Goal: Task Accomplishment & Management: Manage account settings

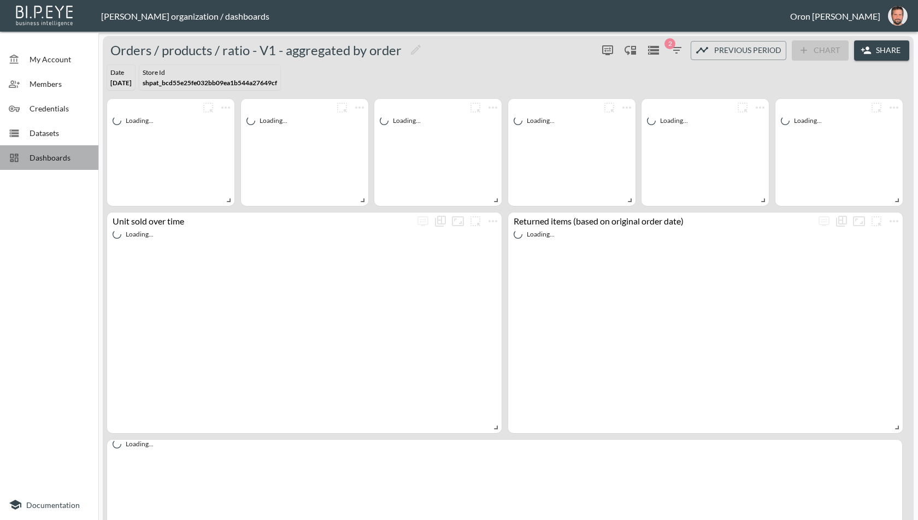
click at [72, 152] on span "Dashboards" at bounding box center [60, 157] width 60 height 11
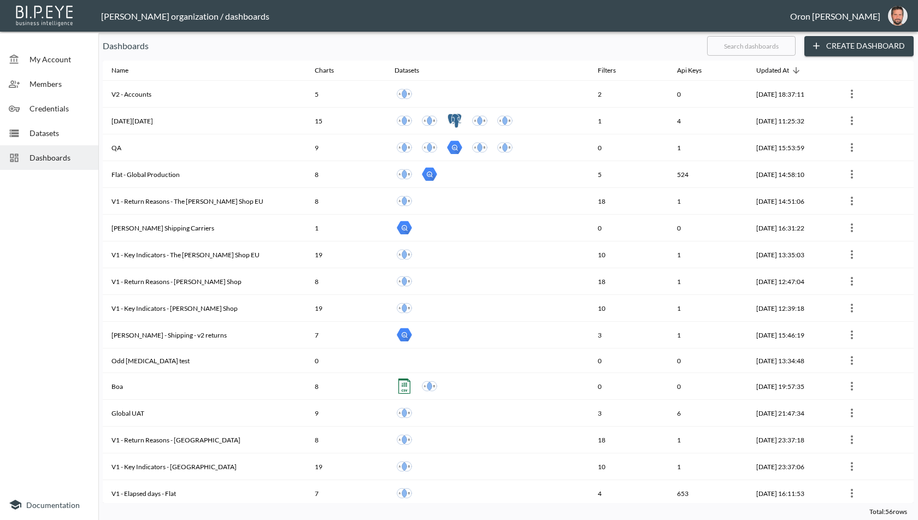
click at [75, 139] on div "Datasets" at bounding box center [49, 133] width 98 height 25
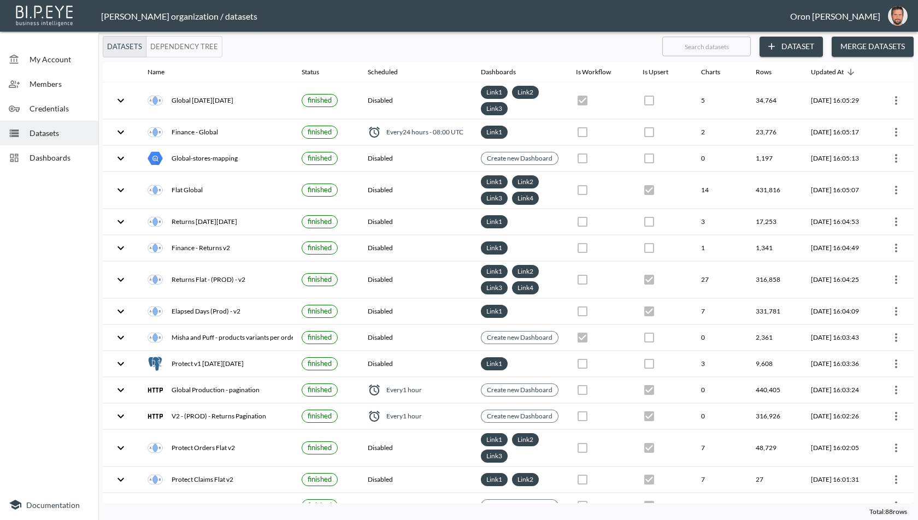
click at [695, 48] on input "text" at bounding box center [706, 46] width 89 height 27
type input "p"
checkbox input "false"
checkbox input "true"
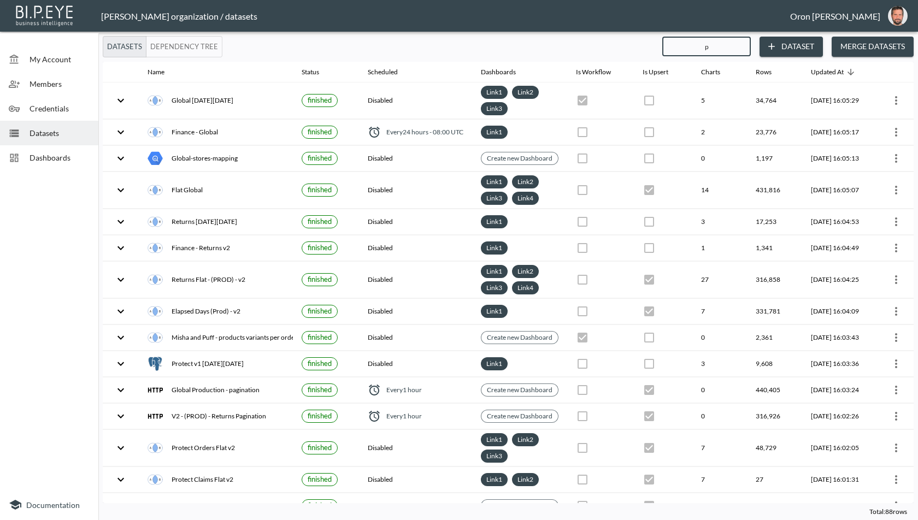
checkbox input "true"
checkbox input "false"
checkbox input "true"
checkbox input "false"
checkbox input "true"
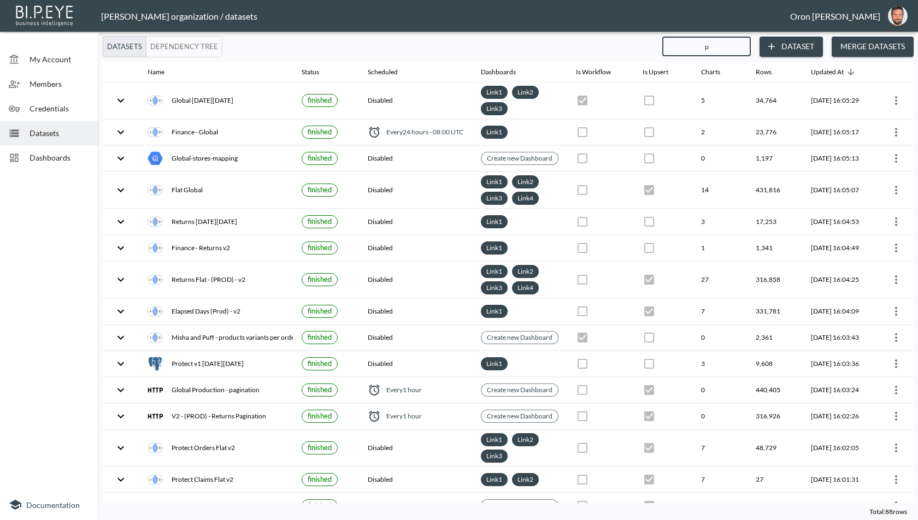
checkbox input "true"
checkbox input "false"
checkbox input "true"
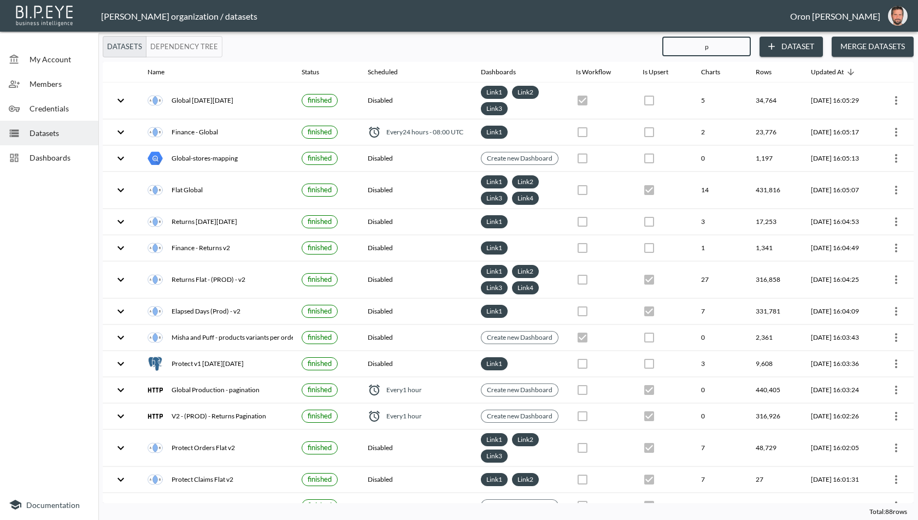
checkbox input "false"
checkbox input "true"
checkbox input "false"
checkbox input "true"
checkbox input "false"
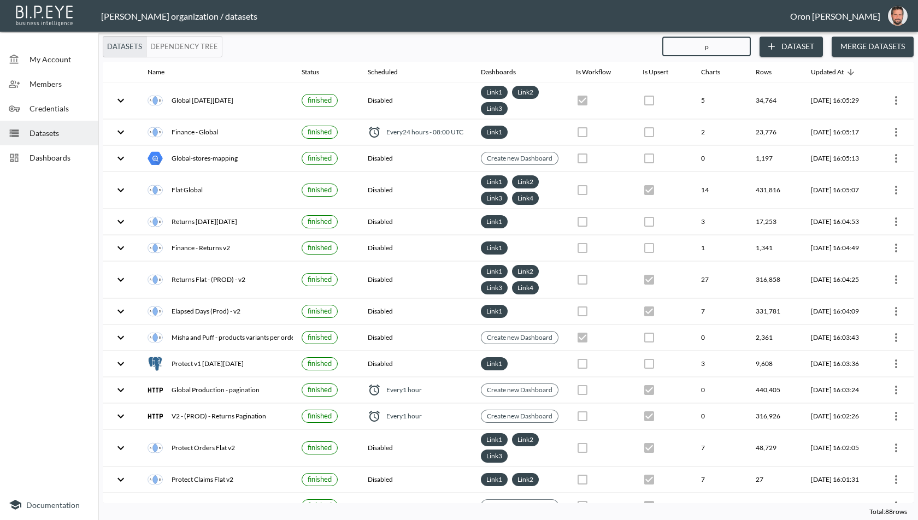
checkbox input "true"
checkbox input "false"
checkbox input "true"
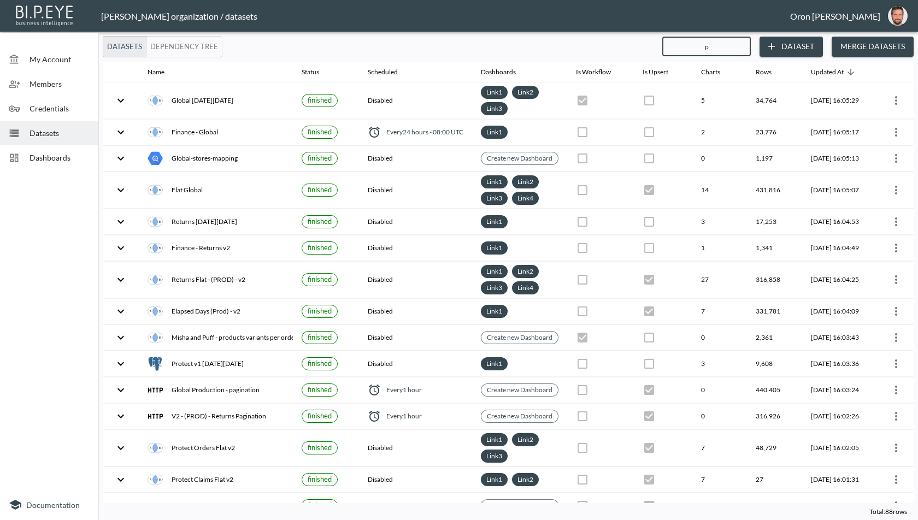
checkbox input "true"
checkbox input "false"
checkbox input "true"
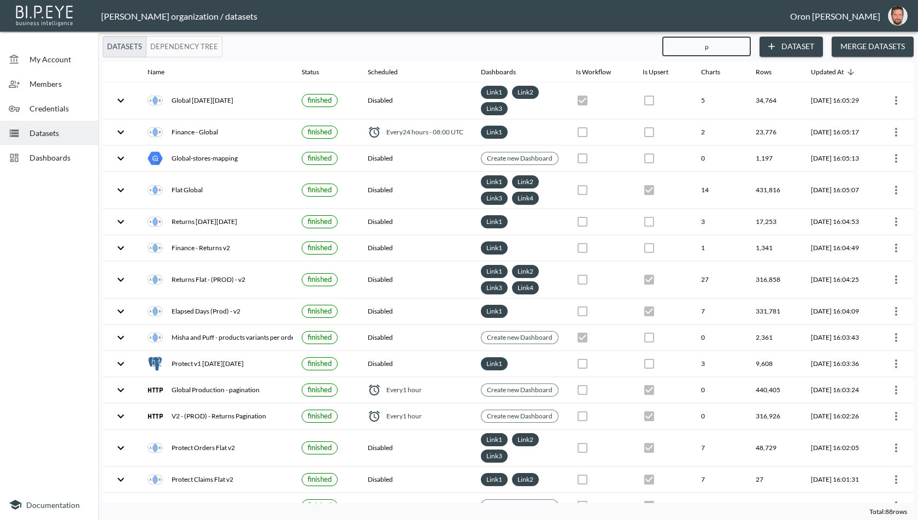
checkbox input "true"
checkbox input "false"
checkbox input "true"
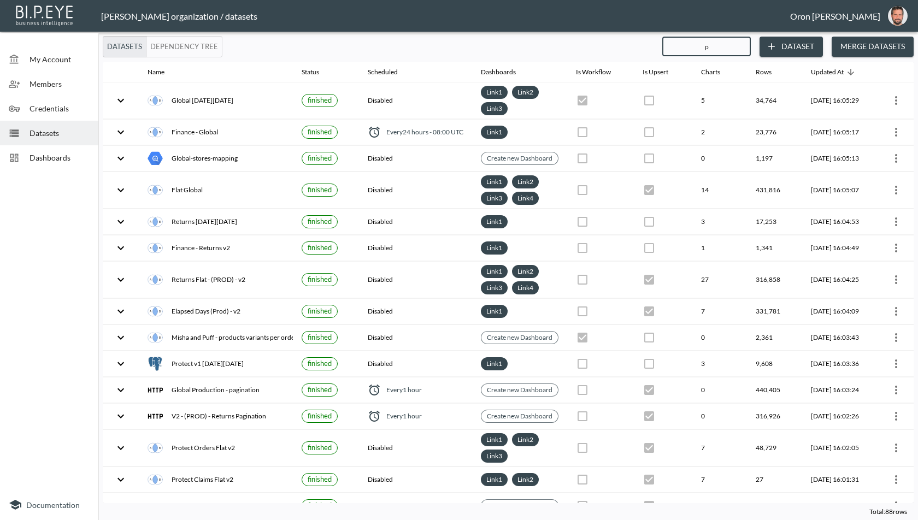
checkbox input "true"
checkbox input "false"
checkbox input "true"
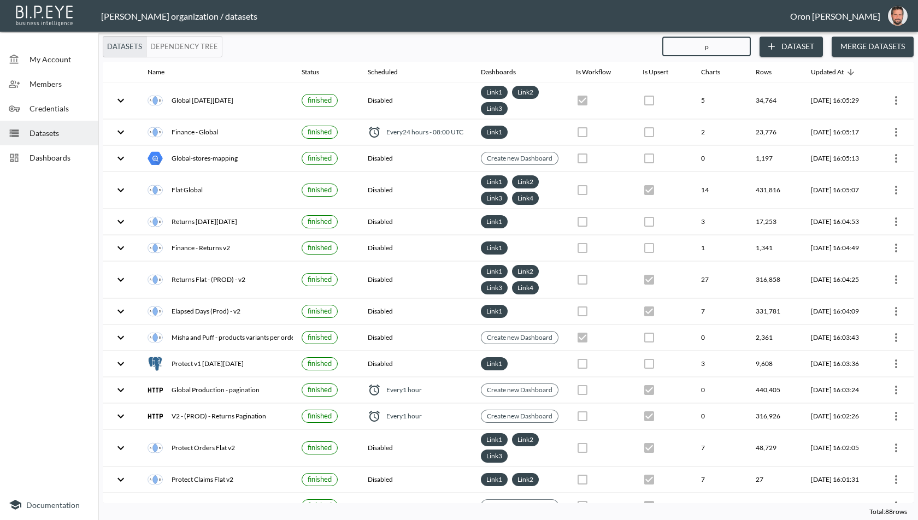
checkbox input "true"
checkbox input "false"
checkbox input "true"
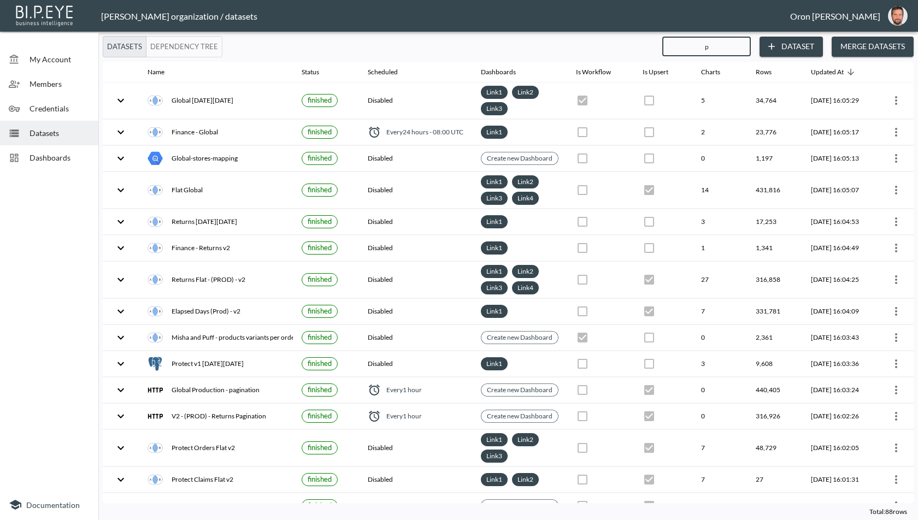
checkbox input "false"
checkbox input "true"
checkbox input "false"
checkbox input "true"
type input "pr"
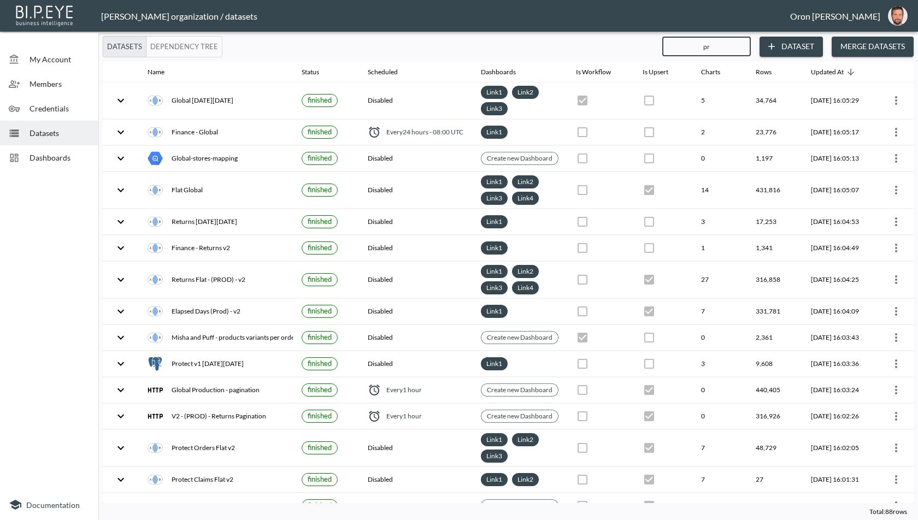
checkbox input "true"
checkbox input "false"
checkbox input "true"
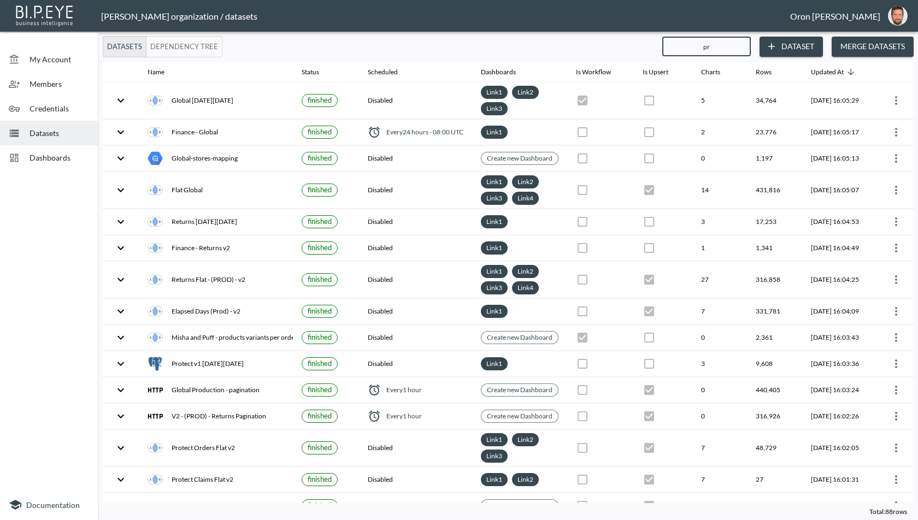
checkbox input "true"
checkbox input "false"
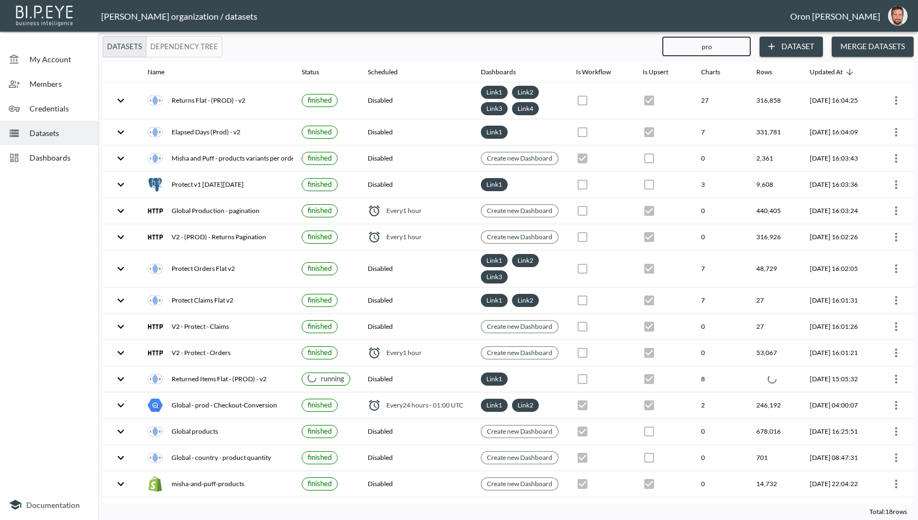
type input "prod"
checkbox input "true"
checkbox input "false"
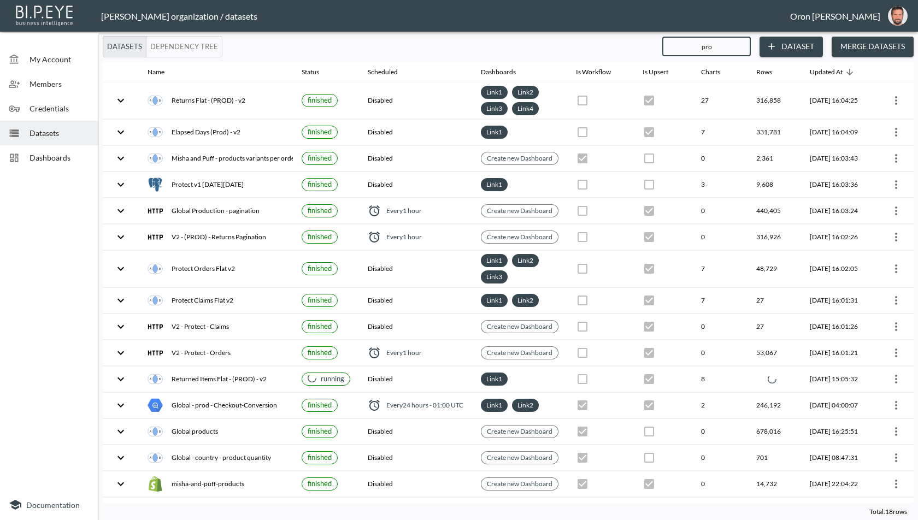
checkbox input "true"
checkbox input "false"
checkbox input "true"
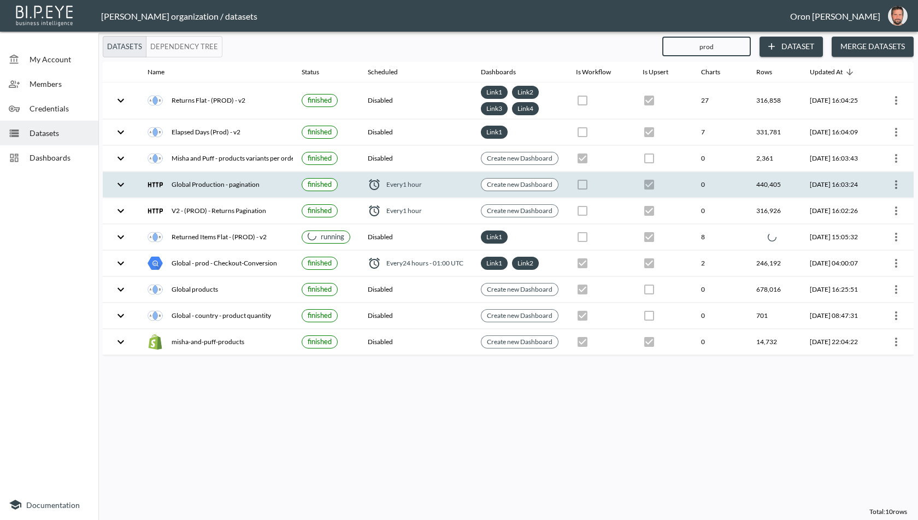
type input "pro"
checkbox input "false"
checkbox input "true"
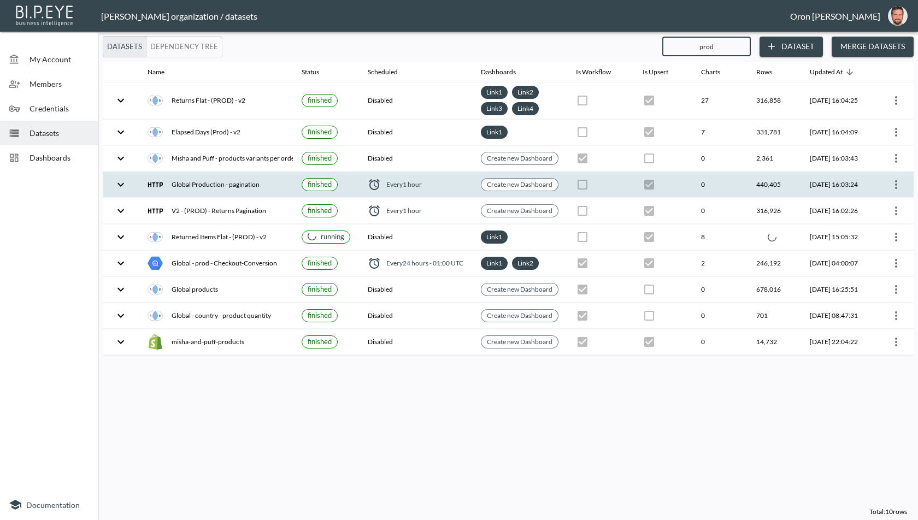
checkbox input "false"
checkbox input "true"
checkbox input "false"
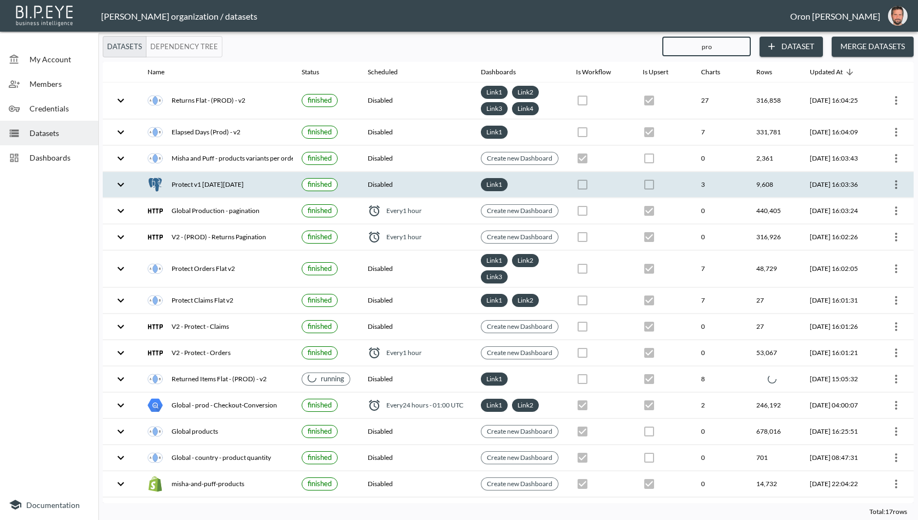
type input "prot"
checkbox input "false"
checkbox input "true"
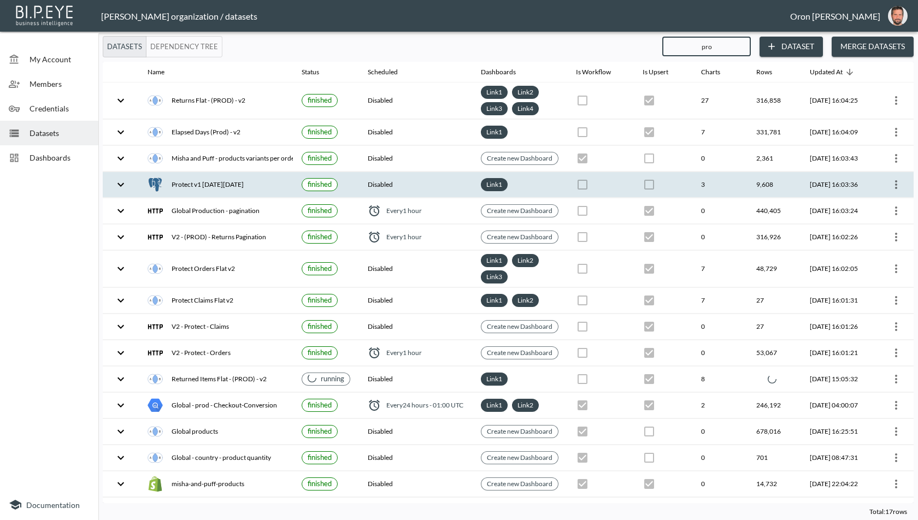
checkbox input "false"
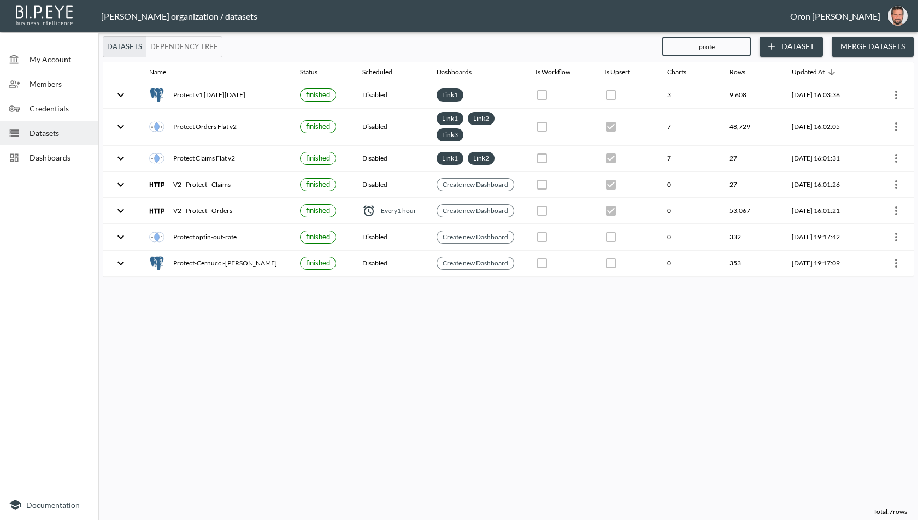
type input "prote"
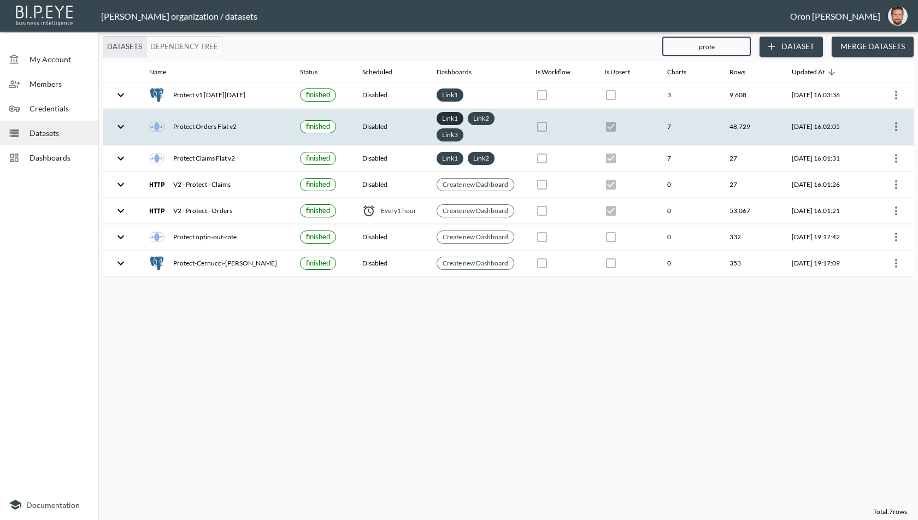
click at [440, 113] on link "Link 1" at bounding box center [450, 118] width 20 height 13
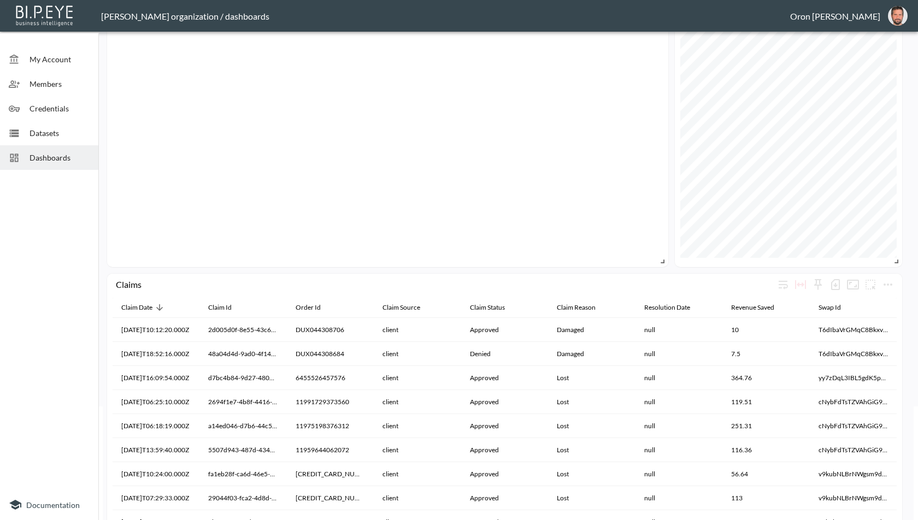
scroll to position [181, 0]
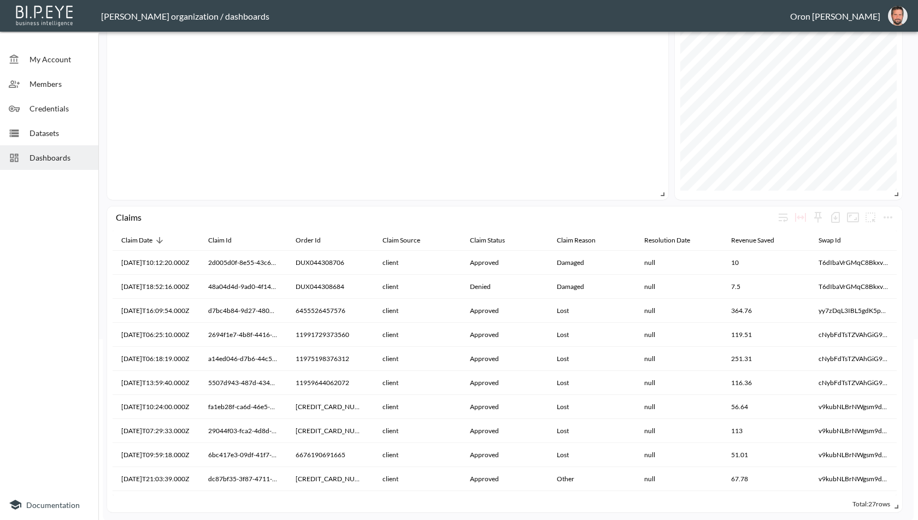
click at [52, 153] on span "Dashboards" at bounding box center [60, 157] width 60 height 11
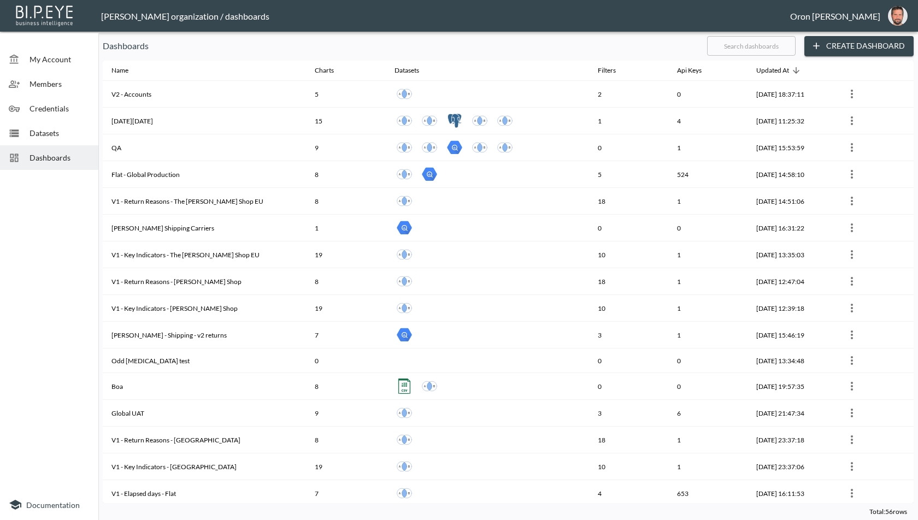
click at [748, 44] on input "text" at bounding box center [751, 45] width 89 height 27
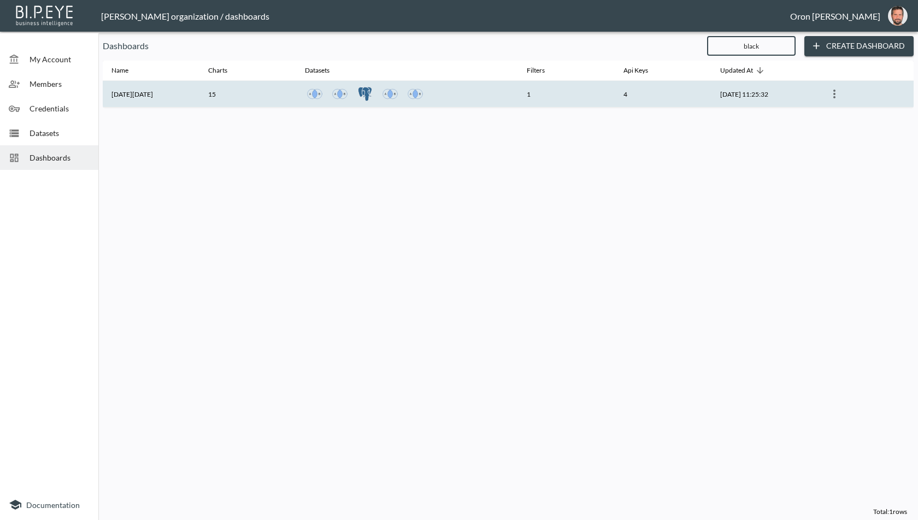
type input "black"
click at [554, 95] on th "1" at bounding box center [566, 94] width 97 height 27
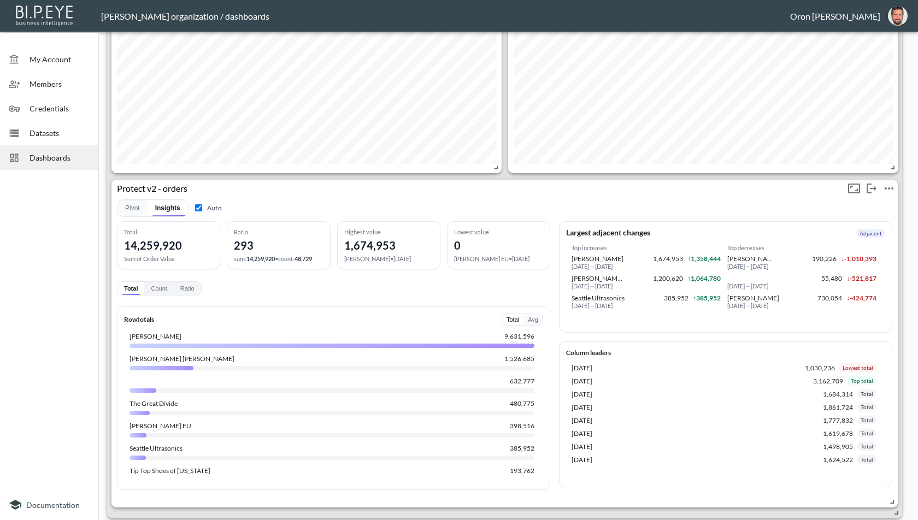
scroll to position [2231, 0]
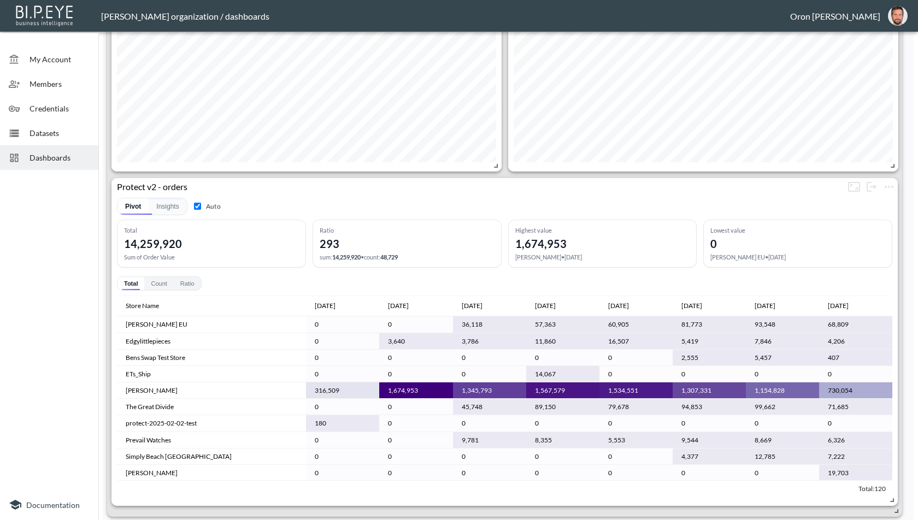
click at [197, 205] on input "Auto" at bounding box center [197, 206] width 7 height 7
checkbox input "false"
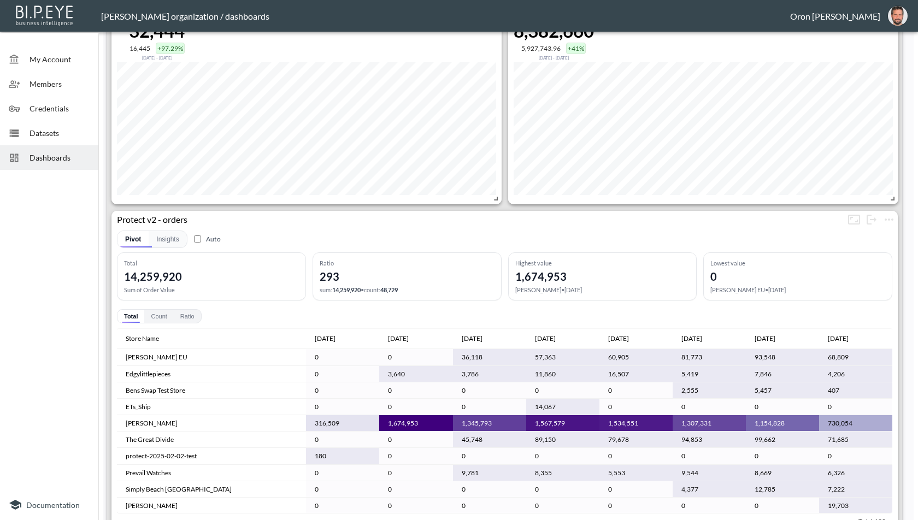
scroll to position [2225, 0]
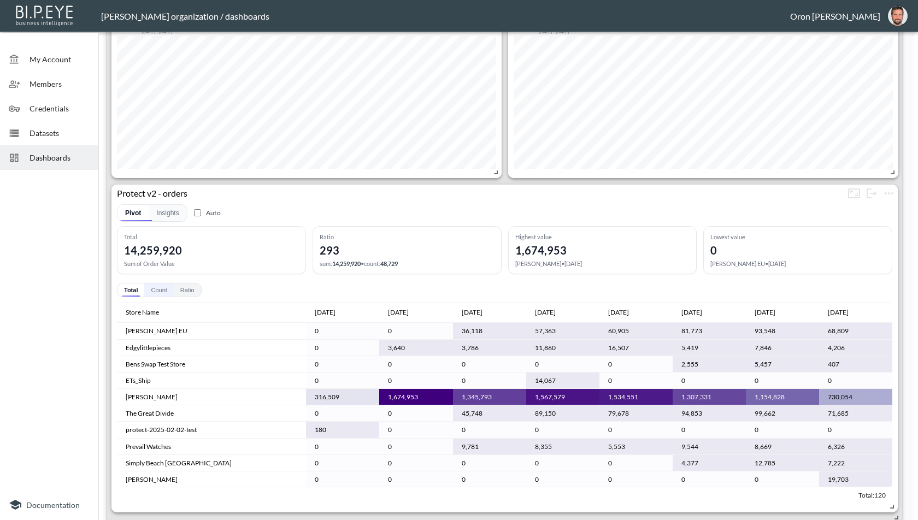
click at [154, 289] on button "Count" at bounding box center [158, 290] width 29 height 13
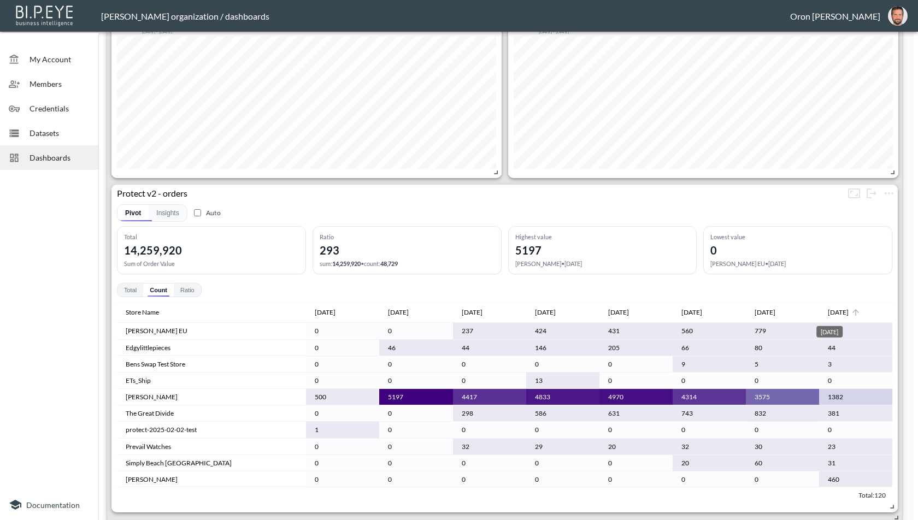
click at [845, 307] on div "[DATE]" at bounding box center [838, 312] width 21 height 13
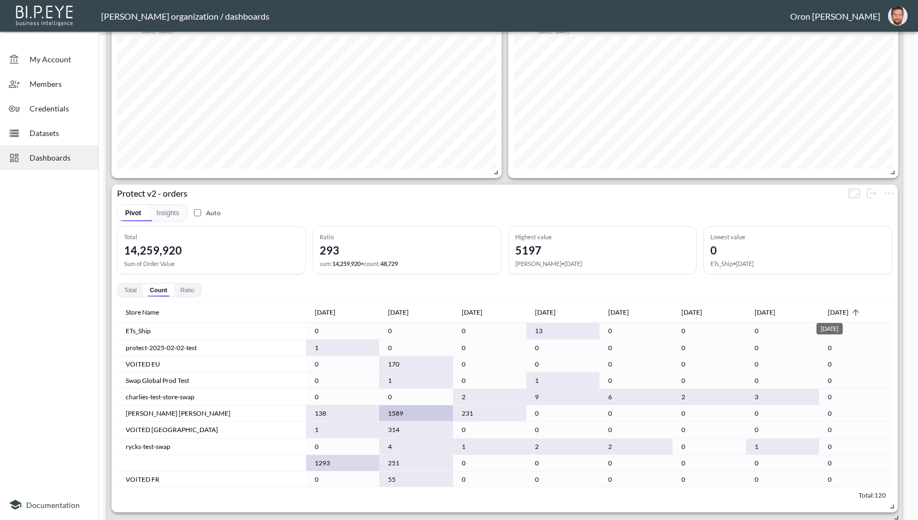
click at [845, 307] on div "[DATE]" at bounding box center [838, 312] width 21 height 13
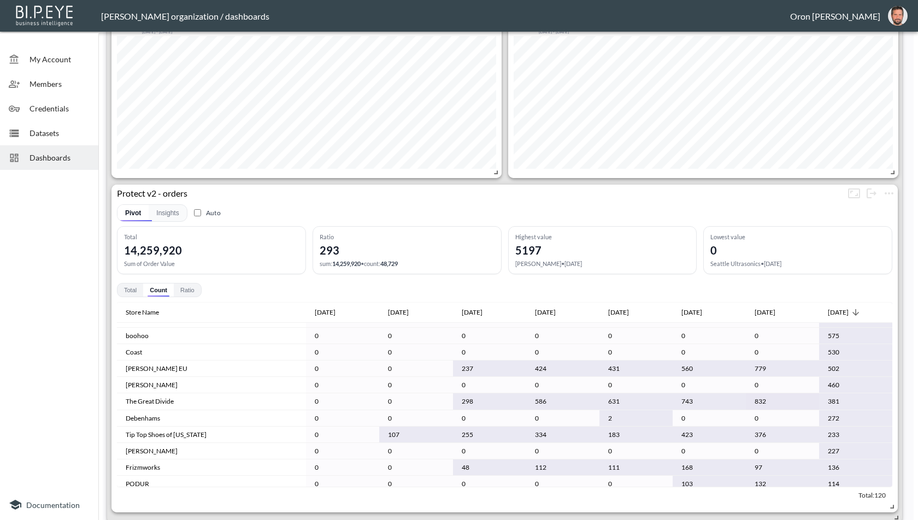
scroll to position [42, 0]
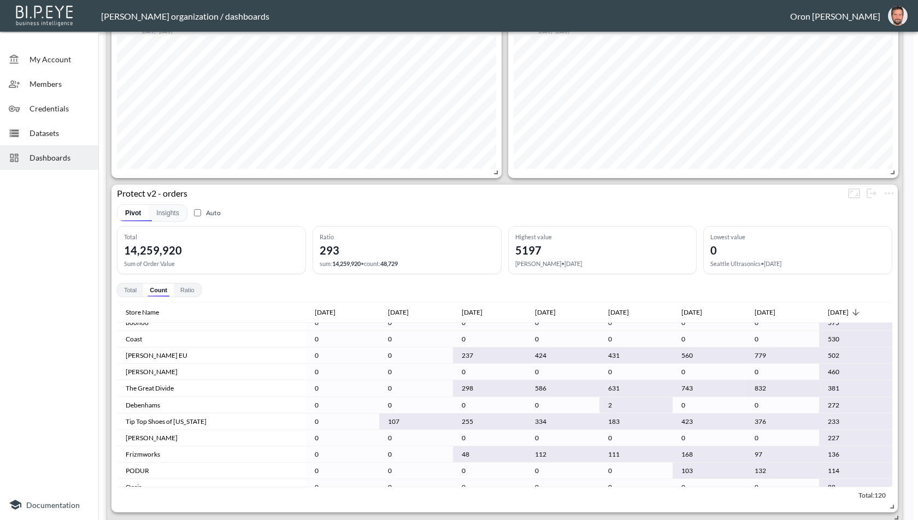
click at [836, 402] on td "272" at bounding box center [855, 405] width 73 height 16
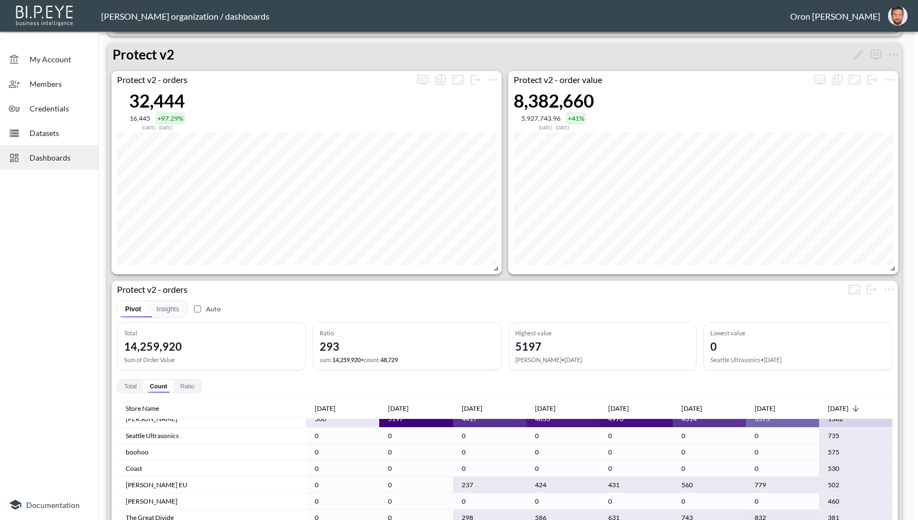
scroll to position [2126, 0]
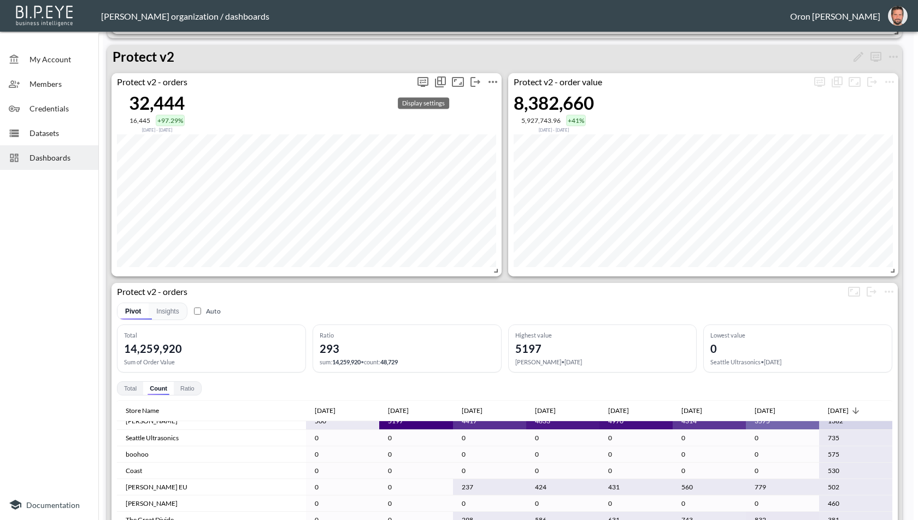
click at [422, 78] on icon "more" at bounding box center [422, 81] width 13 height 13
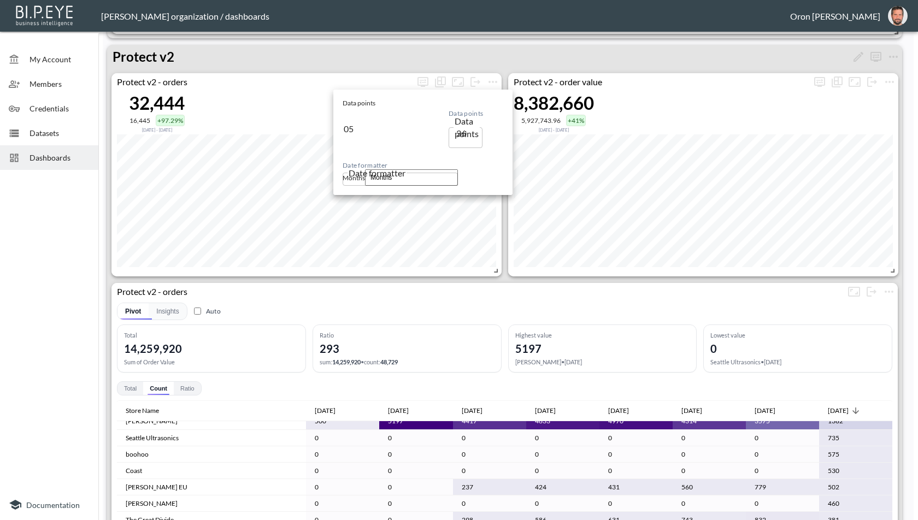
click at [442, 277] on div at bounding box center [459, 260] width 918 height 520
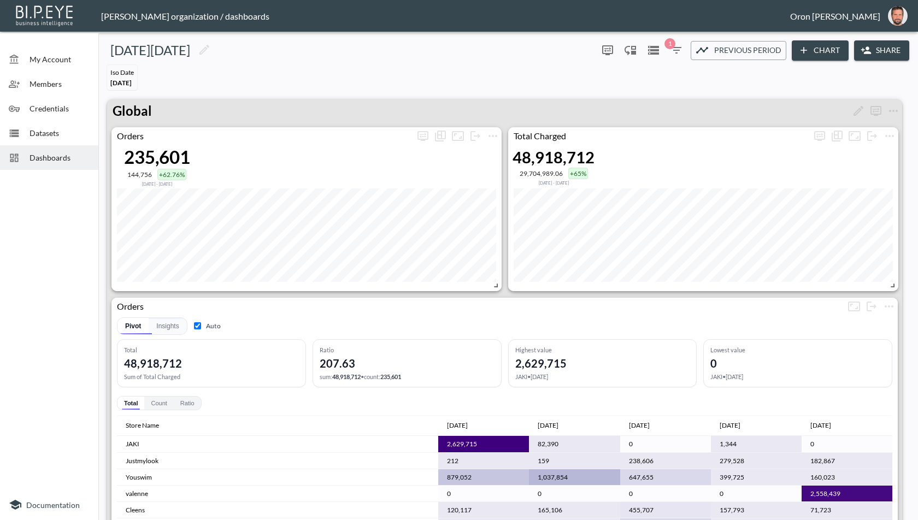
scroll to position [8, 0]
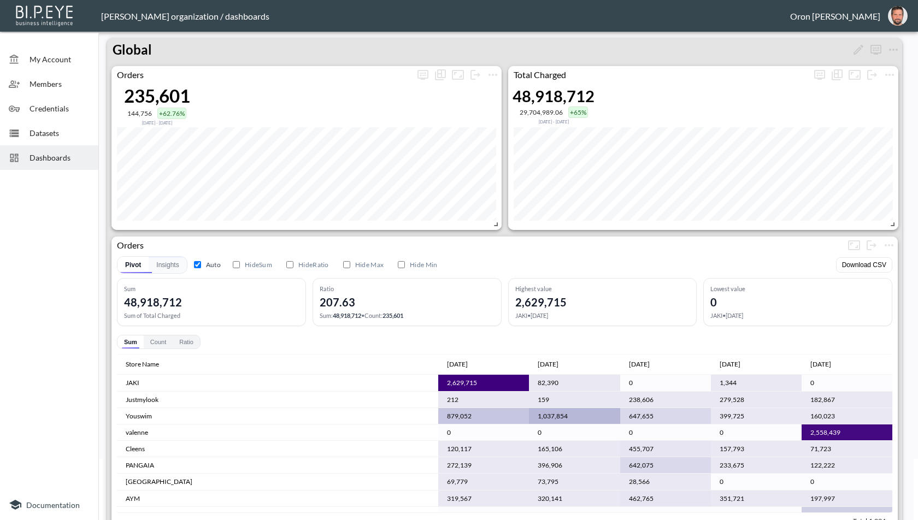
scroll to position [77, 0]
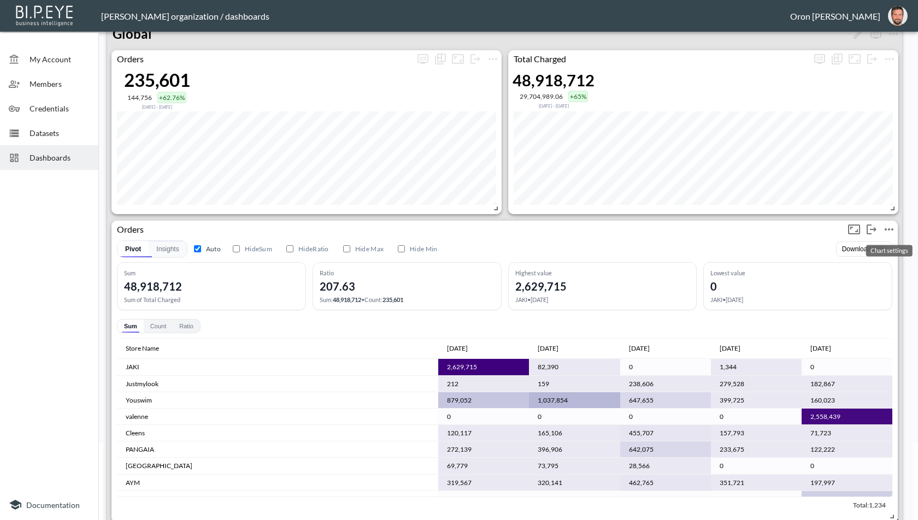
click at [889, 232] on icon "more" at bounding box center [889, 229] width 13 height 13
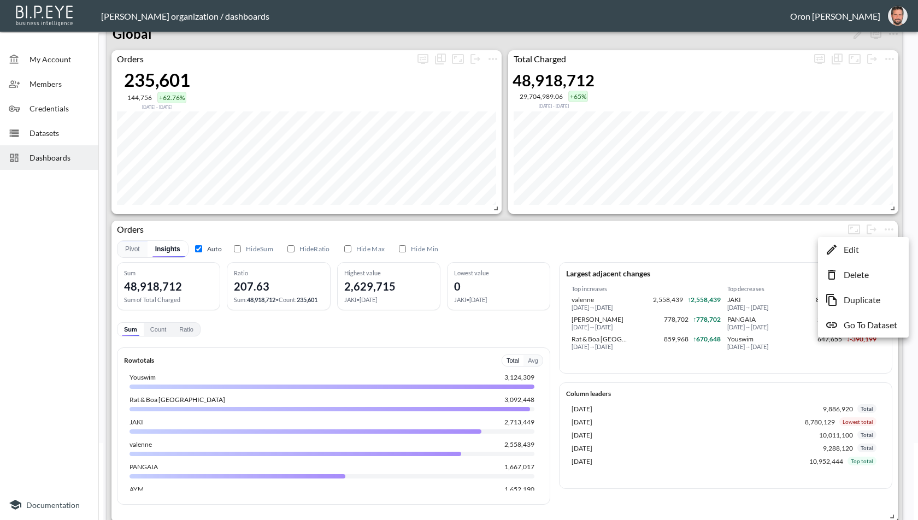
click at [873, 249] on li "Edit" at bounding box center [863, 250] width 85 height 20
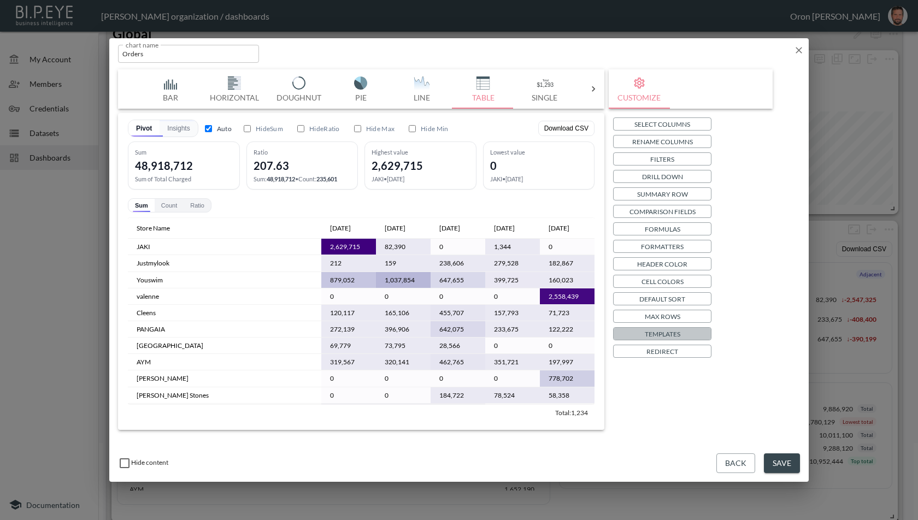
click at [656, 330] on p "Templates" at bounding box center [663, 333] width 36 height 11
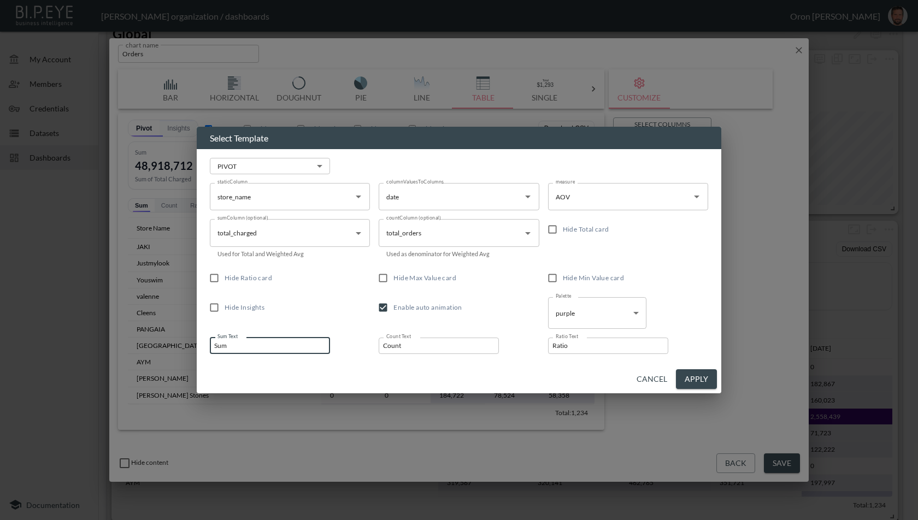
click at [258, 346] on input "Sum" at bounding box center [270, 346] width 120 height 16
drag, startPoint x: 442, startPoint y: 345, endPoint x: 308, endPoint y: 339, distance: 134.6
click at [315, 341] on div "staticColumn store_name staticColumn columnValuesToColumns date columnValuesToC…" at bounding box center [459, 264] width 498 height 180
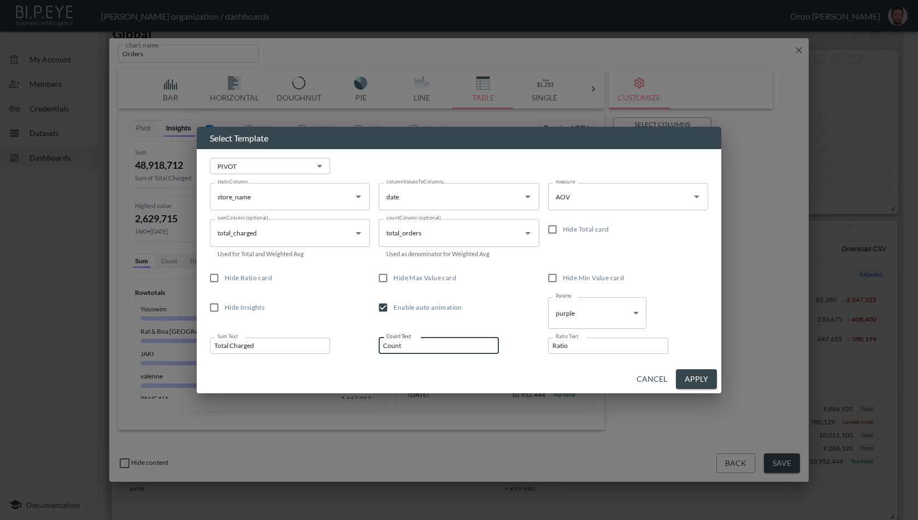
click at [295, 347] on input "Total Charged" at bounding box center [270, 346] width 120 height 16
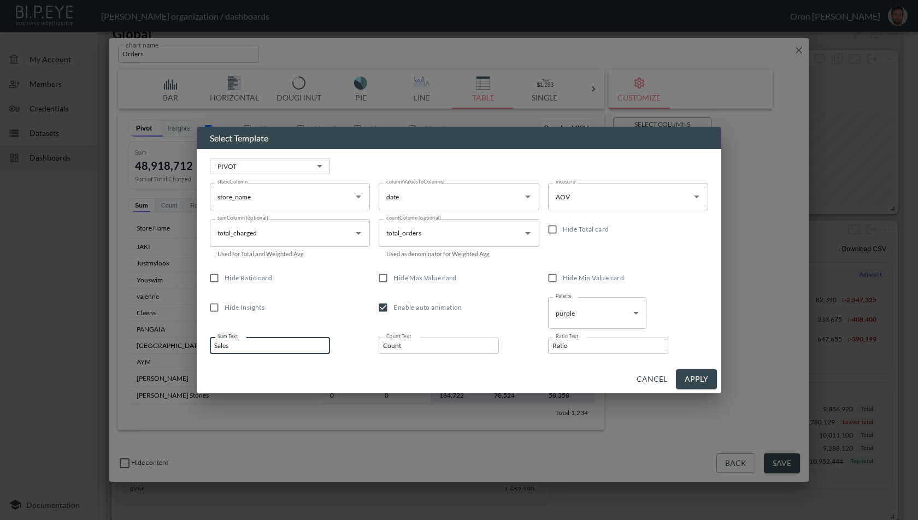
type input "Sales"
click at [426, 345] on input "Count" at bounding box center [439, 346] width 120 height 16
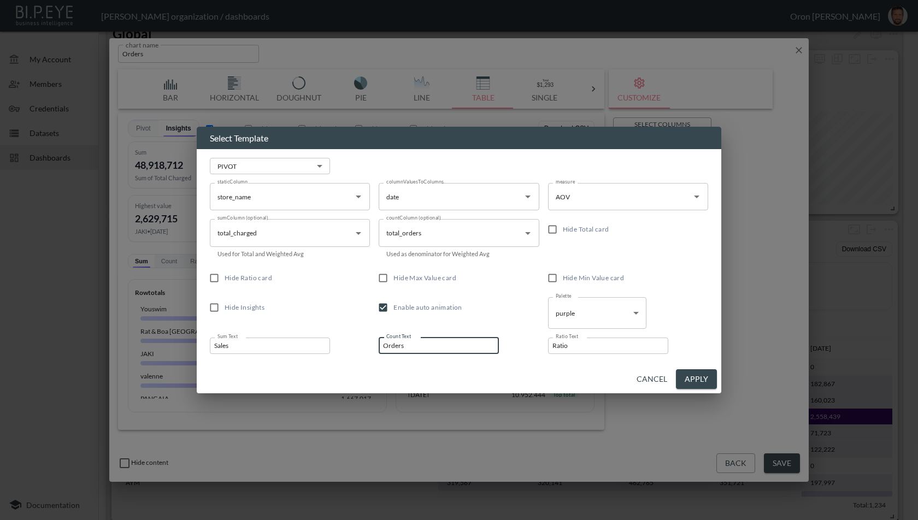
type input "Orders"
click at [597, 344] on input "Ratio" at bounding box center [608, 346] width 120 height 16
type input "AOV"
click at [704, 377] on button "Apply" at bounding box center [696, 379] width 41 height 20
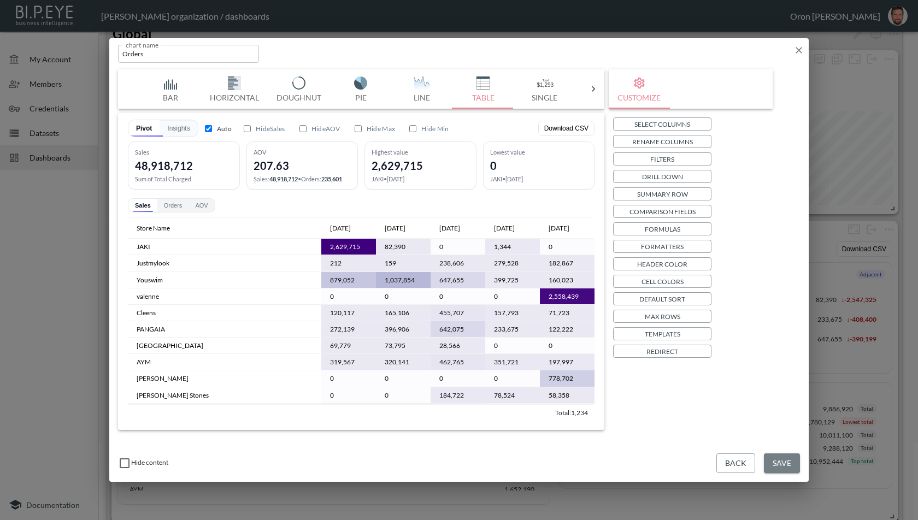
click at [779, 462] on button "Save" at bounding box center [782, 464] width 36 height 20
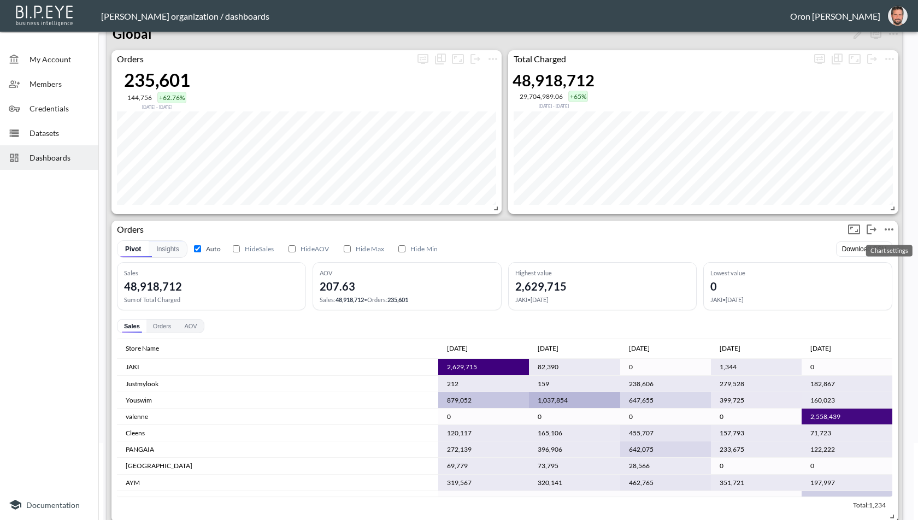
click at [892, 226] on icon "more" at bounding box center [889, 229] width 13 height 13
click at [871, 244] on li "Edit" at bounding box center [863, 250] width 85 height 20
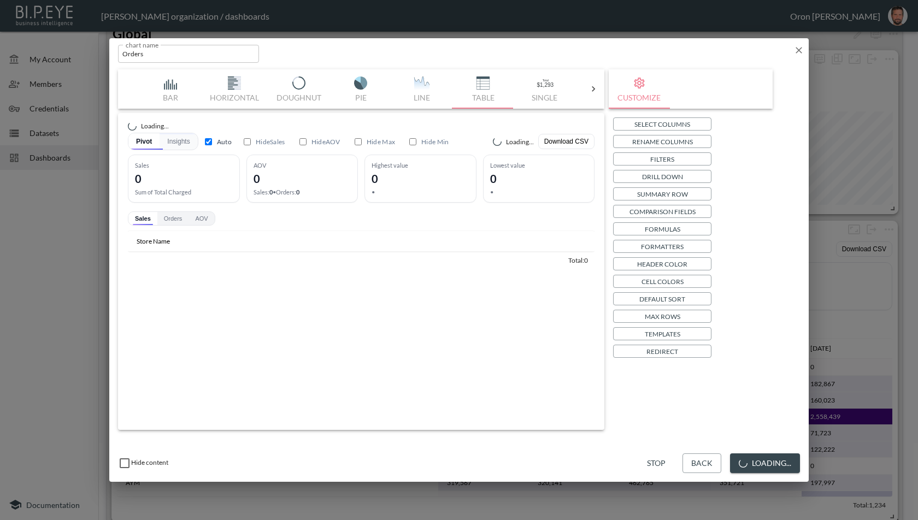
click at [677, 329] on p "Templates" at bounding box center [663, 333] width 36 height 11
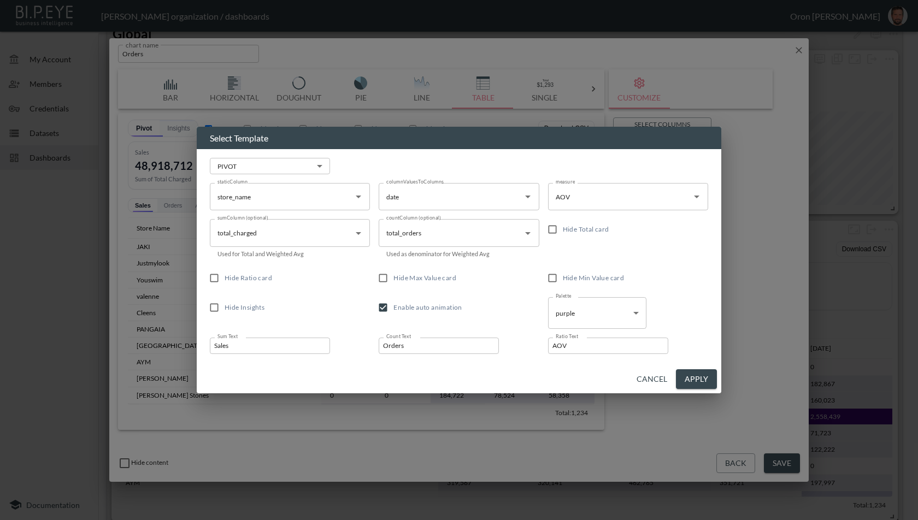
click at [458, 308] on span "Enable auto animation" at bounding box center [427, 307] width 68 height 8
click at [393, 308] on input "Enable auto animation" at bounding box center [383, 307] width 21 height 21
checkbox input "false"
click at [695, 379] on button "Apply" at bounding box center [696, 379] width 41 height 20
checkbox input "false"
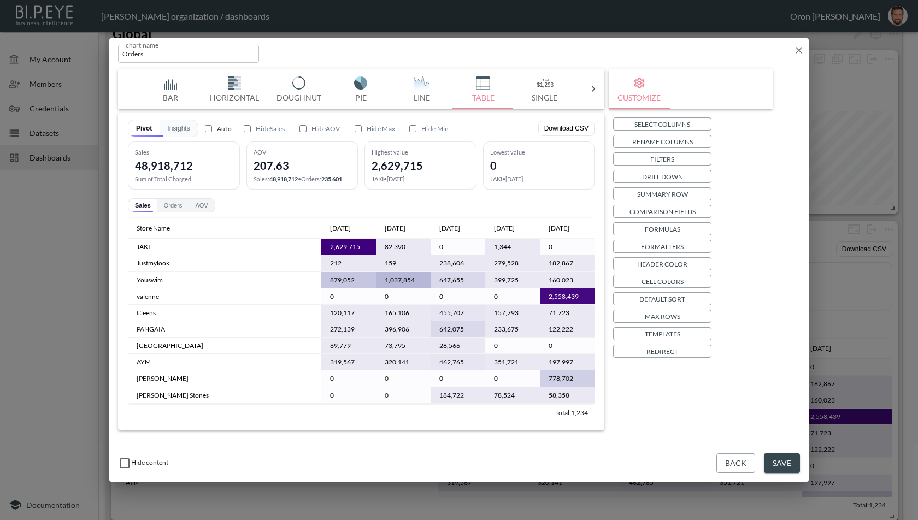
click at [789, 463] on button "Save" at bounding box center [782, 464] width 36 height 20
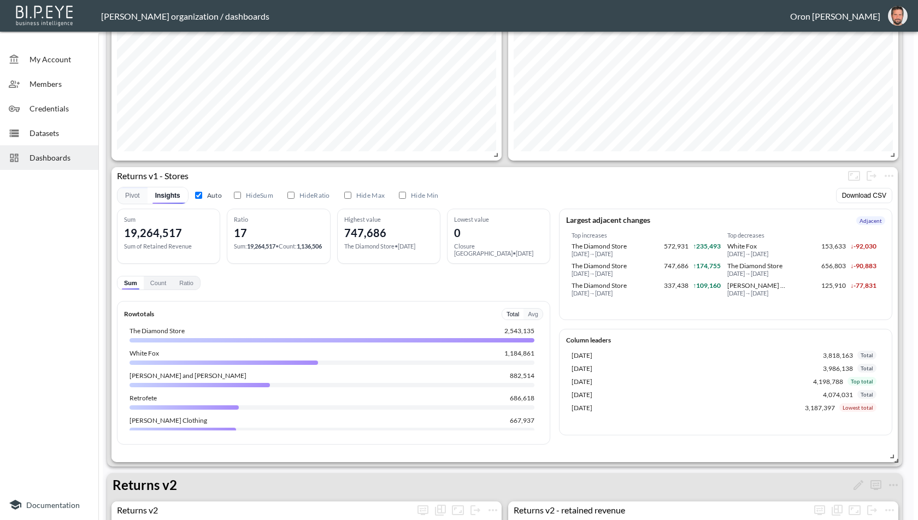
scroll to position [678, 0]
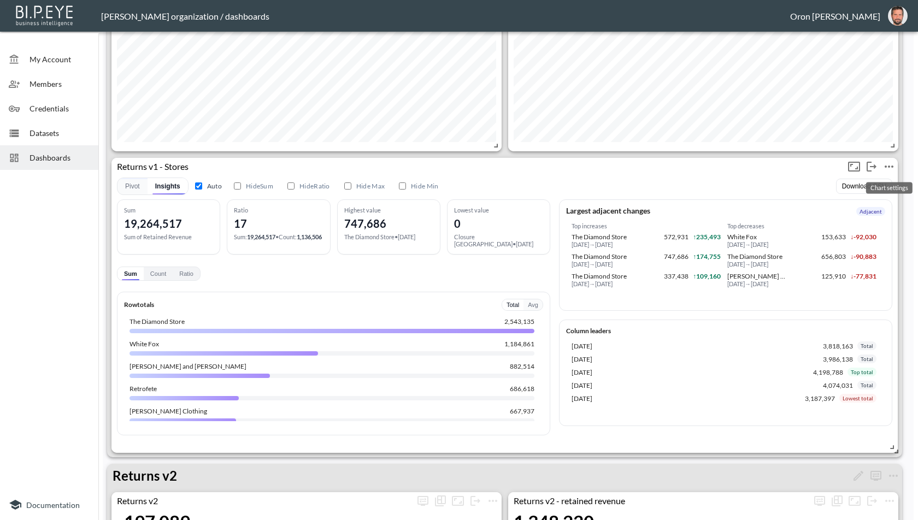
click at [890, 165] on icon "more" at bounding box center [889, 166] width 13 height 13
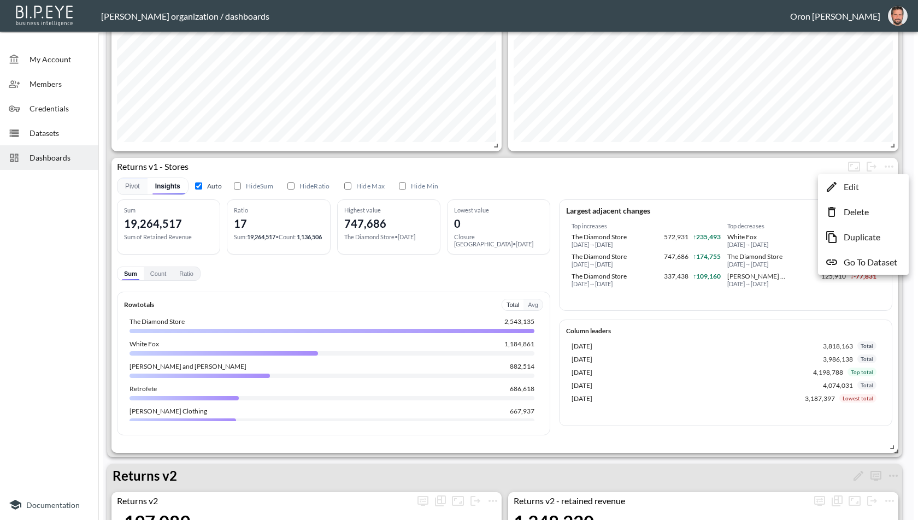
click at [865, 190] on li "Edit" at bounding box center [863, 187] width 85 height 20
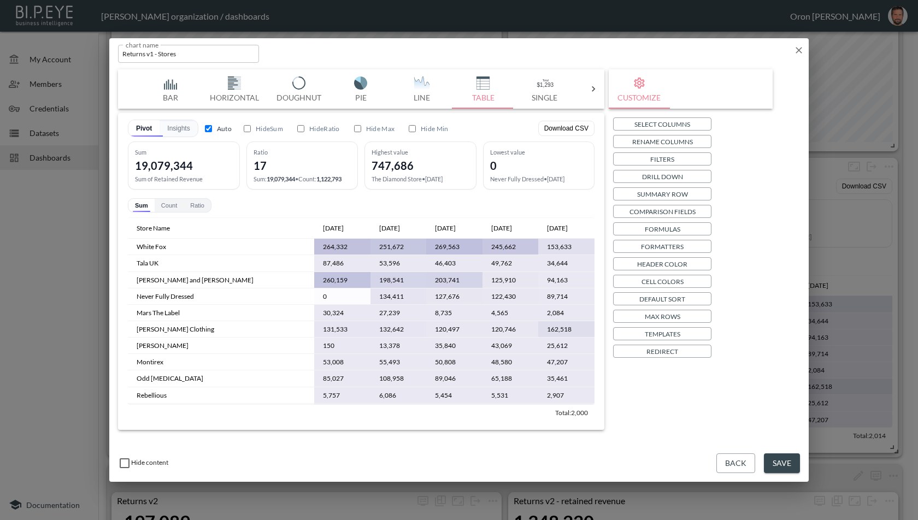
click at [653, 330] on p "Templates" at bounding box center [663, 333] width 36 height 11
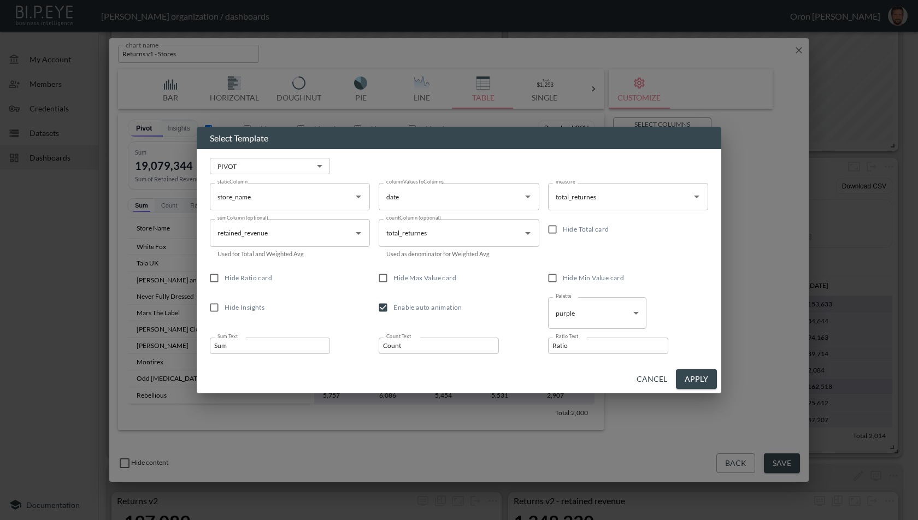
click at [430, 309] on span "Enable auto animation" at bounding box center [427, 307] width 68 height 8
click at [393, 309] on input "Enable auto animation" at bounding box center [383, 307] width 21 height 21
checkbox input "false"
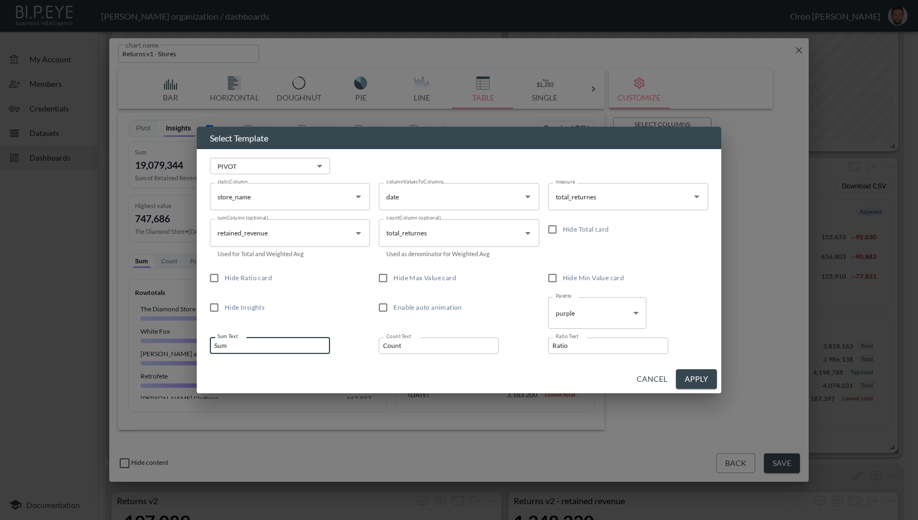
drag, startPoint x: 255, startPoint y: 345, endPoint x: 161, endPoint y: 335, distance: 94.5
click at [161, 335] on div "Select Template PIVOT PIVOT ​ staticColumn store_name staticColumn columnValues…" at bounding box center [459, 260] width 918 height 520
type input "Retained"
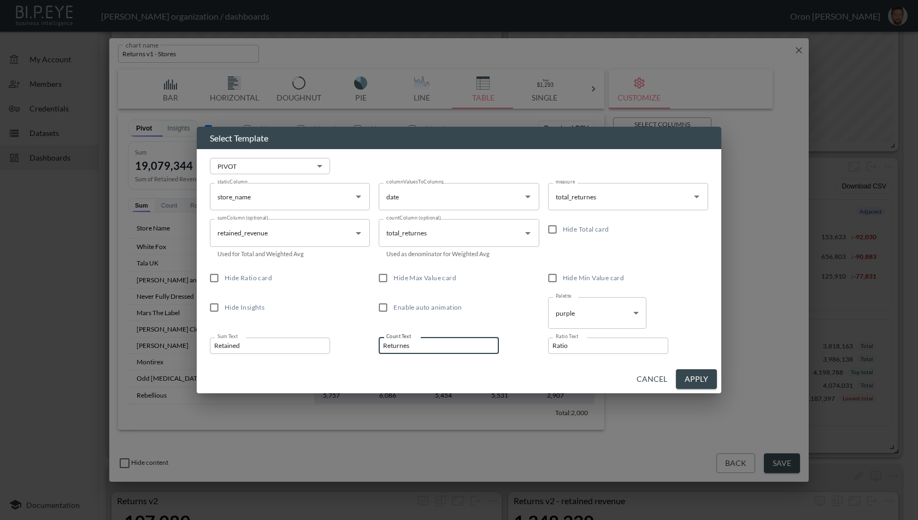
type input "Returnes"
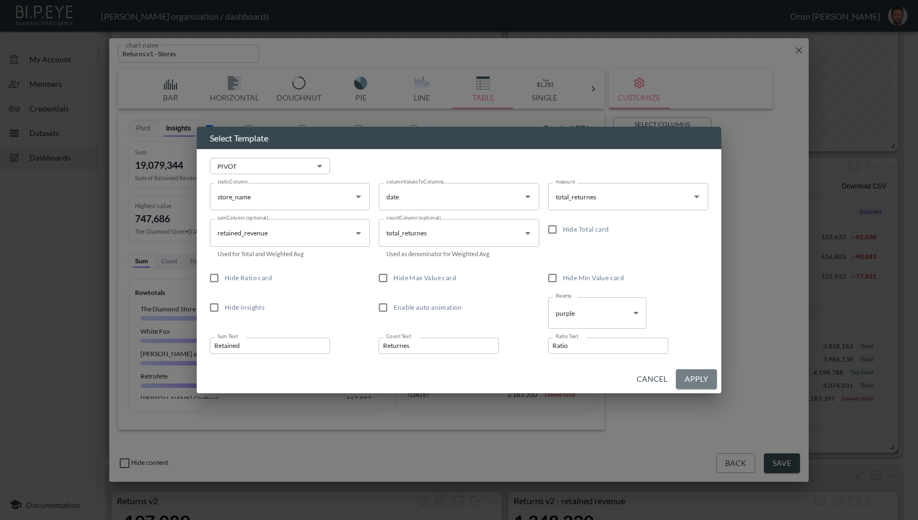
click at [692, 378] on button "Apply" at bounding box center [696, 379] width 41 height 20
checkbox input "false"
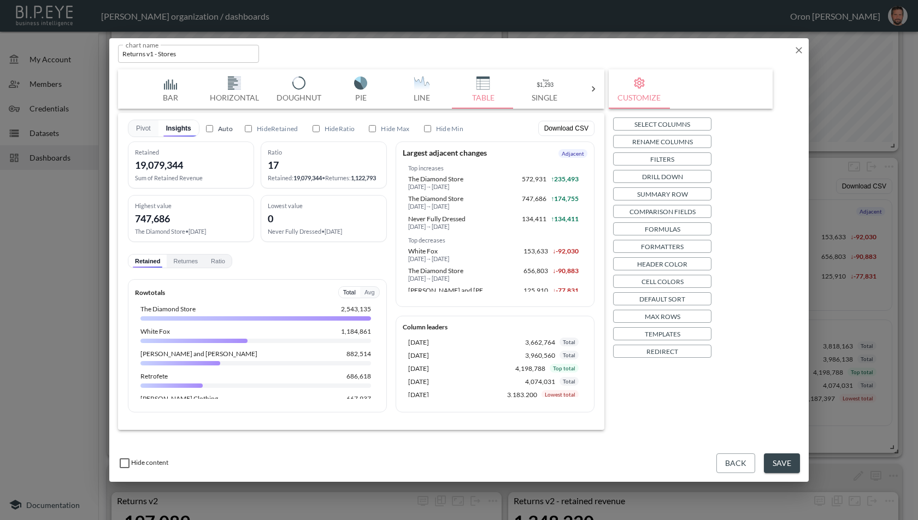
click at [657, 330] on p "Templates" at bounding box center [663, 333] width 36 height 11
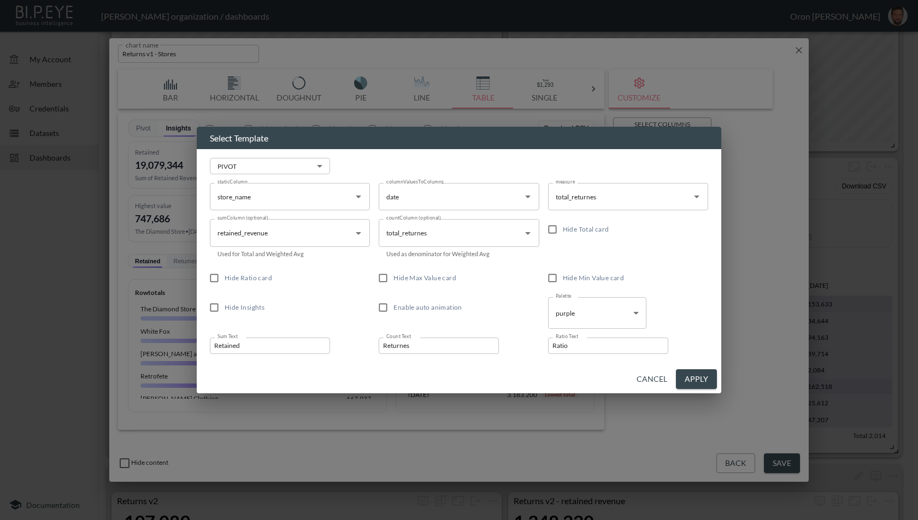
click at [258, 283] on label "Hide Ratio card" at bounding box center [282, 278] width 157 height 21
click at [225, 283] on input "Hide Ratio card" at bounding box center [214, 278] width 21 height 21
checkbox input "true"
click at [708, 376] on button "Apply" at bounding box center [696, 379] width 41 height 20
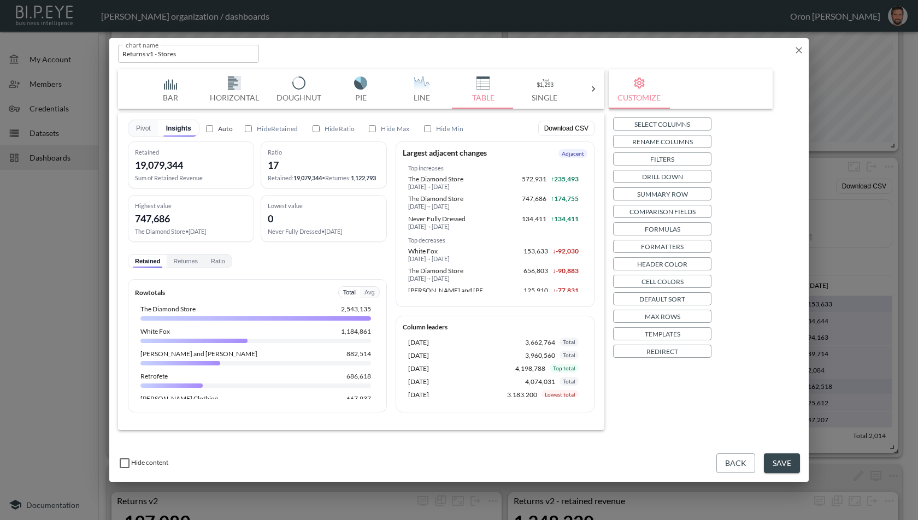
click at [778, 459] on button "Save" at bounding box center [782, 464] width 36 height 20
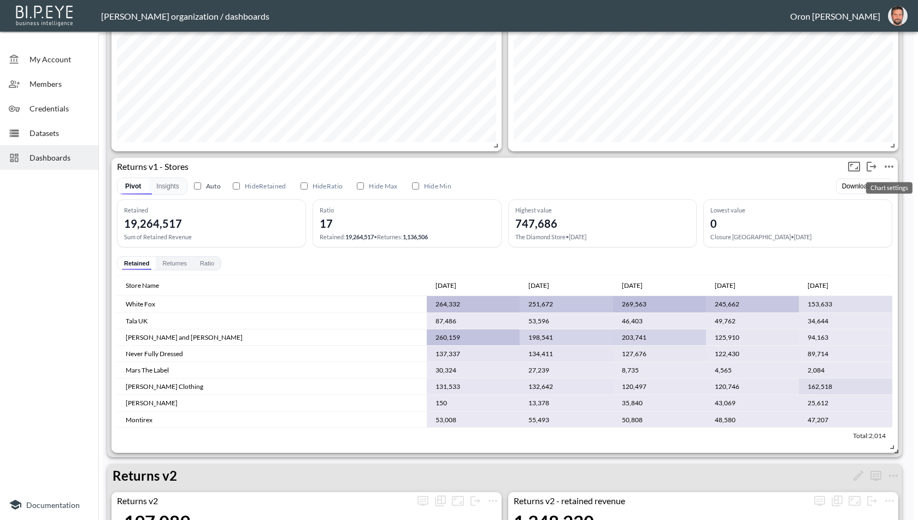
click at [885, 166] on icon "more" at bounding box center [889, 167] width 9 height 2
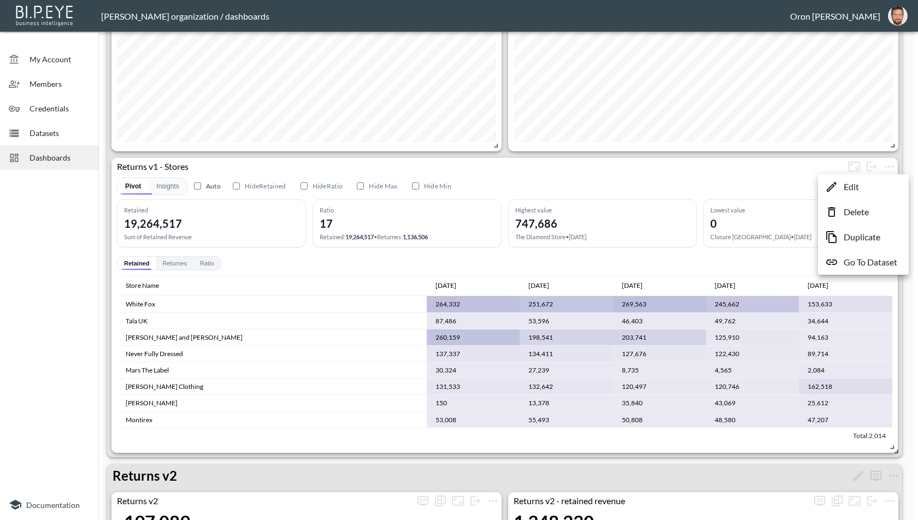
click at [858, 190] on p "Edit" at bounding box center [851, 186] width 15 height 13
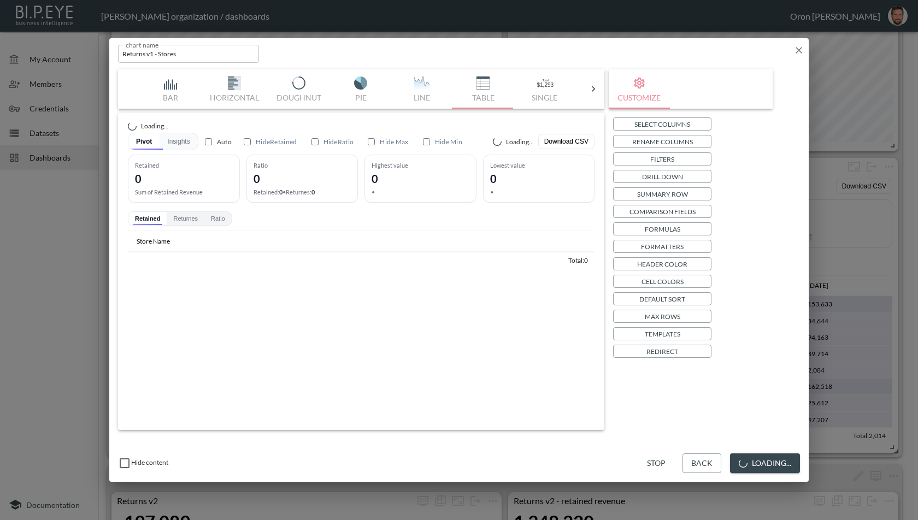
click at [677, 326] on div "Select Columns Rename Columns Filters Drill Down Summary Row Comparison Fields …" at bounding box center [690, 238] width 155 height 240
click at [672, 332] on p "Templates" at bounding box center [663, 333] width 36 height 11
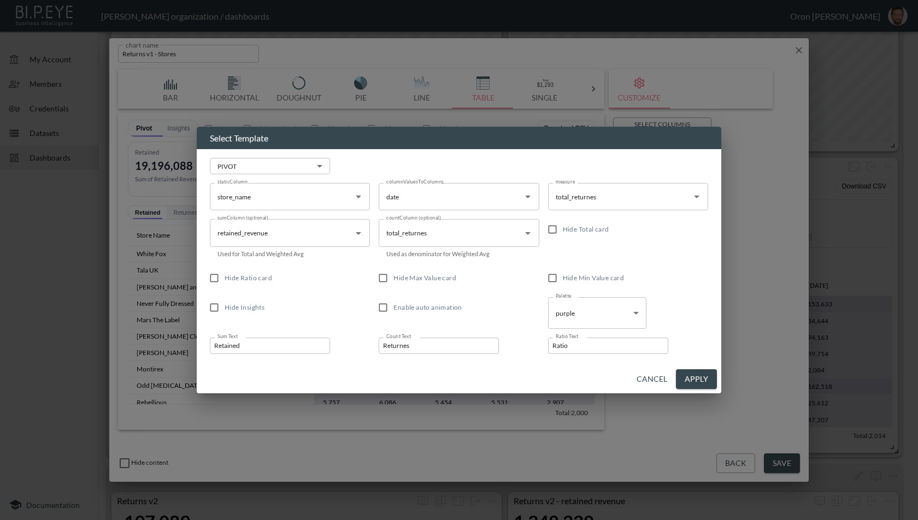
click at [265, 279] on span "Hide Ratio card" at bounding box center [249, 278] width 48 height 8
click at [225, 279] on input "Hide Ratio card" at bounding box center [214, 278] width 21 height 21
checkbox input "true"
click at [703, 373] on button "Apply" at bounding box center [696, 379] width 41 height 20
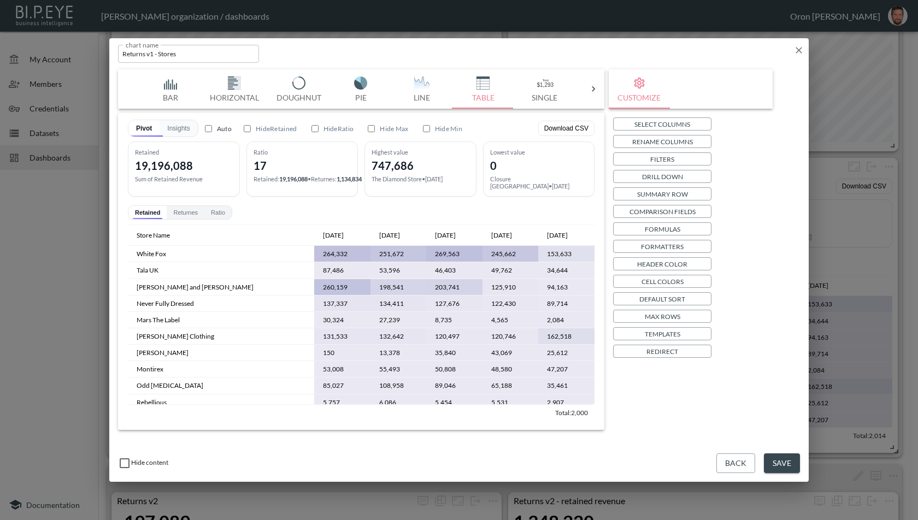
click at [787, 458] on button "Save" at bounding box center [782, 464] width 36 height 20
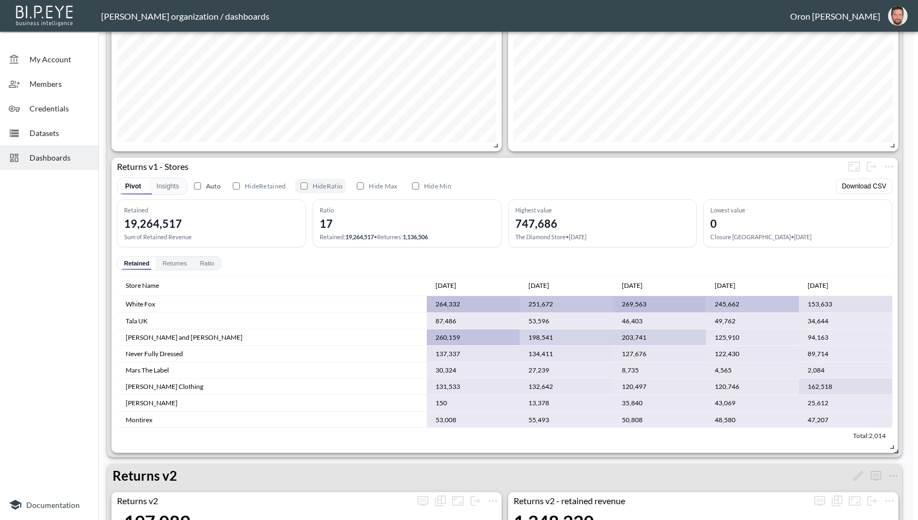
click at [308, 184] on input "Hide Ratio" at bounding box center [304, 186] width 7 height 7
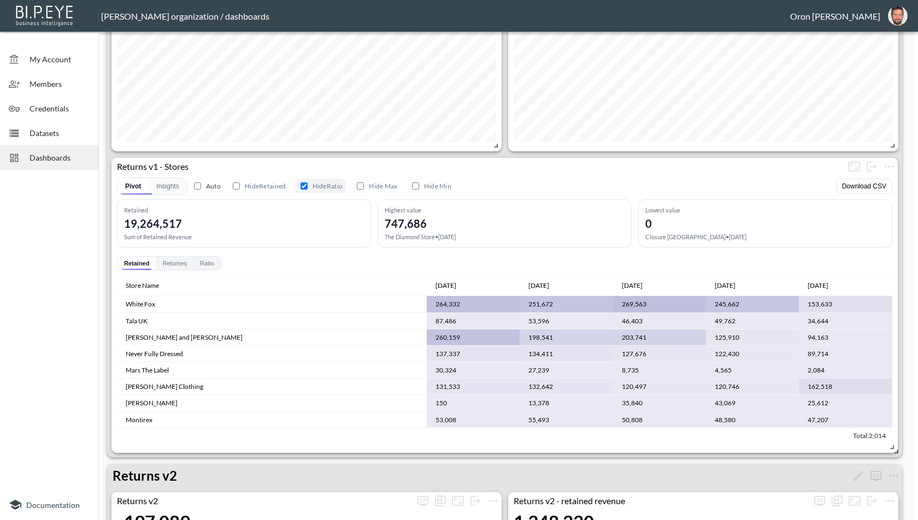
click at [308, 184] on input "Hide Ratio" at bounding box center [304, 186] width 7 height 7
checkbox input "false"
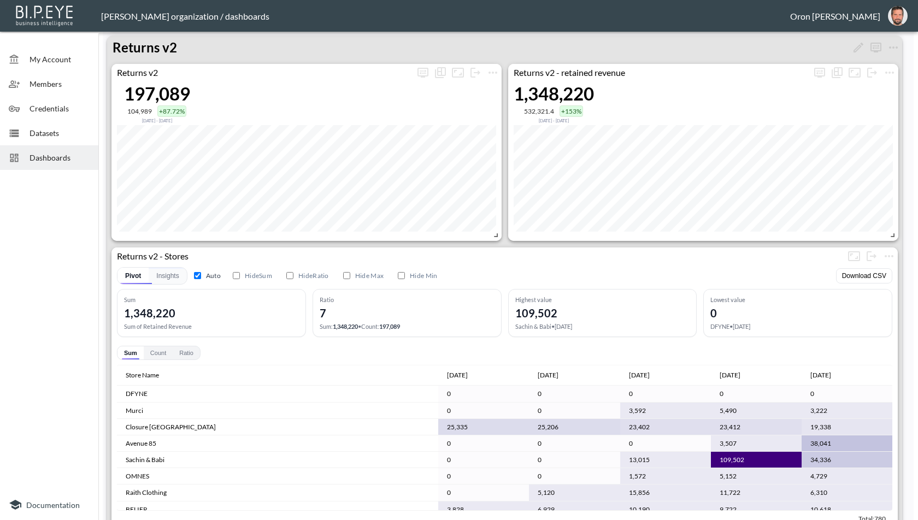
scroll to position [1090, 0]
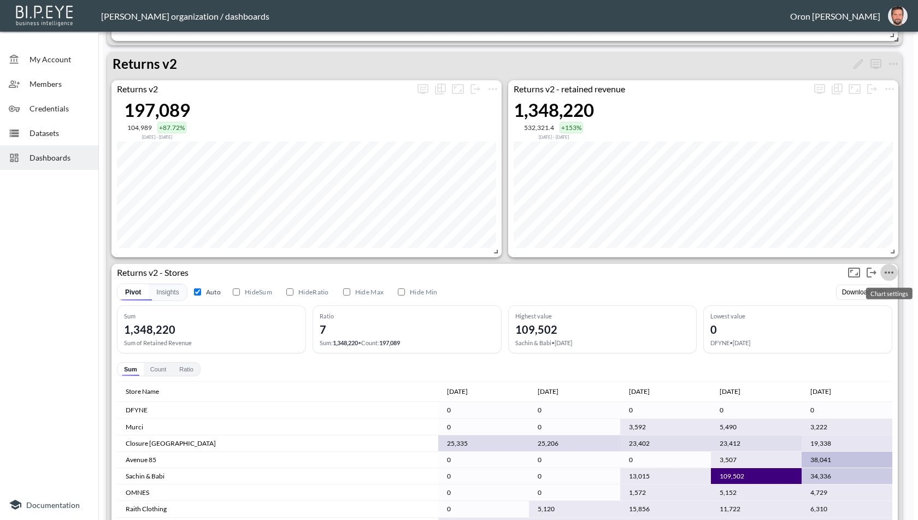
click at [889, 275] on icon "more" at bounding box center [889, 272] width 13 height 13
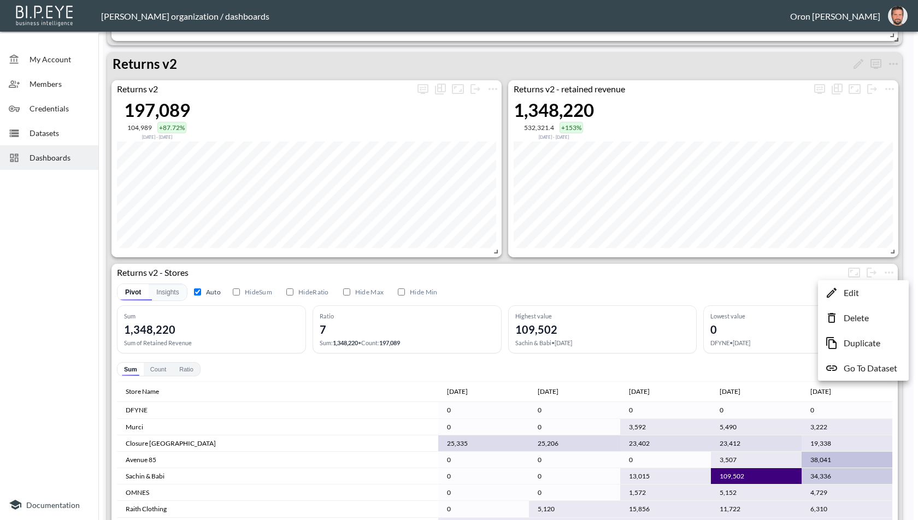
click at [873, 288] on li "Edit" at bounding box center [863, 293] width 85 height 20
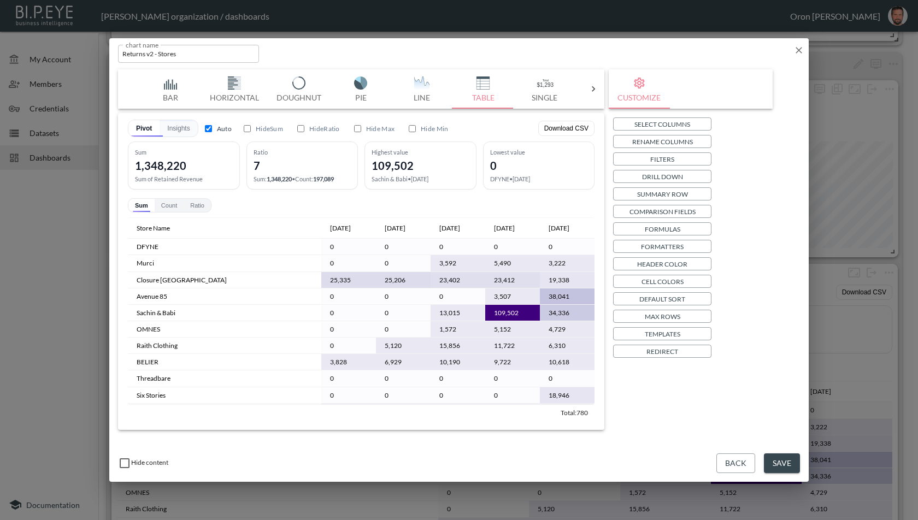
click at [656, 333] on p "Templates" at bounding box center [663, 333] width 36 height 11
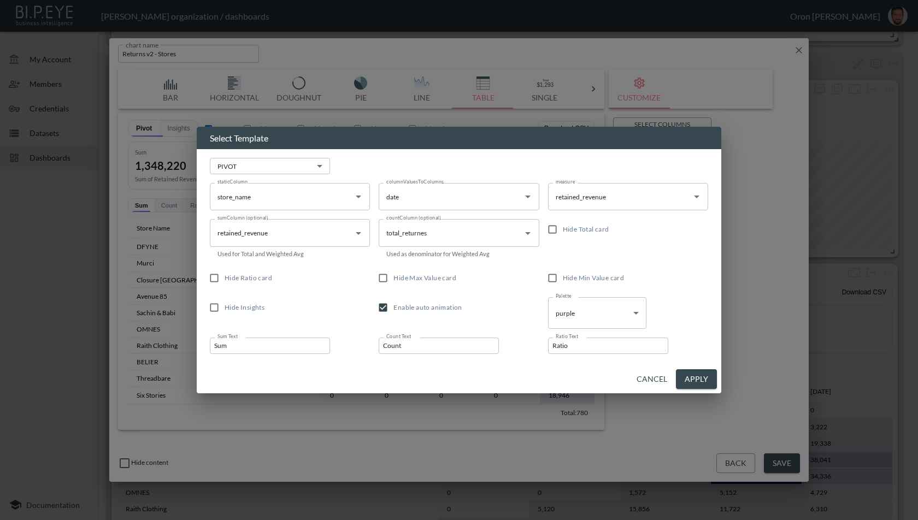
click at [251, 342] on input "Sum" at bounding box center [270, 346] width 120 height 16
type input "Retained"
click at [410, 343] on input "Count" at bounding box center [439, 346] width 120 height 16
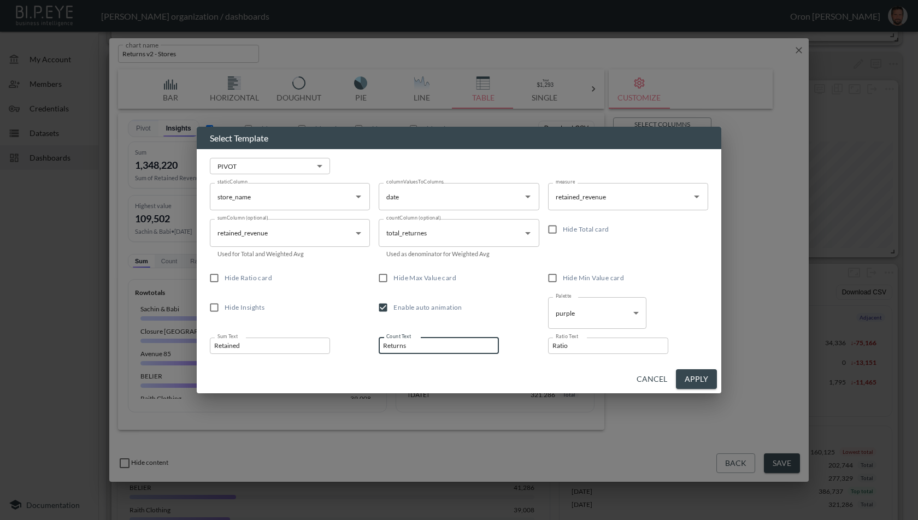
type input "Returns"
click at [382, 306] on input "Enable auto animation" at bounding box center [383, 307] width 21 height 21
checkbox input "false"
click at [254, 280] on span "Hide Ratio card" at bounding box center [249, 278] width 48 height 8
click at [225, 280] on input "Hide Ratio card" at bounding box center [214, 278] width 21 height 21
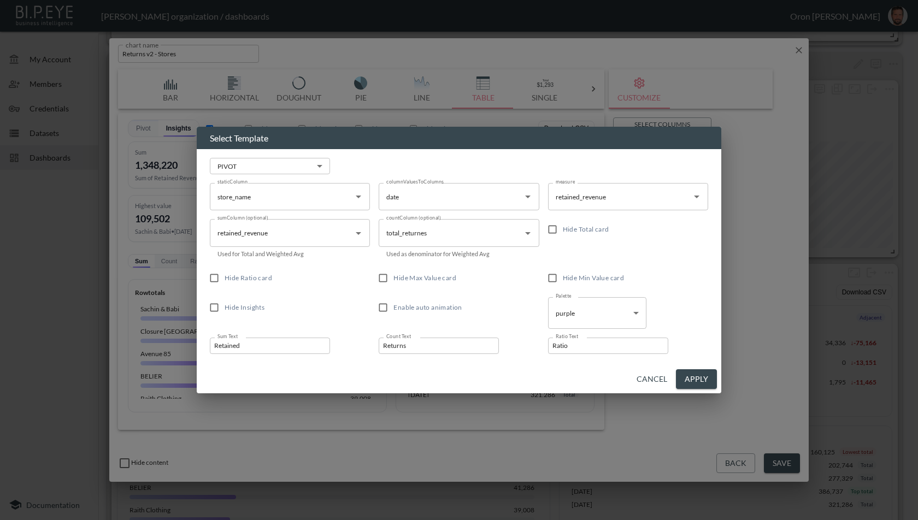
checkbox input "true"
click at [714, 377] on button "Apply" at bounding box center [696, 379] width 41 height 20
checkbox input "false"
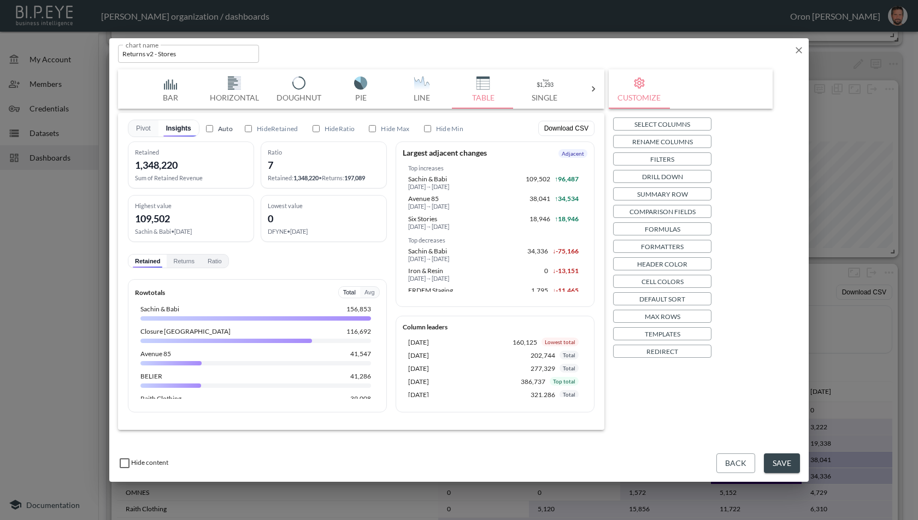
click at [781, 460] on button "Save" at bounding box center [782, 464] width 36 height 20
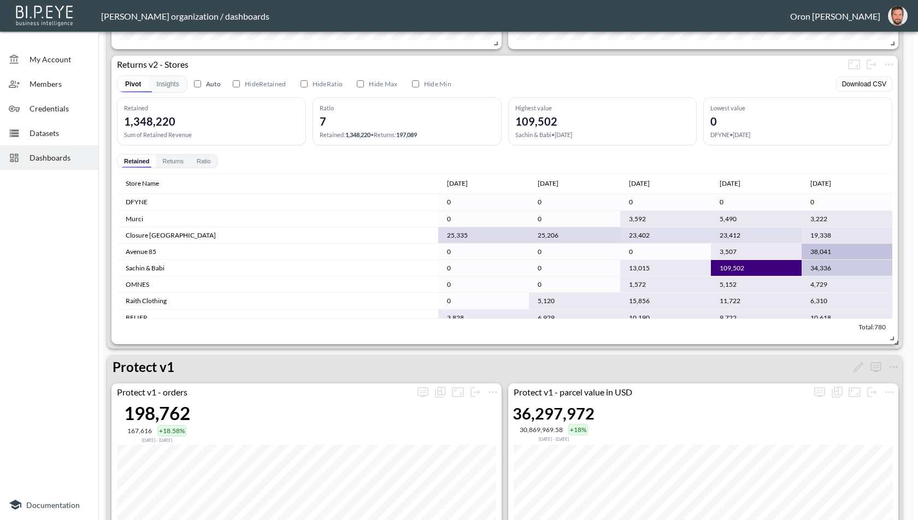
scroll to position [1288, 0]
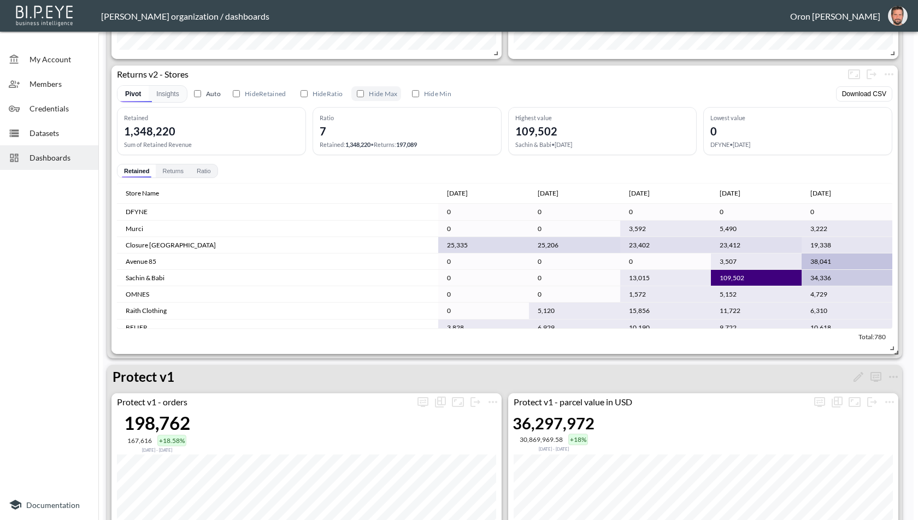
click at [356, 92] on label "Hide Max" at bounding box center [375, 93] width 49 height 15
click at [357, 92] on input "Hide Max" at bounding box center [360, 93] width 7 height 7
checkbox input "true"
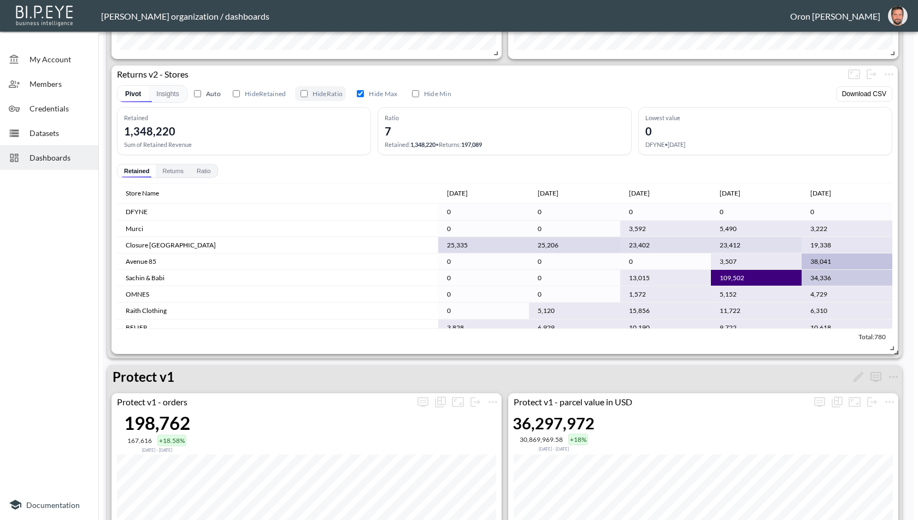
click at [327, 87] on label "Hide Ratio" at bounding box center [320, 93] width 51 height 15
click at [308, 90] on input "Hide Ratio" at bounding box center [304, 93] width 7 height 7
checkbox input "true"
click at [361, 94] on input "Hide Max" at bounding box center [360, 93] width 7 height 7
checkbox input "false"
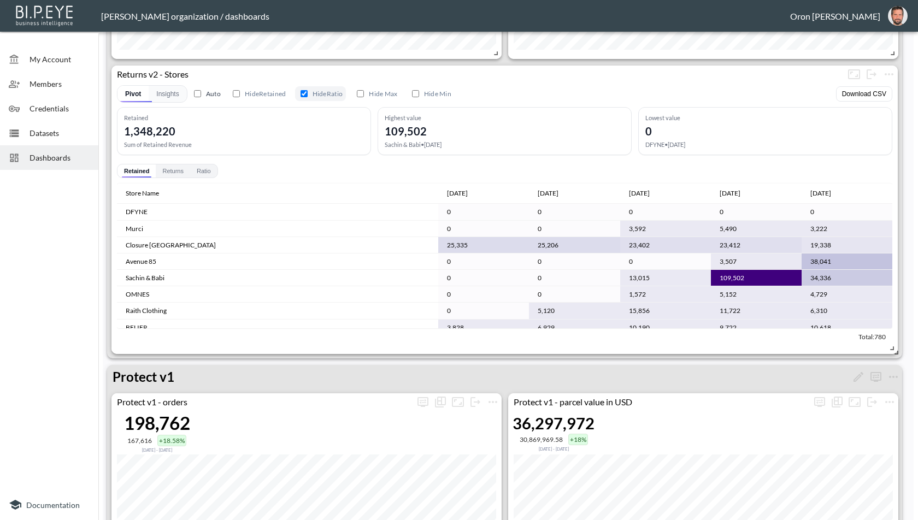
click at [326, 93] on label "Hide Ratio" at bounding box center [320, 93] width 51 height 15
click at [308, 93] on input "Hide Ratio" at bounding box center [304, 93] width 7 height 7
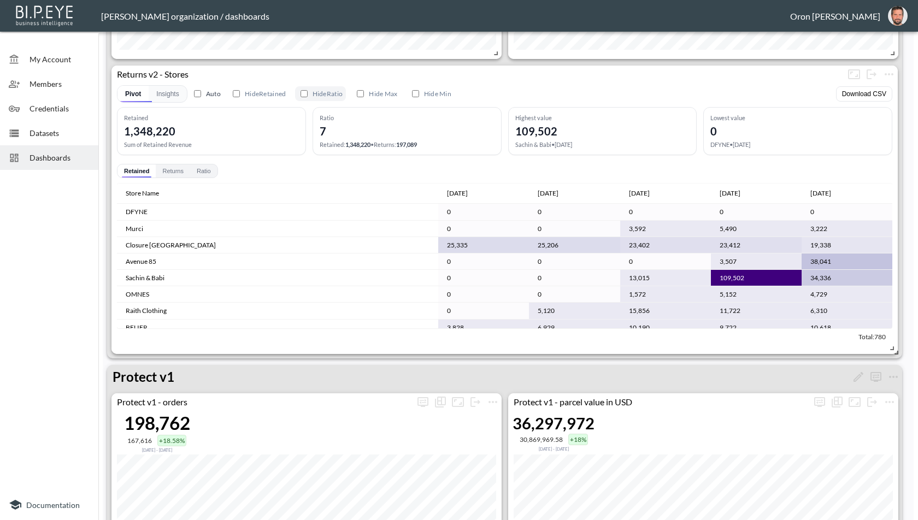
click at [326, 93] on label "Hide Ratio" at bounding box center [320, 93] width 51 height 15
click at [308, 93] on input "Hide Ratio" at bounding box center [304, 93] width 7 height 7
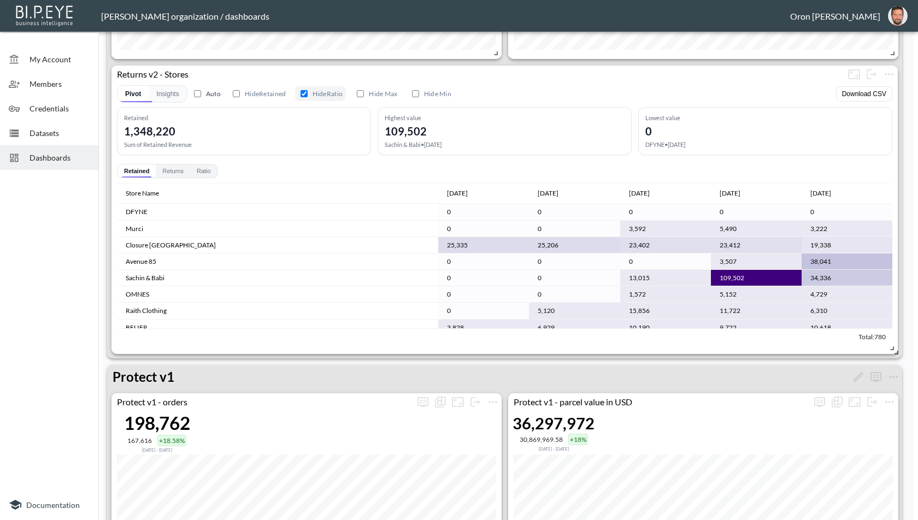
click at [326, 93] on label "Hide Ratio" at bounding box center [320, 93] width 51 height 15
click at [308, 93] on input "Hide Ratio" at bounding box center [304, 93] width 7 height 7
checkbox input "false"
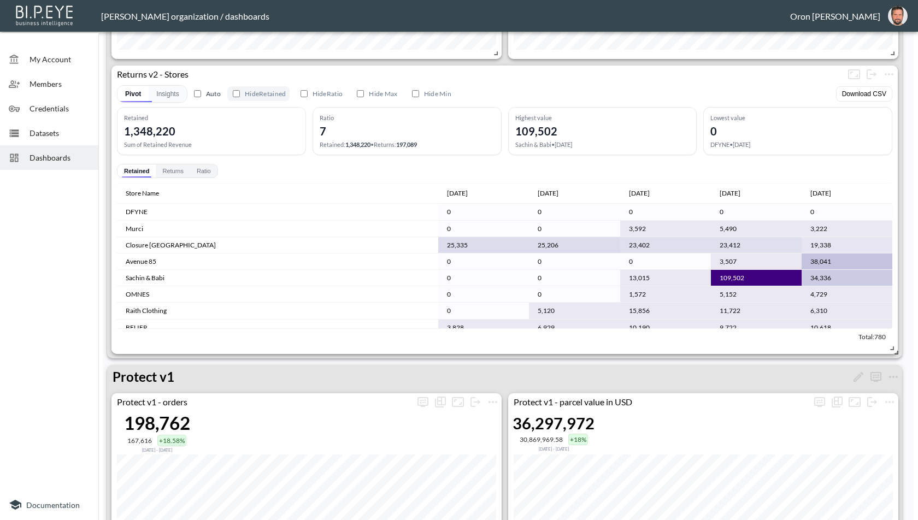
click at [271, 92] on label "Hide Retained" at bounding box center [258, 93] width 62 height 15
click at [240, 92] on input "Hide Retained" at bounding box center [236, 93] width 7 height 7
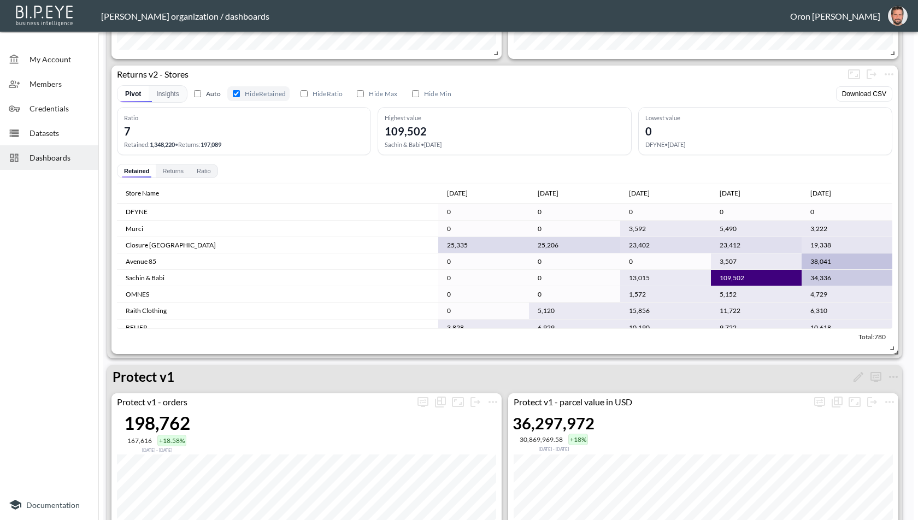
click at [271, 92] on label "Hide Retained" at bounding box center [258, 93] width 62 height 15
click at [240, 92] on input "Hide Retained" at bounding box center [236, 93] width 7 height 7
checkbox input "false"
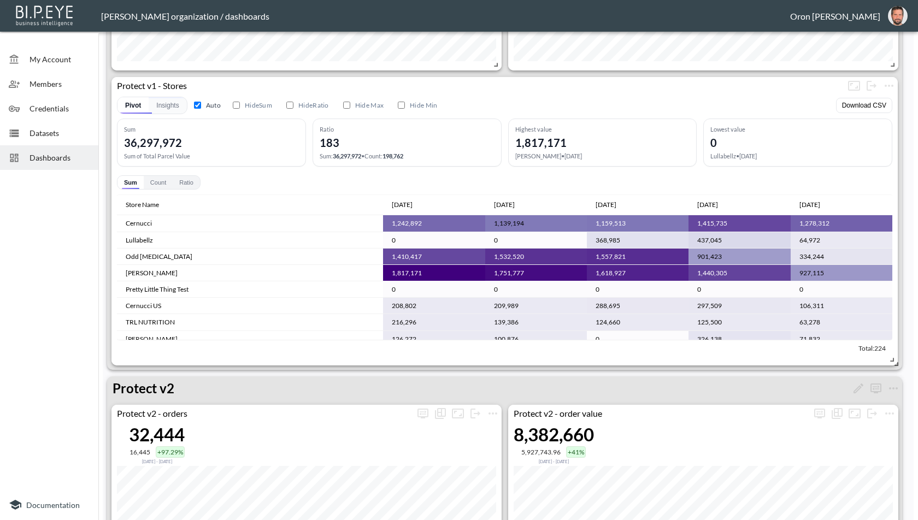
scroll to position [1771, 0]
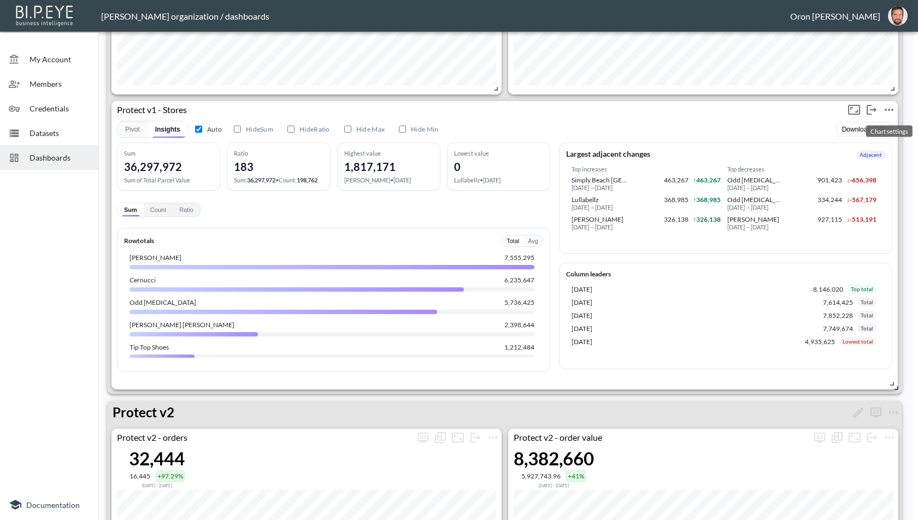
click at [891, 105] on icon "more" at bounding box center [889, 109] width 13 height 13
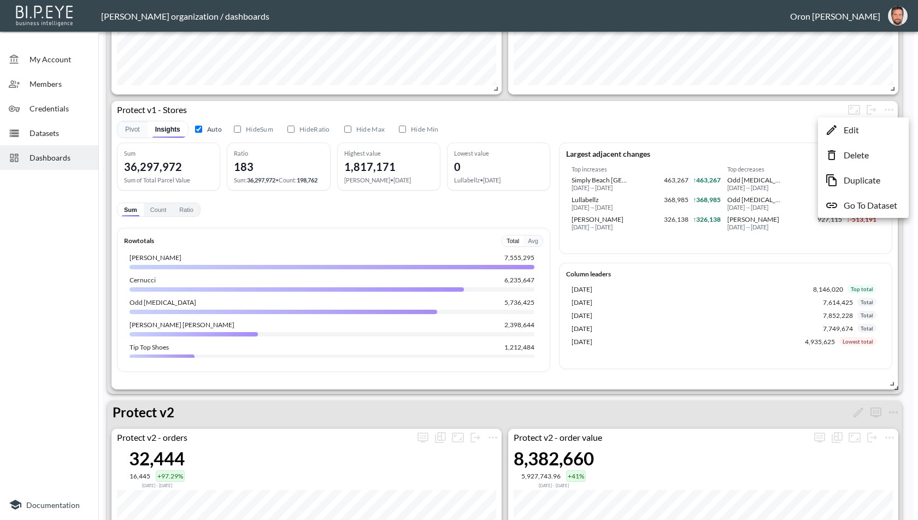
click at [867, 127] on li "Edit" at bounding box center [863, 130] width 85 height 20
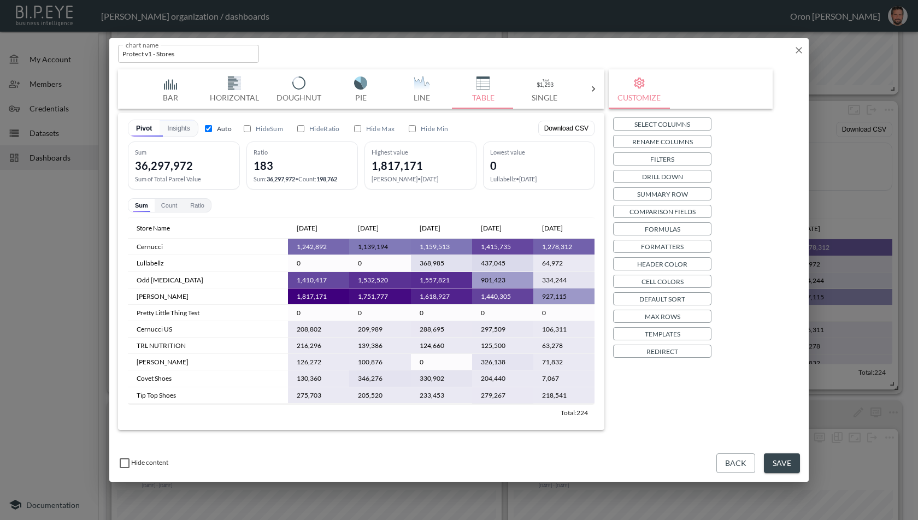
click at [640, 332] on button "Templates" at bounding box center [662, 333] width 98 height 13
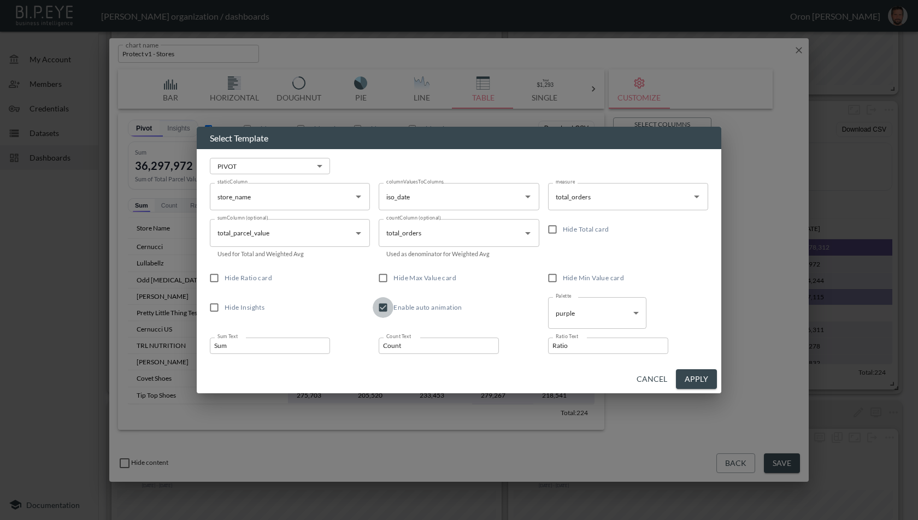
click at [389, 306] on input "Enable auto animation" at bounding box center [383, 307] width 21 height 21
checkbox input "false"
click at [283, 343] on input "Sum" at bounding box center [270, 346] width 120 height 16
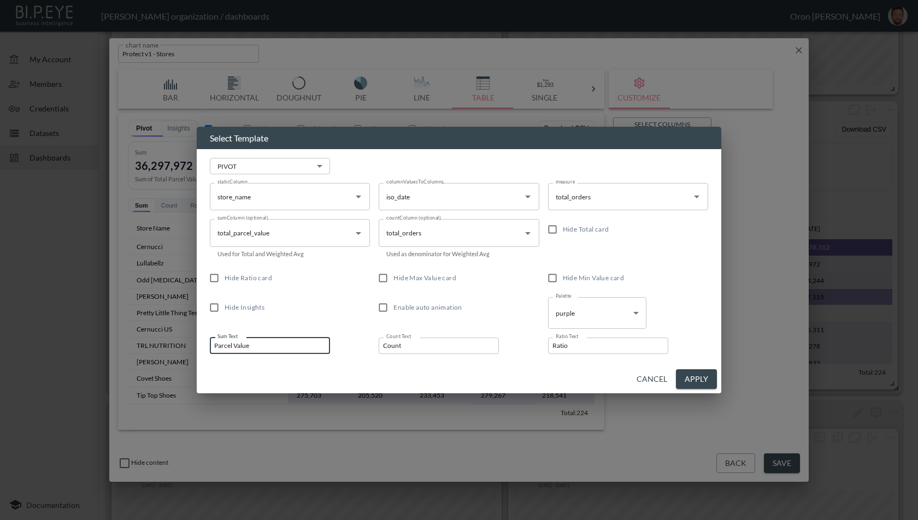
type input "Parcel Value"
click at [428, 347] on input "Count" at bounding box center [439, 346] width 120 height 16
type input "Orders"
click at [616, 344] on input "Ratio" at bounding box center [608, 346] width 120 height 16
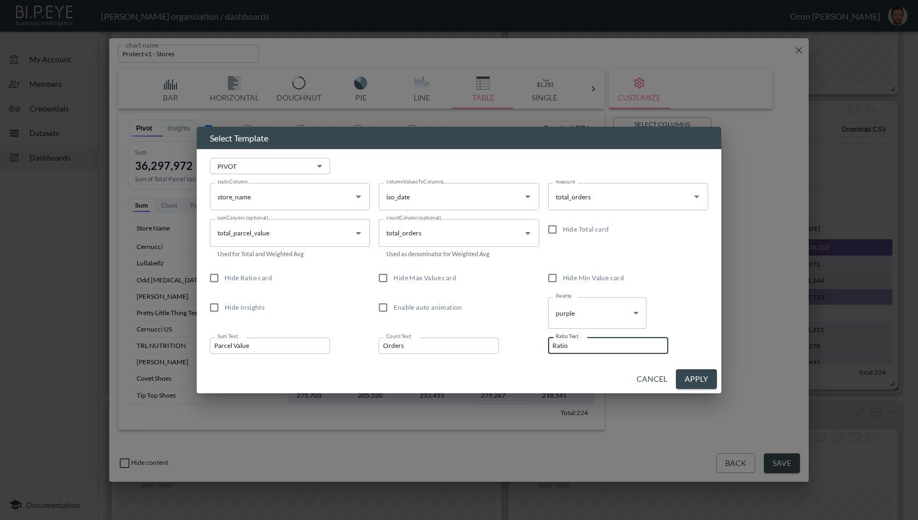
click at [616, 344] on input "Ratio" at bounding box center [608, 346] width 120 height 16
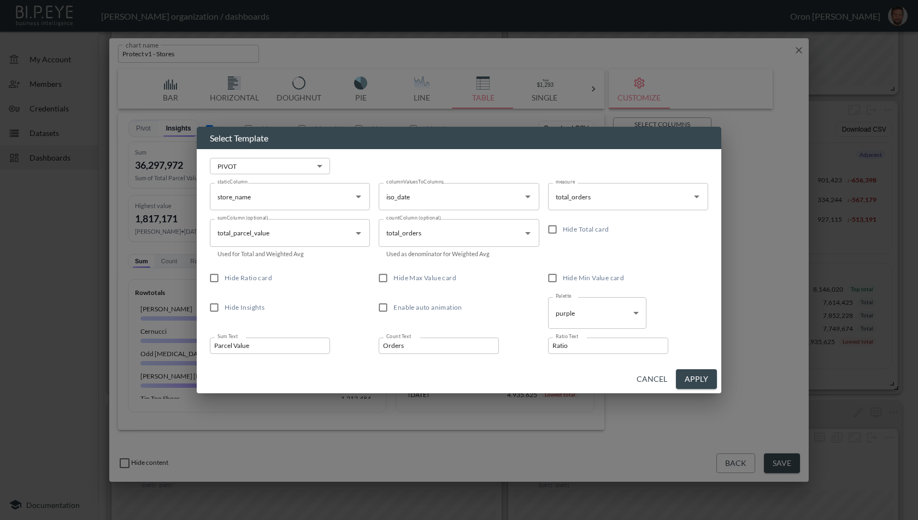
click at [250, 279] on span "Hide Ratio card" at bounding box center [249, 278] width 48 height 8
click at [225, 279] on input "Hide Ratio card" at bounding box center [214, 278] width 21 height 21
checkbox input "true"
click at [690, 376] on button "Apply" at bounding box center [696, 379] width 41 height 20
checkbox input "false"
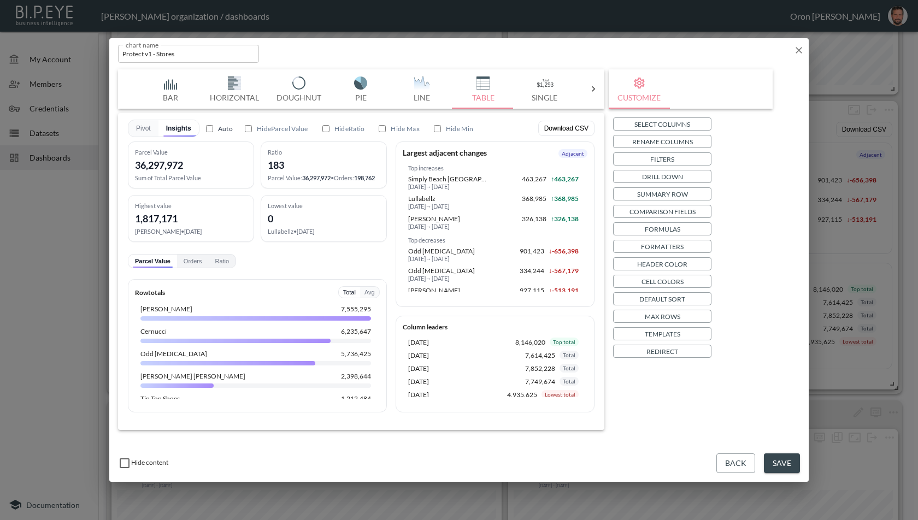
click at [787, 458] on button "Save" at bounding box center [782, 464] width 36 height 20
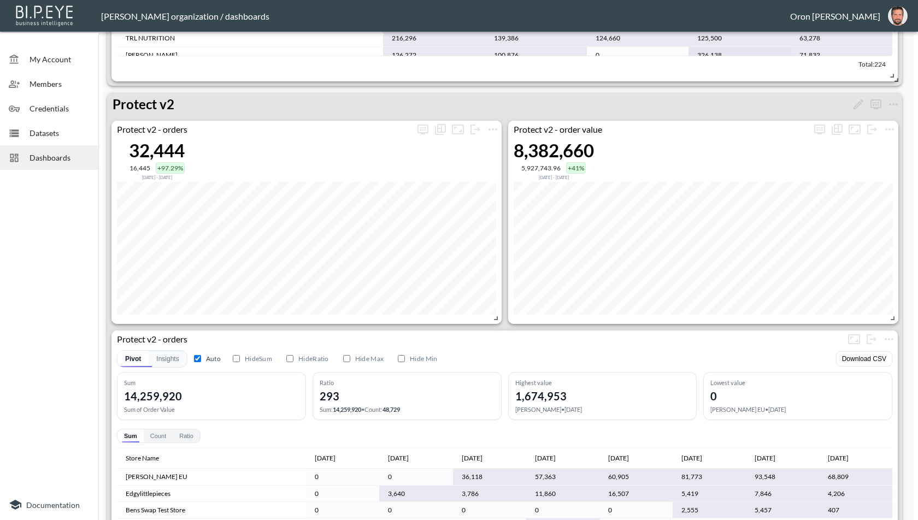
scroll to position [2160, 0]
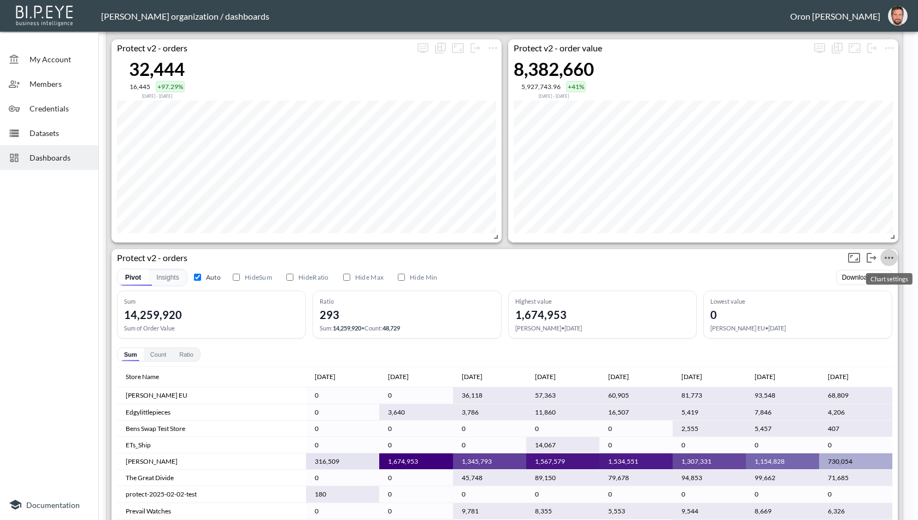
click at [888, 256] on icon "more" at bounding box center [889, 257] width 13 height 13
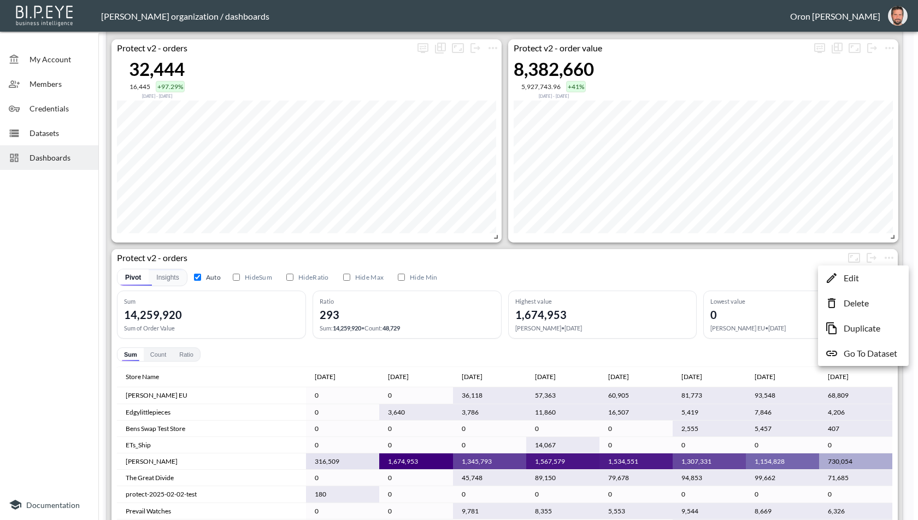
click at [873, 277] on li "Edit" at bounding box center [863, 278] width 85 height 20
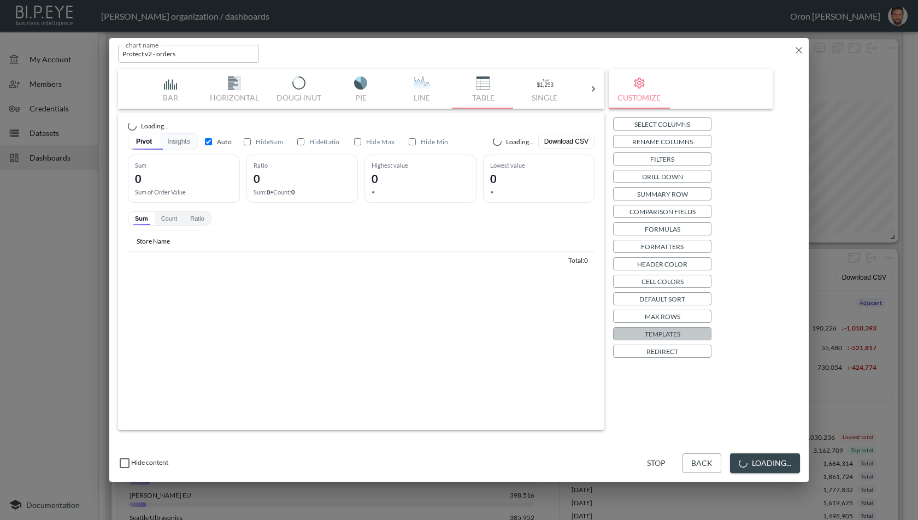
click at [654, 335] on p "Templates" at bounding box center [663, 333] width 36 height 11
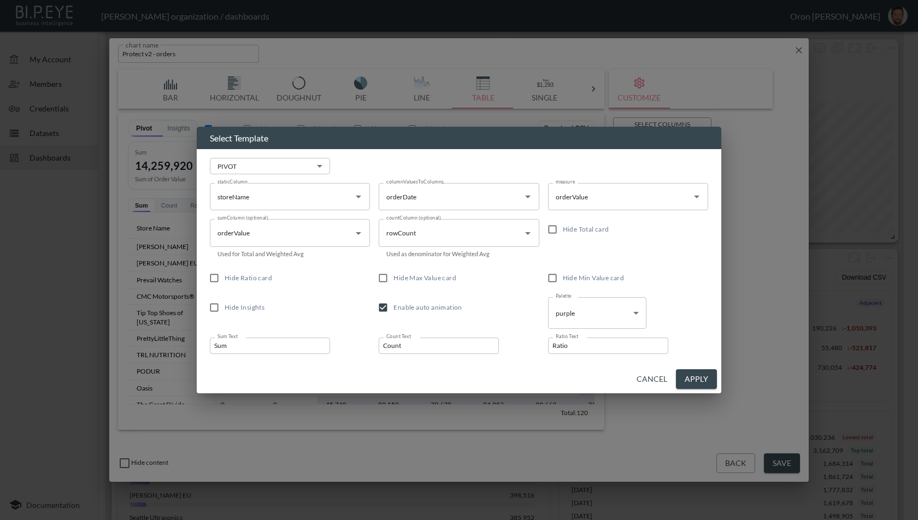
click at [440, 304] on span "Enable auto animation" at bounding box center [427, 307] width 68 height 8
click at [393, 304] on input "Enable auto animation" at bounding box center [383, 307] width 21 height 21
checkbox input "false"
click at [259, 343] on input "Sum" at bounding box center [270, 346] width 120 height 16
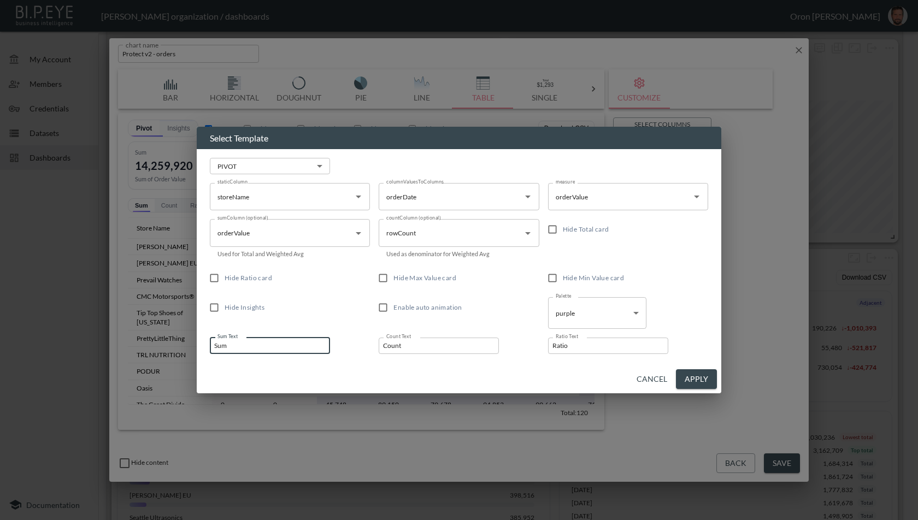
type input "O"
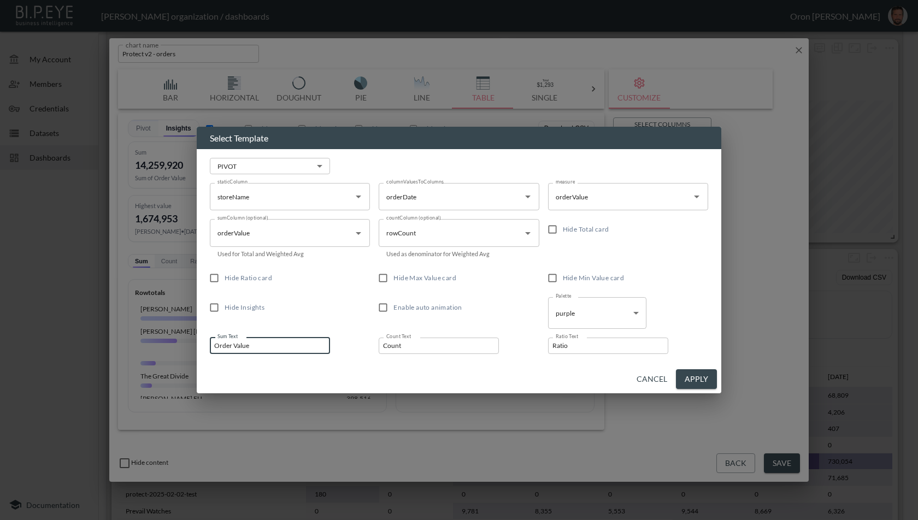
type input "Order Value"
type input "Orders"
click at [683, 377] on button "Apply" at bounding box center [696, 379] width 41 height 20
checkbox input "false"
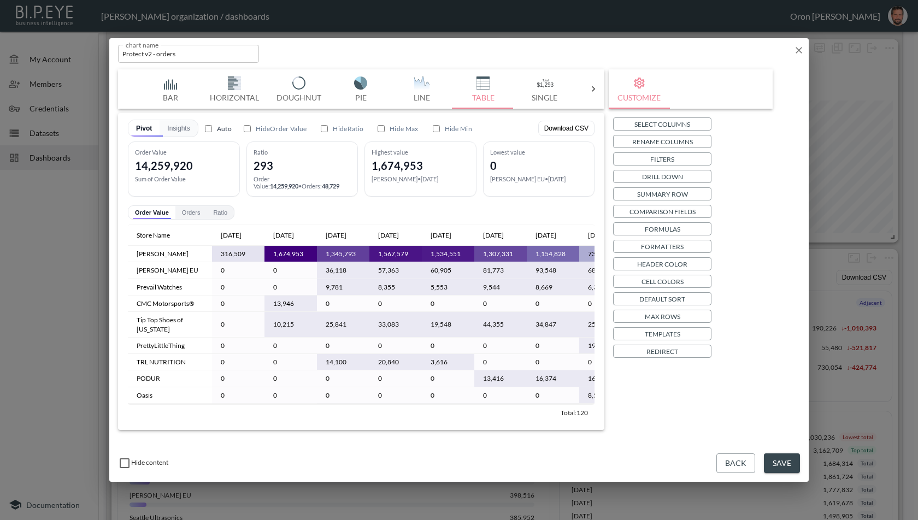
click at [784, 460] on button "Save" at bounding box center [782, 464] width 36 height 20
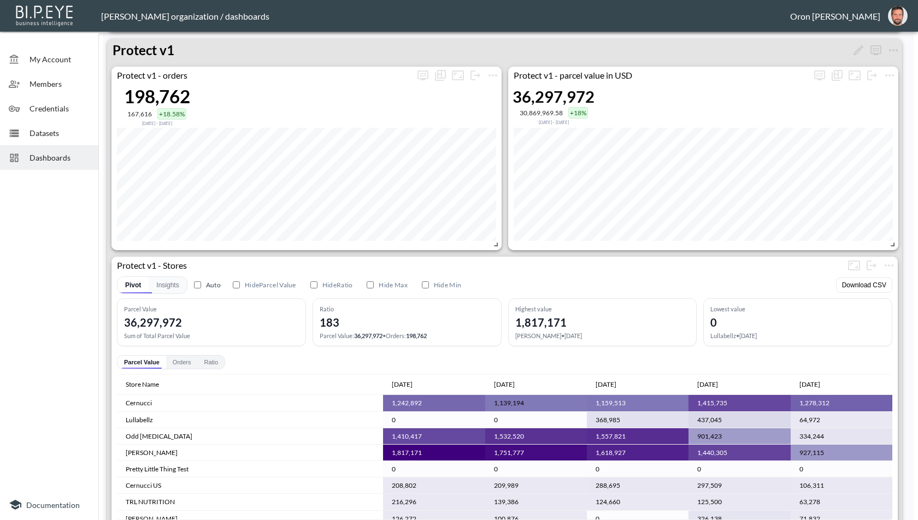
scroll to position [2236, 0]
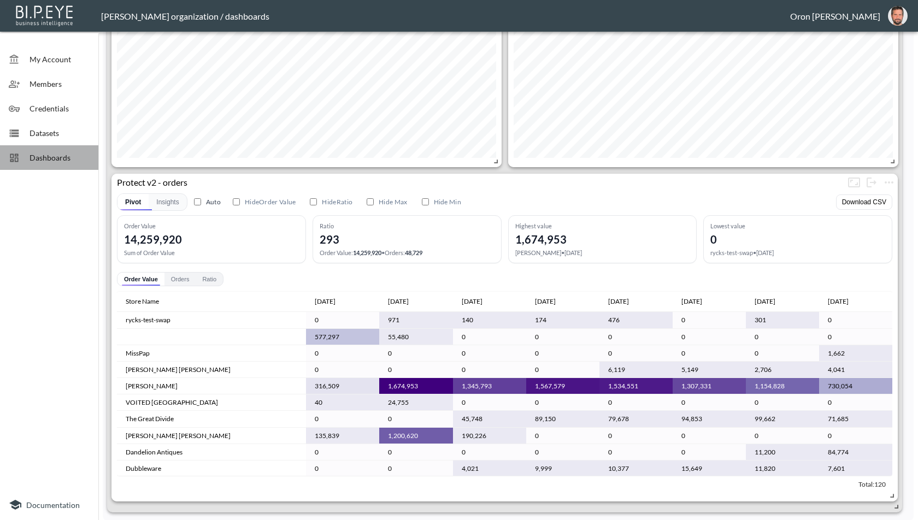
click at [57, 155] on span "Dashboards" at bounding box center [60, 157] width 60 height 11
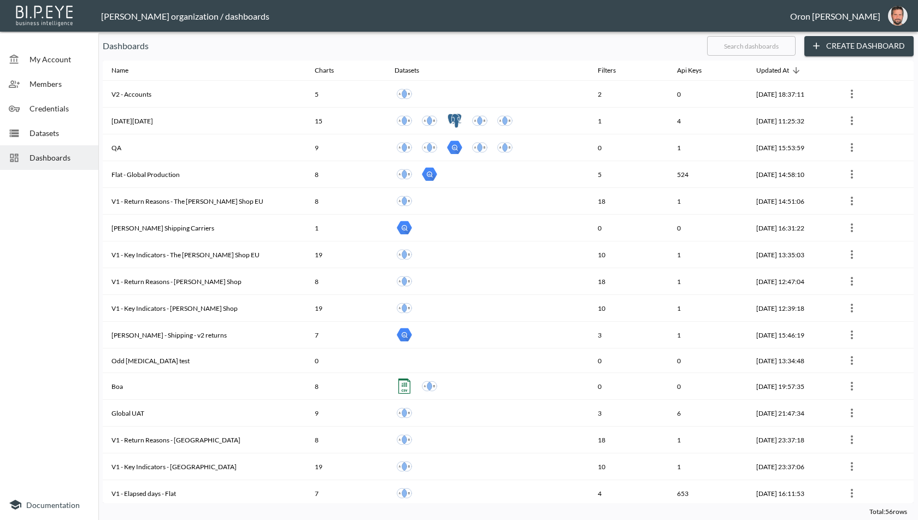
click at [736, 48] on input "text" at bounding box center [751, 45] width 89 height 27
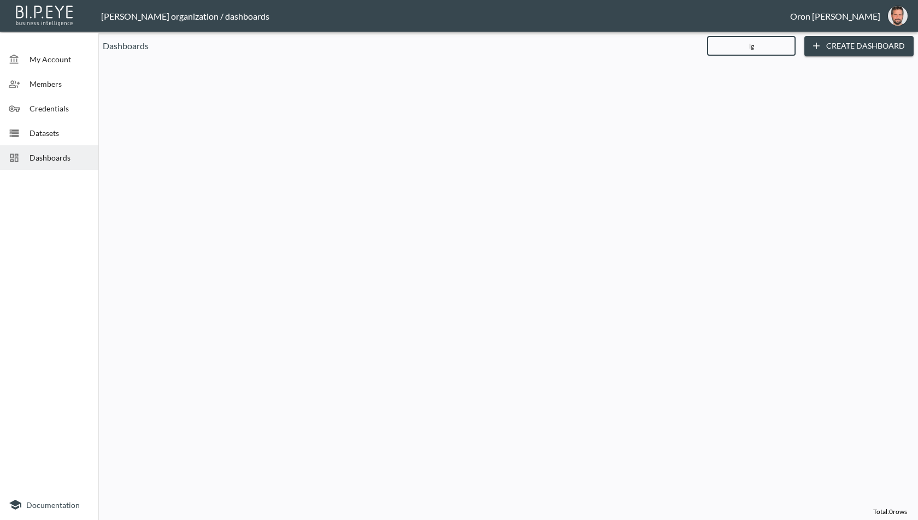
type input "l"
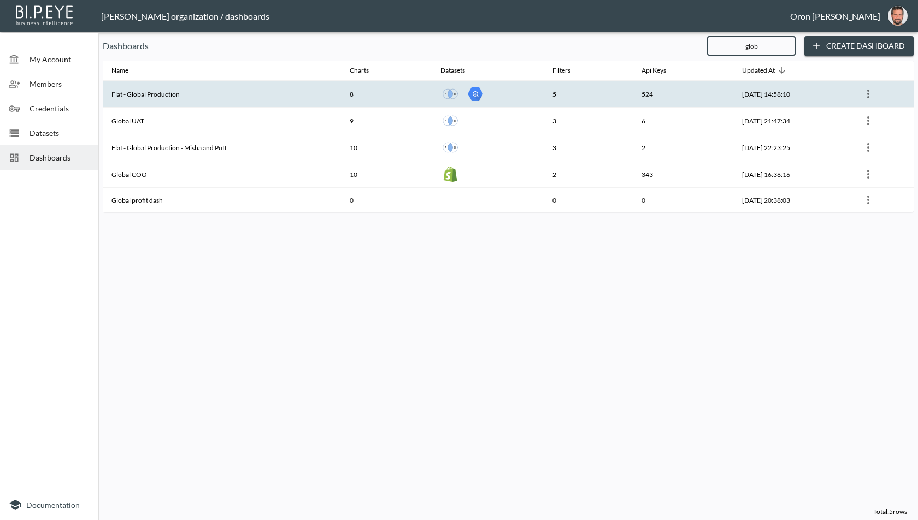
type input "glob"
click at [502, 85] on div at bounding box center [487, 94] width 94 height 20
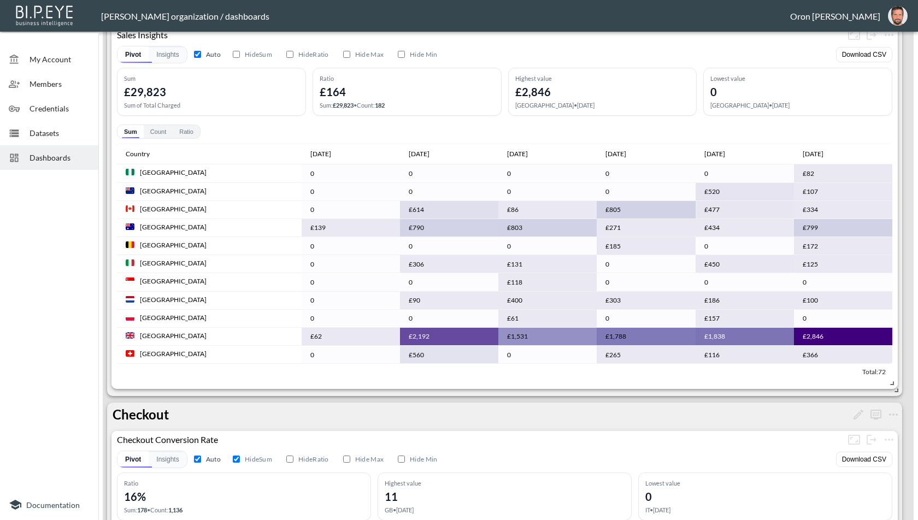
scroll to position [523, 0]
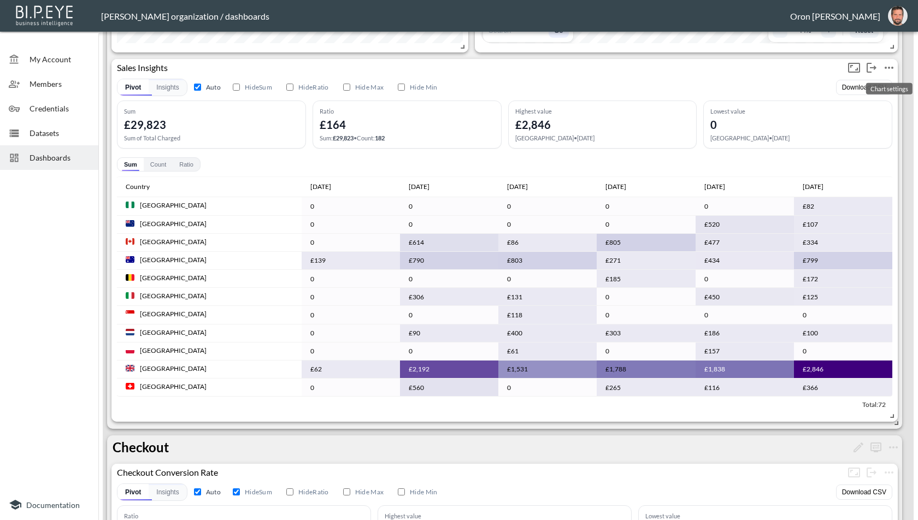
click at [890, 68] on icon "more" at bounding box center [889, 67] width 13 height 13
click at [874, 84] on li "Edit" at bounding box center [863, 88] width 85 height 20
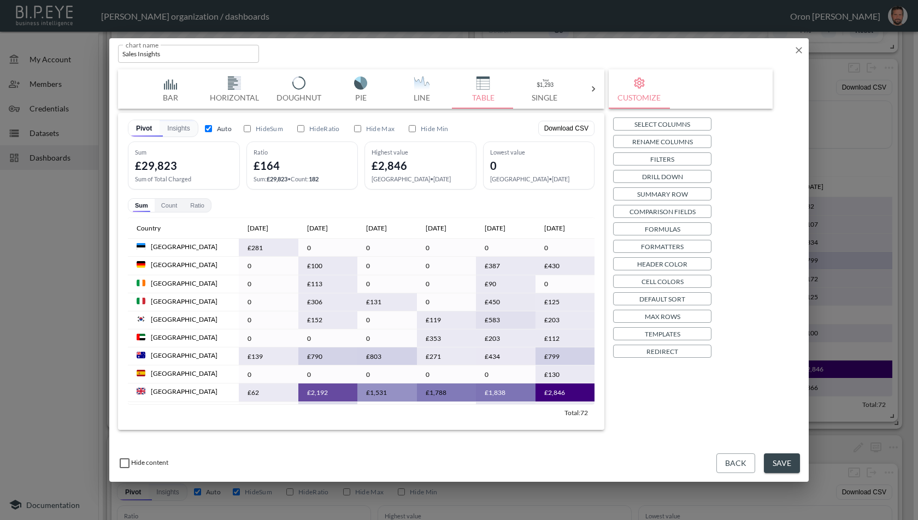
click at [663, 330] on p "Templates" at bounding box center [663, 333] width 36 height 11
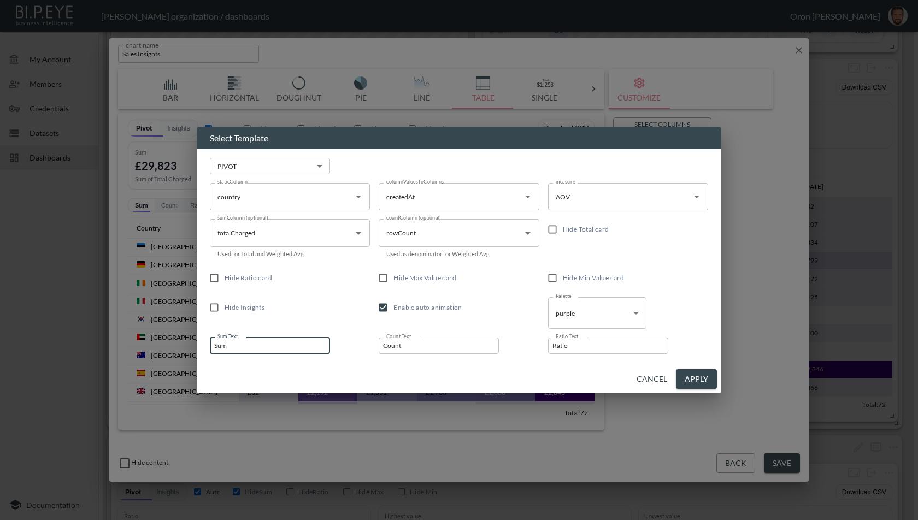
drag, startPoint x: 264, startPoint y: 348, endPoint x: 146, endPoint y: 340, distance: 118.3
click at [156, 345] on div "Select Template PIVOT PIVOT ​ staticColumn country staticColumn columnValuesToC…" at bounding box center [459, 260] width 918 height 520
type input "Sales"
click at [412, 349] on input "Count" at bounding box center [439, 346] width 120 height 16
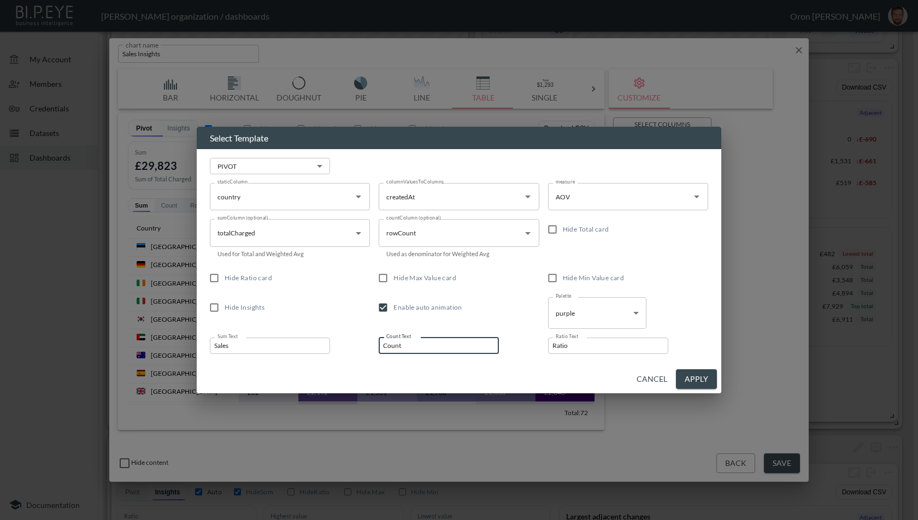
click at [412, 349] on input "Count" at bounding box center [439, 346] width 120 height 16
type input "Orders"
click at [615, 345] on input "Ratio" at bounding box center [608, 346] width 120 height 16
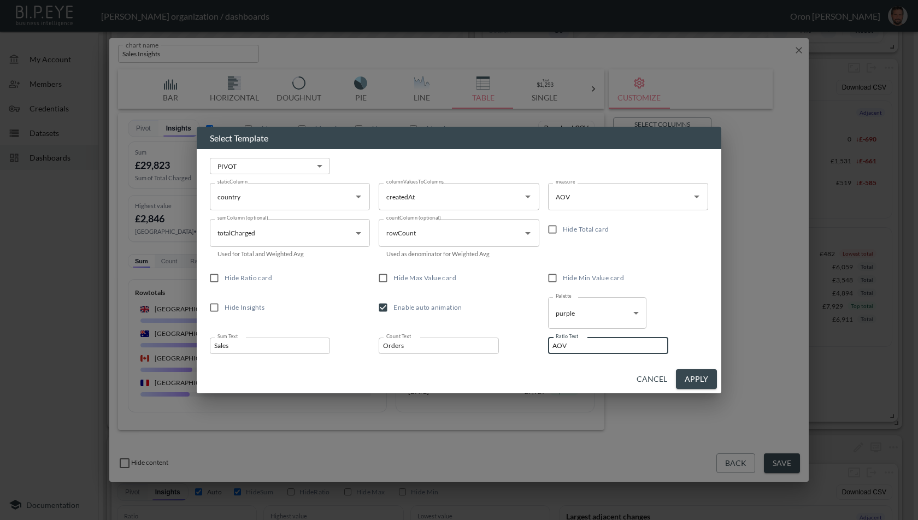
type input "AOV"
click at [404, 305] on span "Enable auto animation" at bounding box center [427, 307] width 68 height 8
click at [393, 305] on input "Enable auto animation" at bounding box center [383, 307] width 21 height 21
checkbox input "false"
click at [683, 380] on button "Apply" at bounding box center [696, 379] width 41 height 20
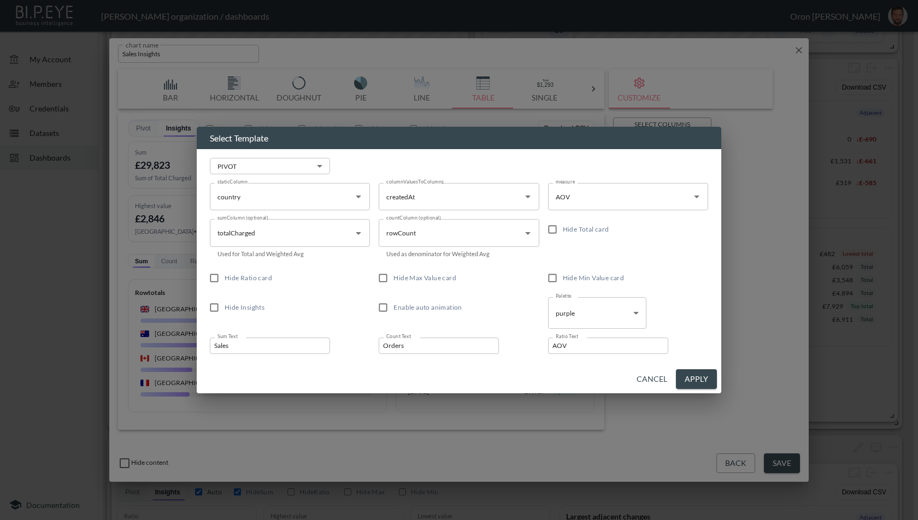
checkbox input "false"
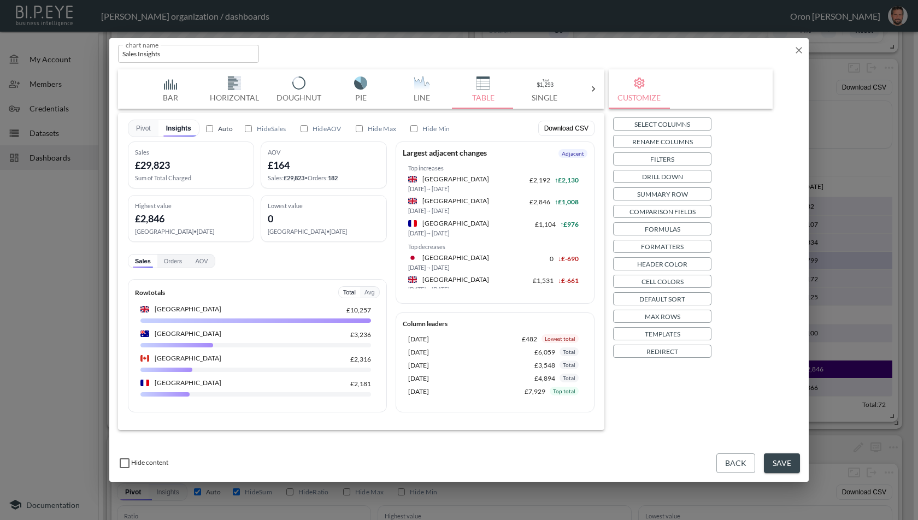
click at [782, 456] on button "Save" at bounding box center [782, 464] width 36 height 20
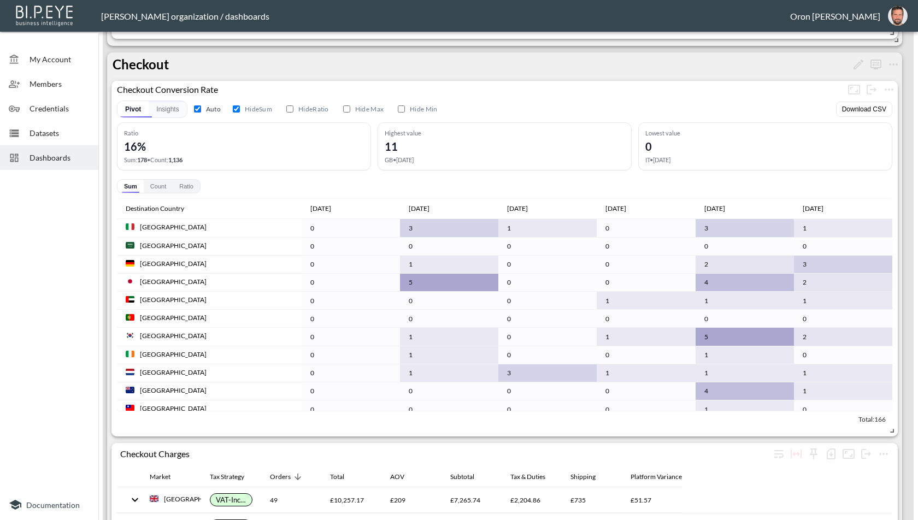
scroll to position [936, 0]
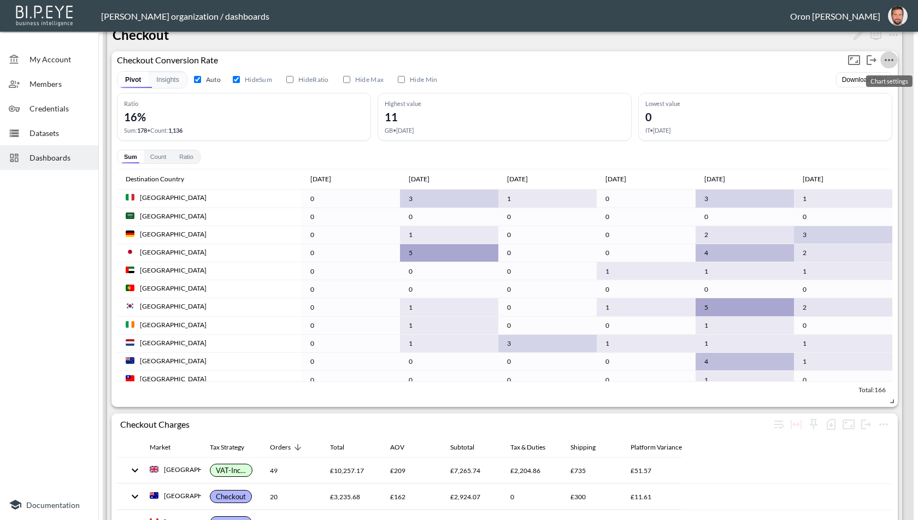
click at [892, 57] on icon "more" at bounding box center [889, 60] width 13 height 13
click at [872, 73] on li "Edit" at bounding box center [863, 81] width 85 height 20
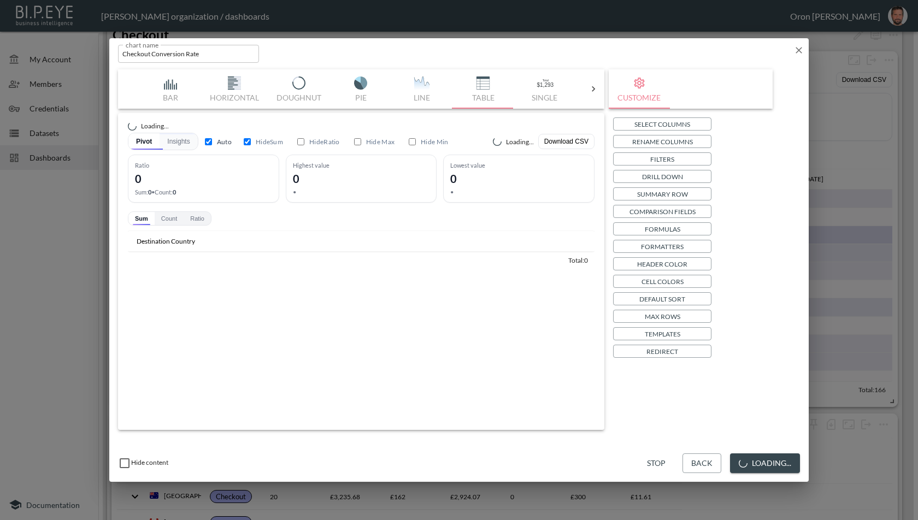
click at [654, 333] on p "Templates" at bounding box center [663, 333] width 36 height 11
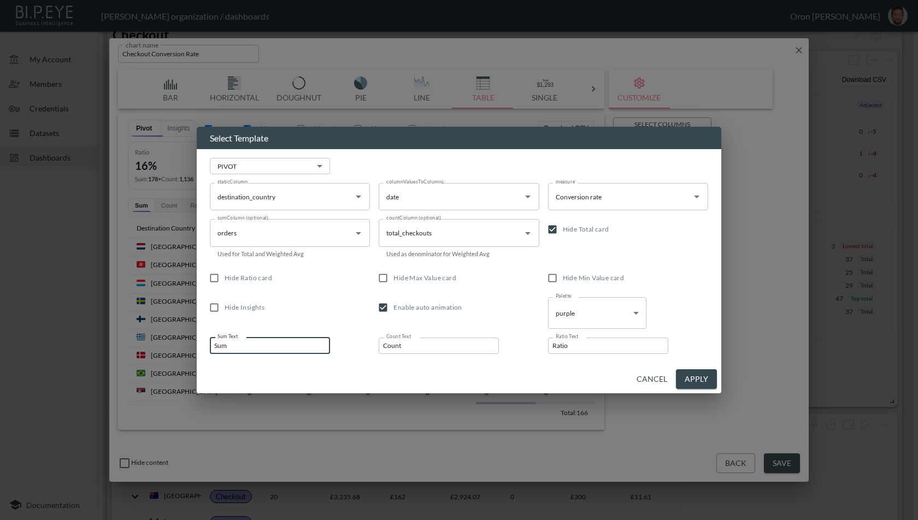
click at [274, 349] on input "Sum" at bounding box center [270, 346] width 120 height 16
type input "Orders"
click at [418, 340] on input "Count" at bounding box center [439, 346] width 120 height 16
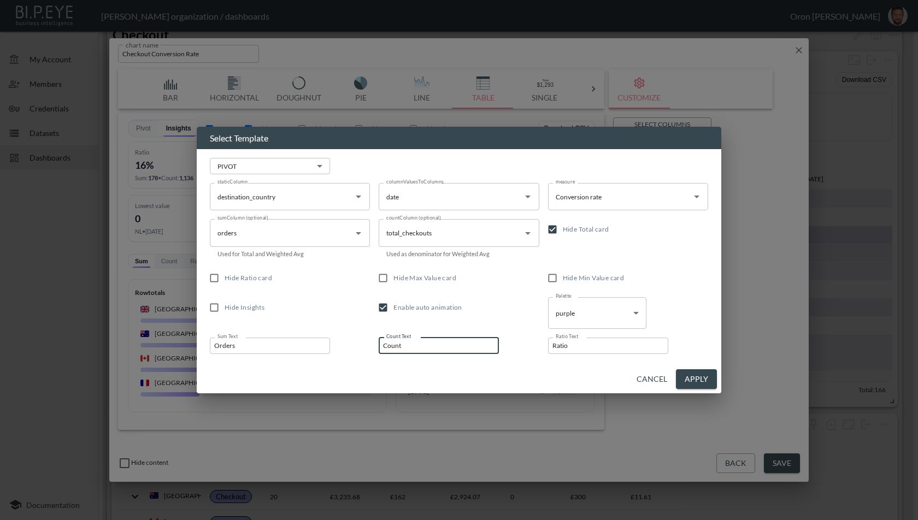
click at [418, 340] on input "Count" at bounding box center [439, 346] width 120 height 16
type input "Checkouts"
click at [584, 345] on input "Ratio" at bounding box center [608, 346] width 120 height 16
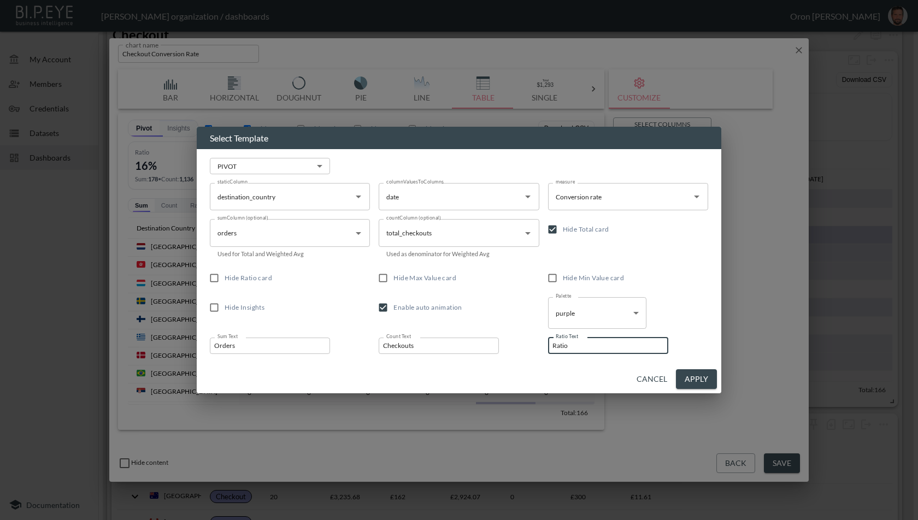
click at [584, 345] on input "Ratio" at bounding box center [608, 346] width 120 height 16
type input "CVR"
click at [597, 231] on span "Hide Total card" at bounding box center [586, 229] width 46 height 8
click at [563, 231] on input "Hide Total card" at bounding box center [552, 229] width 21 height 21
checkbox input "false"
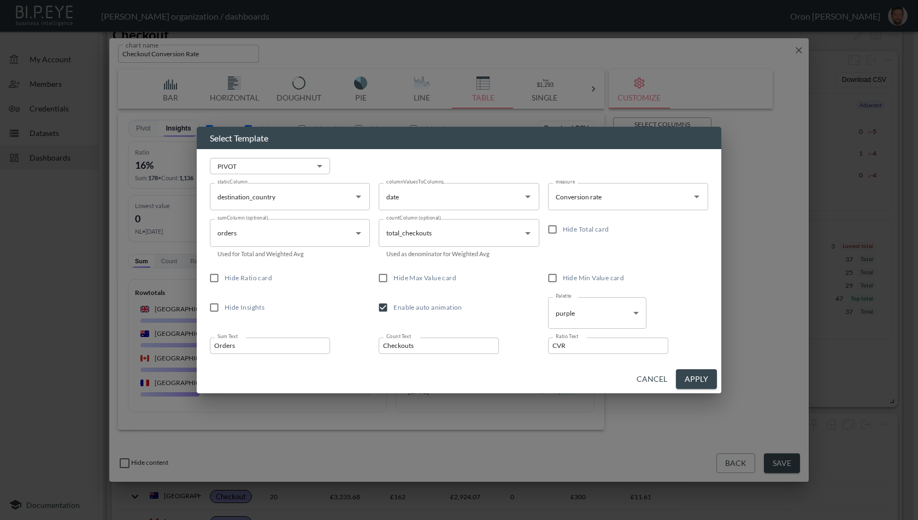
click at [700, 375] on button "Apply" at bounding box center [696, 379] width 41 height 20
checkbox input "false"
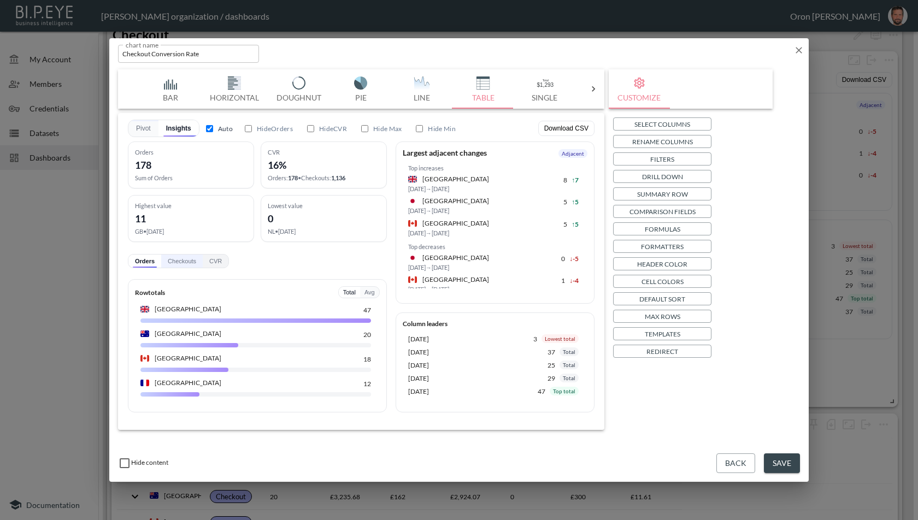
click at [184, 262] on button "Checkouts" at bounding box center [182, 261] width 42 height 13
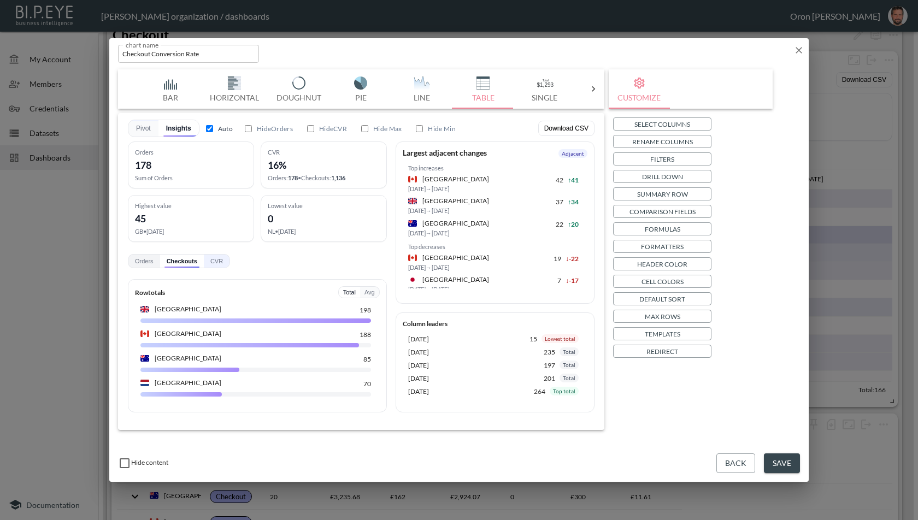
click at [216, 262] on button "CVR" at bounding box center [217, 261] width 26 height 13
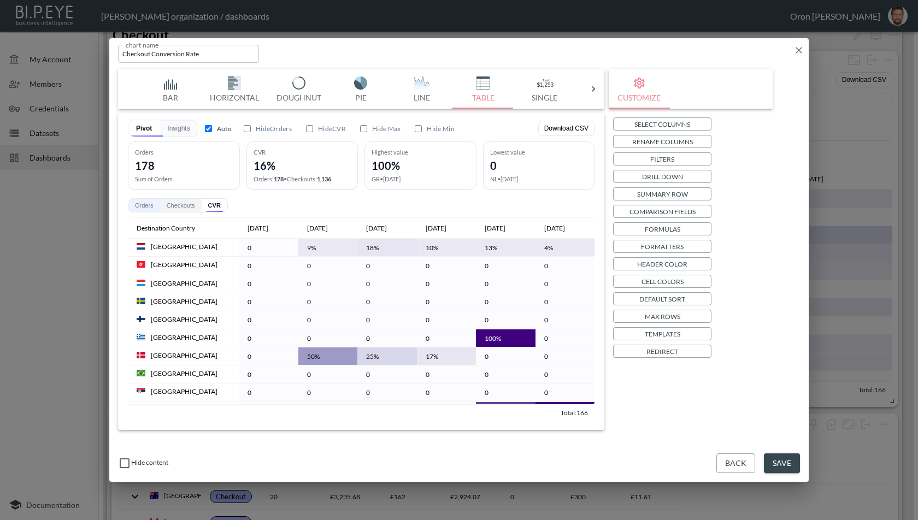
click at [148, 204] on button "Orders" at bounding box center [144, 205] width 32 height 13
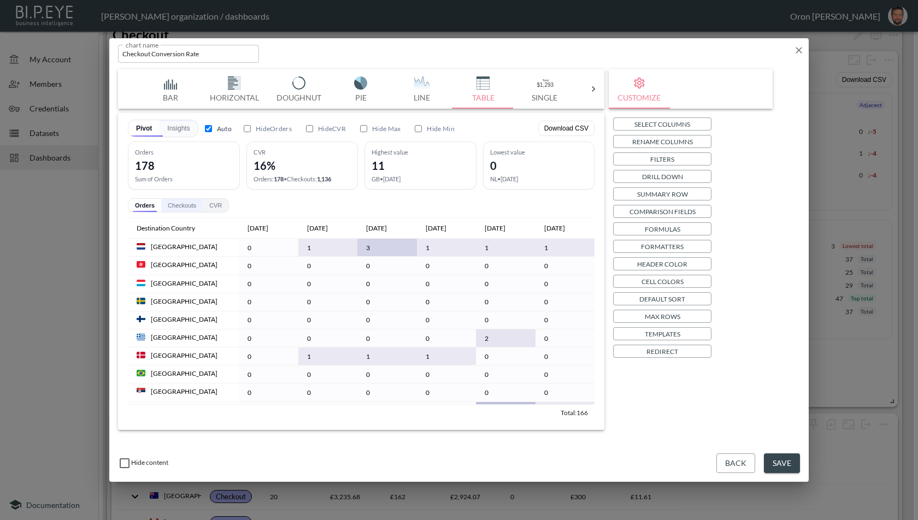
click at [176, 204] on button "Checkouts" at bounding box center [182, 205] width 42 height 13
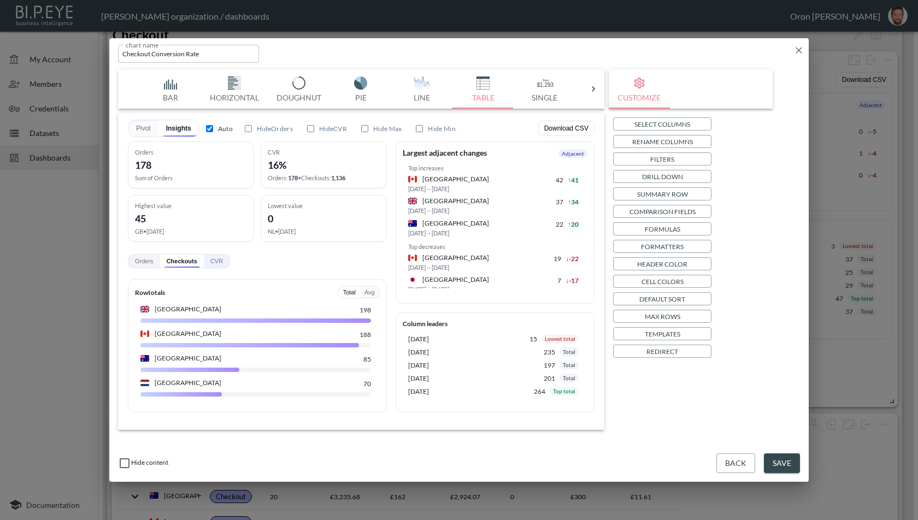
click at [216, 260] on button "CVR" at bounding box center [217, 261] width 26 height 13
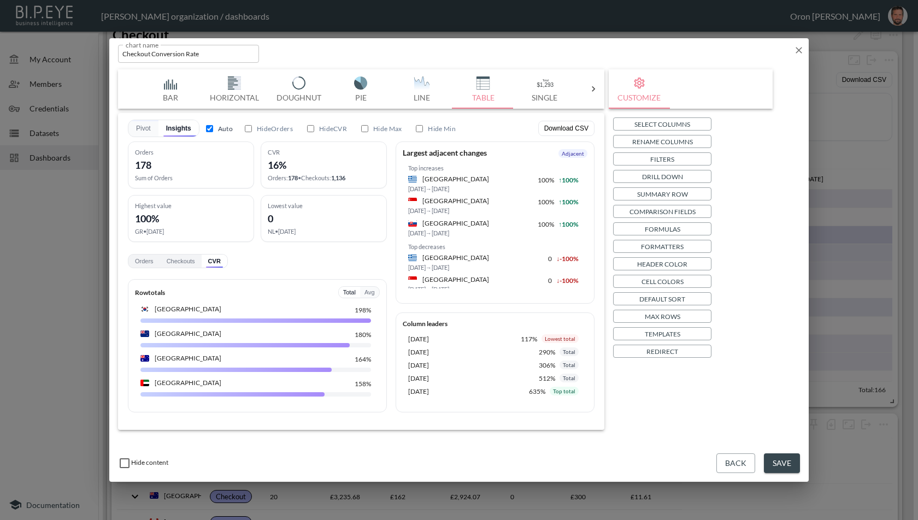
click at [783, 463] on button "Save" at bounding box center [782, 464] width 36 height 20
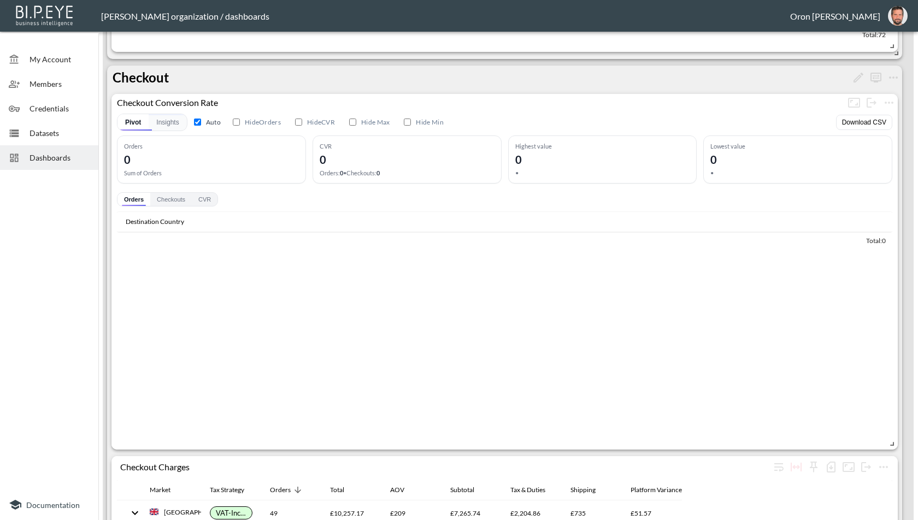
scroll to position [886, 0]
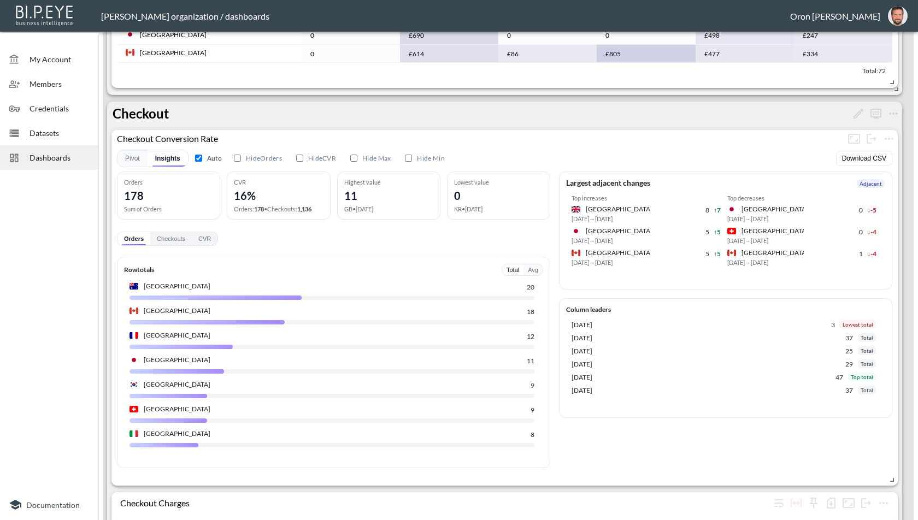
scroll to position [9, 0]
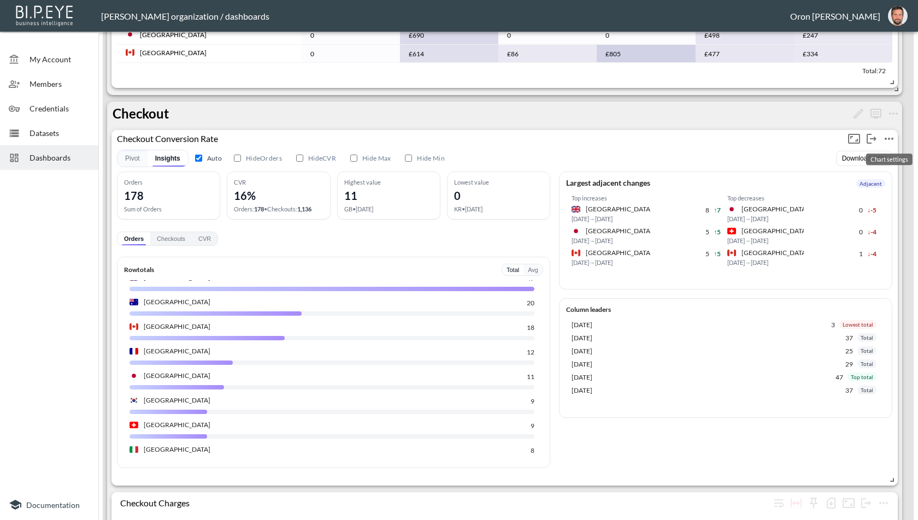
click at [886, 134] on icon "more" at bounding box center [889, 138] width 13 height 13
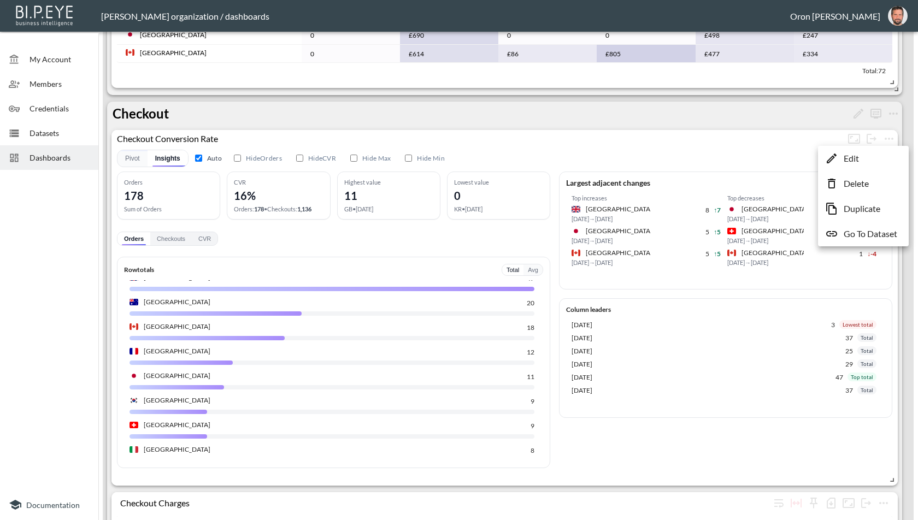
click at [860, 157] on li "Edit" at bounding box center [863, 159] width 85 height 20
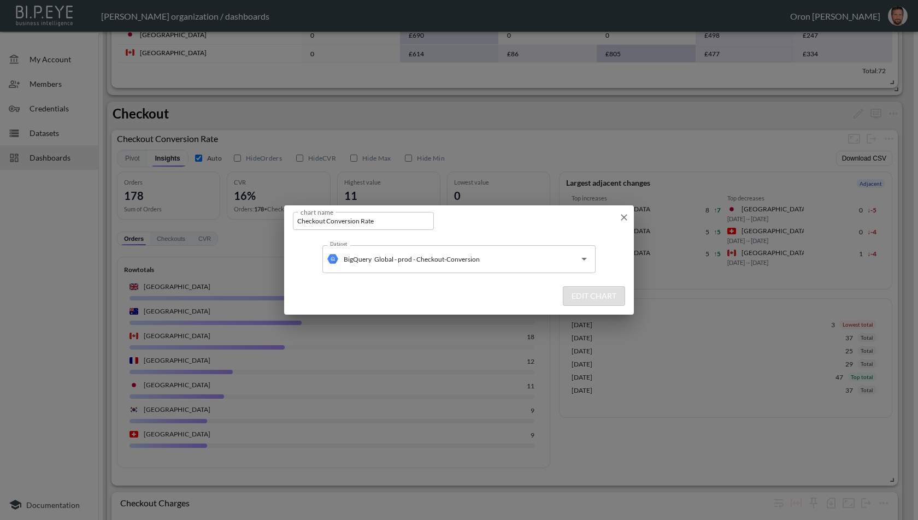
scroll to position [857, 0]
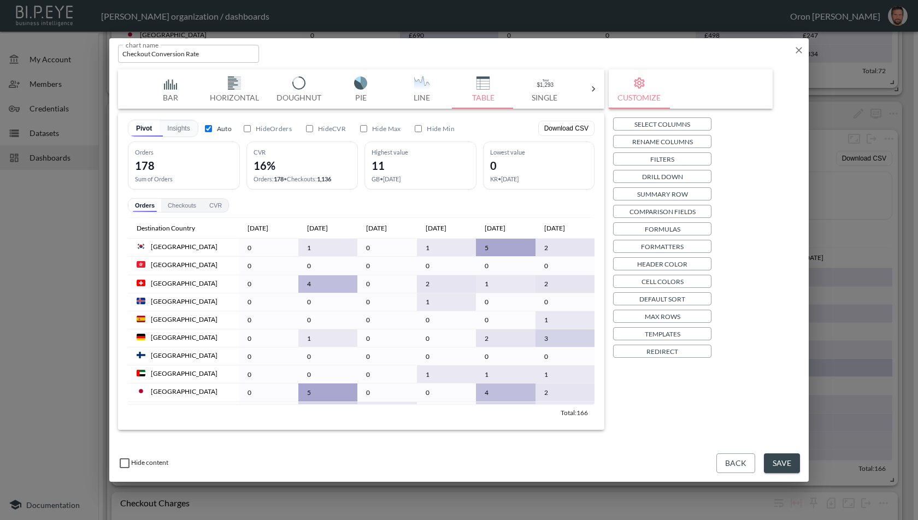
click at [685, 334] on button "Templates" at bounding box center [662, 333] width 98 height 13
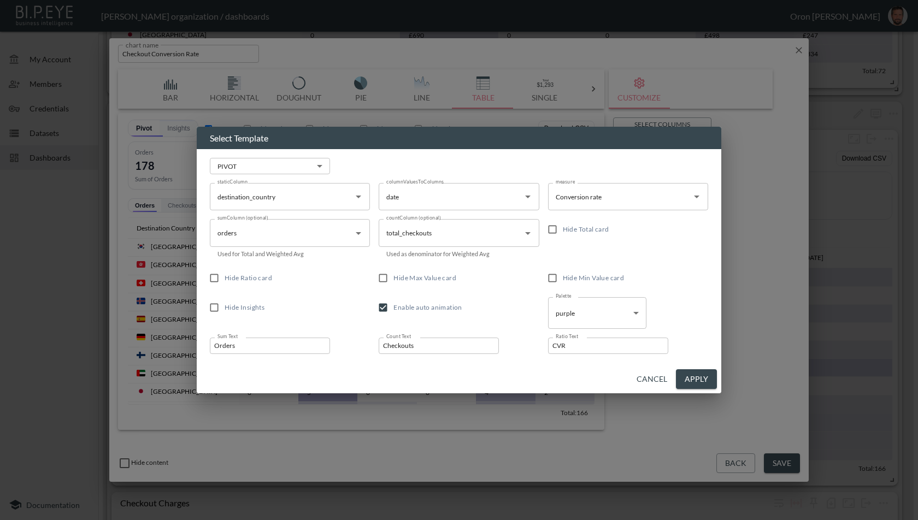
click at [409, 308] on span "Enable auto animation" at bounding box center [427, 307] width 68 height 8
click at [393, 308] on input "Enable auto animation" at bounding box center [383, 307] width 21 height 21
checkbox input "false"
click at [700, 373] on button "Apply" at bounding box center [696, 379] width 41 height 20
checkbox input "false"
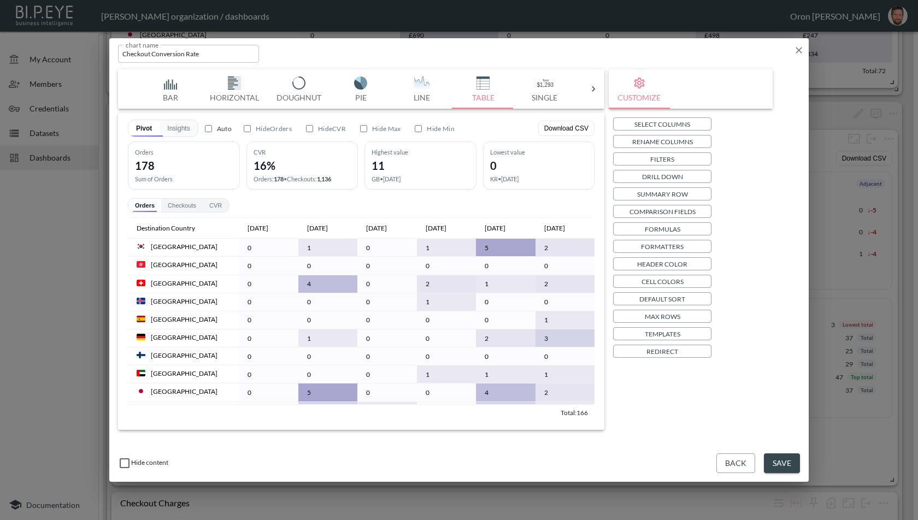
click at [791, 463] on button "Save" at bounding box center [782, 464] width 36 height 20
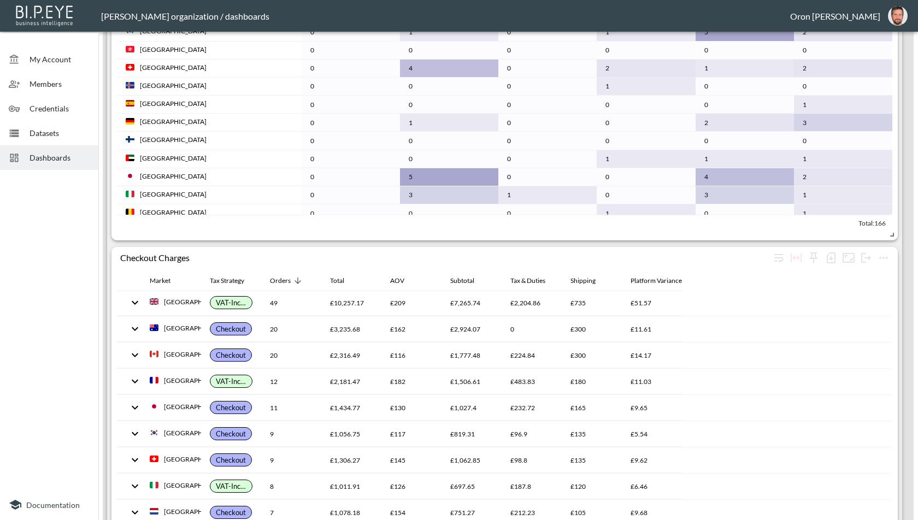
scroll to position [1143, 0]
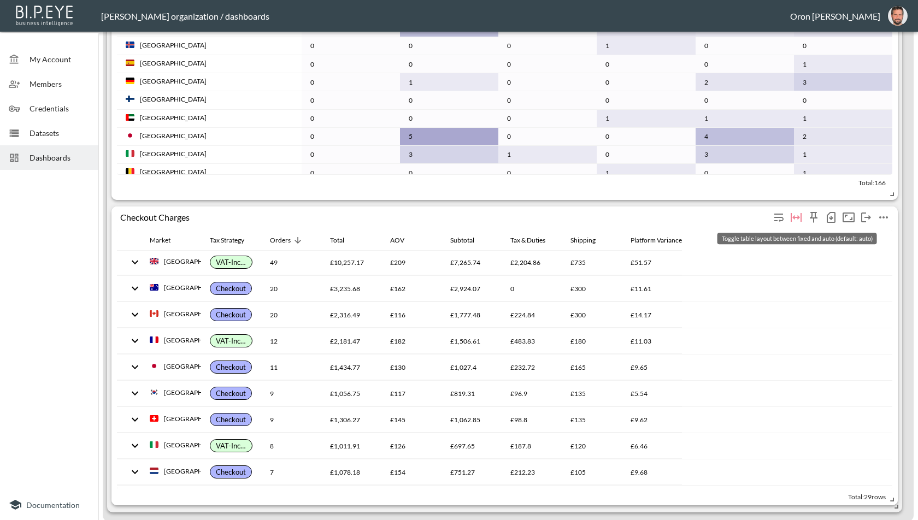
click at [799, 220] on icon "Toggle table layout between fixed and auto (default: auto)" at bounding box center [796, 217] width 13 height 13
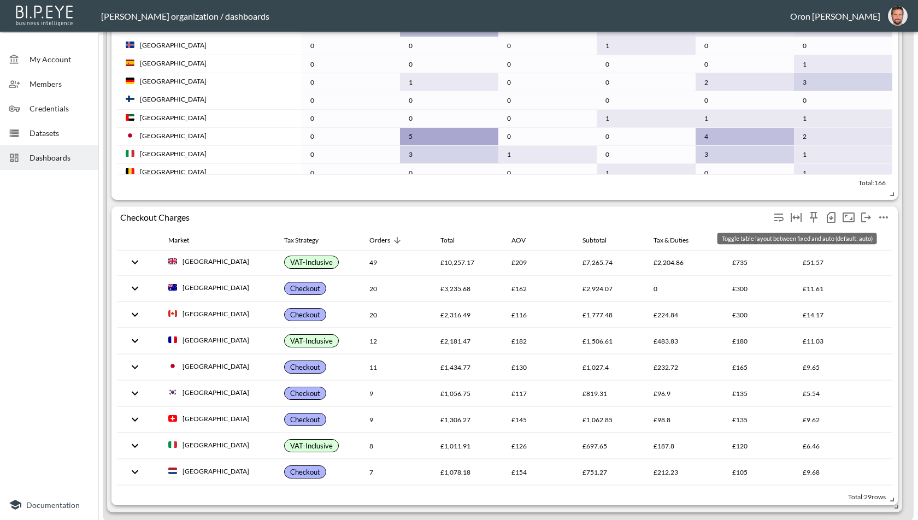
click at [799, 220] on icon "Toggle table layout between fixed and auto (default: auto)" at bounding box center [796, 217] width 13 height 13
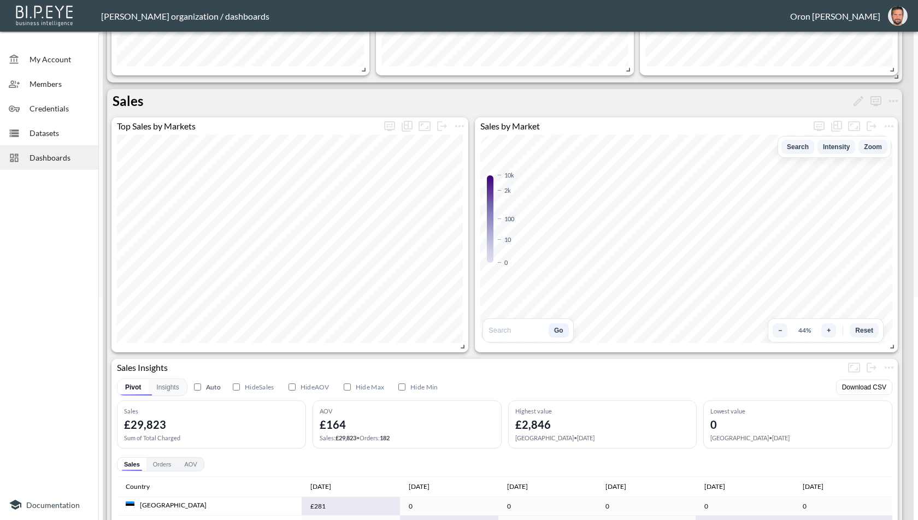
scroll to position [0, 0]
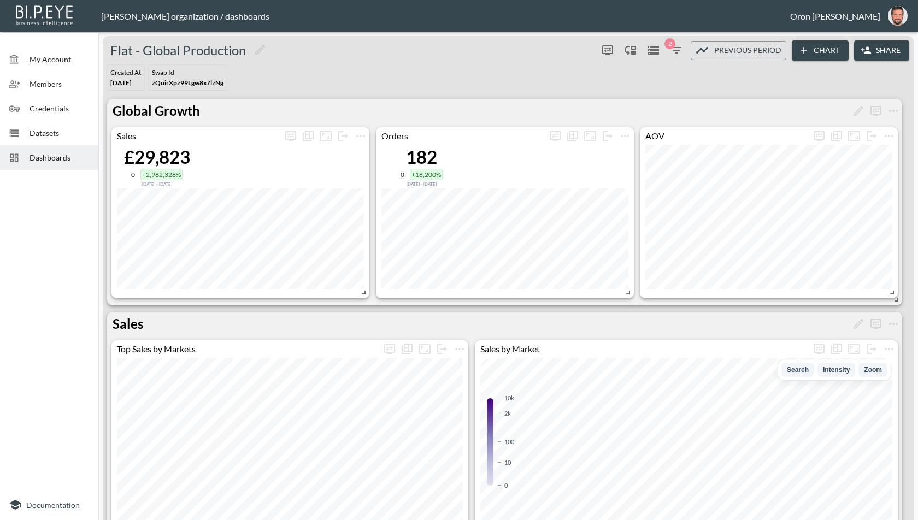
click at [55, 155] on span "Dashboards" at bounding box center [60, 157] width 60 height 11
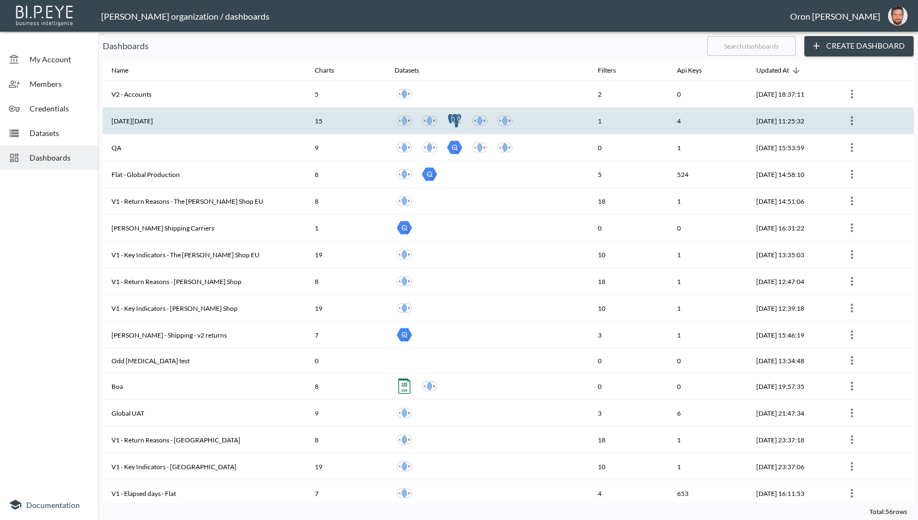
click at [143, 116] on th "[DATE][DATE]" at bounding box center [204, 121] width 203 height 27
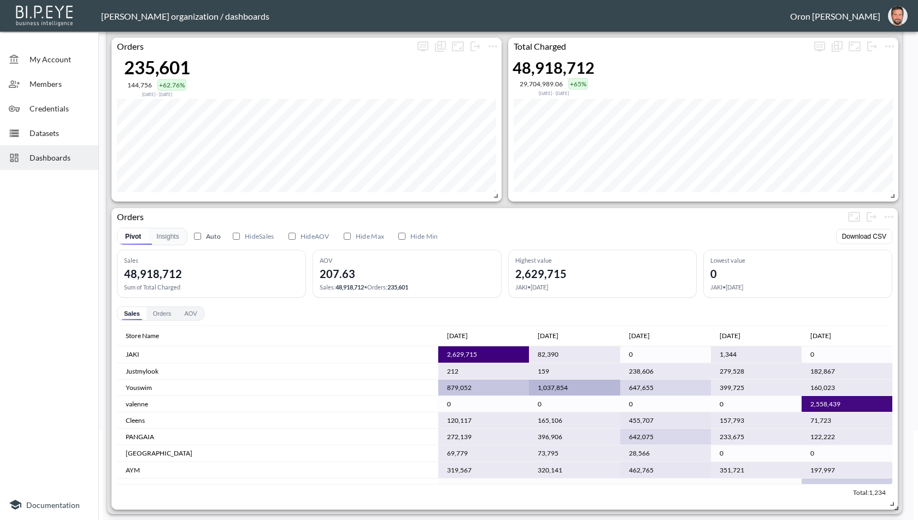
scroll to position [86, 0]
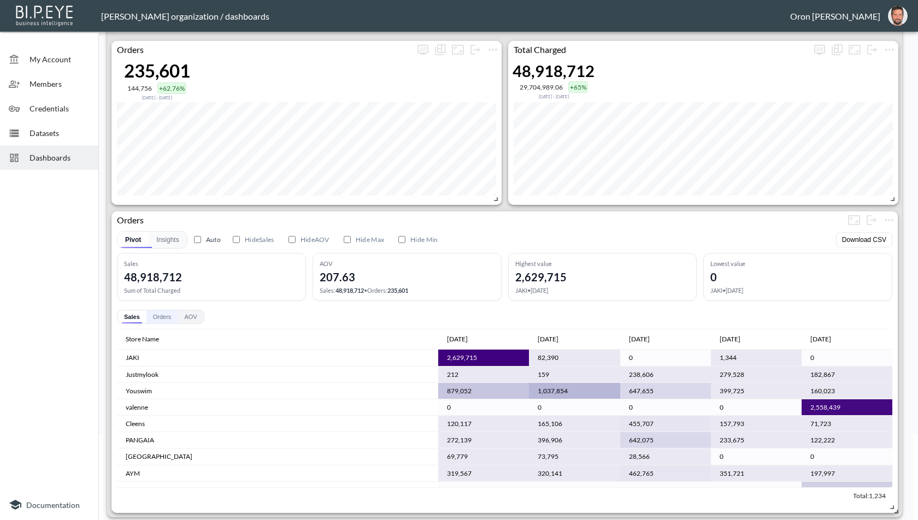
click at [174, 312] on button "Orders" at bounding box center [162, 316] width 32 height 13
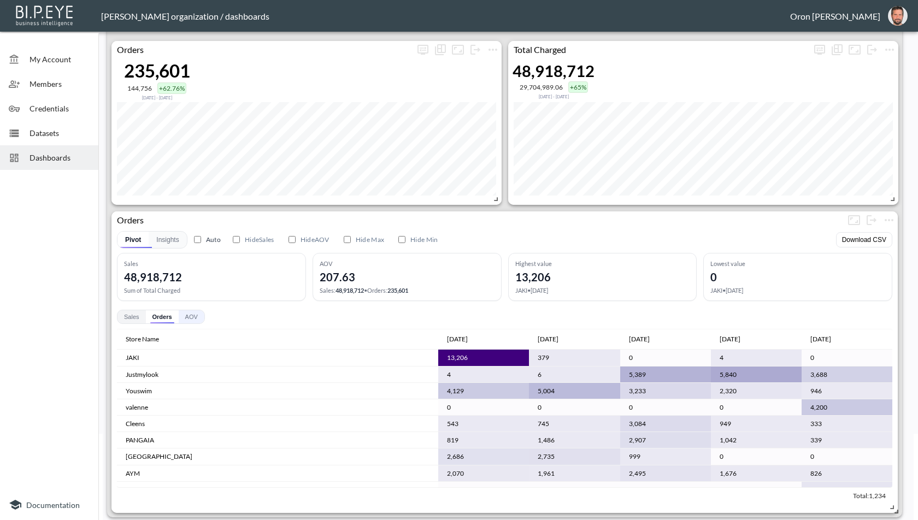
click at [195, 312] on button "AOV" at bounding box center [192, 316] width 26 height 13
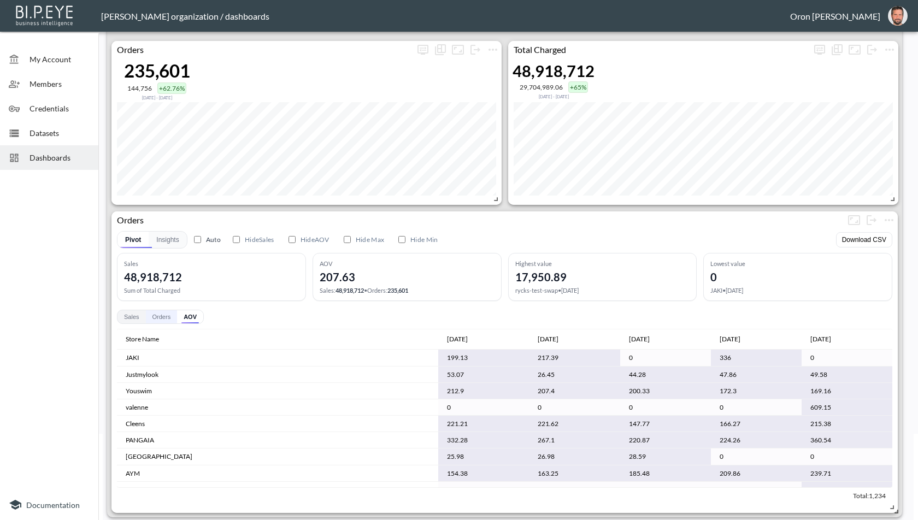
click at [160, 312] on button "Orders" at bounding box center [162, 316] width 32 height 13
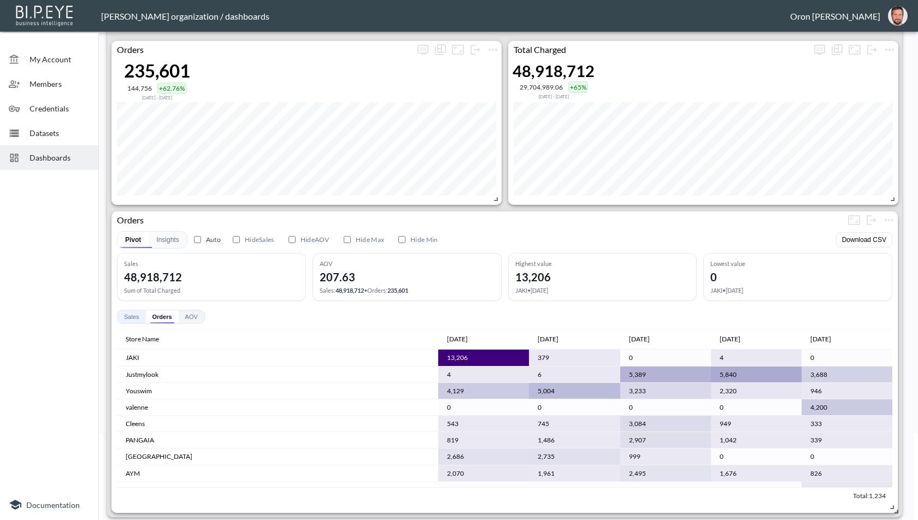
click at [128, 315] on button "Sales" at bounding box center [132, 316] width 28 height 13
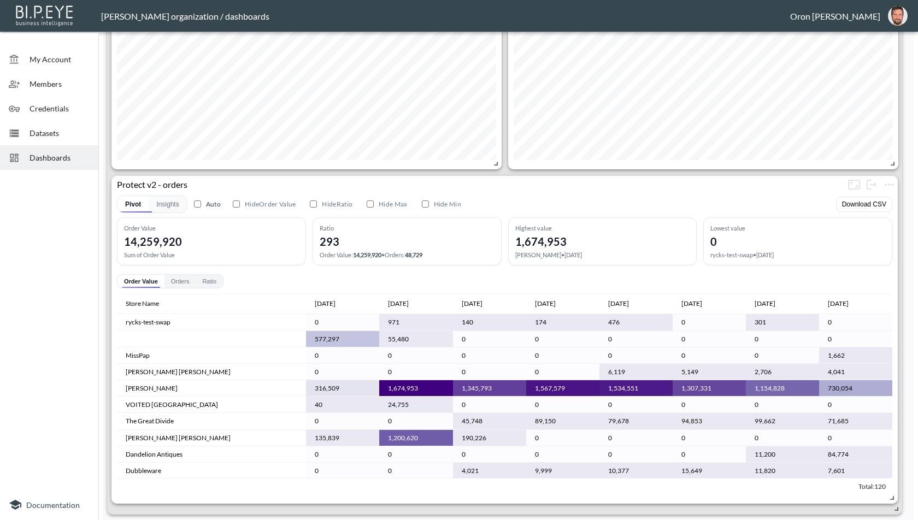
scroll to position [2236, 0]
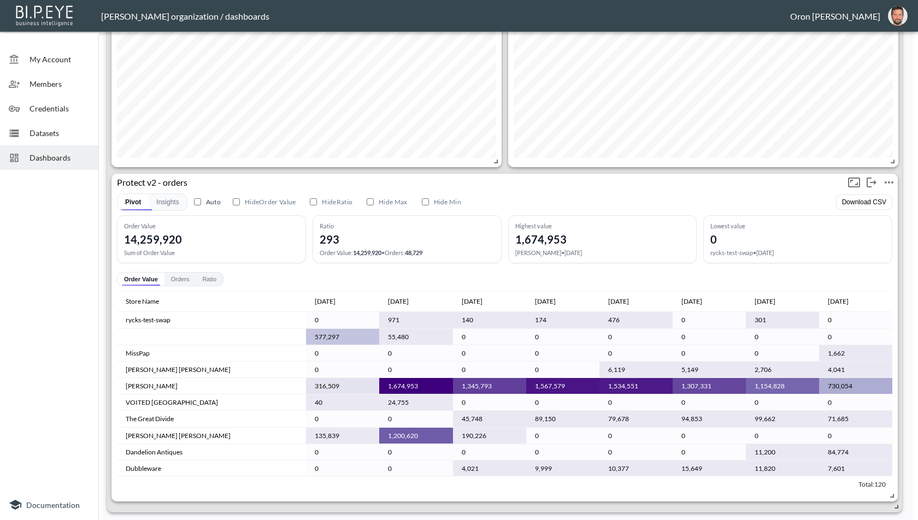
click at [892, 183] on icon "more" at bounding box center [889, 182] width 9 height 2
click at [876, 198] on li "Edit" at bounding box center [863, 203] width 85 height 20
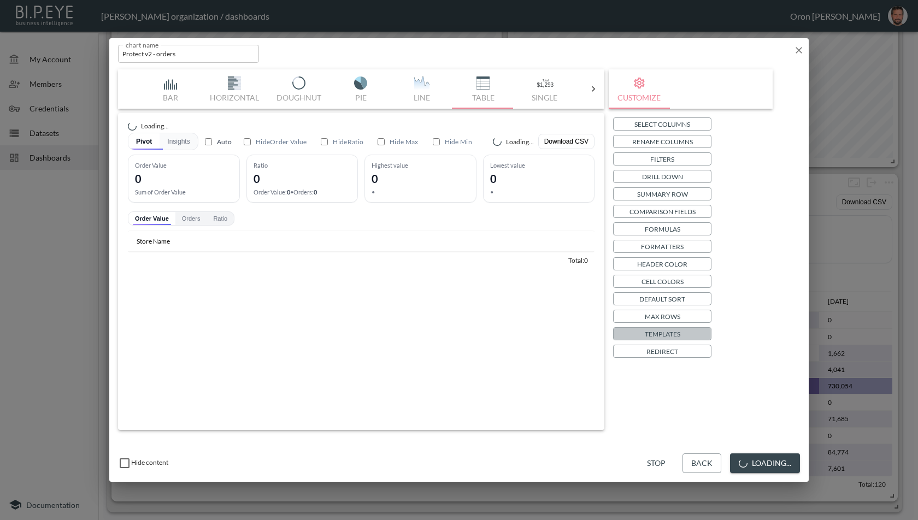
click at [686, 335] on button "Templates" at bounding box center [662, 333] width 98 height 13
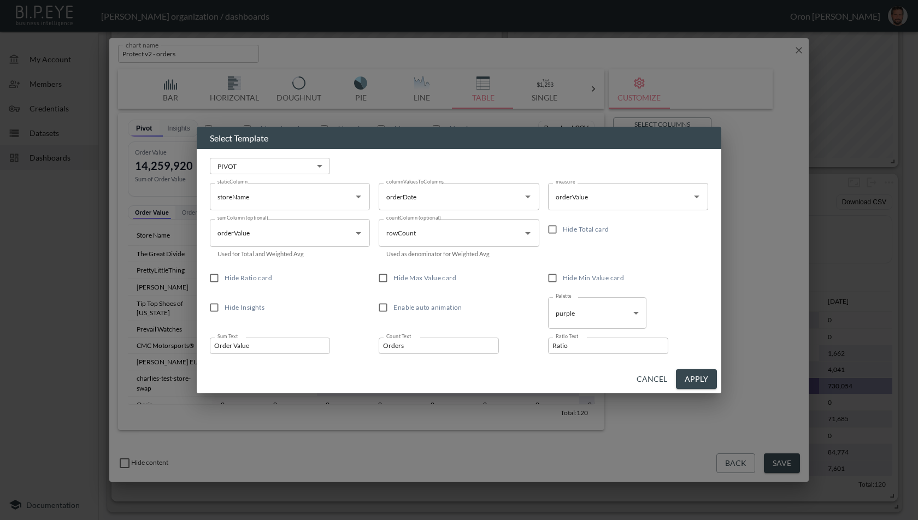
click at [259, 273] on span "Hide Ratio card" at bounding box center [249, 278] width 48 height 10
click at [225, 273] on input "Hide Ratio card" at bounding box center [214, 278] width 21 height 21
checkbox input "true"
click at [713, 373] on button "Apply" at bounding box center [696, 379] width 41 height 20
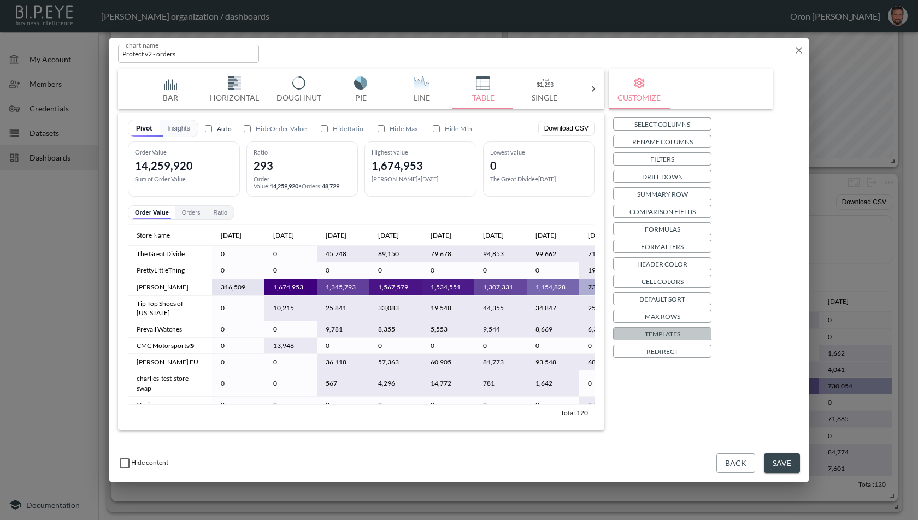
click at [676, 330] on p "Templates" at bounding box center [663, 333] width 36 height 11
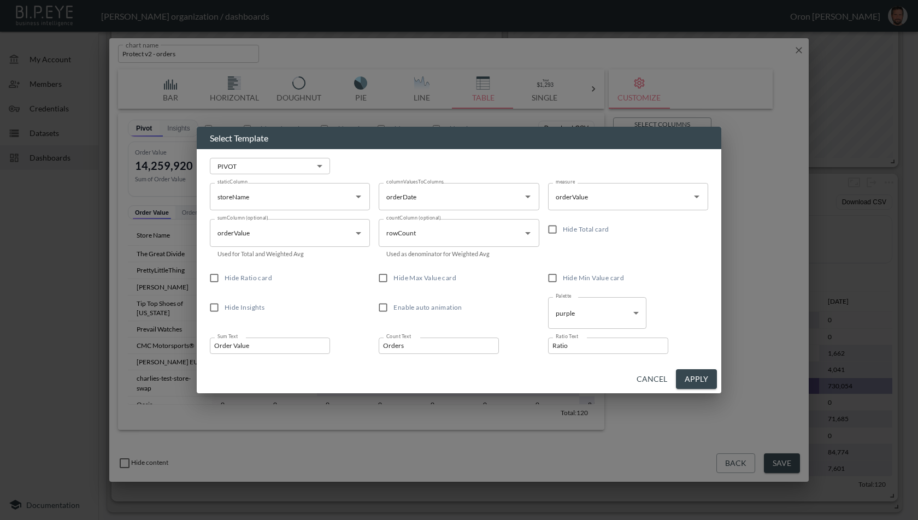
click at [253, 273] on label "Hide Ratio card" at bounding box center [282, 278] width 157 height 21
click at [225, 273] on input "Hide Ratio card" at bounding box center [214, 278] width 21 height 21
checkbox input "true"
click at [242, 302] on label "Hide Insights" at bounding box center [282, 307] width 157 height 21
click at [225, 302] on input "Hide Insights" at bounding box center [214, 307] width 21 height 21
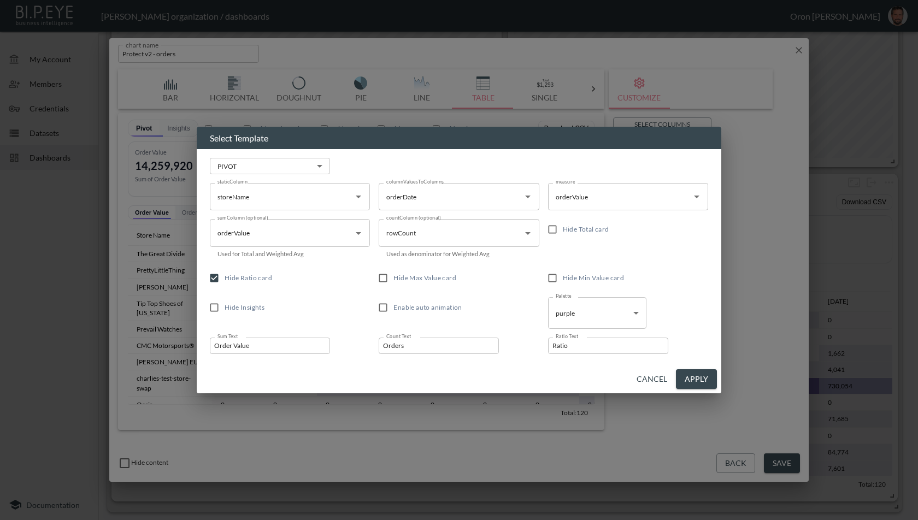
checkbox input "true"
click at [397, 311] on span "Enable auto animation" at bounding box center [427, 307] width 68 height 8
click at [393, 311] on input "Enable auto animation" at bounding box center [383, 307] width 21 height 21
checkbox input "true"
click at [403, 279] on span "Hide Max Value card" at bounding box center [424, 278] width 63 height 8
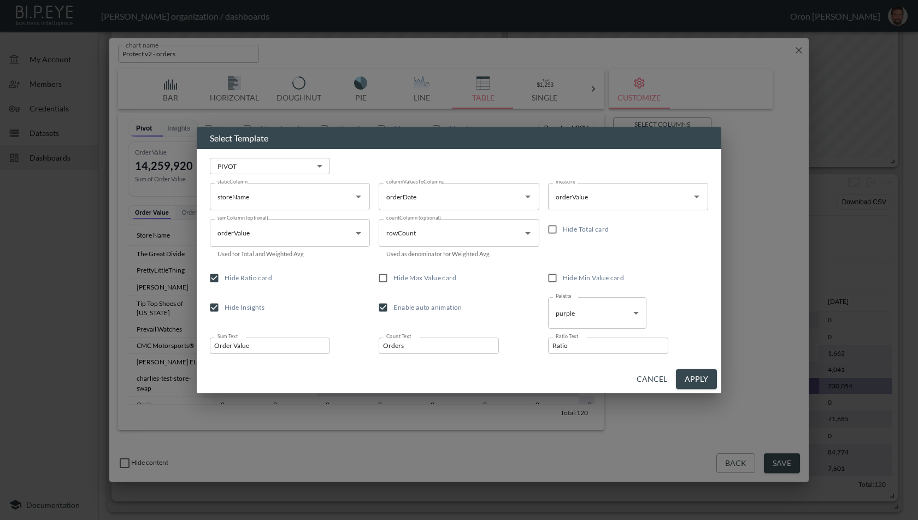
click at [393, 279] on input "Hide Max Value card" at bounding box center [383, 278] width 21 height 21
checkbox input "true"
click at [597, 280] on span "Hide Min Value card" at bounding box center [594, 278] width 62 height 8
click at [563, 280] on input "Hide Min Value card" at bounding box center [552, 278] width 21 height 21
checkbox input "true"
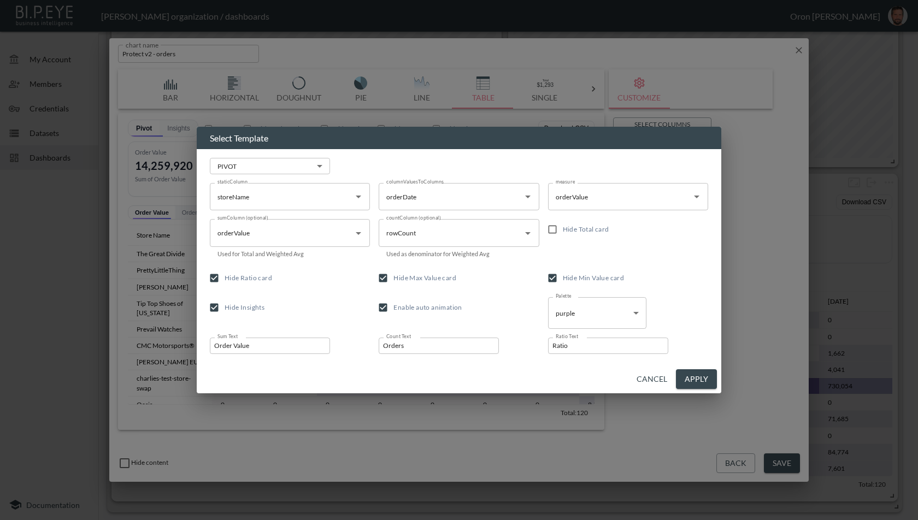
click at [706, 377] on button "Apply" at bounding box center [696, 379] width 41 height 20
checkbox input "false"
checkbox input "true"
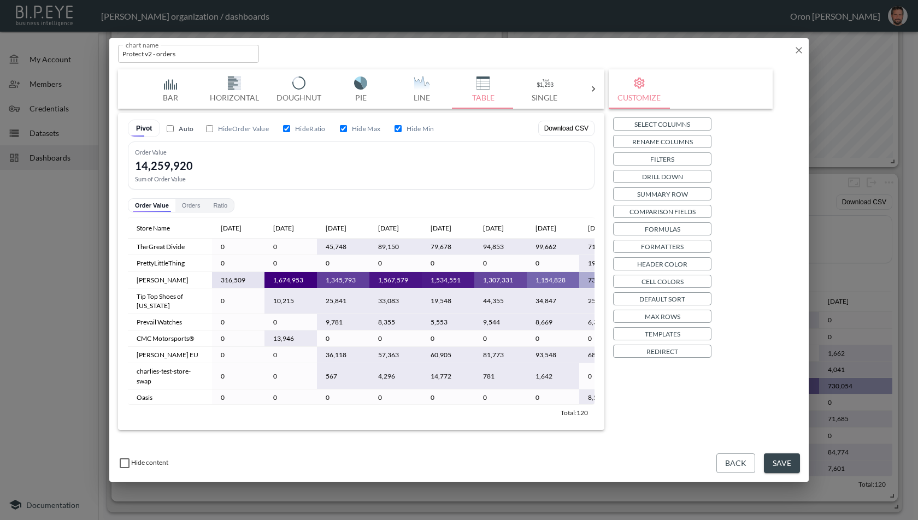
click at [692, 334] on button "Templates" at bounding box center [662, 333] width 98 height 13
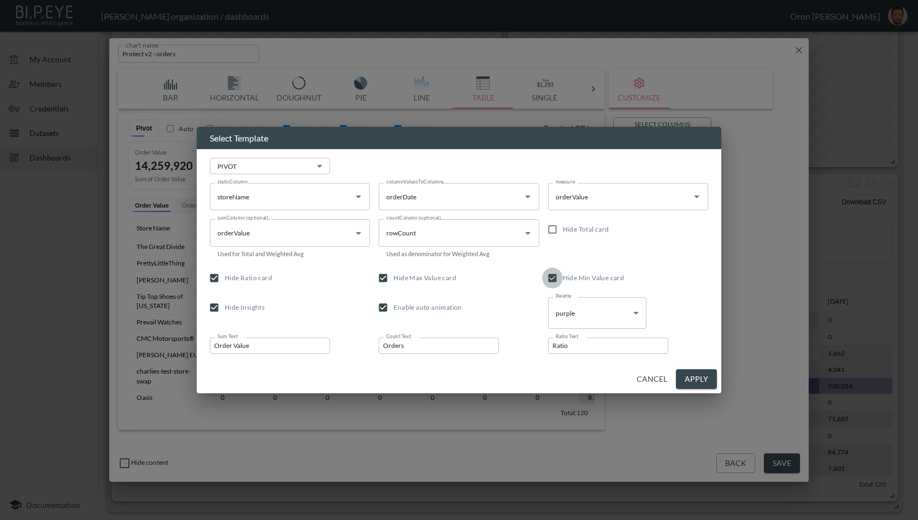
click at [561, 280] on input "Hide Min Value card" at bounding box center [552, 278] width 21 height 21
checkbox input "false"
click at [443, 283] on span "Hide Max Value card" at bounding box center [424, 278] width 63 height 10
click at [393, 283] on input "Hide Max Value card" at bounding box center [383, 278] width 21 height 21
checkbox input "false"
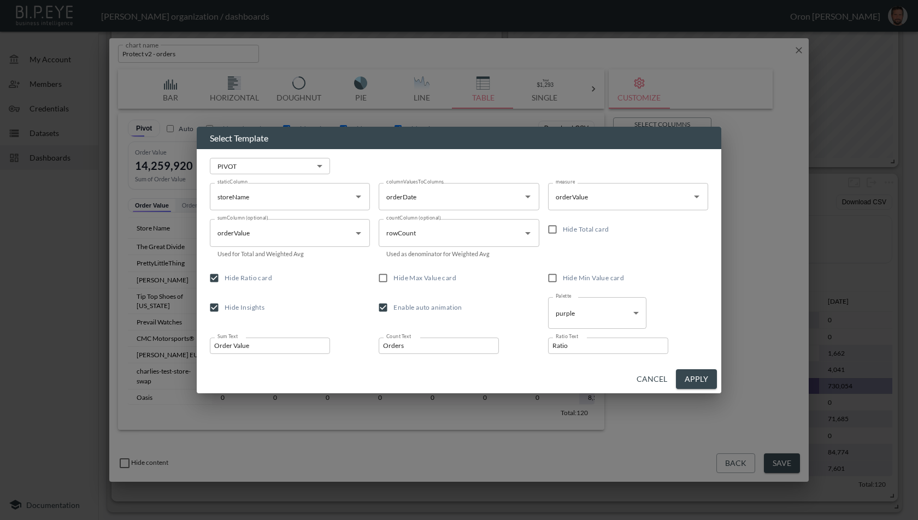
click at [435, 307] on span "Enable auto animation" at bounding box center [427, 307] width 68 height 8
click at [393, 307] on input "Enable auto animation" at bounding box center [383, 307] width 21 height 21
checkbox input "false"
click at [255, 308] on span "Hide Insights" at bounding box center [245, 307] width 40 height 8
click at [225, 308] on input "Hide Insights" at bounding box center [214, 307] width 21 height 21
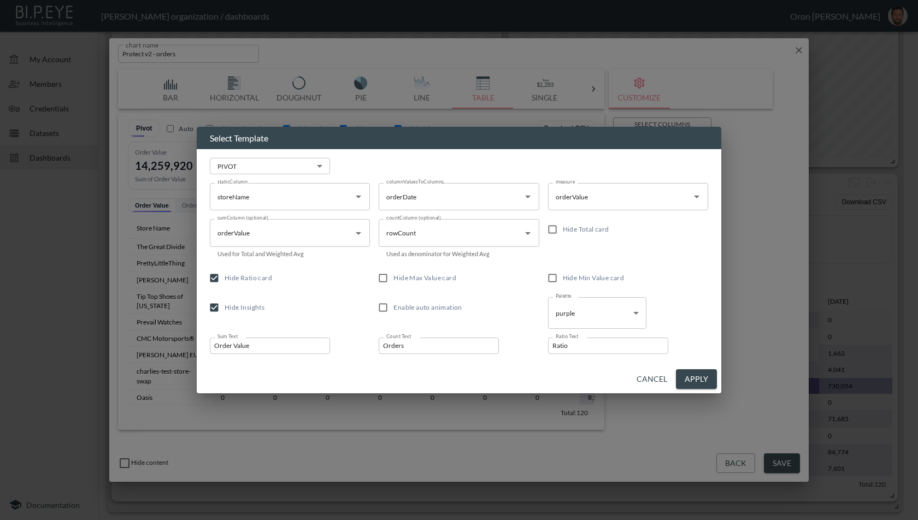
checkbox input "false"
click at [701, 382] on button "Apply" at bounding box center [696, 379] width 41 height 20
checkbox input "false"
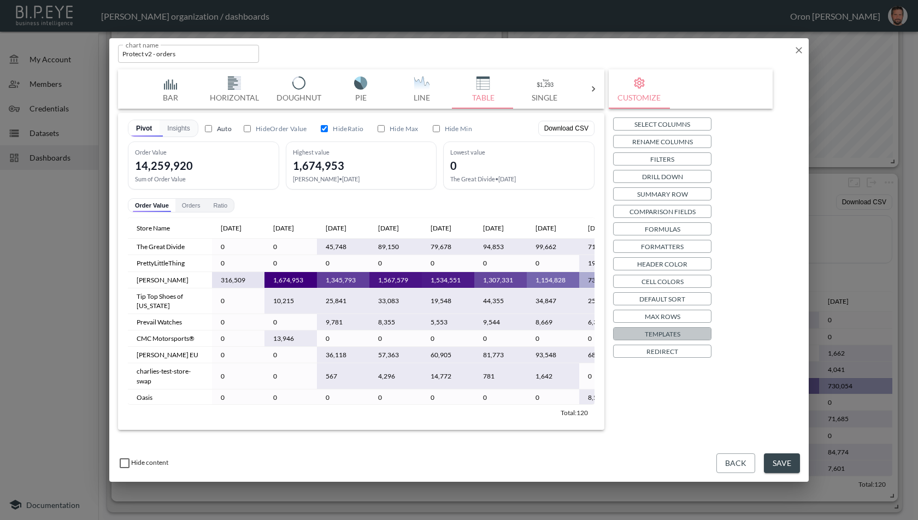
click at [675, 328] on p "Templates" at bounding box center [663, 333] width 36 height 11
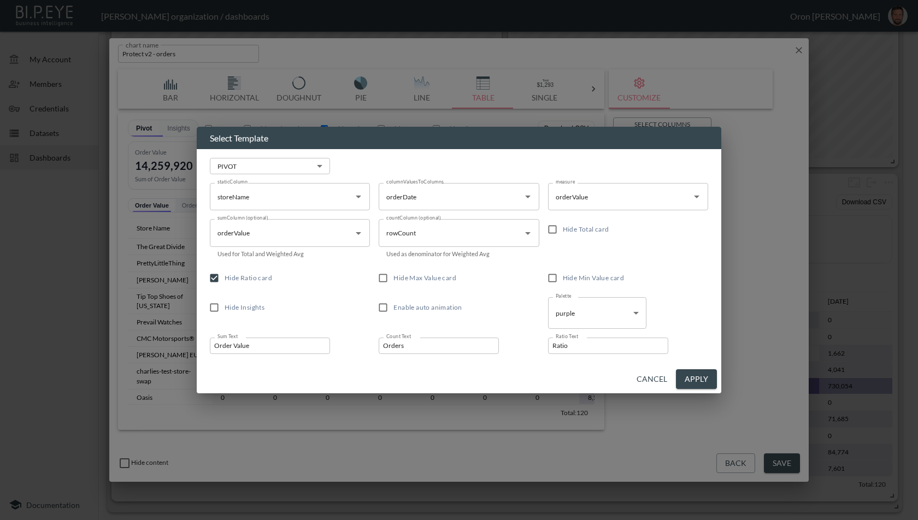
click at [708, 380] on button "Apply" at bounding box center [696, 379] width 41 height 20
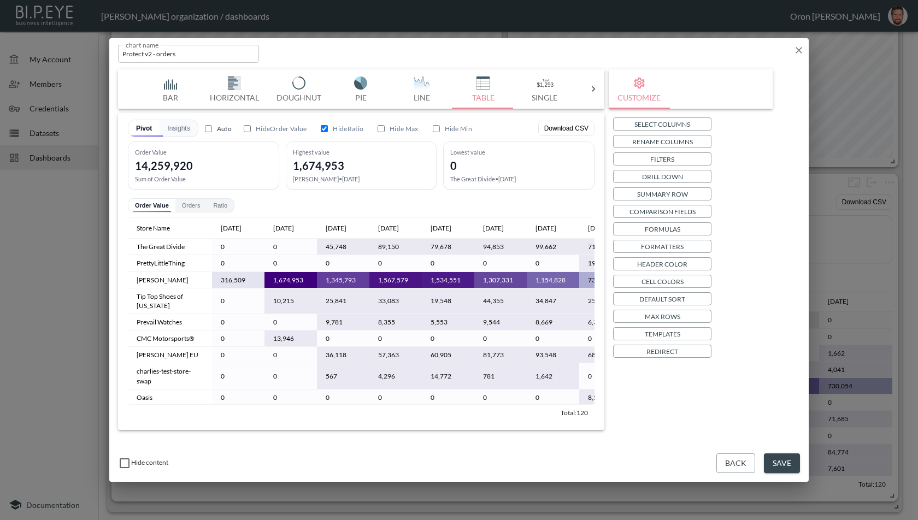
click at [791, 462] on button "Save" at bounding box center [782, 464] width 36 height 20
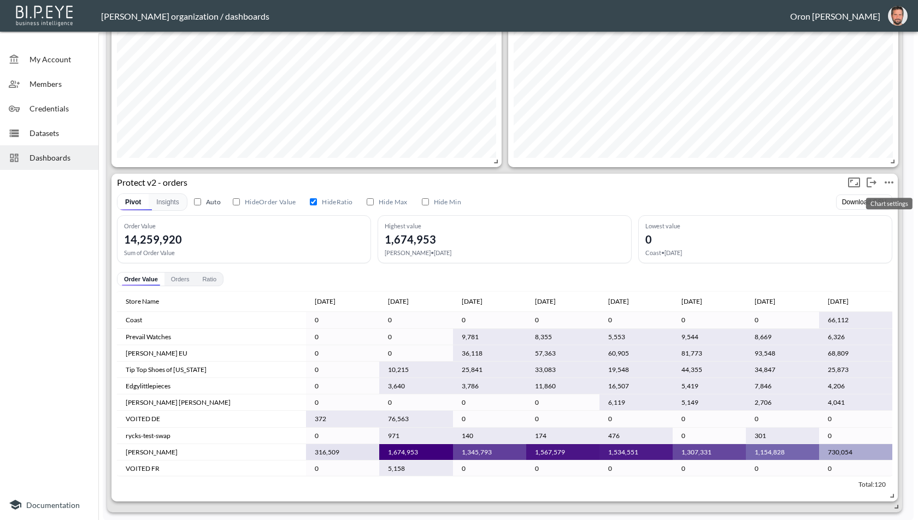
click at [890, 179] on icon "more" at bounding box center [889, 182] width 13 height 13
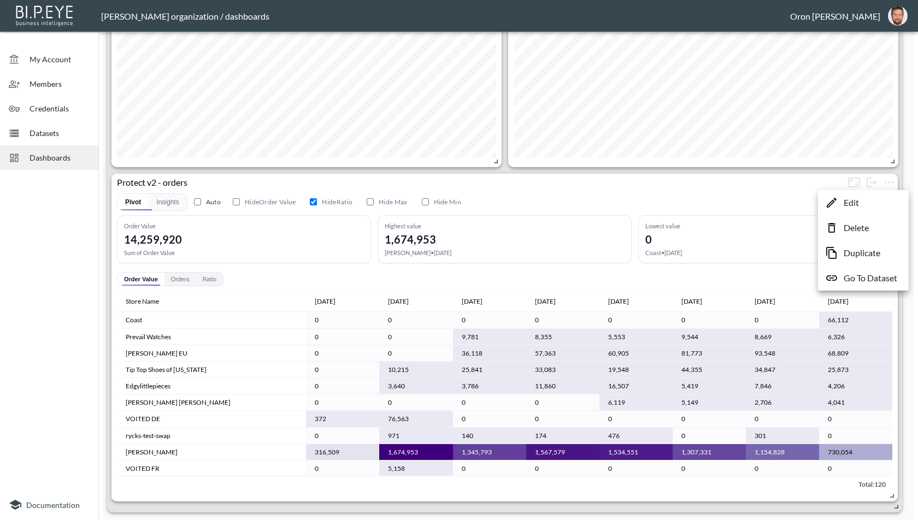
click at [873, 193] on li "Edit" at bounding box center [863, 203] width 85 height 20
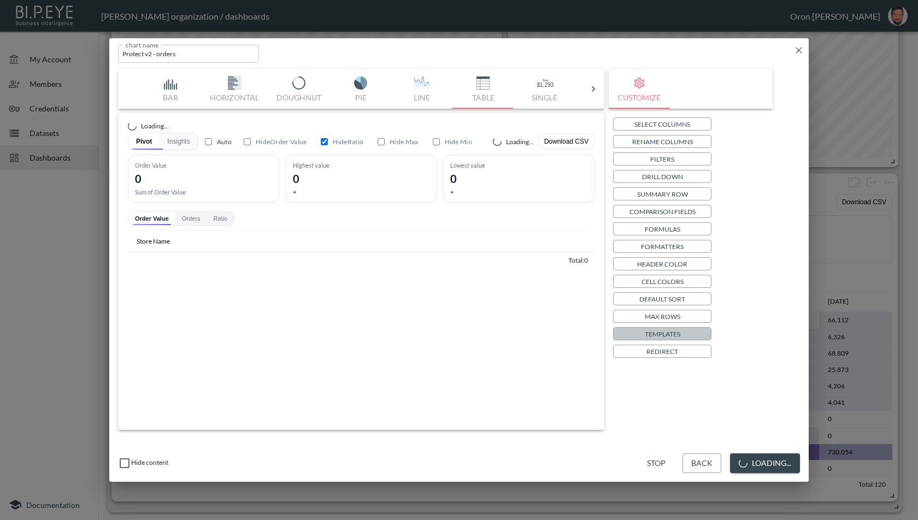
click at [659, 333] on p "Templates" at bounding box center [663, 333] width 36 height 11
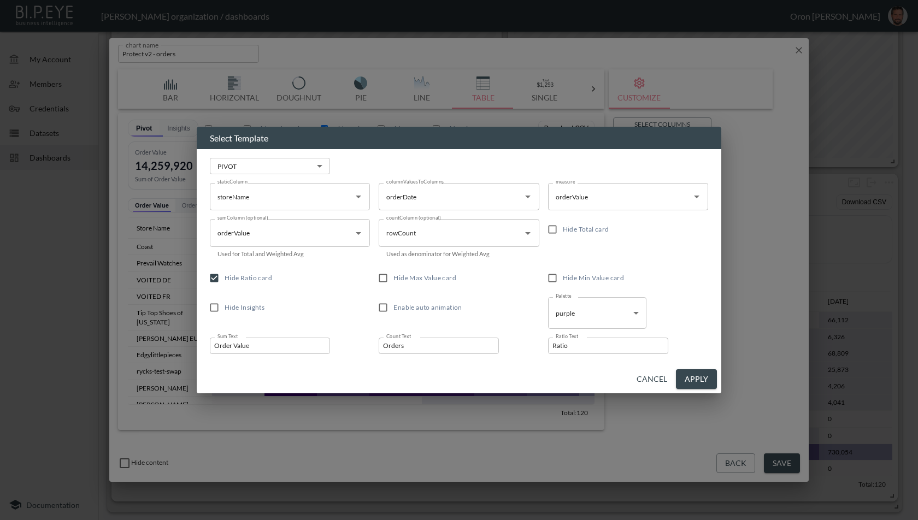
click at [232, 277] on span "Hide Ratio card" at bounding box center [249, 278] width 48 height 8
click at [225, 277] on input "Hide Ratio card" at bounding box center [214, 278] width 21 height 21
checkbox input "false"
click at [694, 378] on button "Apply" at bounding box center [696, 379] width 41 height 20
checkbox input "false"
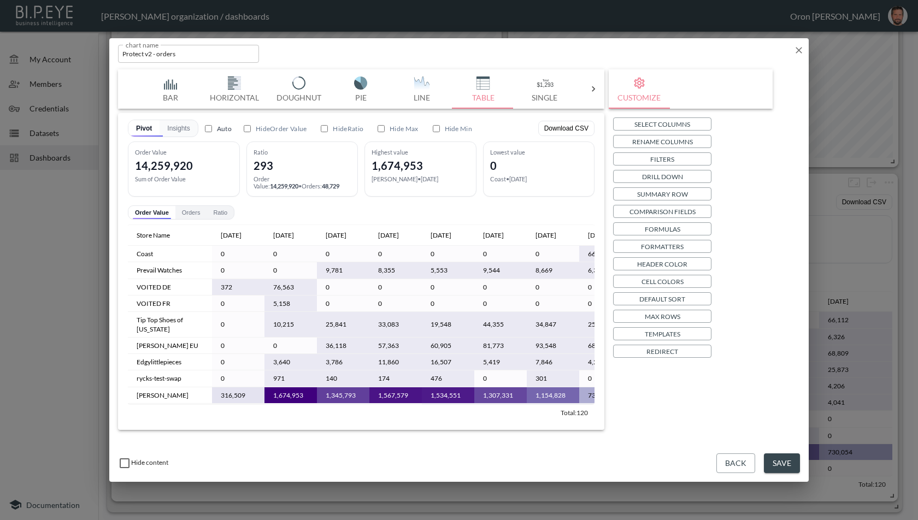
click at [786, 463] on button "Save" at bounding box center [782, 464] width 36 height 20
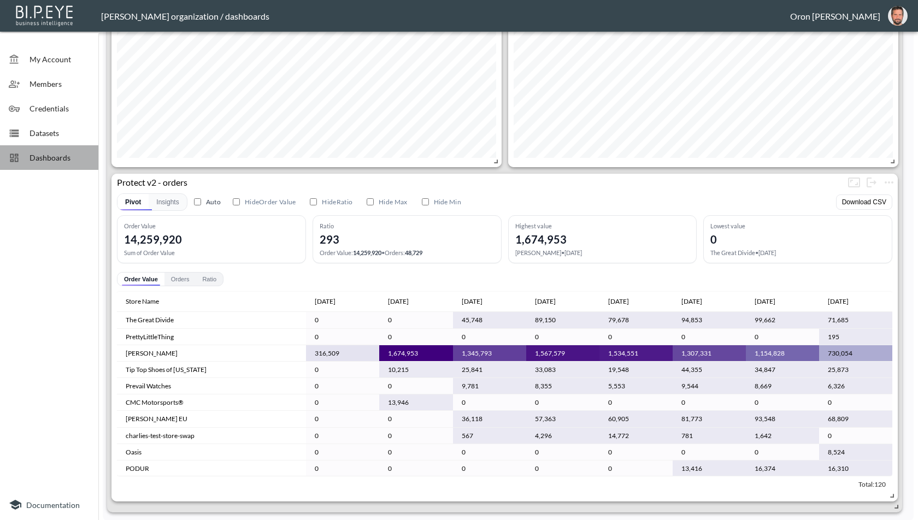
click at [73, 162] on span "Dashboards" at bounding box center [60, 157] width 60 height 11
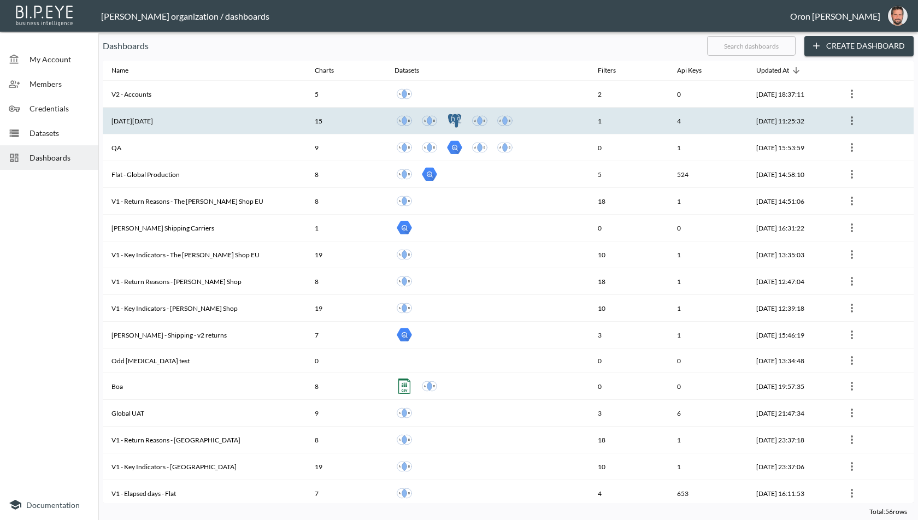
click at [168, 121] on th "[DATE][DATE]" at bounding box center [204, 121] width 203 height 27
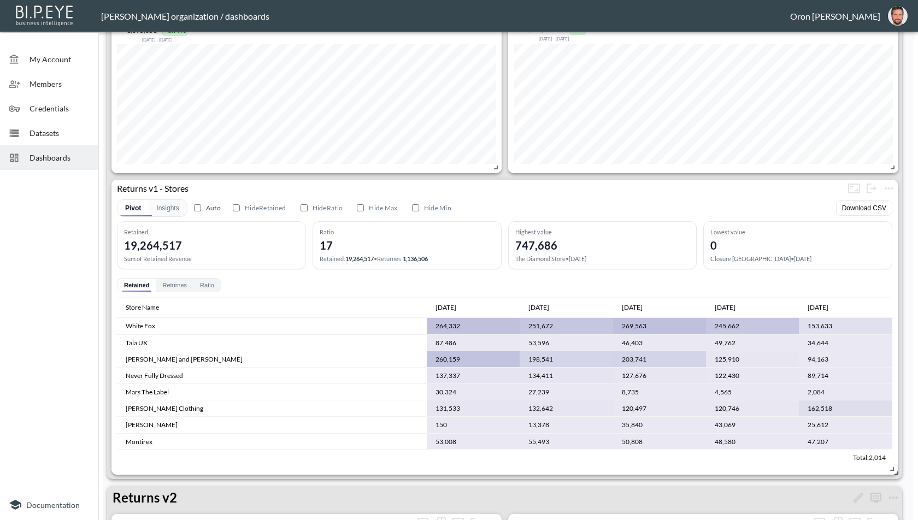
scroll to position [669, 0]
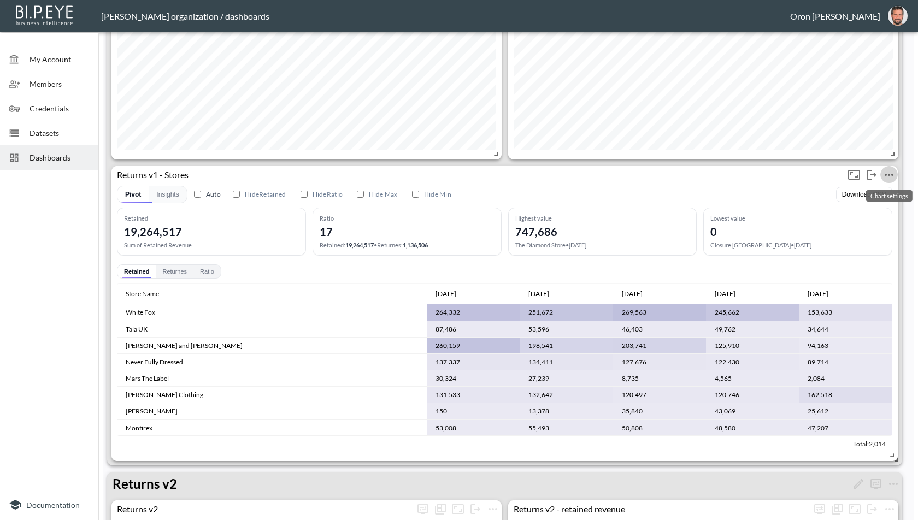
click at [888, 169] on icon "more" at bounding box center [889, 174] width 13 height 13
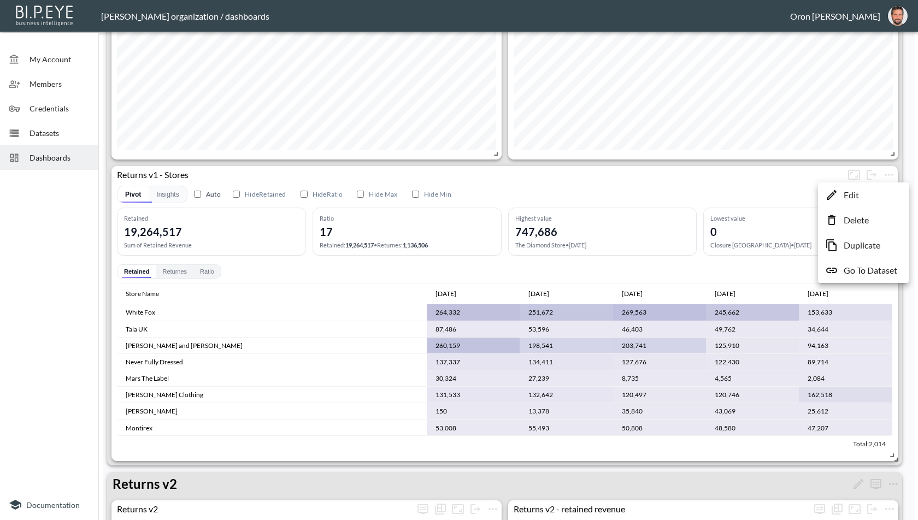
click at [862, 190] on li "Edit" at bounding box center [863, 195] width 85 height 20
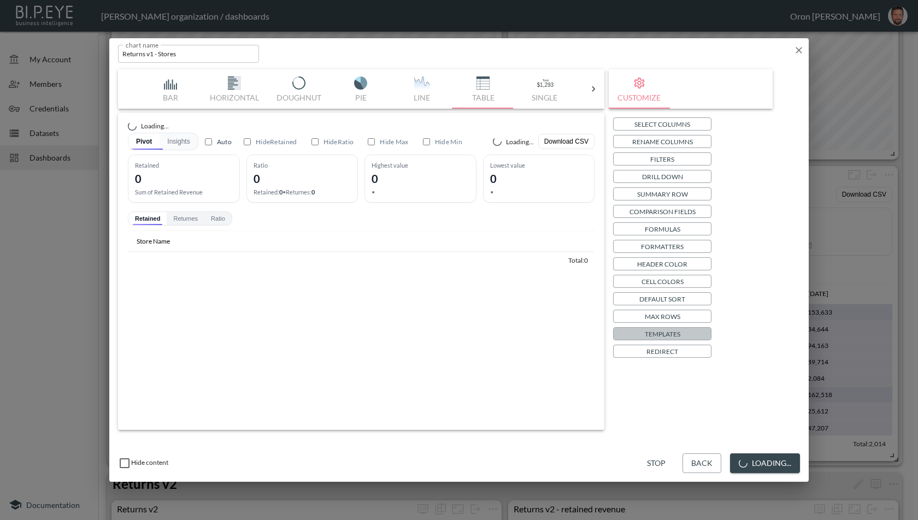
click at [660, 334] on p "Templates" at bounding box center [663, 333] width 36 height 11
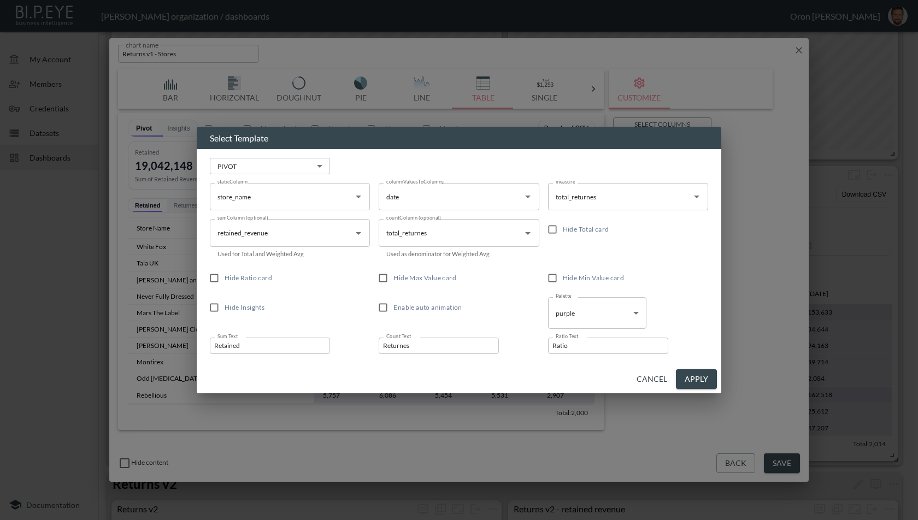
click at [252, 280] on span "Hide Ratio card" at bounding box center [249, 278] width 48 height 8
click at [225, 280] on input "Hide Ratio card" at bounding box center [214, 278] width 21 height 21
checkbox input "true"
click at [704, 374] on button "Apply" at bounding box center [696, 379] width 41 height 20
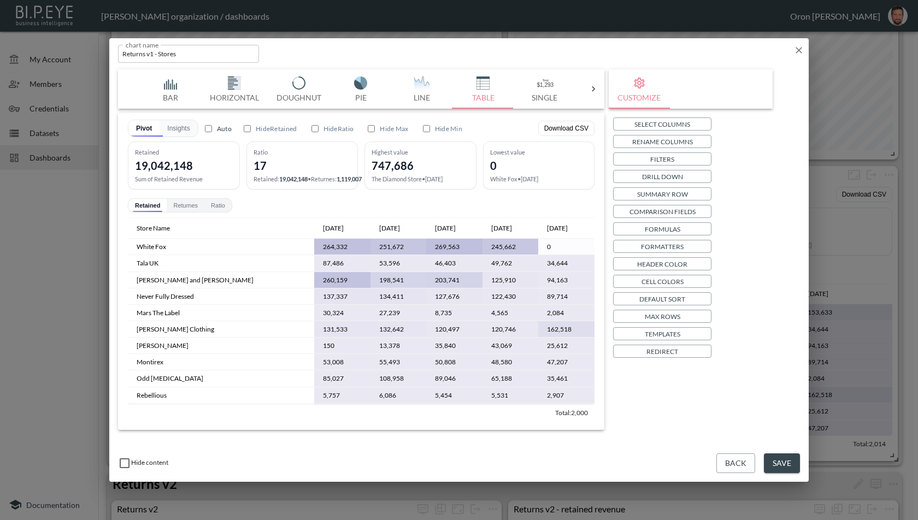
click at [696, 327] on div "Select Columns Rename Columns Filters Drill Down Summary Row Comparison Fields …" at bounding box center [690, 238] width 155 height 240
click at [645, 334] on p "Templates" at bounding box center [663, 333] width 36 height 11
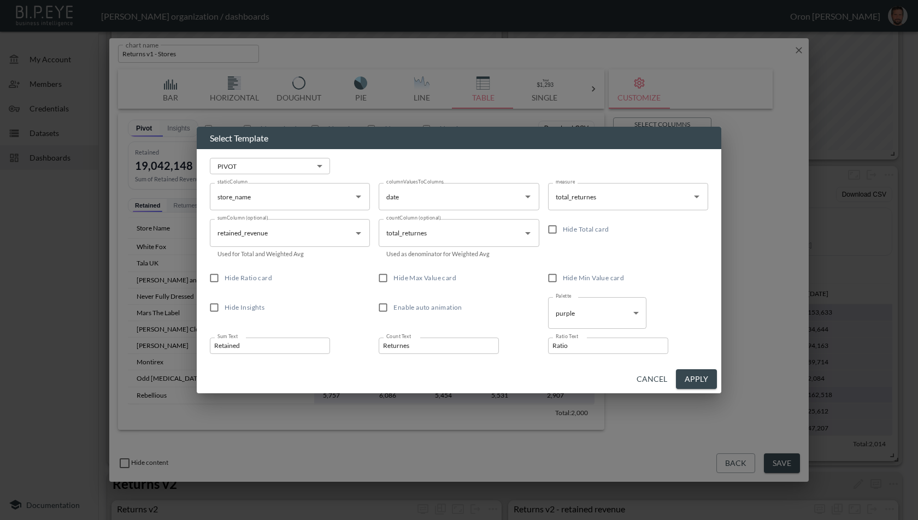
click at [261, 274] on span "Hide Ratio card" at bounding box center [249, 278] width 48 height 8
click at [225, 274] on input "Hide Ratio card" at bounding box center [214, 278] width 21 height 21
checkbox input "true"
click at [254, 303] on span "Hide Insights" at bounding box center [245, 308] width 40 height 10
click at [225, 303] on input "Hide Insights" at bounding box center [214, 307] width 21 height 21
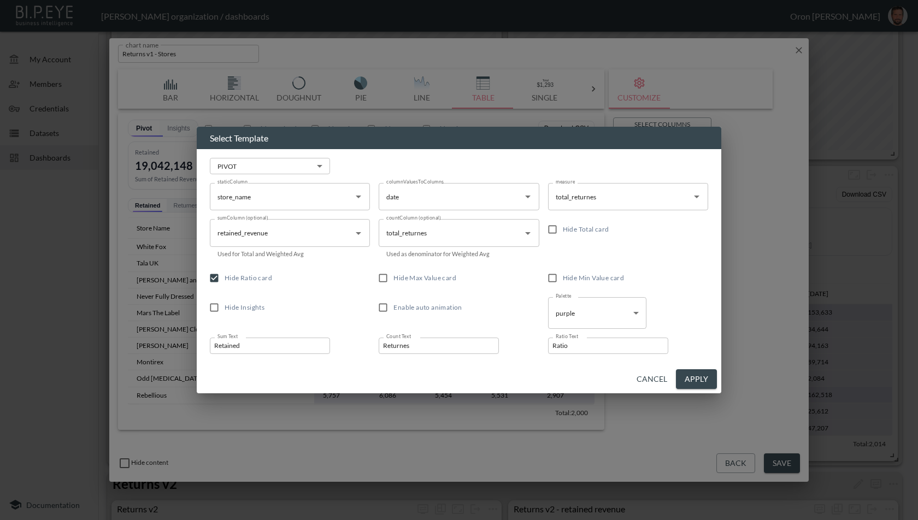
checkbox input "true"
click at [694, 378] on button "Apply" at bounding box center [696, 379] width 41 height 20
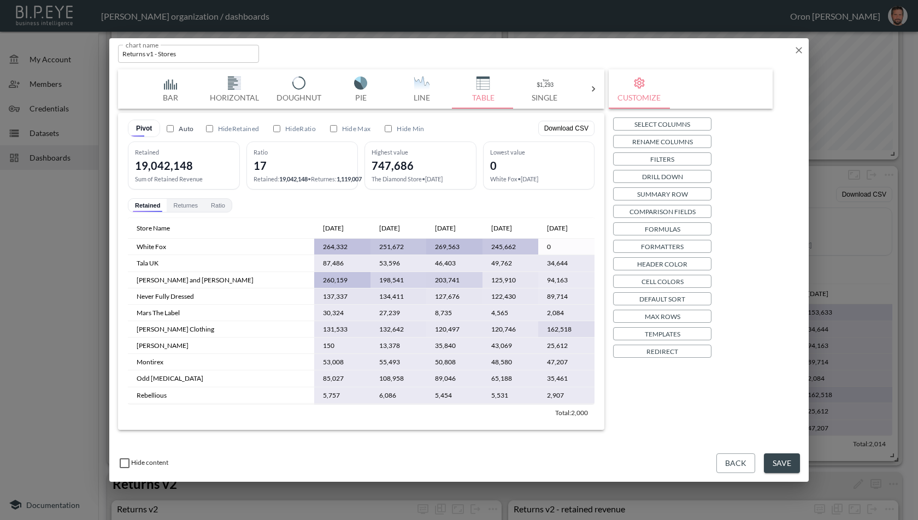
click at [692, 327] on button "Templates" at bounding box center [662, 333] width 98 height 13
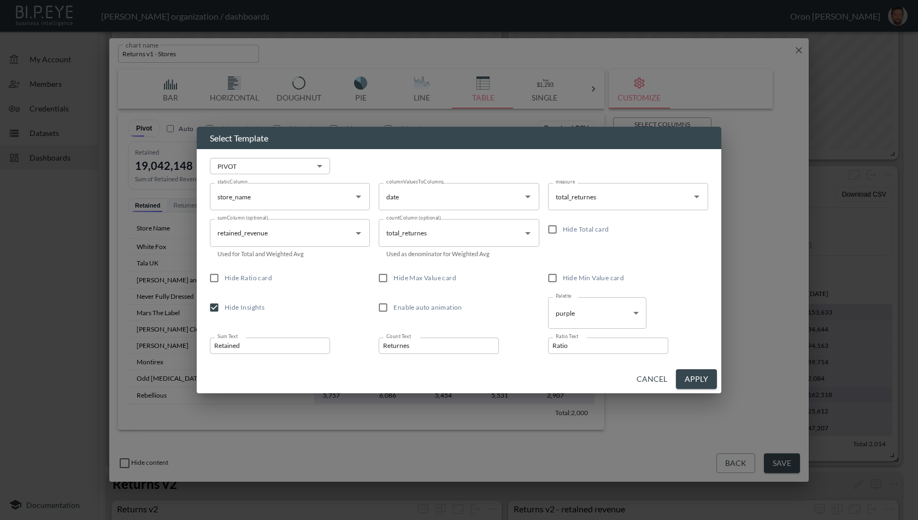
click at [249, 304] on span "Hide Insights" at bounding box center [245, 307] width 40 height 8
click at [225, 304] on input "Hide Insights" at bounding box center [214, 307] width 21 height 21
checkbox input "false"
click at [402, 288] on label "Hide Max Value card" at bounding box center [451, 278] width 157 height 21
click at [393, 288] on input "Hide Max Value card" at bounding box center [383, 278] width 21 height 21
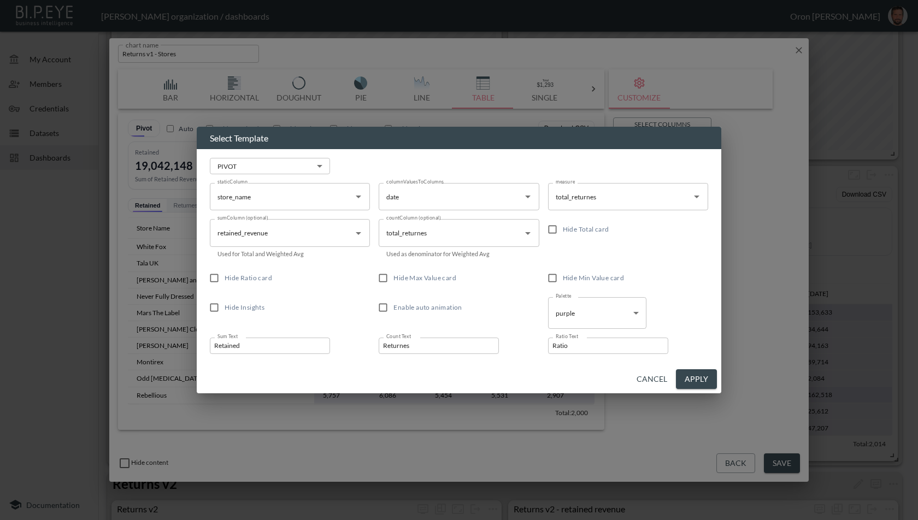
checkbox input "true"
click at [695, 375] on button "Apply" at bounding box center [696, 379] width 41 height 20
checkbox input "true"
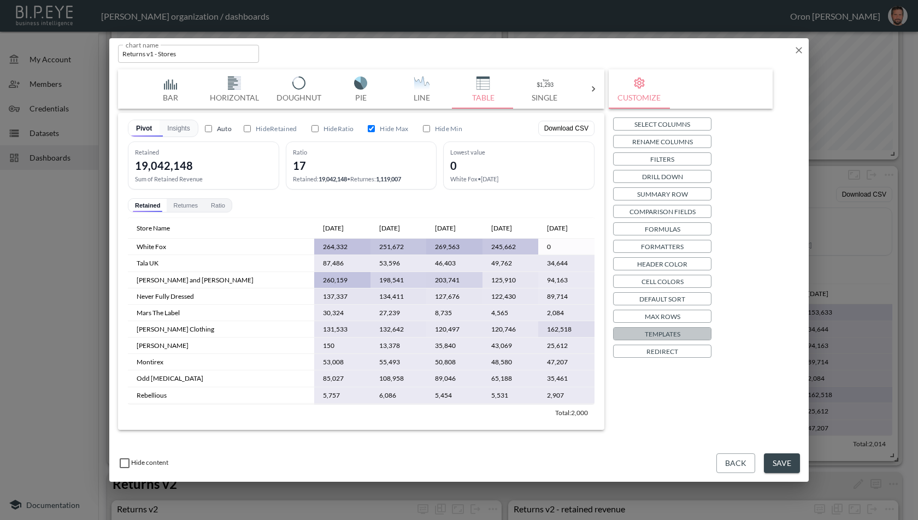
click at [690, 333] on button "Templates" at bounding box center [662, 333] width 98 height 13
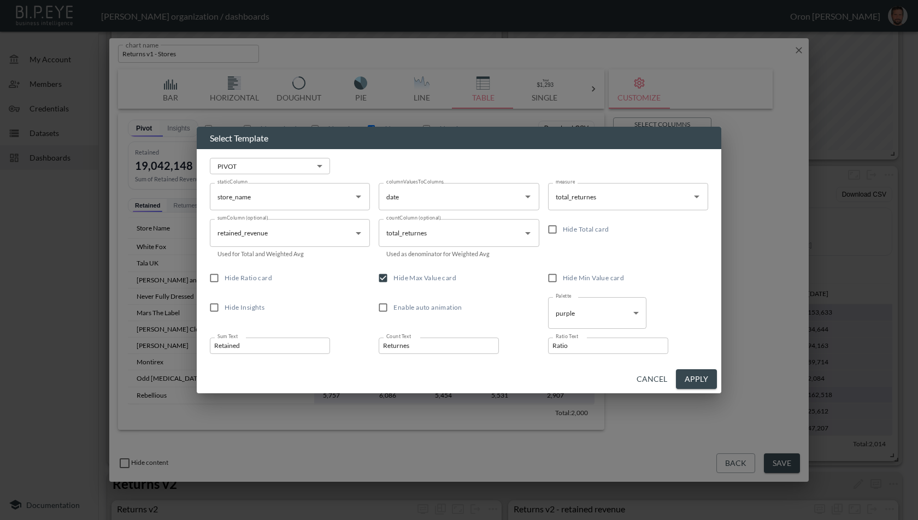
click at [238, 273] on span "Hide Ratio card" at bounding box center [249, 278] width 48 height 10
click at [225, 273] on input "Hide Ratio card" at bounding box center [214, 278] width 21 height 21
checkbox input "true"
click at [701, 378] on button "Apply" at bounding box center [696, 379] width 41 height 20
checkbox input "true"
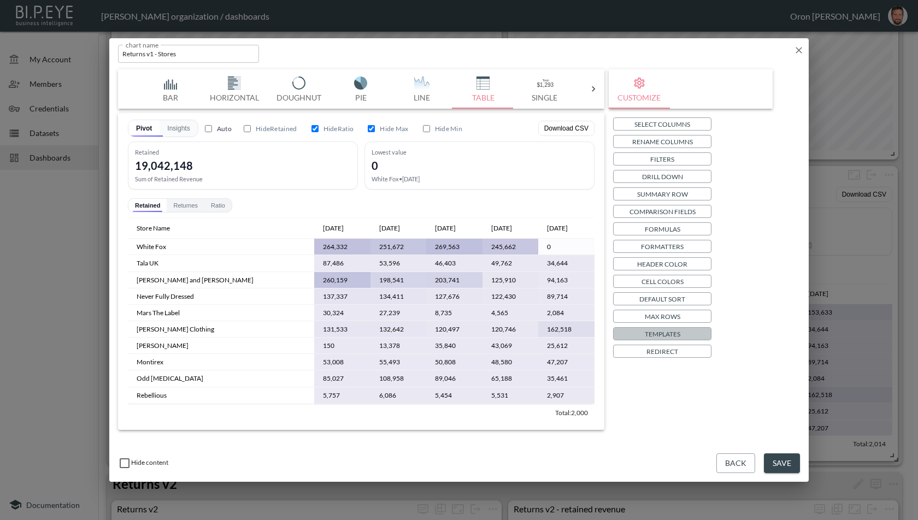
click at [690, 331] on button "Templates" at bounding box center [662, 333] width 98 height 13
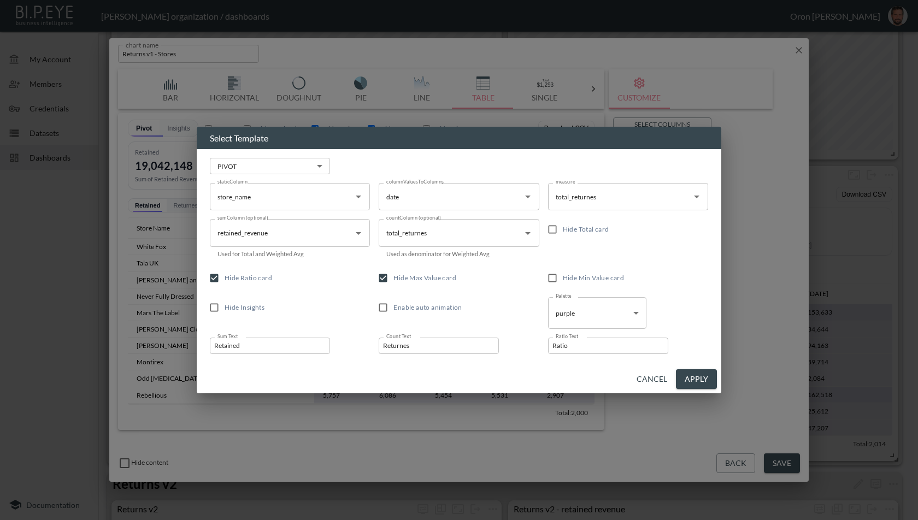
click at [454, 280] on span "Hide Max Value card" at bounding box center [424, 278] width 63 height 8
click at [393, 280] on input "Hide Max Value card" at bounding box center [383, 278] width 21 height 21
checkbox input "false"
click at [702, 379] on button "Apply" at bounding box center [696, 379] width 41 height 20
checkbox input "false"
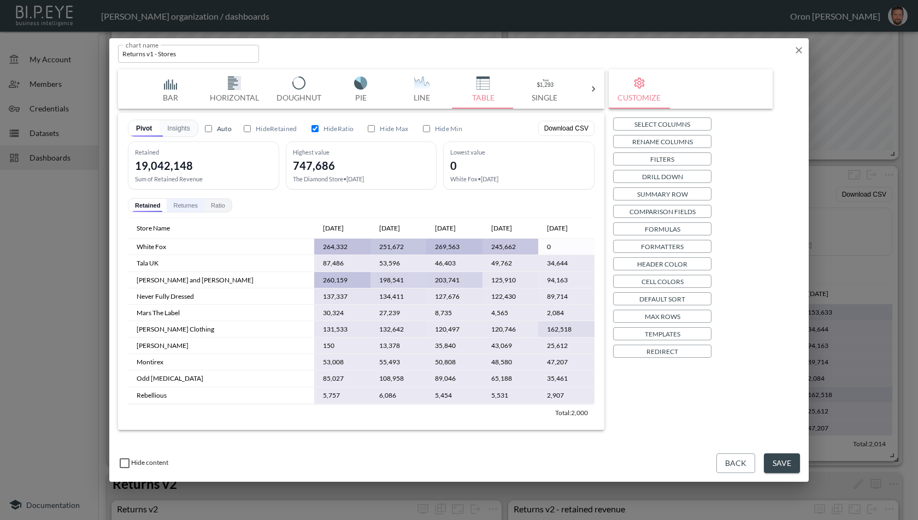
click at [186, 205] on button "Returnes" at bounding box center [186, 205] width 38 height 13
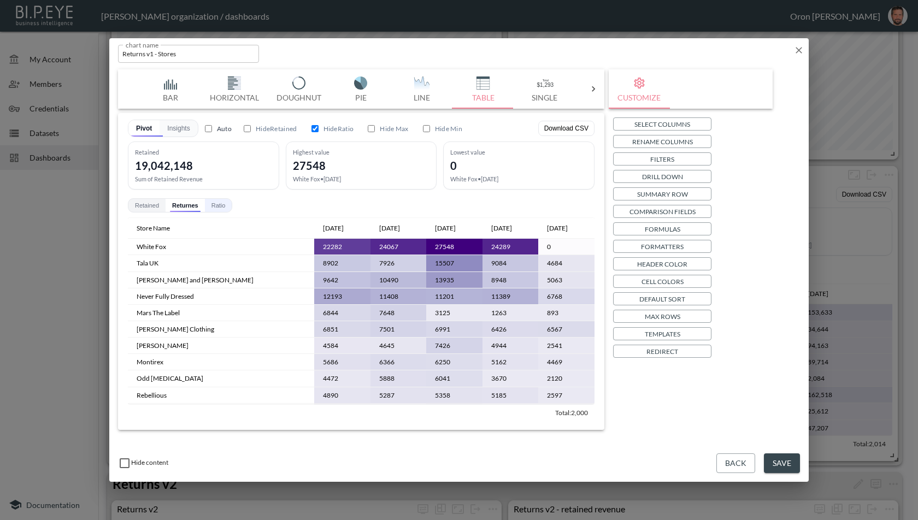
click at [221, 207] on button "Ratio" at bounding box center [218, 205] width 27 height 13
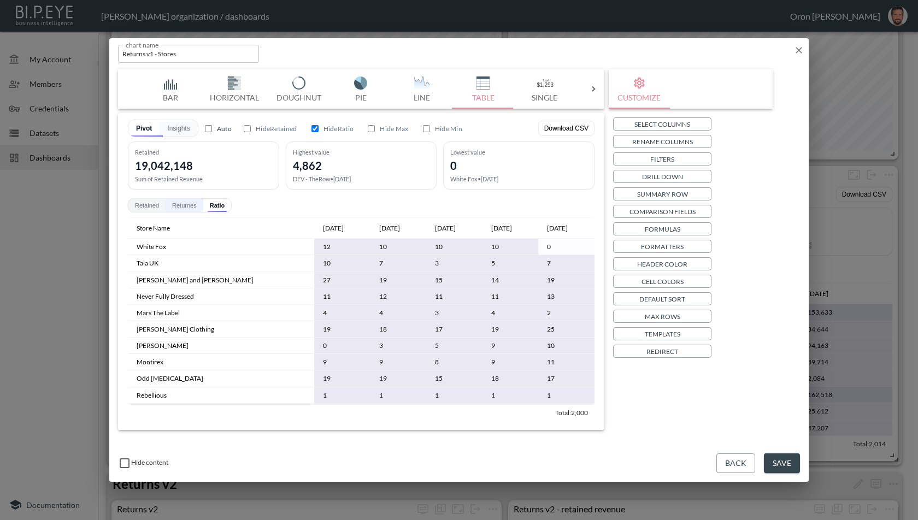
click at [180, 208] on button "Returnes" at bounding box center [185, 205] width 38 height 13
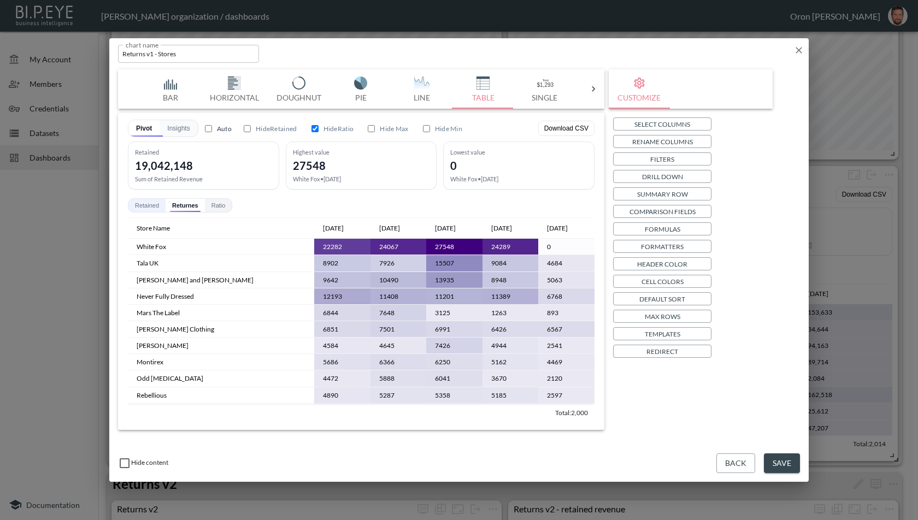
click at [155, 205] on button "Retained" at bounding box center [146, 205] width 37 height 13
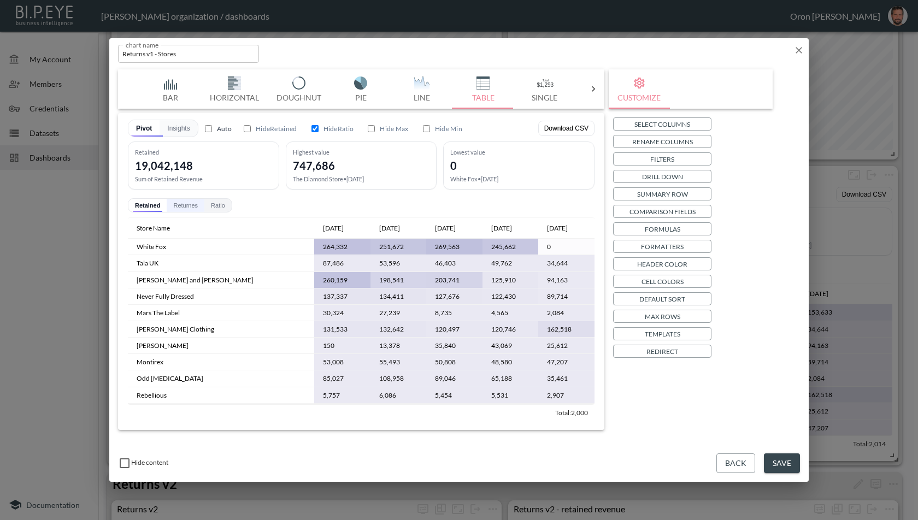
click at [188, 205] on button "Returnes" at bounding box center [186, 205] width 38 height 13
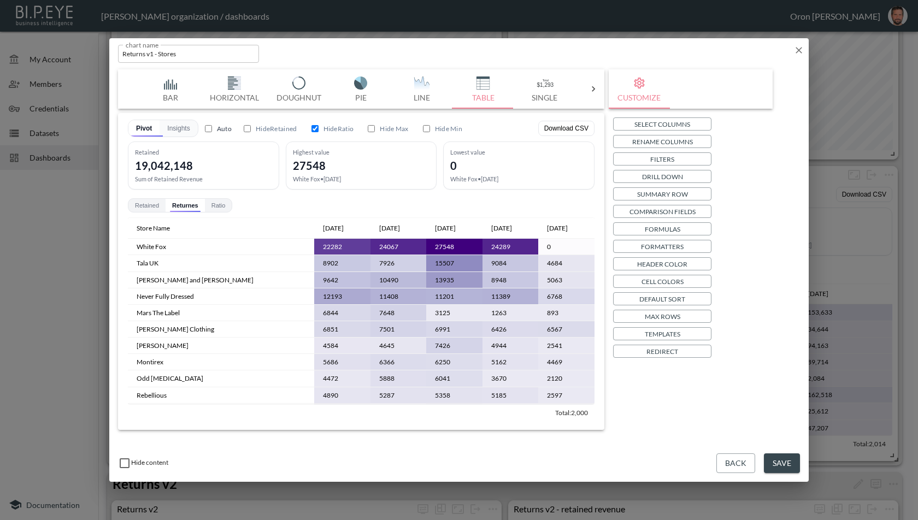
click at [671, 247] on p "Formatters" at bounding box center [662, 246] width 43 height 11
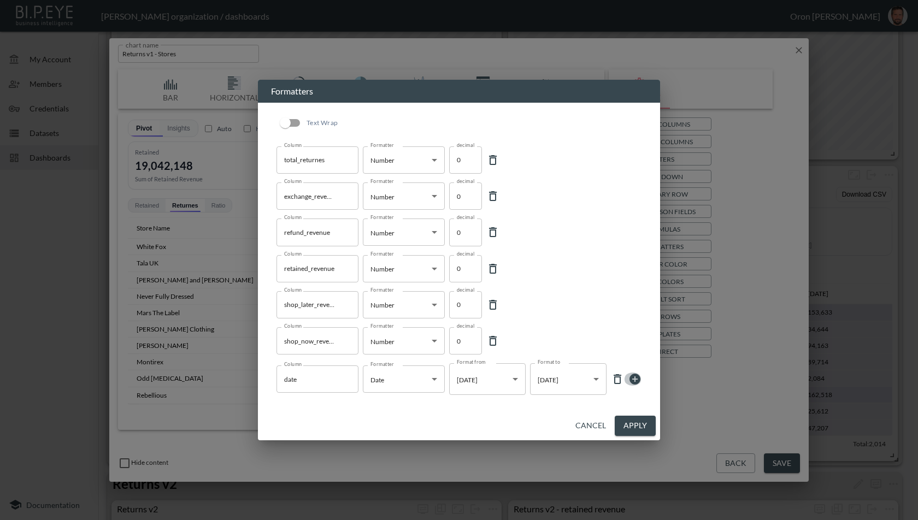
click at [634, 375] on icon at bounding box center [635, 379] width 11 height 11
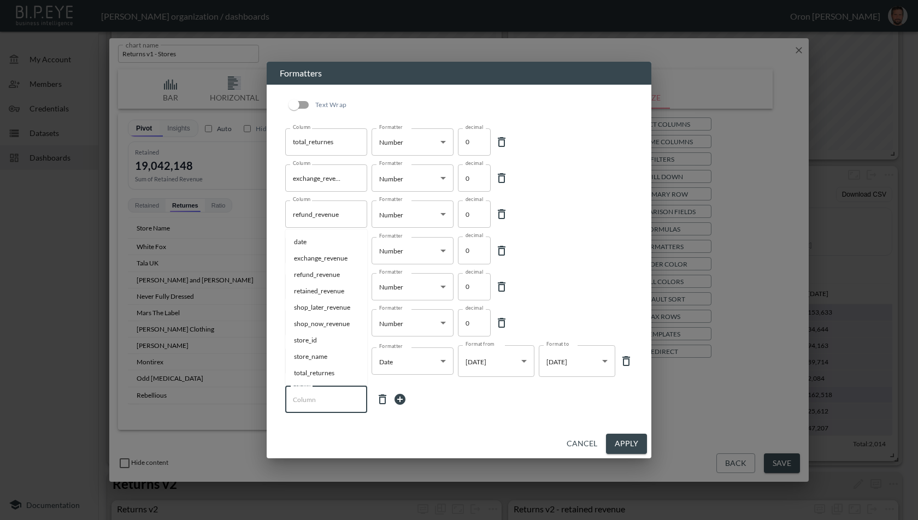
click at [327, 392] on input "Column" at bounding box center [326, 399] width 72 height 17
click at [322, 369] on li "total_returnes" at bounding box center [326, 373] width 82 height 16
type input "total_returnes"
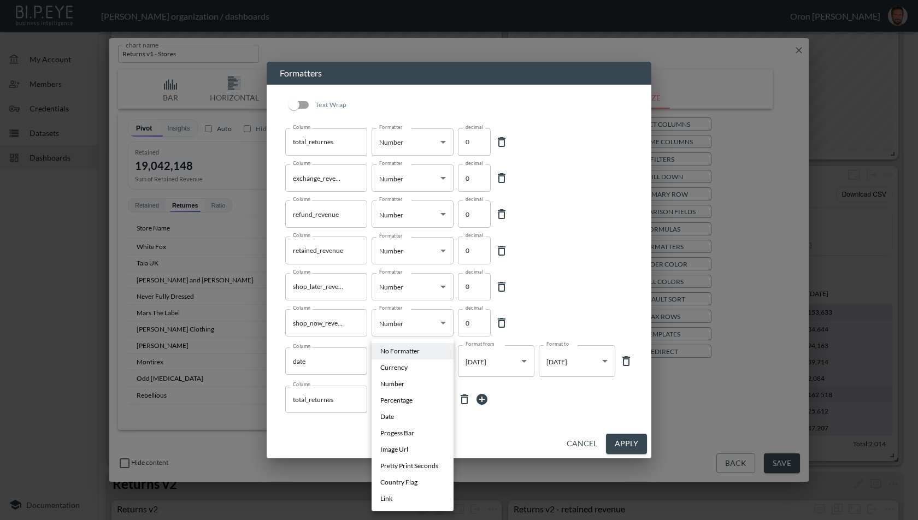
click at [409, 396] on body "BI.P.EYE, Interactive Analytics Dashboards - app Zach Bailet organization / das…" at bounding box center [459, 260] width 918 height 520
click at [419, 386] on li "Number" at bounding box center [413, 384] width 82 height 16
type input "Number"
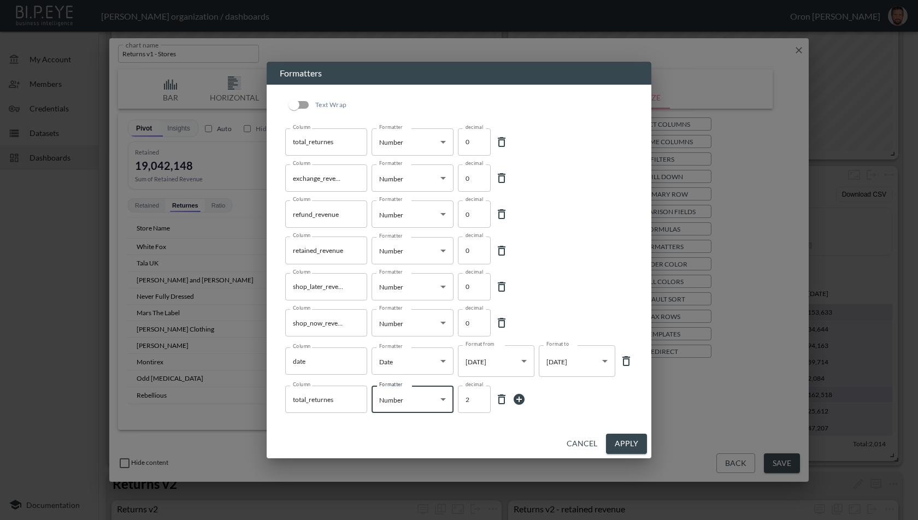
click at [626, 440] on button "Apply" at bounding box center [626, 444] width 41 height 20
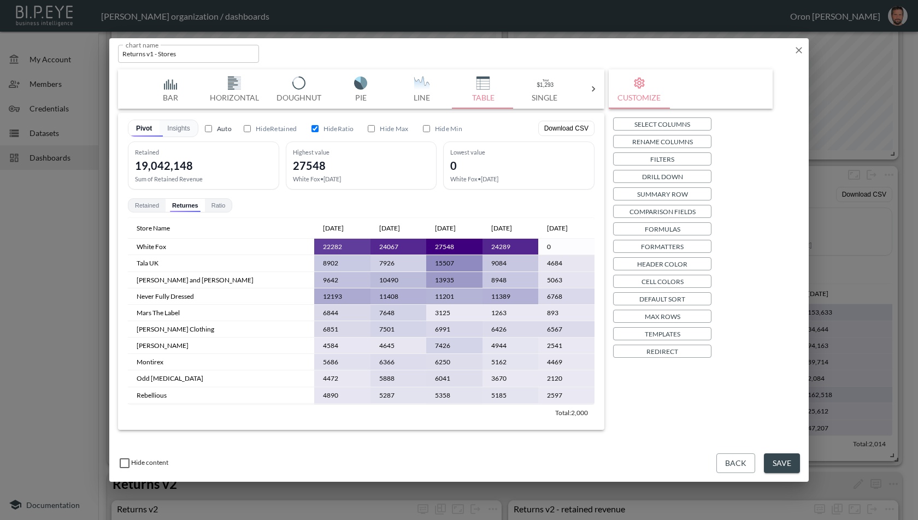
click at [658, 330] on p "Templates" at bounding box center [663, 333] width 36 height 11
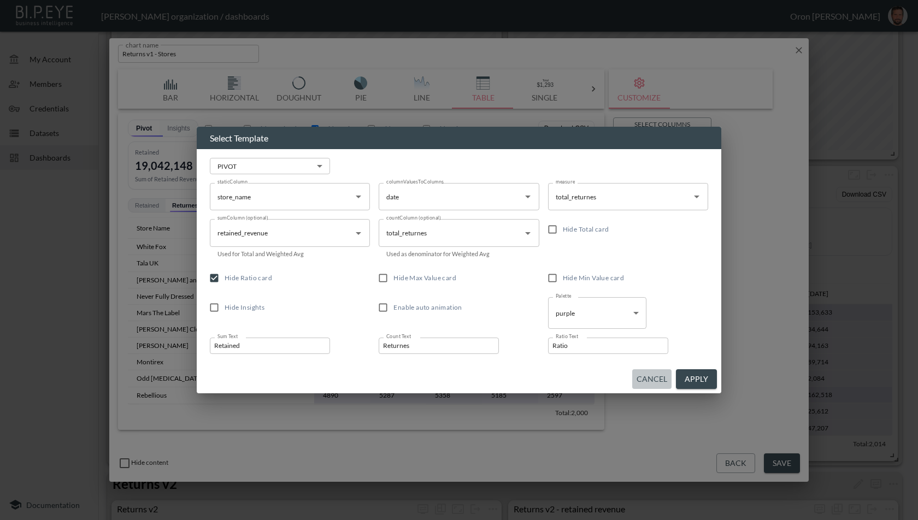
click at [649, 377] on button "Cancel" at bounding box center [651, 379] width 39 height 20
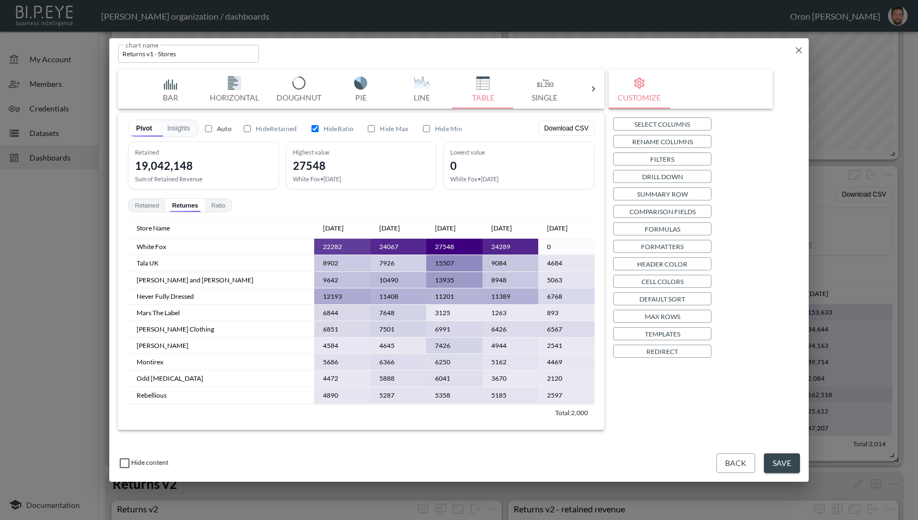
click at [683, 247] on p "Formatters" at bounding box center [662, 246] width 43 height 11
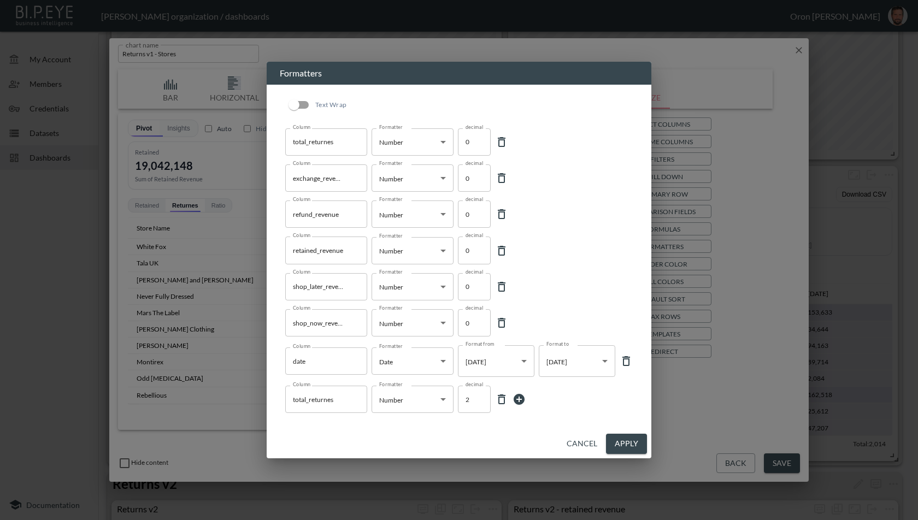
click at [585, 438] on button "Cancel" at bounding box center [581, 444] width 39 height 20
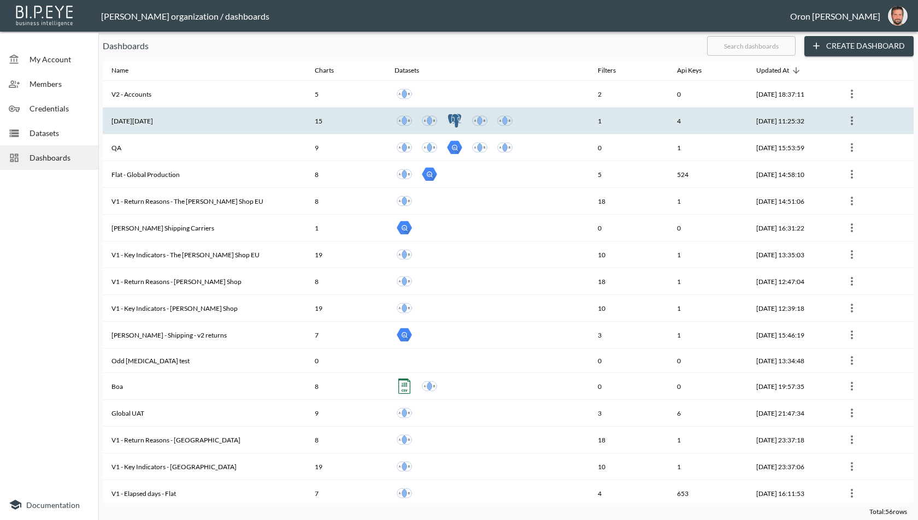
click at [237, 109] on th "[DATE][DATE]" at bounding box center [204, 121] width 203 height 27
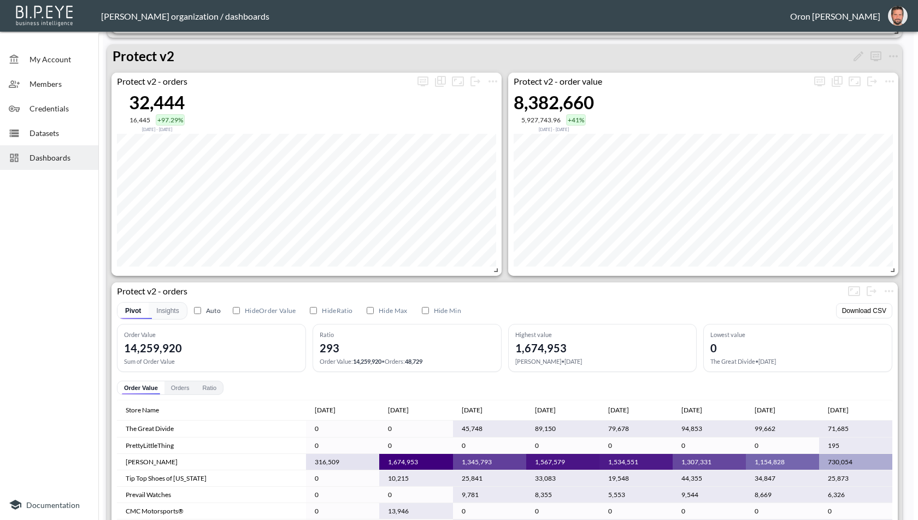
scroll to position [2236, 0]
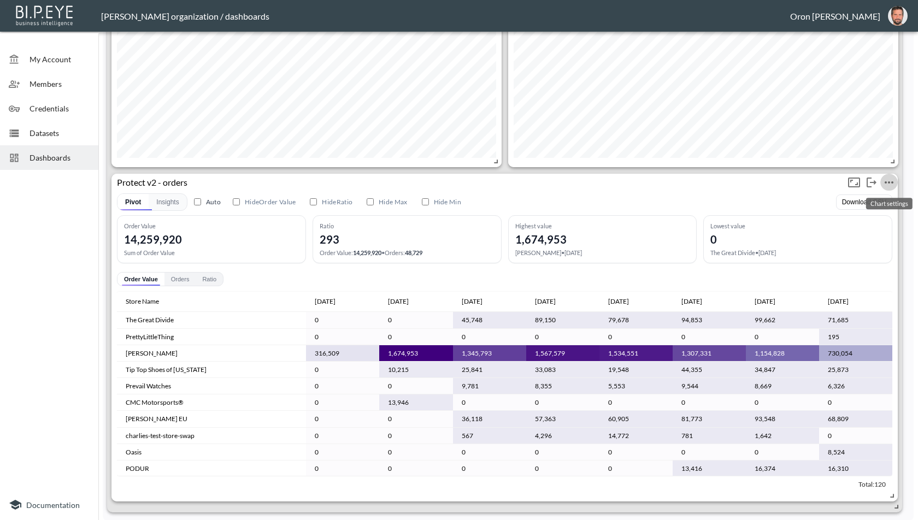
click at [891, 181] on icon "more" at bounding box center [889, 182] width 9 height 2
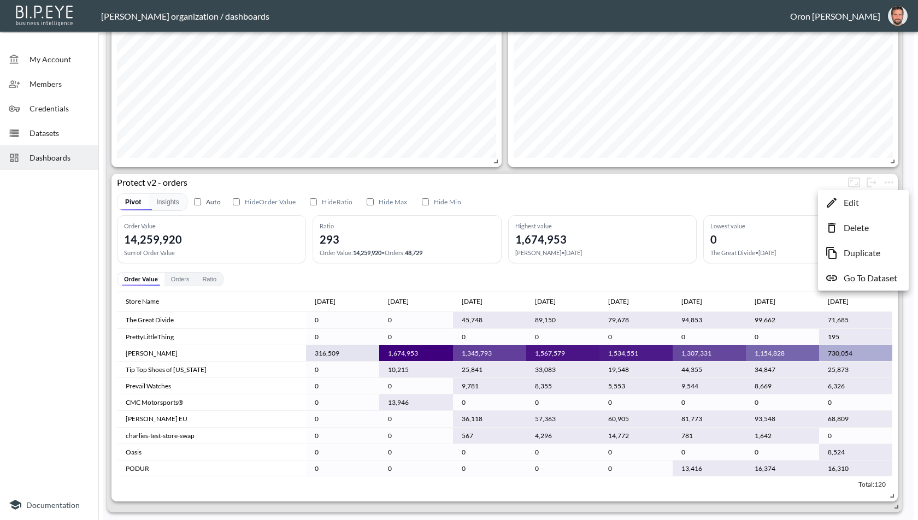
click at [862, 201] on li "Edit" at bounding box center [863, 203] width 85 height 20
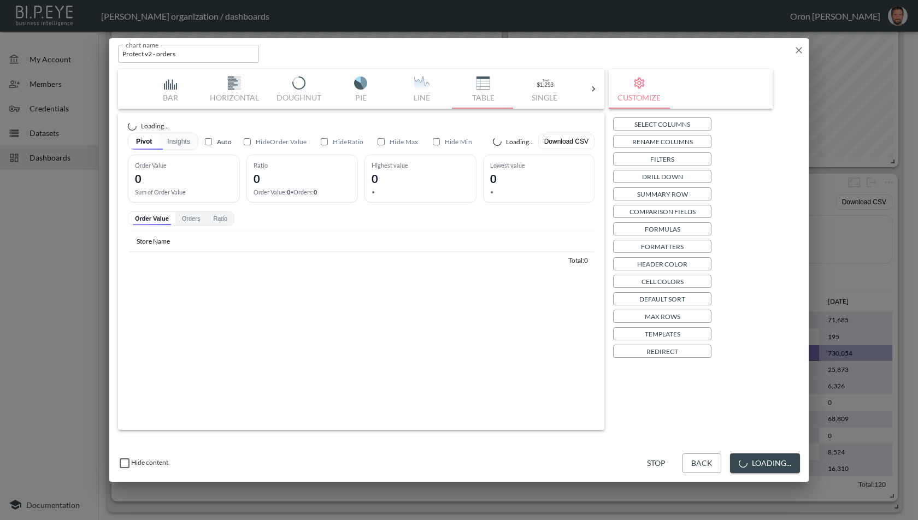
click at [688, 334] on button "Templates" at bounding box center [662, 333] width 98 height 13
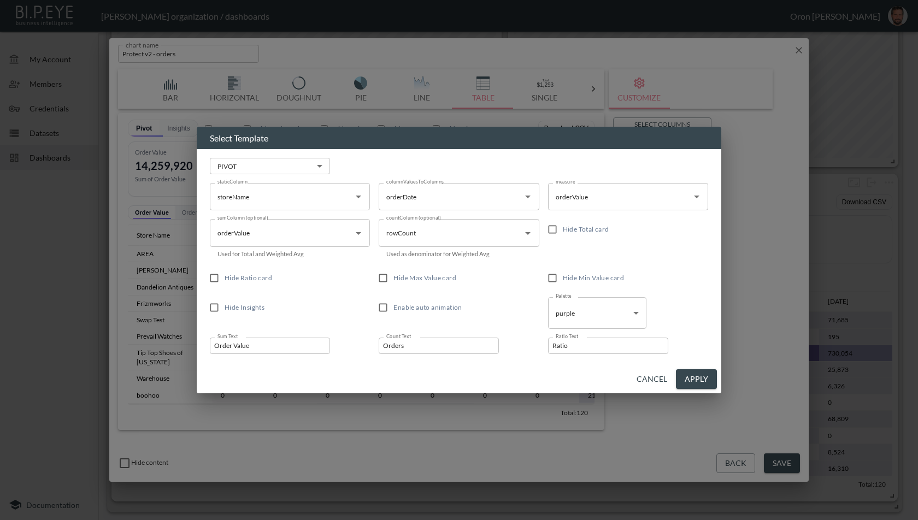
click at [562, 345] on input "Ratio" at bounding box center [608, 346] width 120 height 16
type input "AOV"
click at [711, 379] on button "Apply" at bounding box center [696, 379] width 41 height 20
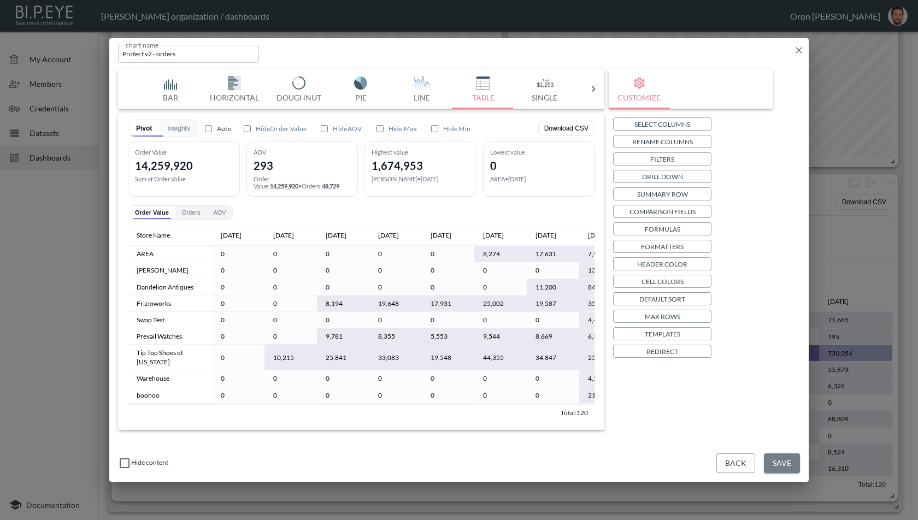
click at [780, 464] on button "Save" at bounding box center [782, 464] width 36 height 20
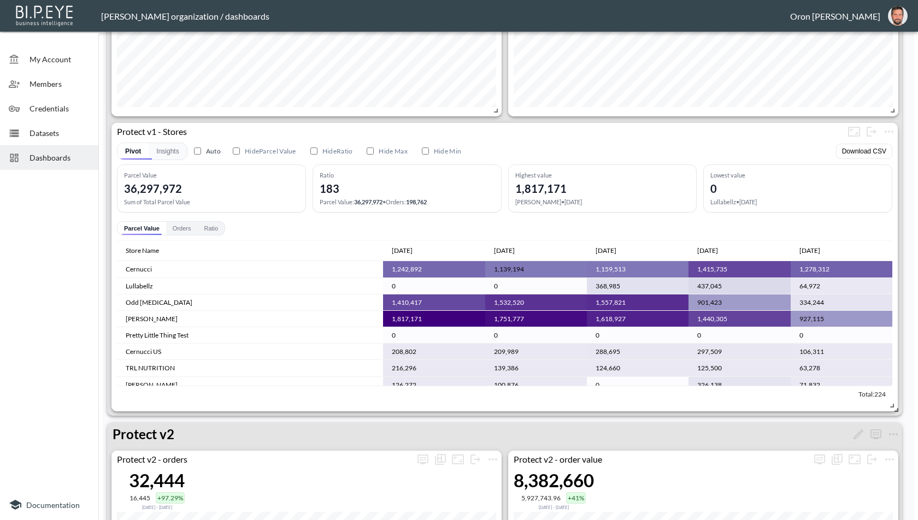
scroll to position [1736, 0]
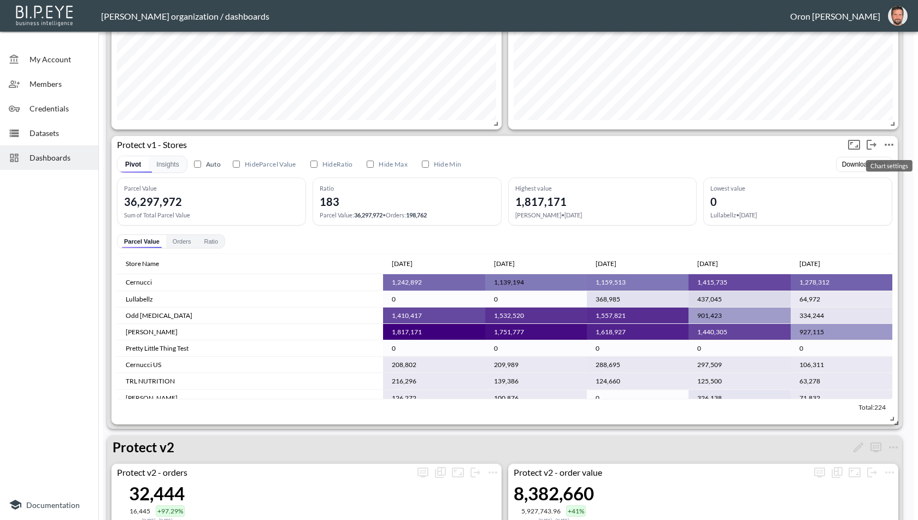
click at [891, 146] on icon "more" at bounding box center [889, 144] width 13 height 13
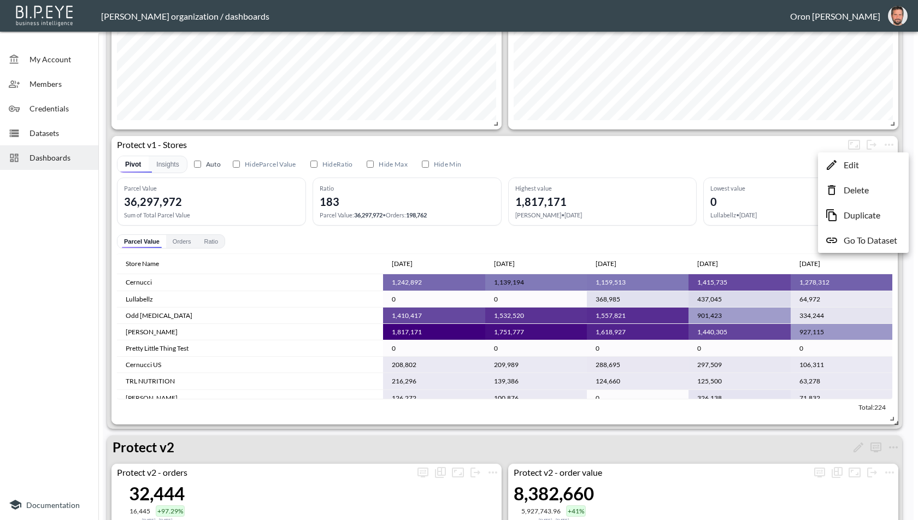
click at [882, 160] on li "Edit" at bounding box center [863, 165] width 85 height 20
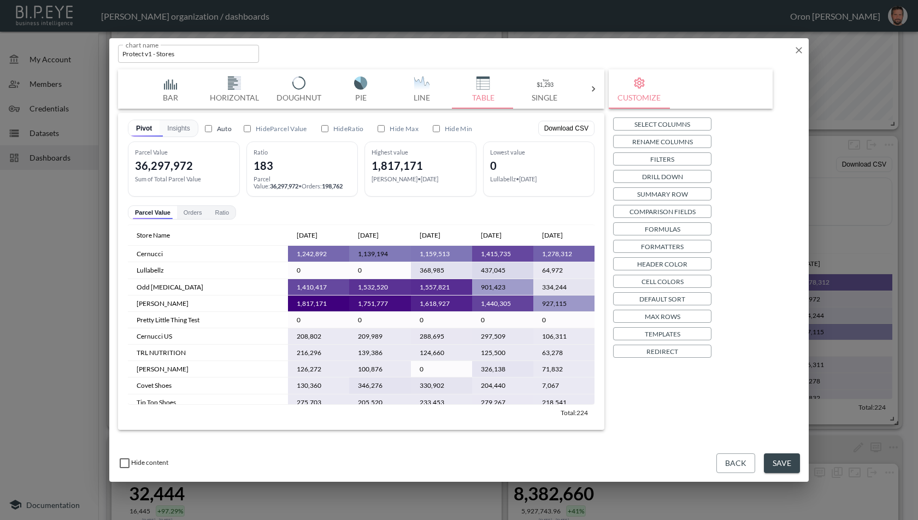
click at [655, 336] on p "Templates" at bounding box center [663, 333] width 36 height 11
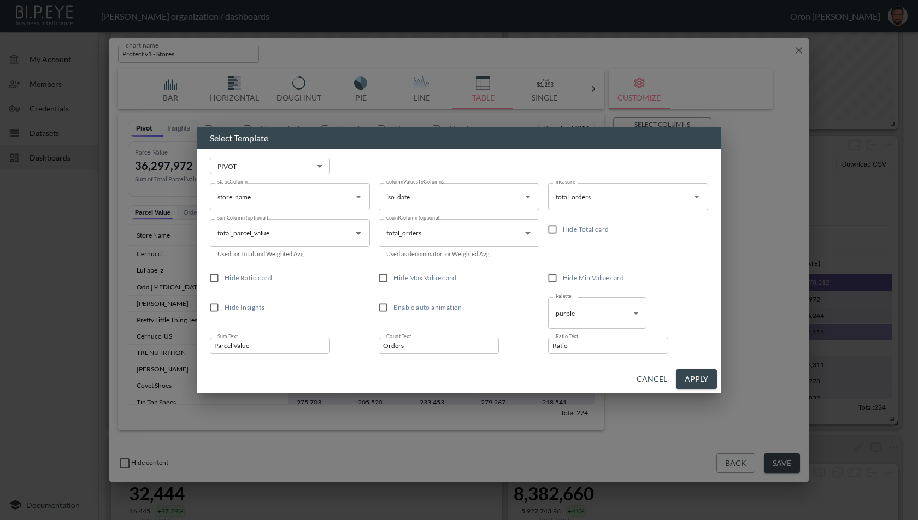
click at [578, 341] on input "Ratio" at bounding box center [608, 346] width 120 height 16
type input "AOV"
click at [706, 379] on button "Apply" at bounding box center [696, 379] width 41 height 20
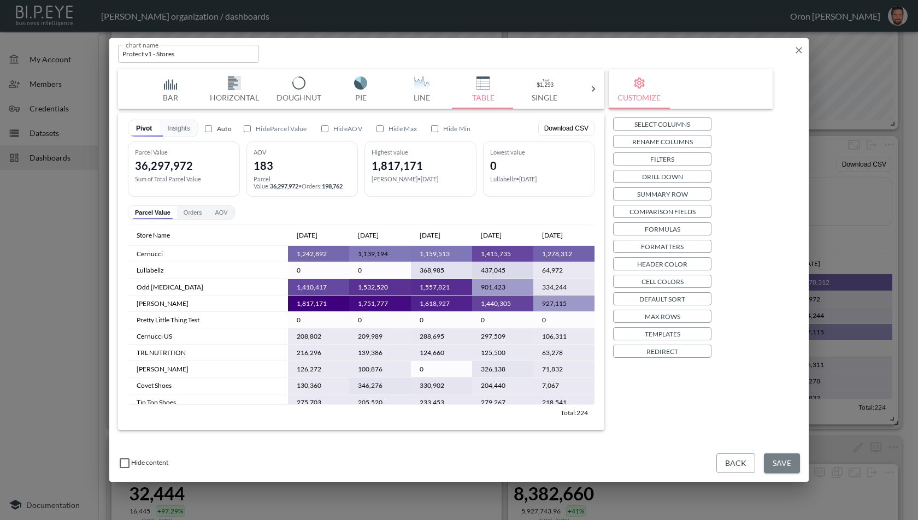
click at [778, 459] on button "Save" at bounding box center [782, 464] width 36 height 20
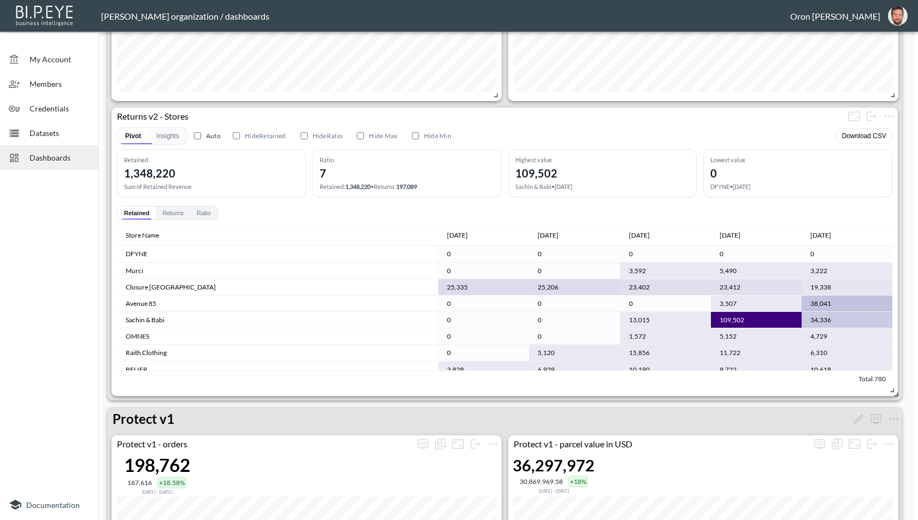
scroll to position [1235, 0]
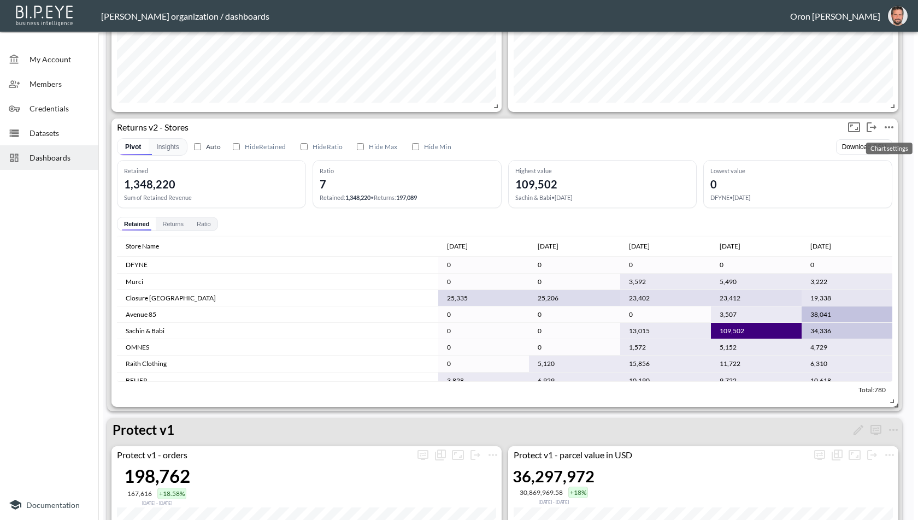
click at [891, 125] on icon "more" at bounding box center [889, 127] width 13 height 13
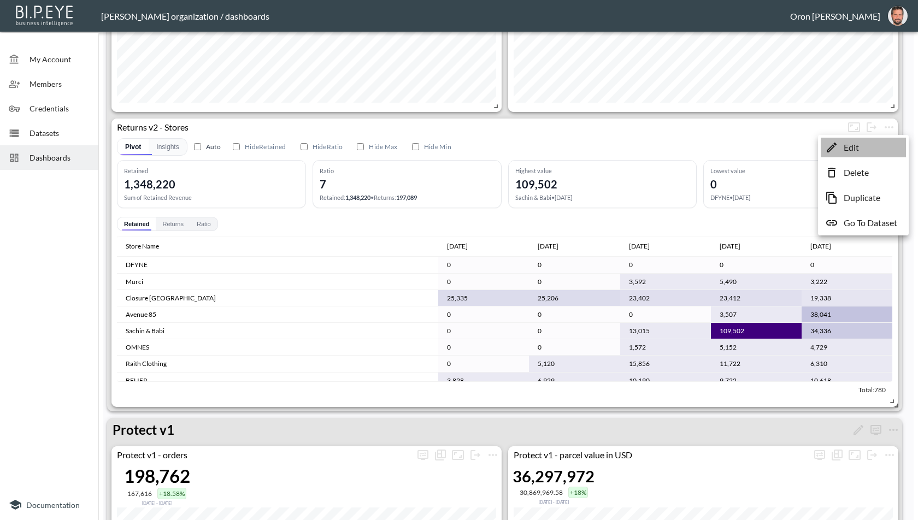
click at [874, 141] on li "Edit" at bounding box center [863, 148] width 85 height 20
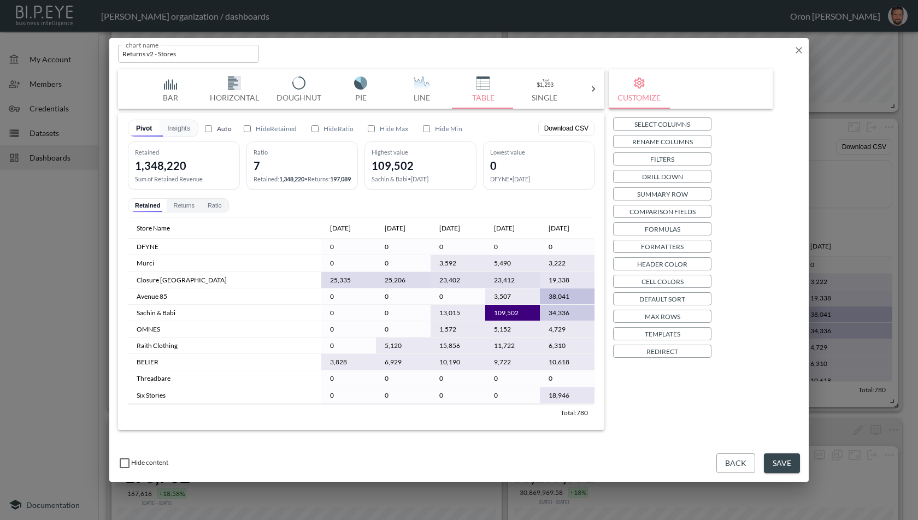
click at [800, 52] on icon "button" at bounding box center [799, 50] width 7 height 7
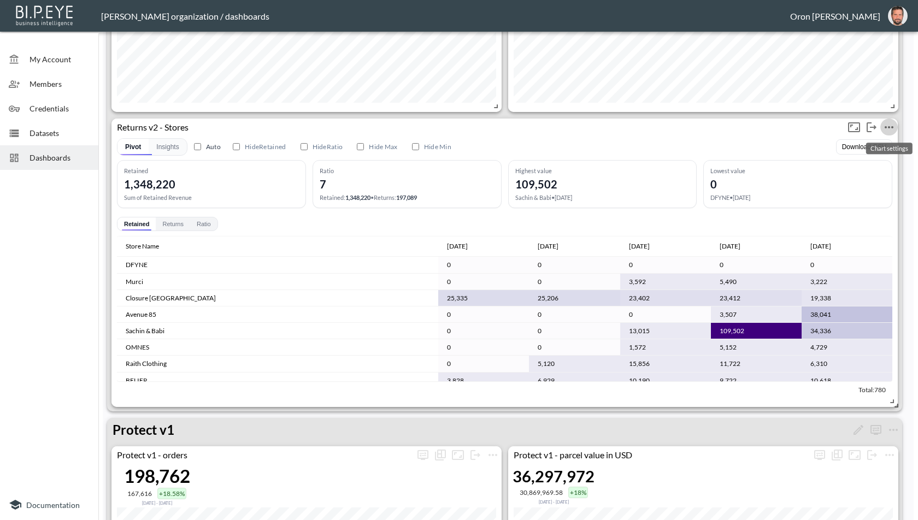
click at [890, 128] on icon "more" at bounding box center [889, 127] width 13 height 13
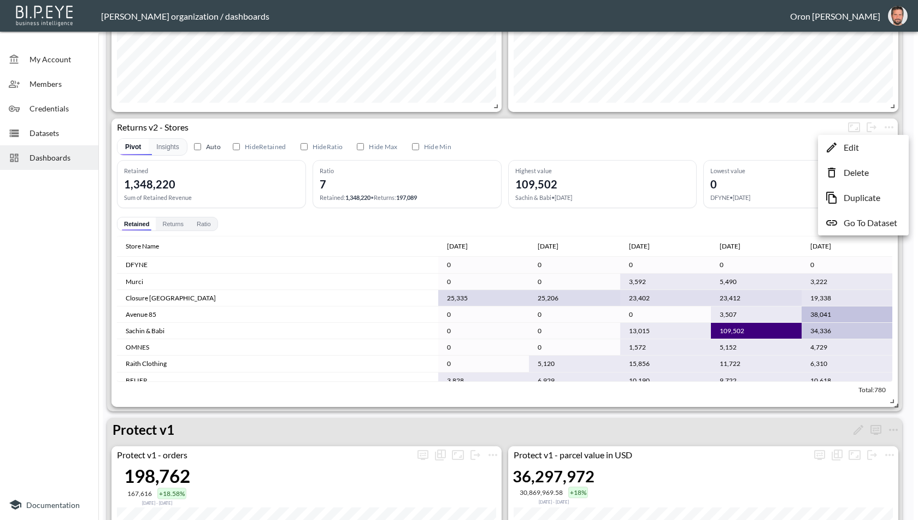
click at [873, 146] on li "Edit" at bounding box center [863, 148] width 85 height 20
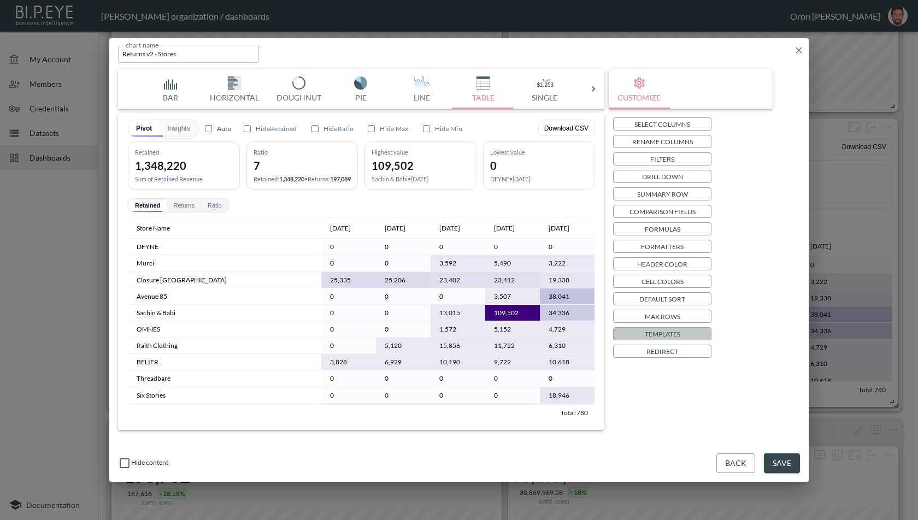
click at [662, 335] on p "Templates" at bounding box center [663, 333] width 36 height 11
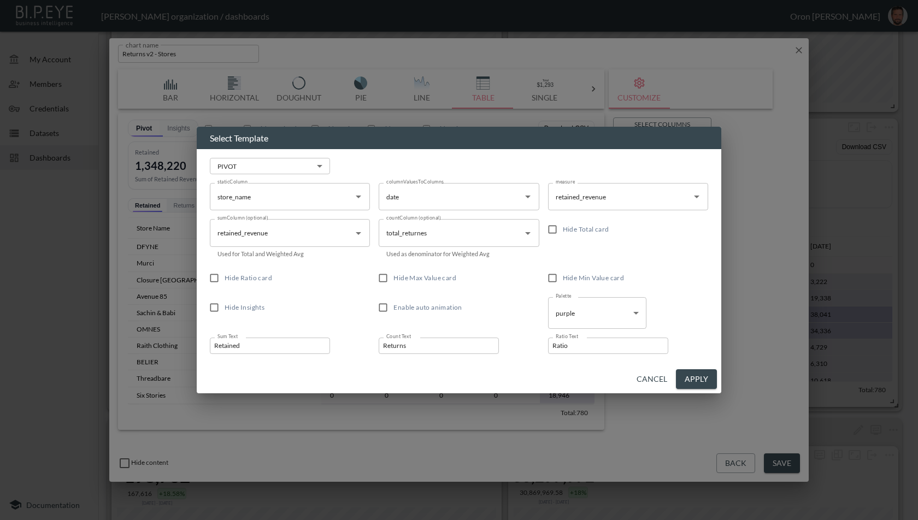
click at [236, 279] on span "Hide Ratio card" at bounding box center [249, 278] width 48 height 8
click at [225, 279] on input "Hide Ratio card" at bounding box center [214, 278] width 21 height 21
checkbox input "true"
click at [698, 379] on button "Apply" at bounding box center [696, 379] width 41 height 20
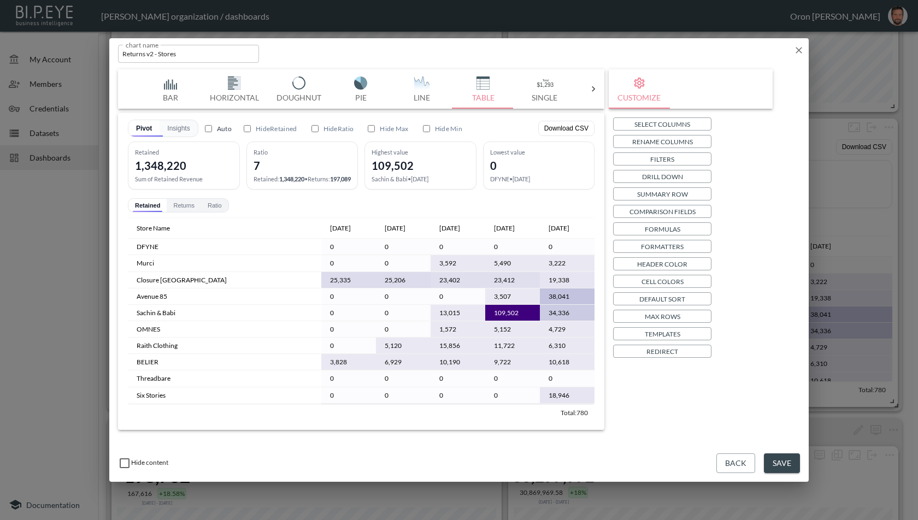
click at [687, 328] on button "Templates" at bounding box center [662, 333] width 98 height 13
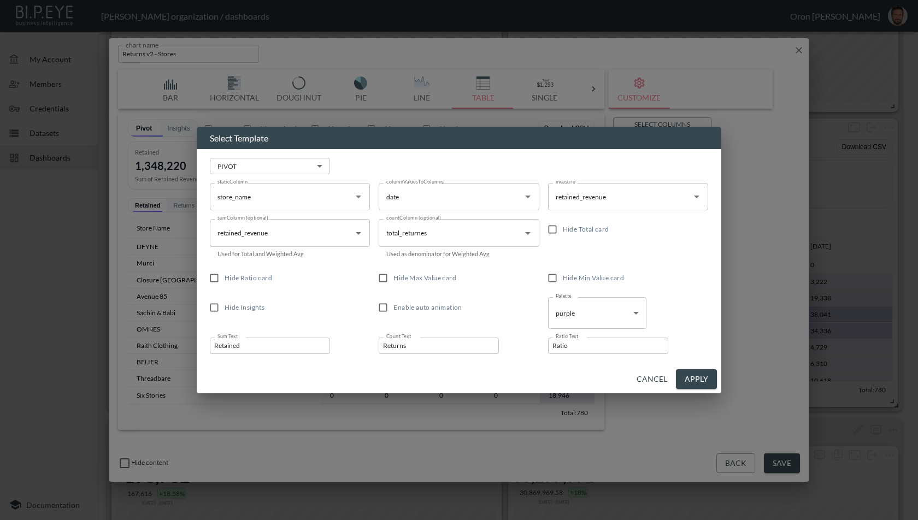
click at [440, 279] on span "Hide Max Value card" at bounding box center [424, 278] width 63 height 8
click at [393, 279] on input "Hide Max Value card" at bounding box center [383, 278] width 21 height 21
checkbox input "true"
click at [242, 275] on span "Hide Ratio card" at bounding box center [249, 278] width 48 height 8
click at [225, 275] on input "Hide Ratio card" at bounding box center [214, 278] width 21 height 21
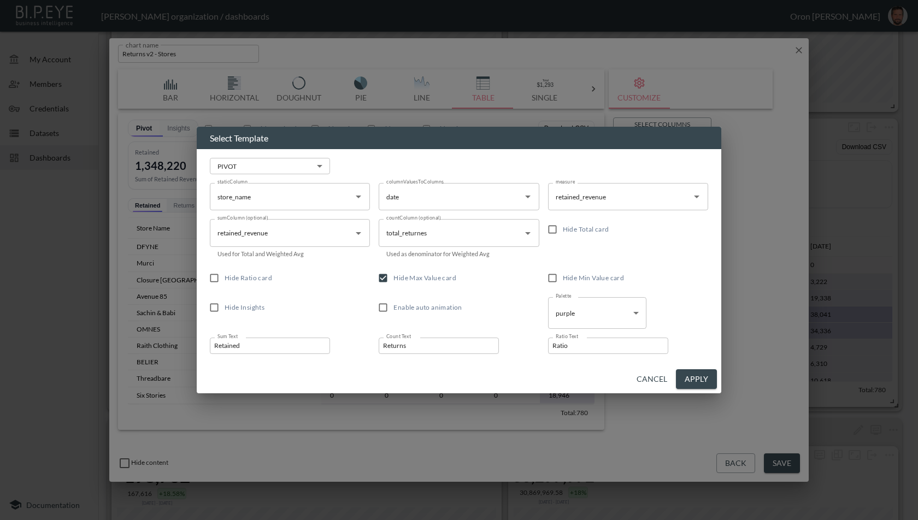
checkbox input "true"
click at [694, 380] on button "Apply" at bounding box center [696, 379] width 41 height 20
checkbox input "true"
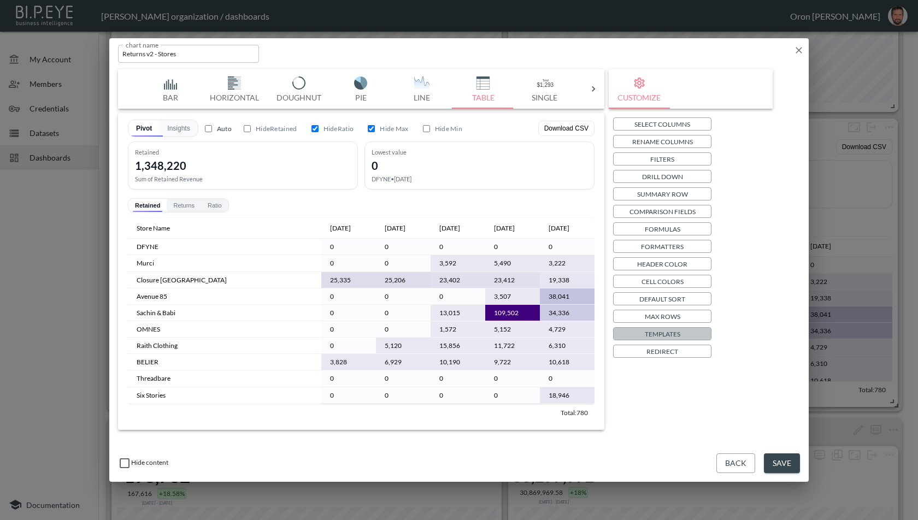
click at [678, 332] on p "Templates" at bounding box center [663, 333] width 36 height 11
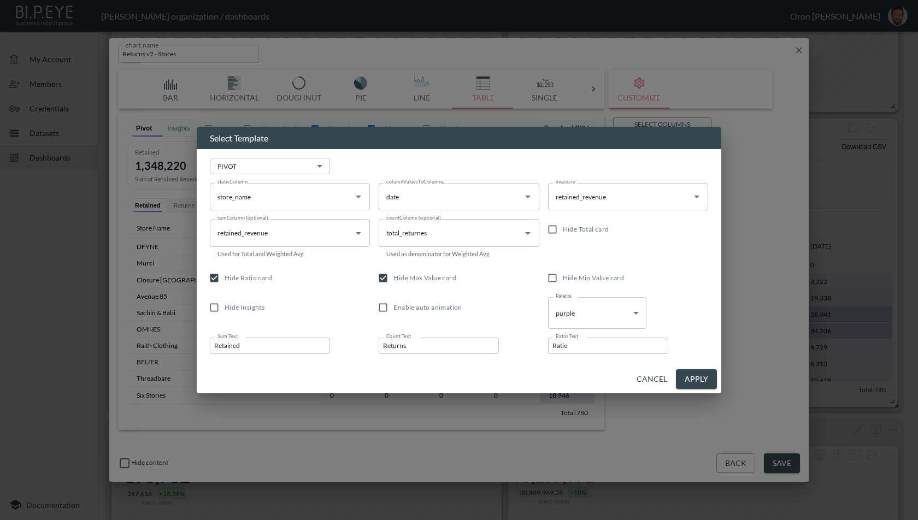
click at [412, 280] on span "Hide Max Value card" at bounding box center [424, 278] width 63 height 8
click at [393, 280] on input "Hide Max Value card" at bounding box center [383, 278] width 21 height 21
checkbox input "false"
click at [699, 377] on button "Apply" at bounding box center [696, 379] width 41 height 20
checkbox input "false"
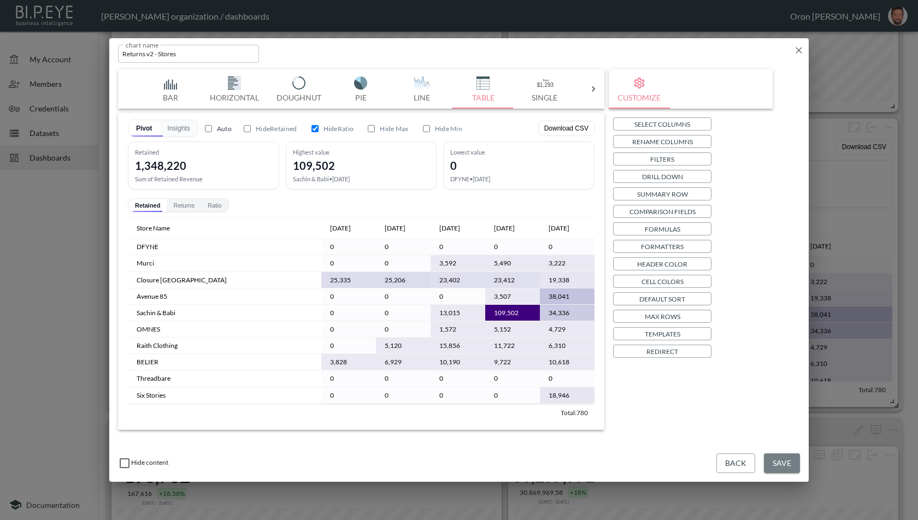
click at [793, 461] on button "Save" at bounding box center [782, 464] width 36 height 20
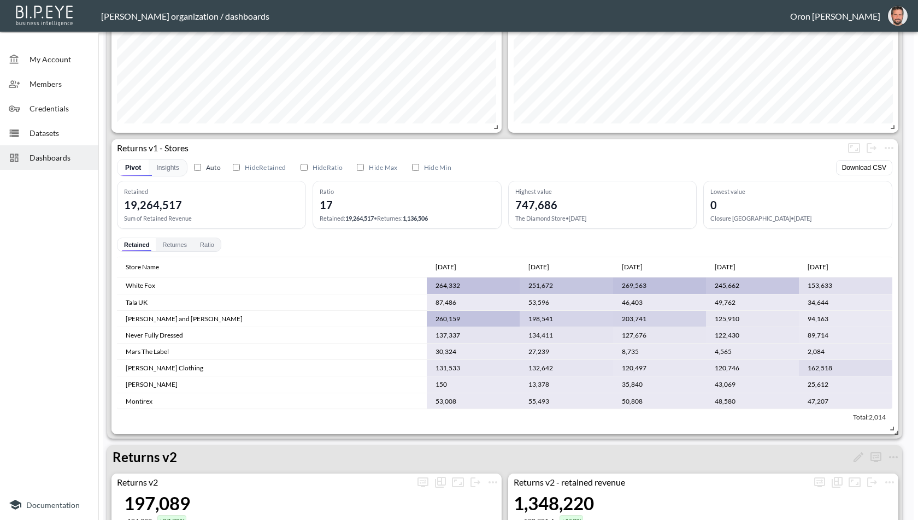
scroll to position [693, 0]
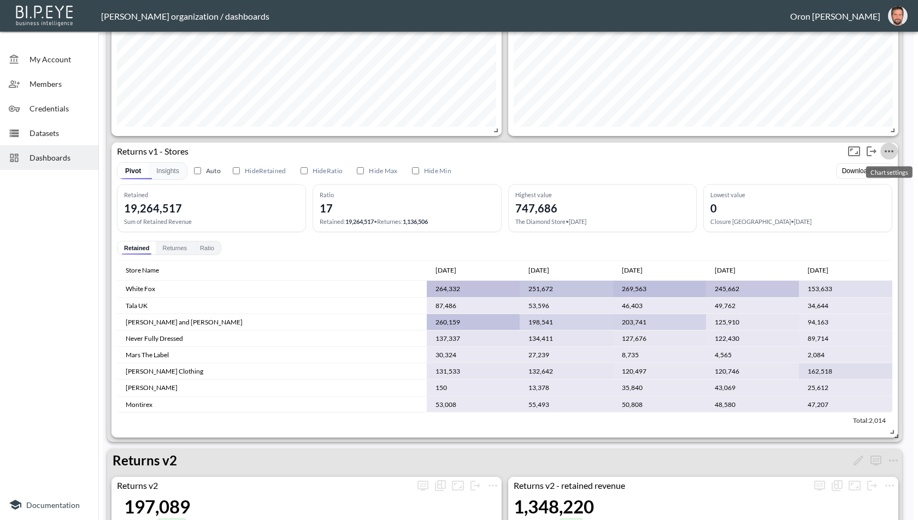
click at [888, 151] on icon "more" at bounding box center [889, 151] width 13 height 13
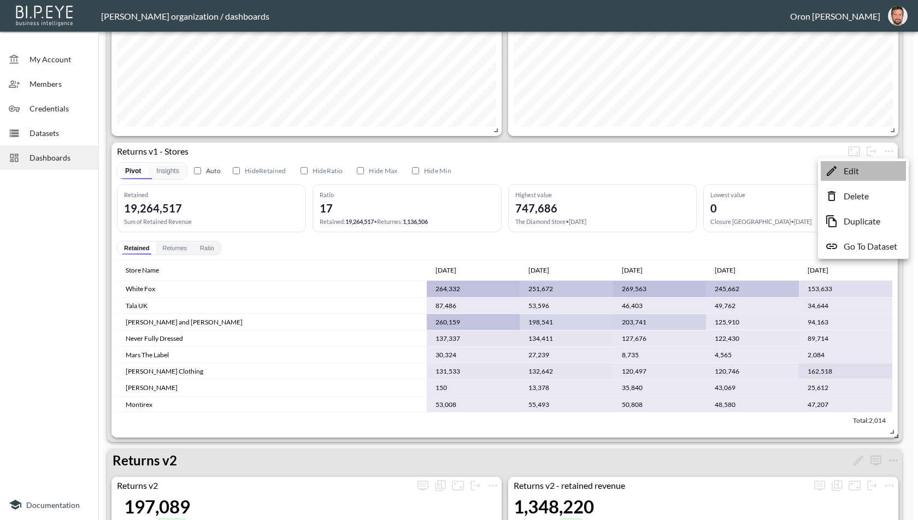
click at [866, 162] on li "Edit" at bounding box center [863, 171] width 85 height 20
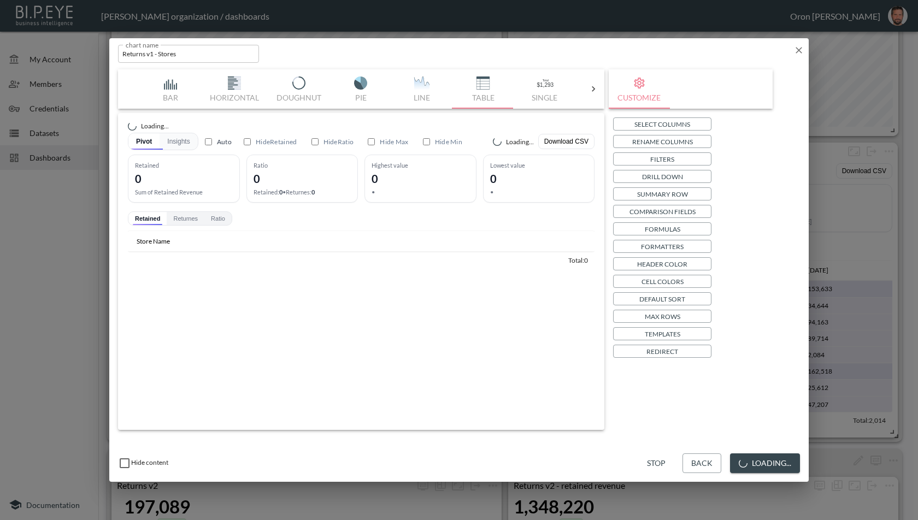
click at [657, 331] on p "Templates" at bounding box center [663, 333] width 36 height 11
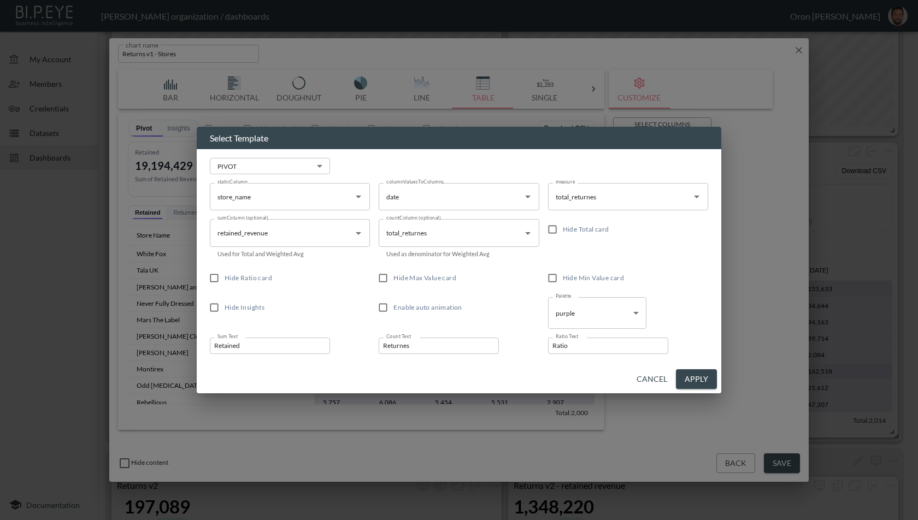
click at [267, 277] on span "Hide Ratio card" at bounding box center [249, 278] width 48 height 8
click at [225, 277] on input "Hide Ratio card" at bounding box center [214, 278] width 21 height 21
checkbox input "true"
click at [426, 283] on label "Hide Max Value card" at bounding box center [451, 278] width 157 height 21
click at [393, 283] on input "Hide Max Value card" at bounding box center [383, 278] width 21 height 21
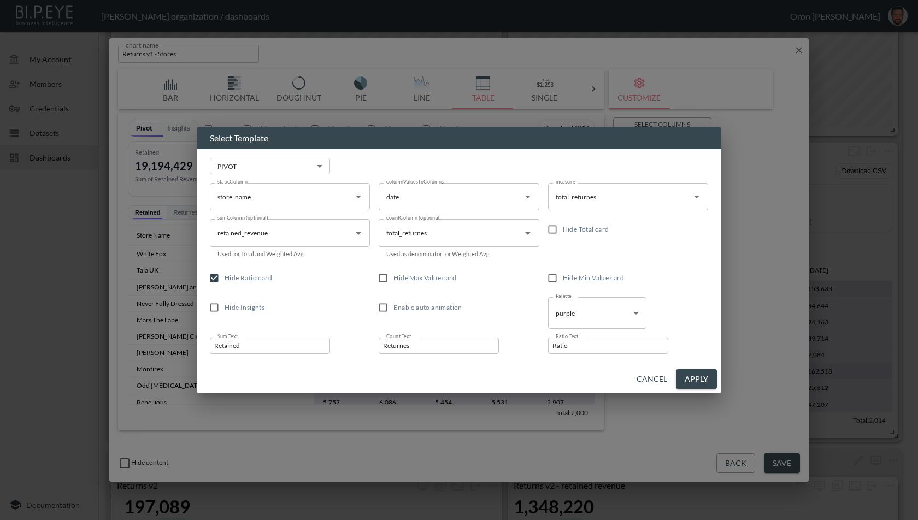
checkbox input "true"
click at [685, 375] on button "Apply" at bounding box center [696, 379] width 41 height 20
checkbox input "true"
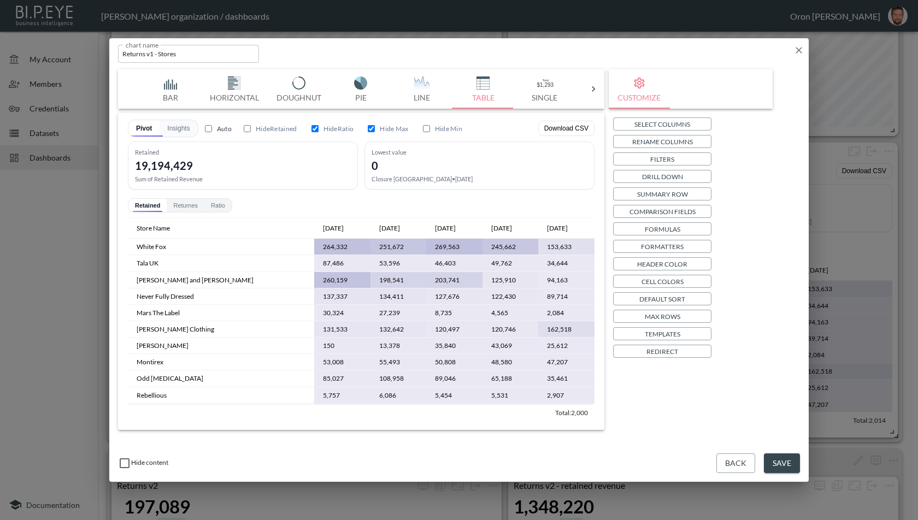
click at [675, 334] on p "Templates" at bounding box center [663, 333] width 36 height 11
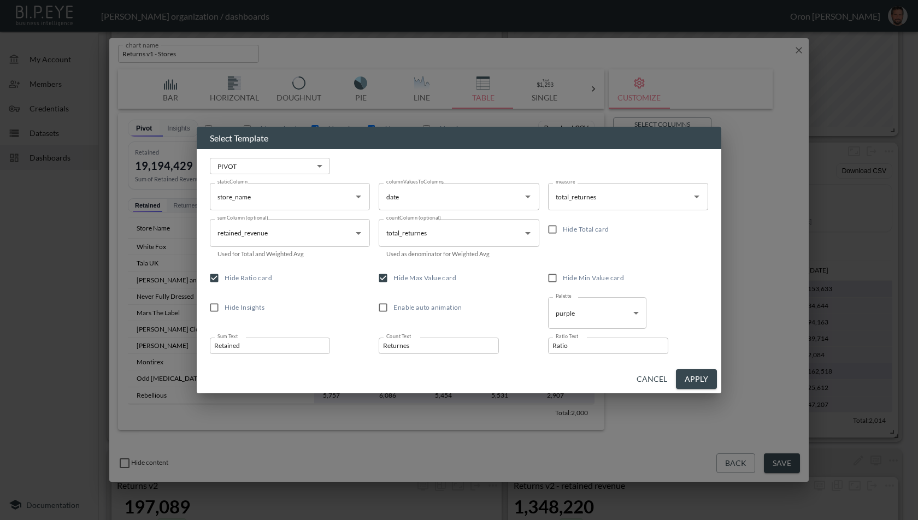
click at [250, 281] on span "Hide Ratio card" at bounding box center [249, 278] width 48 height 8
click at [225, 281] on input "Hide Ratio card" at bounding box center [214, 278] width 21 height 21
checkbox input "false"
click at [705, 378] on button "Apply" at bounding box center [696, 379] width 41 height 20
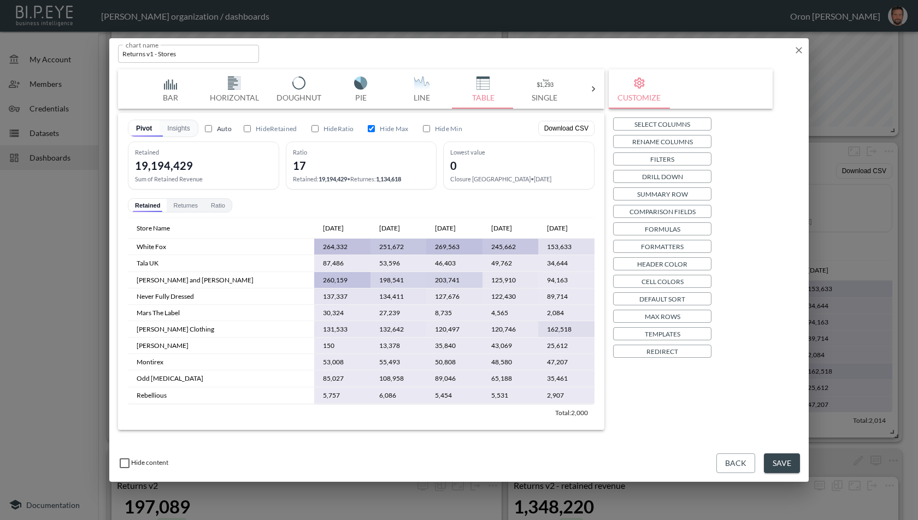
checkbox input "false"
click at [787, 462] on button "Save" at bounding box center [782, 464] width 36 height 20
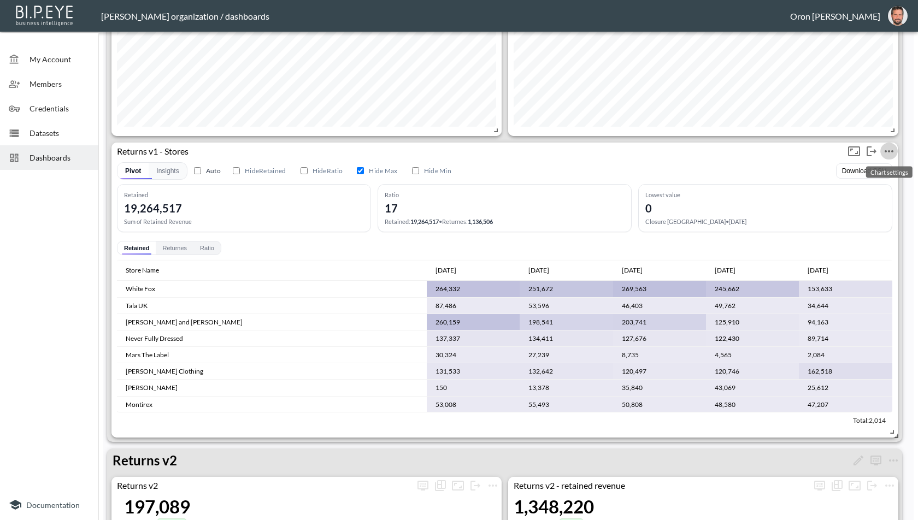
click at [891, 149] on icon "more" at bounding box center [889, 151] width 13 height 13
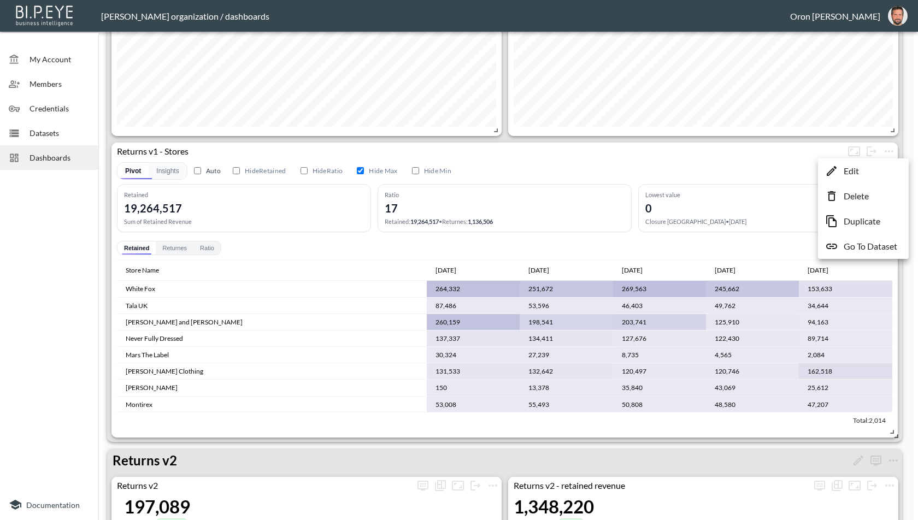
click at [866, 172] on li "Edit" at bounding box center [863, 171] width 85 height 20
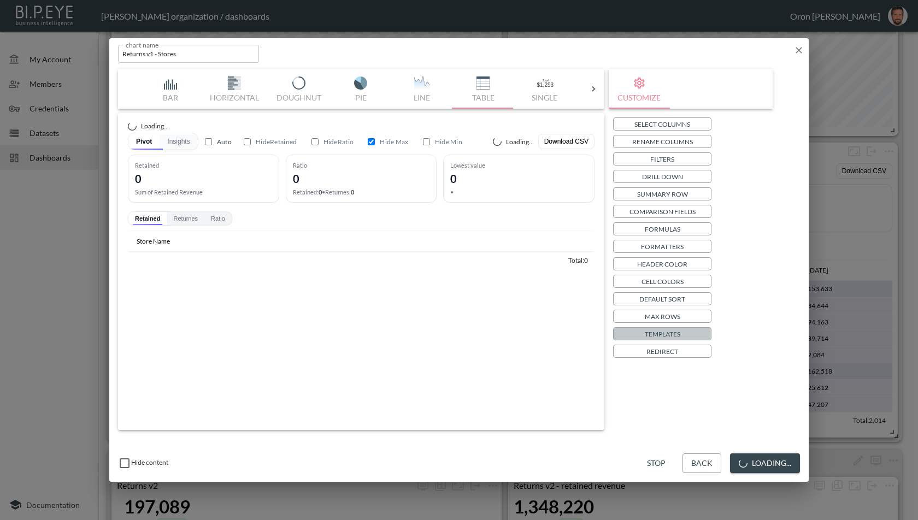
click at [664, 332] on p "Templates" at bounding box center [663, 333] width 36 height 11
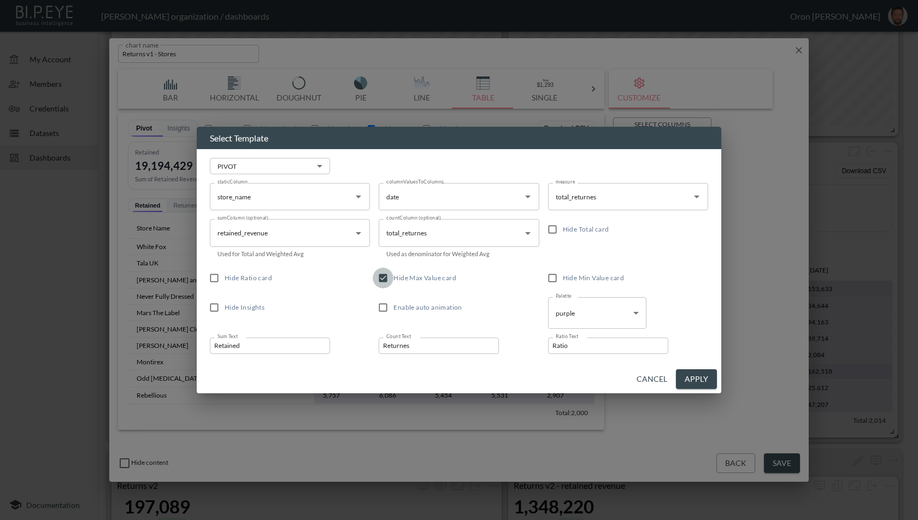
click at [388, 279] on input "Hide Max Value card" at bounding box center [383, 278] width 21 height 21
checkbox input "false"
click at [279, 277] on label "Hide Ratio card" at bounding box center [282, 278] width 157 height 21
click at [225, 277] on input "Hide Ratio card" at bounding box center [214, 278] width 21 height 21
checkbox input "true"
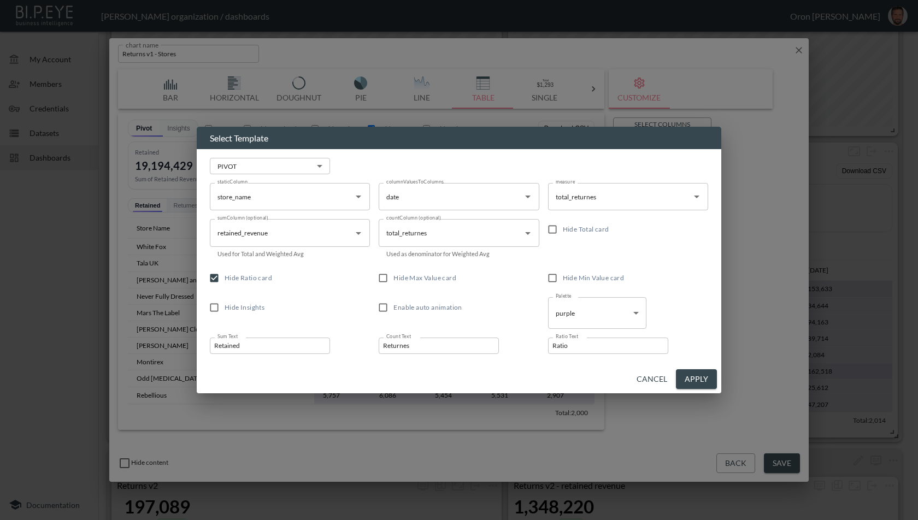
click at [710, 380] on button "Apply" at bounding box center [696, 379] width 41 height 20
checkbox input "true"
checkbox input "false"
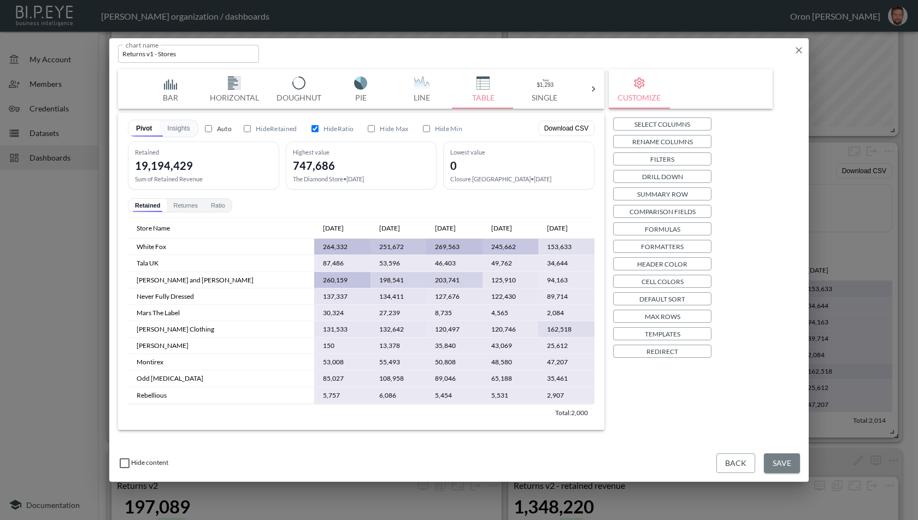
click at [792, 468] on button "Save" at bounding box center [782, 464] width 36 height 20
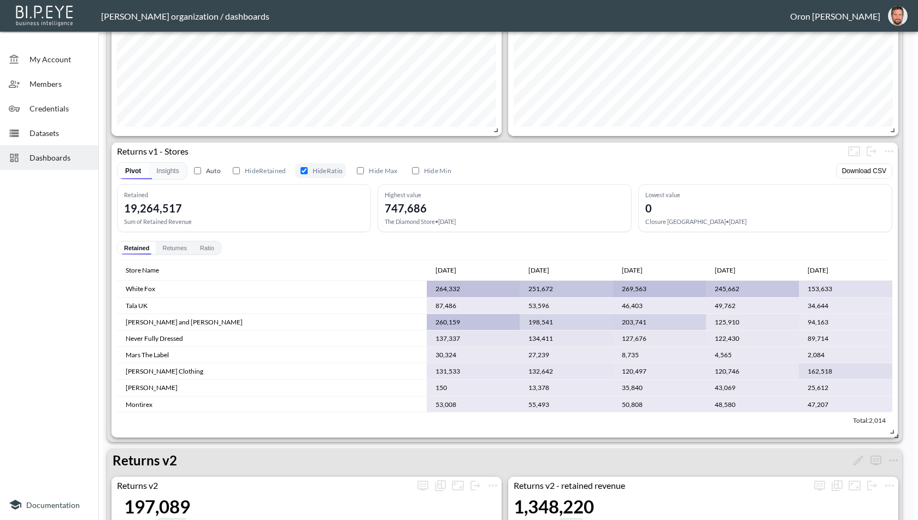
click at [326, 170] on label "Hide Ratio" at bounding box center [320, 170] width 51 height 15
click at [308, 170] on input "Hide Ratio" at bounding box center [304, 170] width 7 height 7
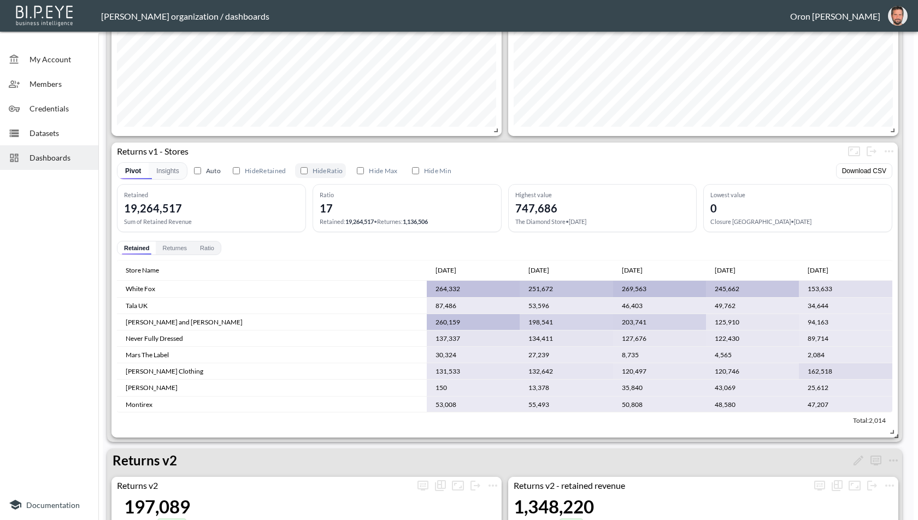
click at [326, 170] on label "Hide Ratio" at bounding box center [320, 170] width 51 height 15
click at [308, 170] on input "Hide Ratio" at bounding box center [304, 170] width 7 height 7
checkbox input "true"
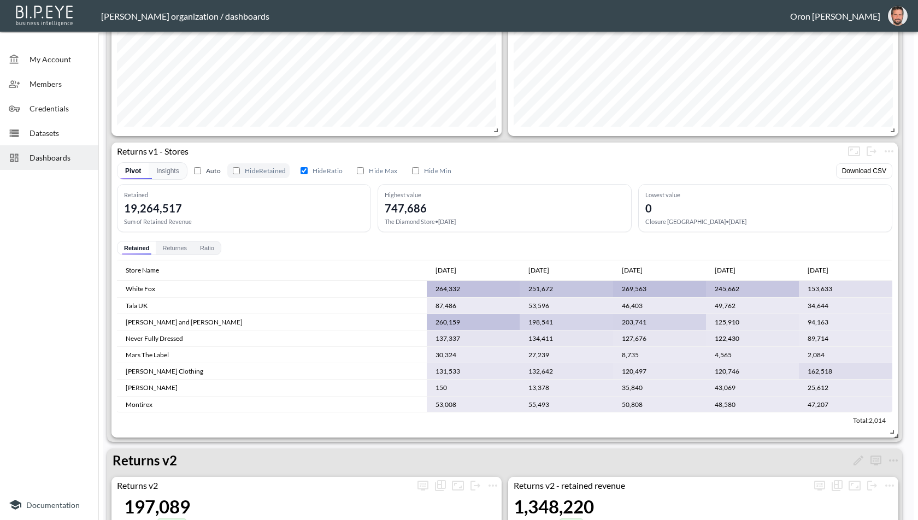
click at [264, 167] on label "Hide Retained" at bounding box center [258, 170] width 62 height 15
click at [240, 167] on input "Hide Retained" at bounding box center [236, 170] width 7 height 7
checkbox input "true"
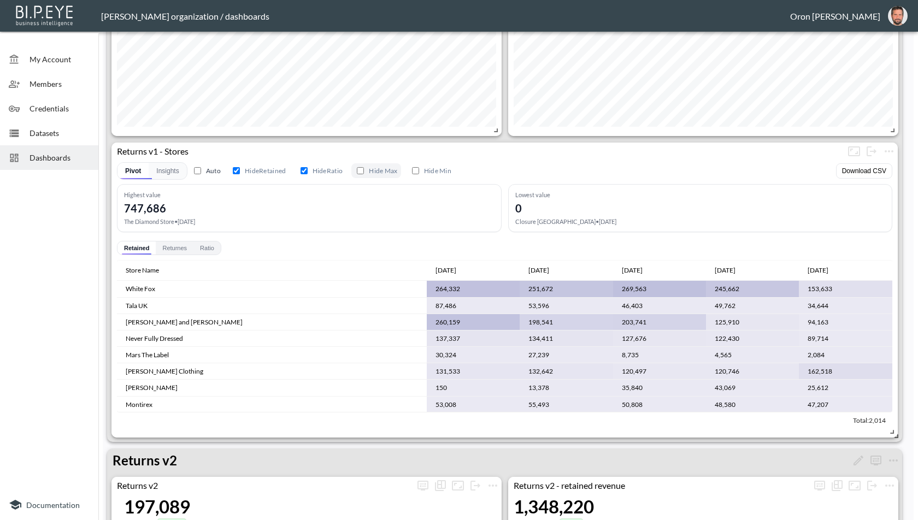
click at [364, 169] on input "Hide Max" at bounding box center [360, 170] width 7 height 7
checkbox input "true"
click at [275, 169] on label "Hide Retained" at bounding box center [258, 170] width 62 height 15
click at [240, 169] on input "Hide Retained" at bounding box center [236, 170] width 7 height 7
checkbox input "false"
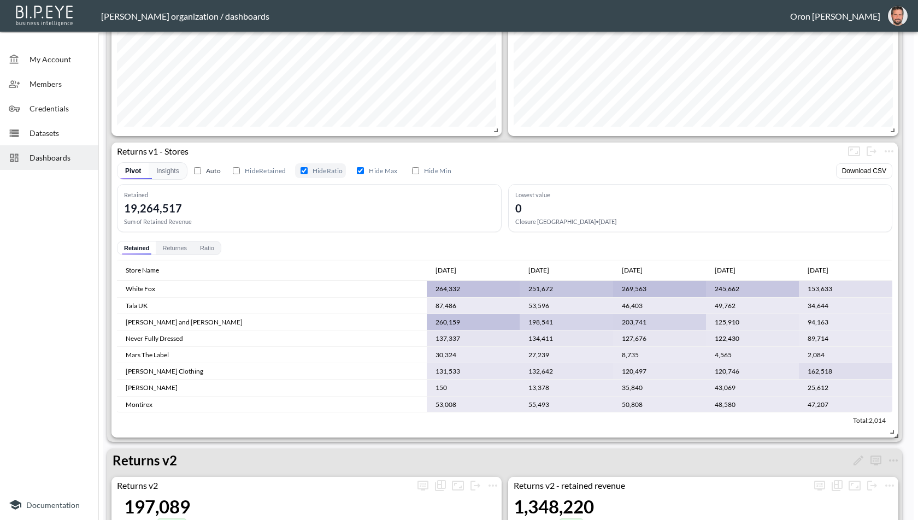
click at [306, 168] on input "Hide Ratio" at bounding box center [304, 170] width 7 height 7
checkbox input "false"
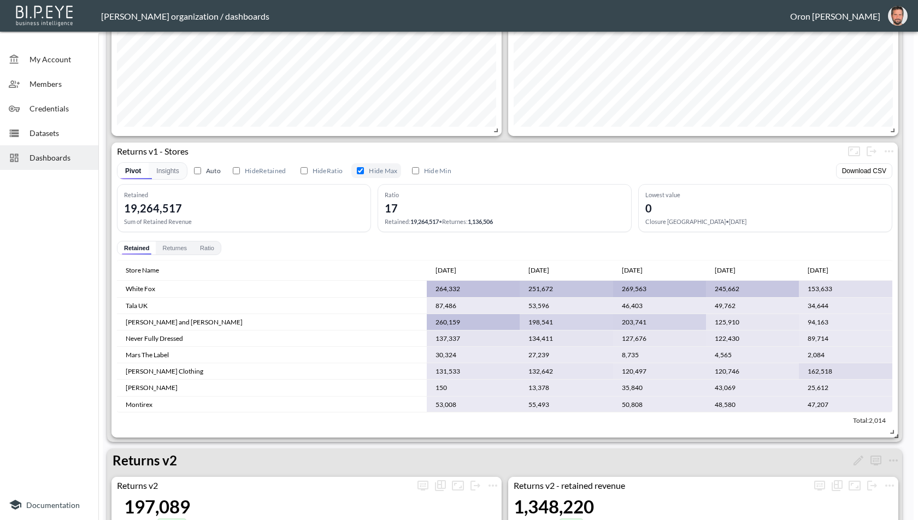
click at [367, 171] on label "Hide Max" at bounding box center [375, 170] width 49 height 15
click at [364, 171] on input "Hide Max" at bounding box center [360, 170] width 7 height 7
checkbox input "false"
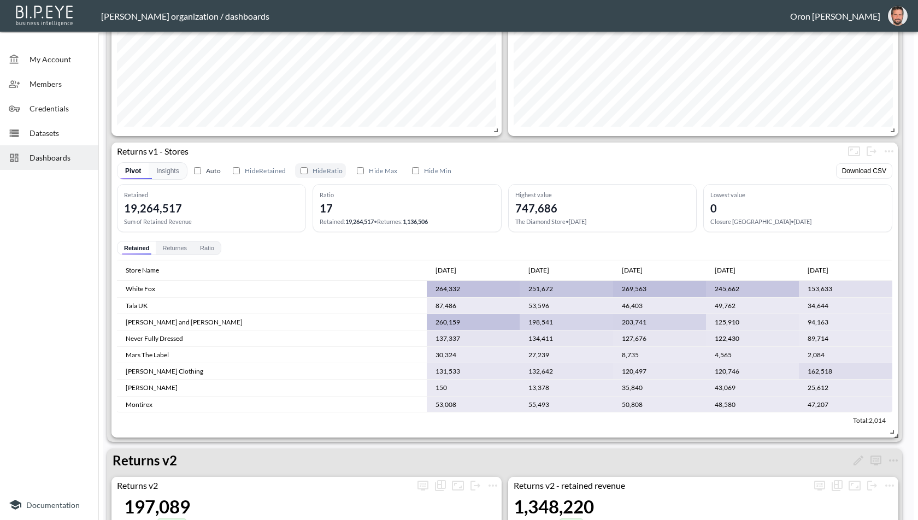
click at [320, 168] on label "Hide Ratio" at bounding box center [320, 170] width 51 height 15
click at [308, 168] on input "Hide Ratio" at bounding box center [304, 170] width 7 height 7
checkbox input "true"
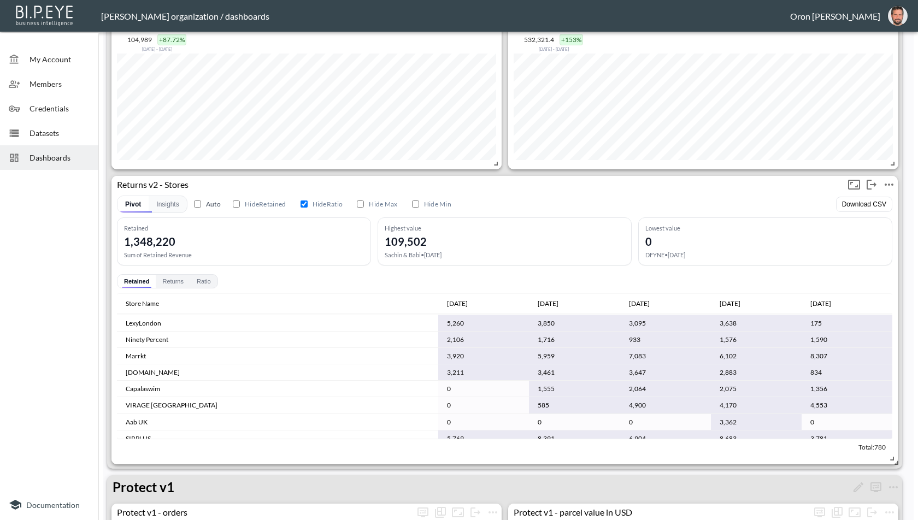
scroll to position [204, 0]
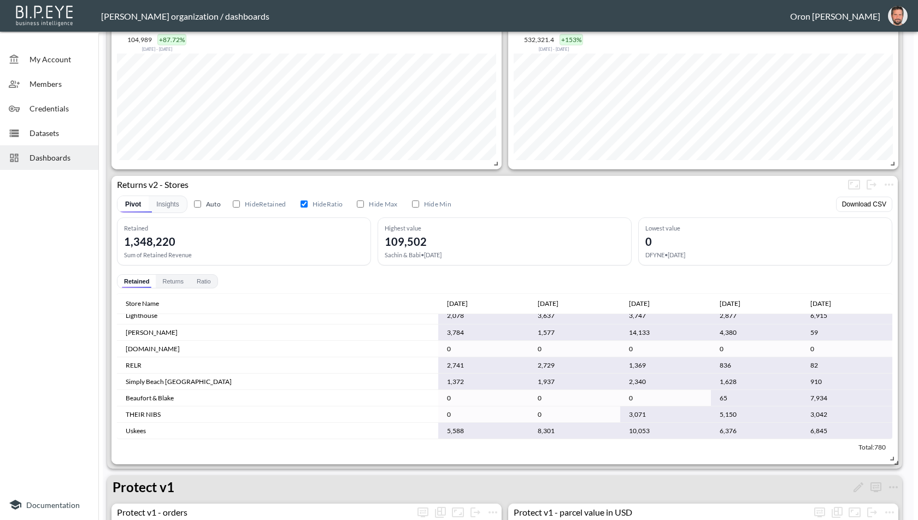
click at [60, 159] on span "Dashboards" at bounding box center [60, 157] width 60 height 11
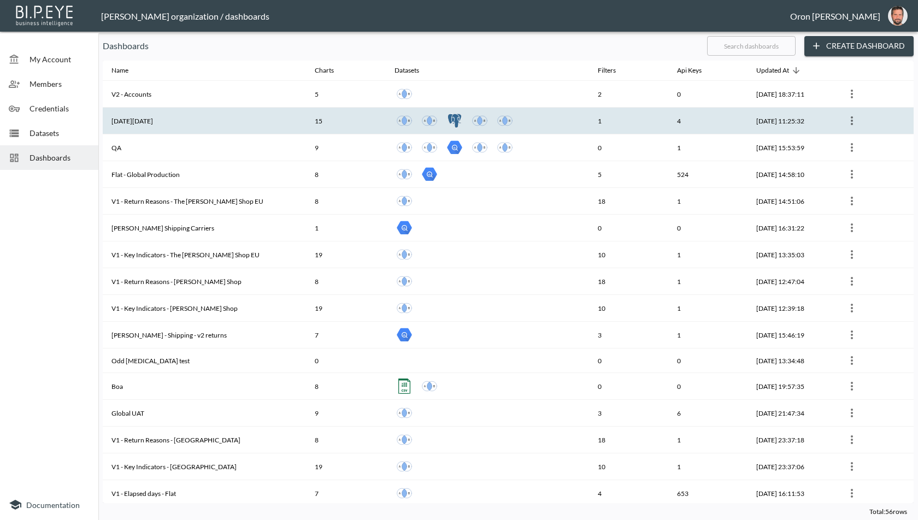
click at [127, 116] on th "[DATE][DATE]" at bounding box center [204, 121] width 203 height 27
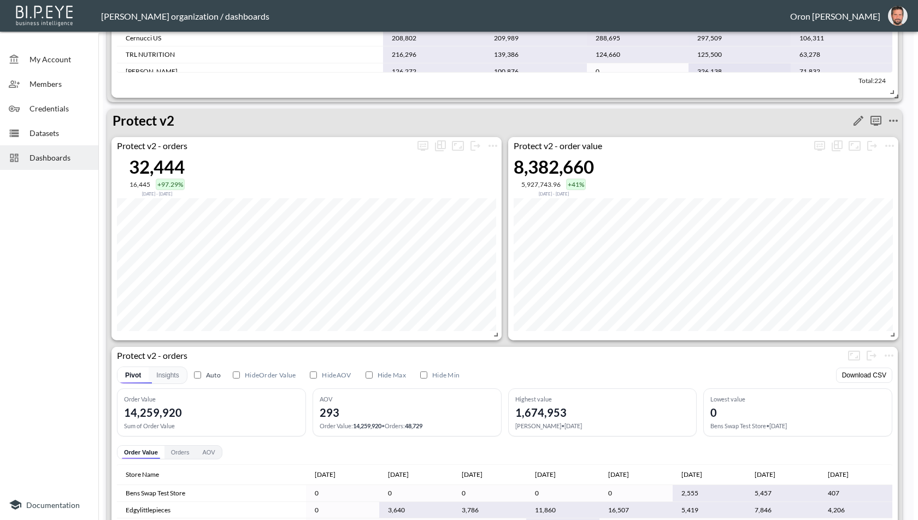
scroll to position [2236, 0]
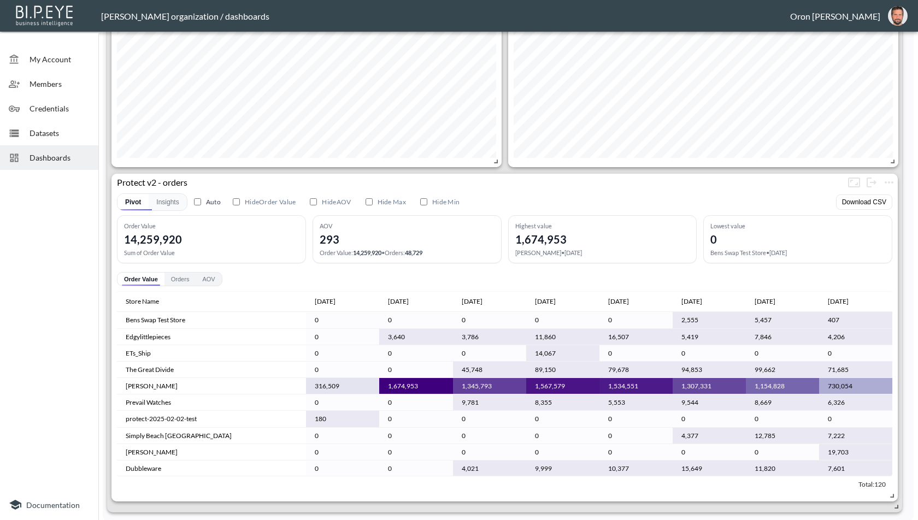
click at [51, 152] on span "Dashboards" at bounding box center [60, 157] width 60 height 11
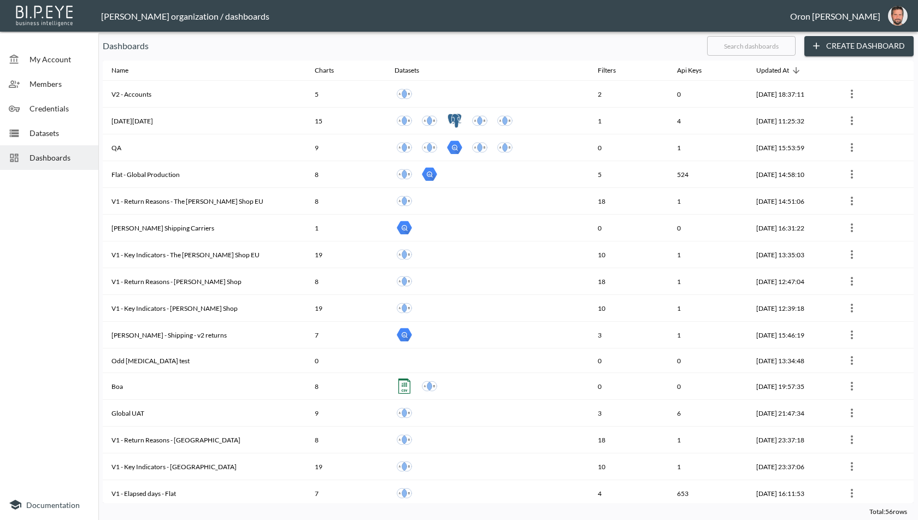
click at [741, 49] on input "text" at bounding box center [751, 45] width 89 height 27
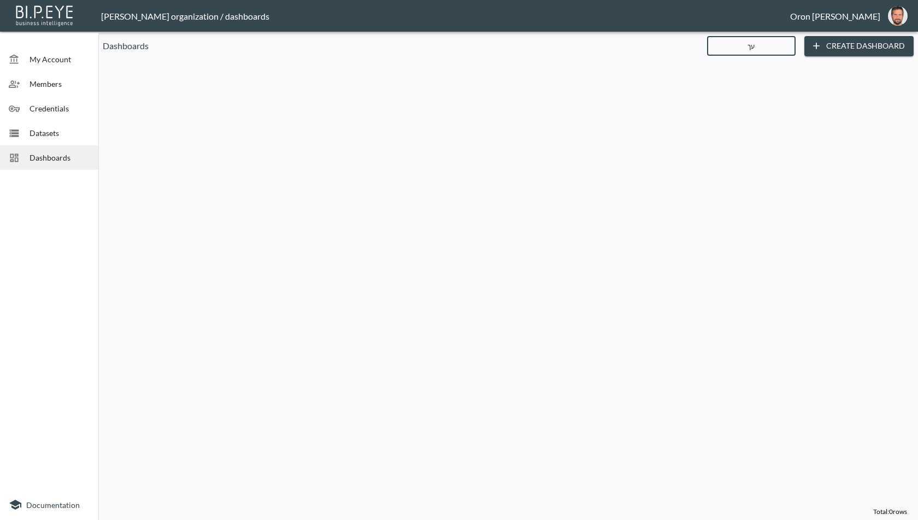
type input "ע"
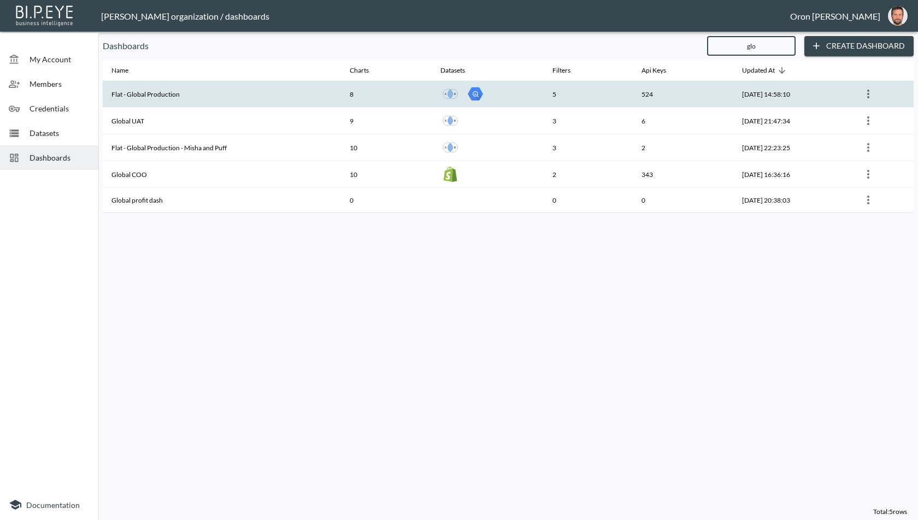
type input "glo"
click at [273, 98] on th "Flat - Global Production" at bounding box center [222, 94] width 238 height 27
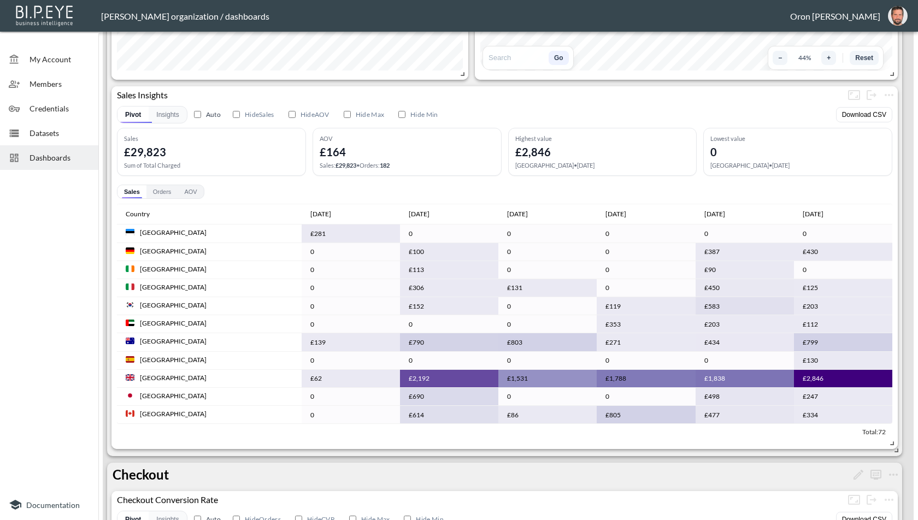
scroll to position [484, 0]
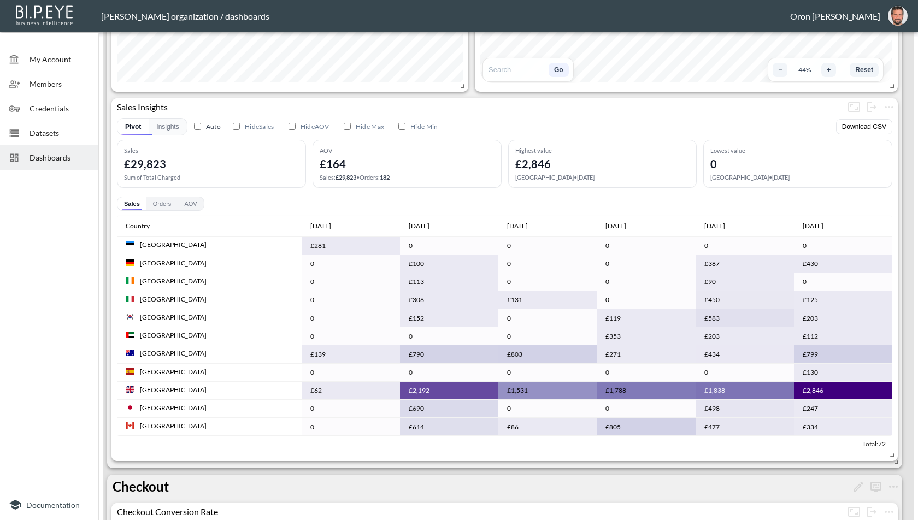
click at [41, 158] on span "Dashboards" at bounding box center [60, 157] width 60 height 11
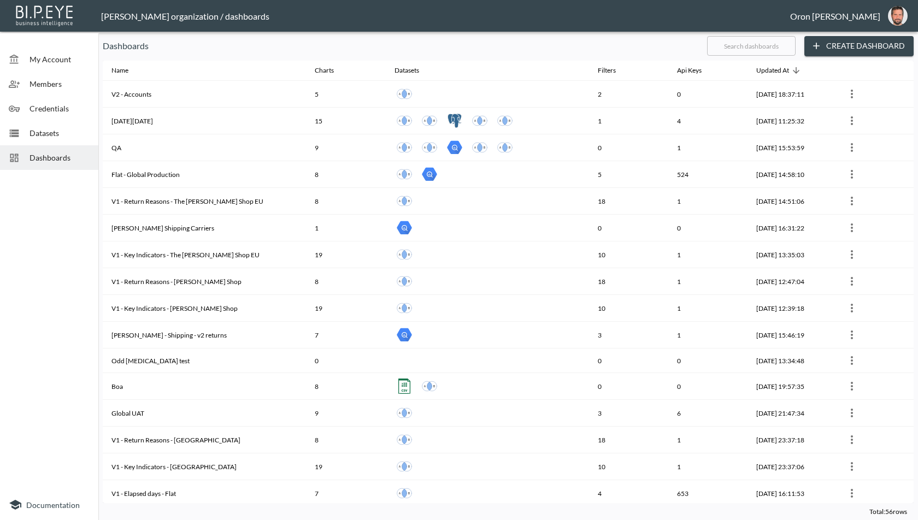
click at [763, 52] on input "text" at bounding box center [751, 45] width 89 height 27
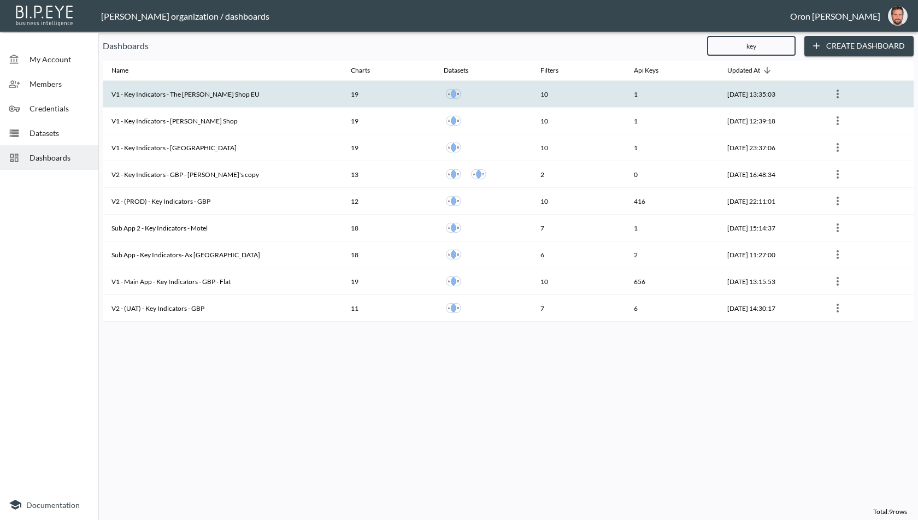
type input "key"
click at [150, 88] on th "V1 - Key Indicators - The [PERSON_NAME] Shop EU" at bounding box center [222, 94] width 239 height 27
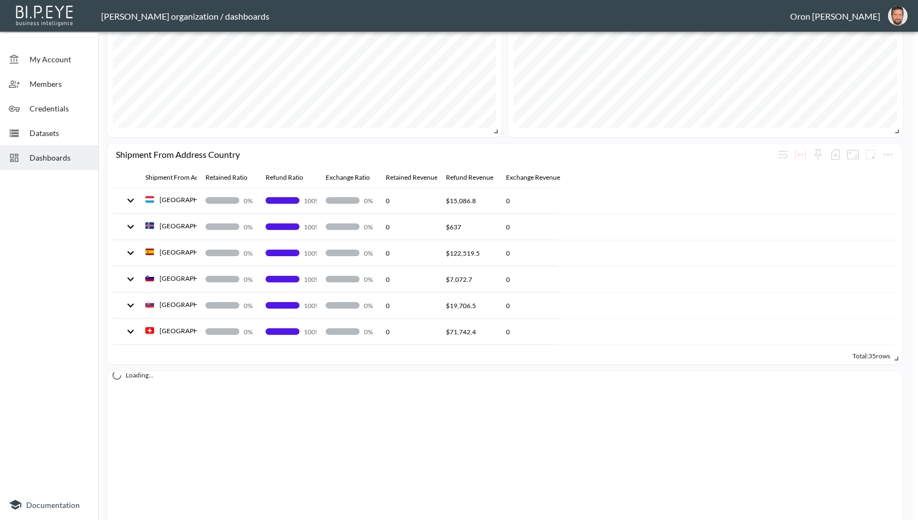
scroll to position [842, 0]
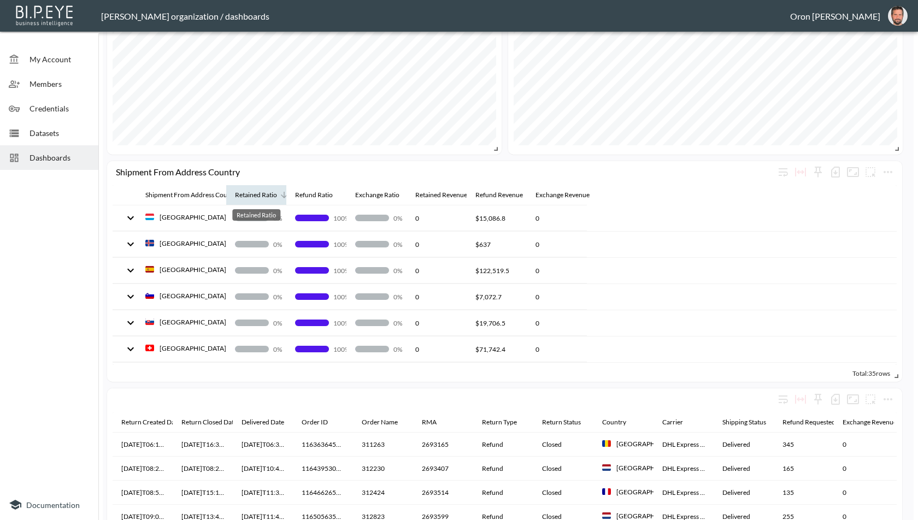
drag, startPoint x: 195, startPoint y: 191, endPoint x: 240, endPoint y: 191, distance: 45.9
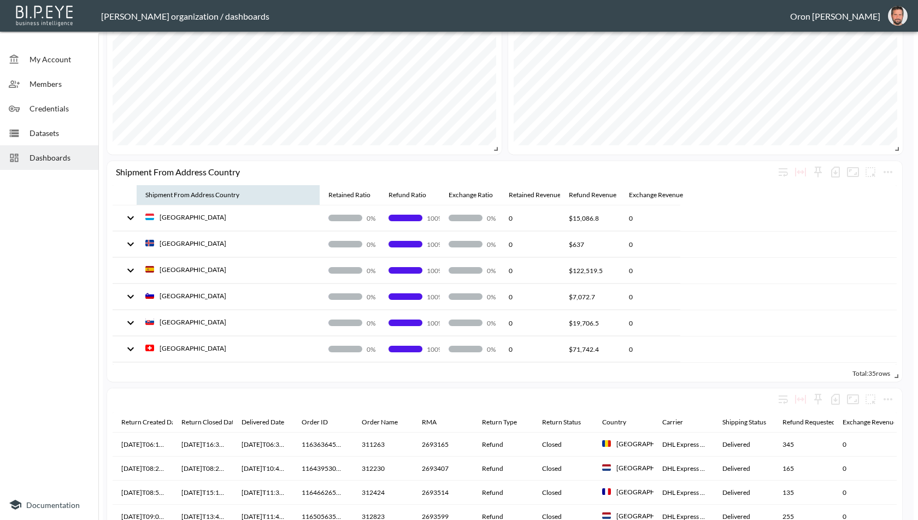
drag, startPoint x: 225, startPoint y: 190, endPoint x: 322, endPoint y: 193, distance: 97.3
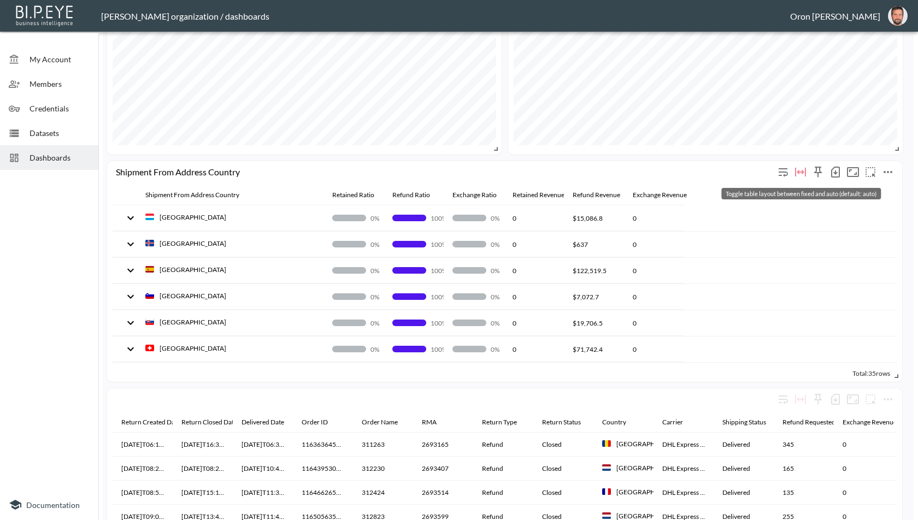
click at [793, 170] on button "Toggle table layout between fixed and auto (default: auto)" at bounding box center [800, 171] width 17 height 17
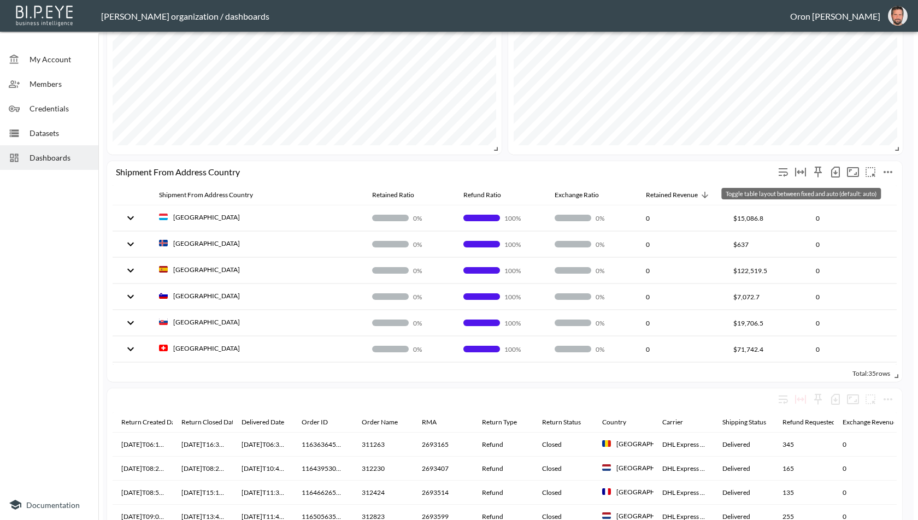
click at [806, 175] on icon "Toggle table layout between fixed and auto (default: auto)" at bounding box center [800, 172] width 13 height 13
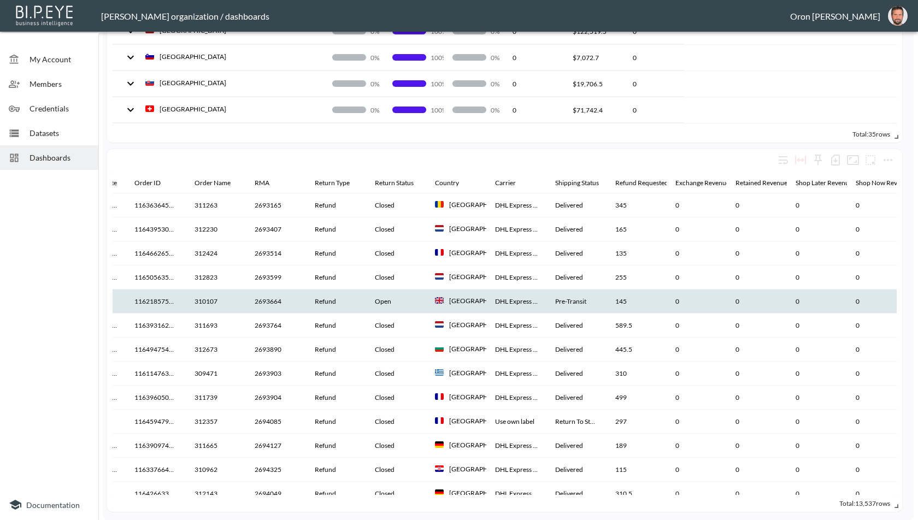
scroll to position [0, 0]
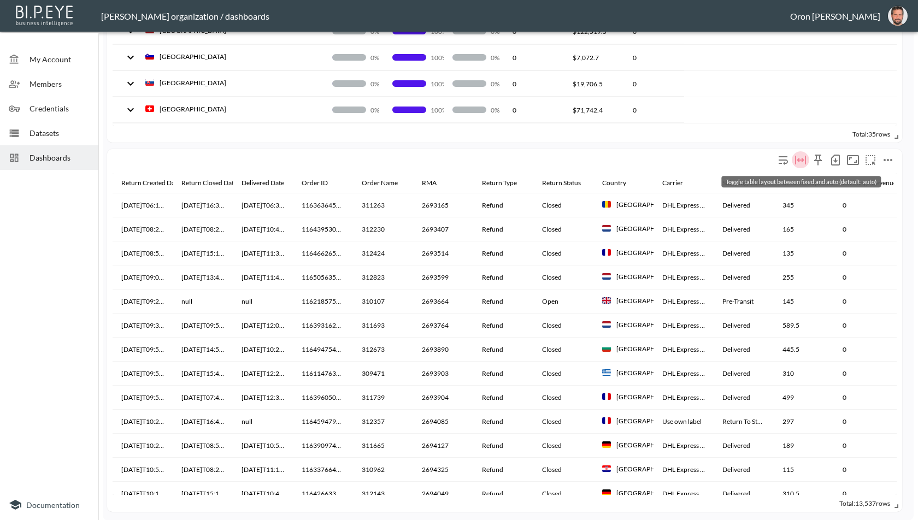
click at [798, 158] on icon "Toggle table layout between fixed and auto (default: auto)" at bounding box center [800, 160] width 13 height 13
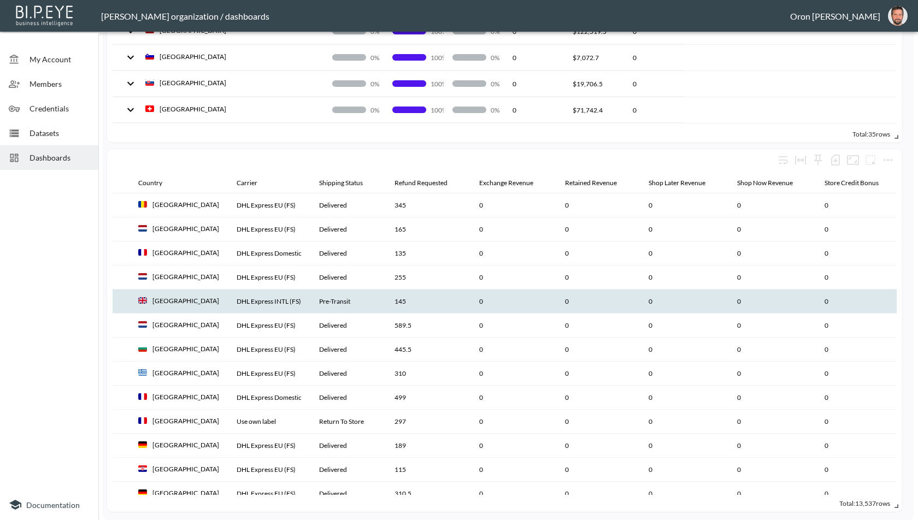
scroll to position [0, 55]
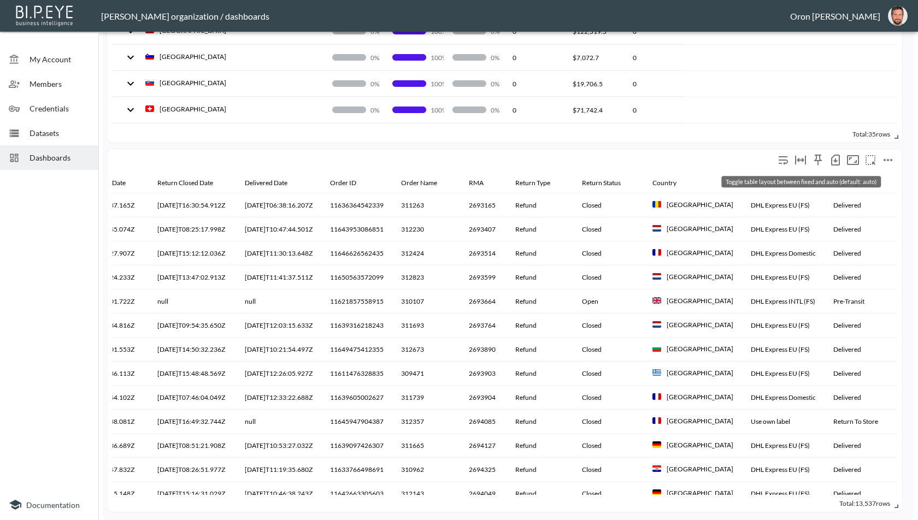
click at [802, 155] on icon "Toggle table layout between fixed and auto (default: auto)" at bounding box center [800, 160] width 13 height 13
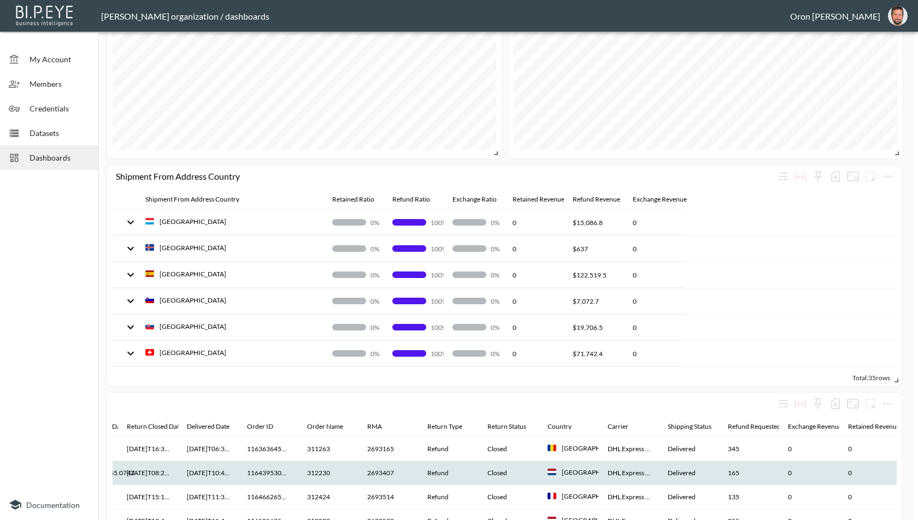
scroll to position [813, 0]
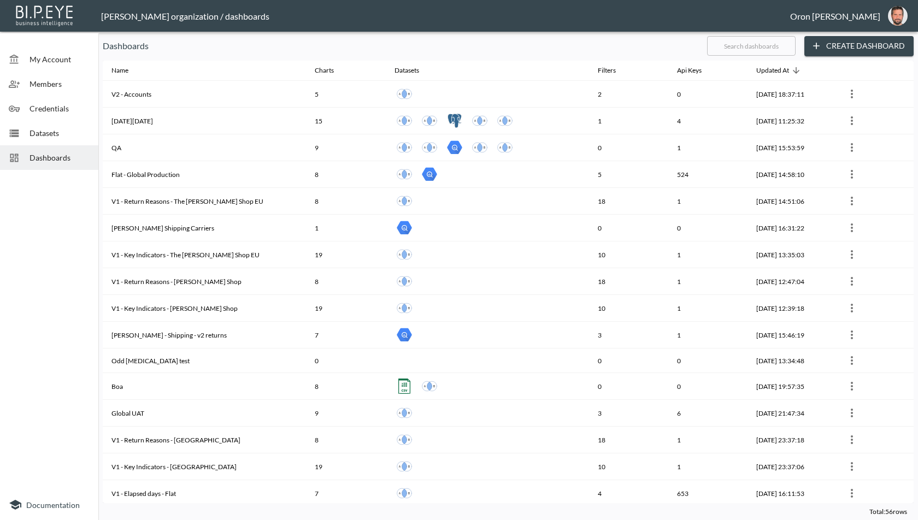
click at [51, 156] on span "Dashboards" at bounding box center [60, 157] width 60 height 11
click at [765, 44] on input "text" at bounding box center [751, 45] width 89 height 27
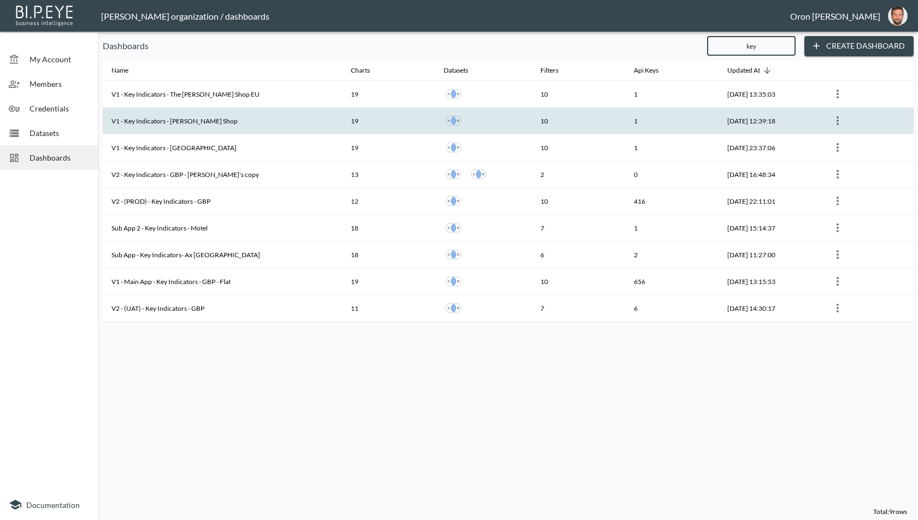
type input "key"
click at [178, 114] on th "V1 - Key Indicators - [PERSON_NAME] Shop" at bounding box center [222, 121] width 239 height 27
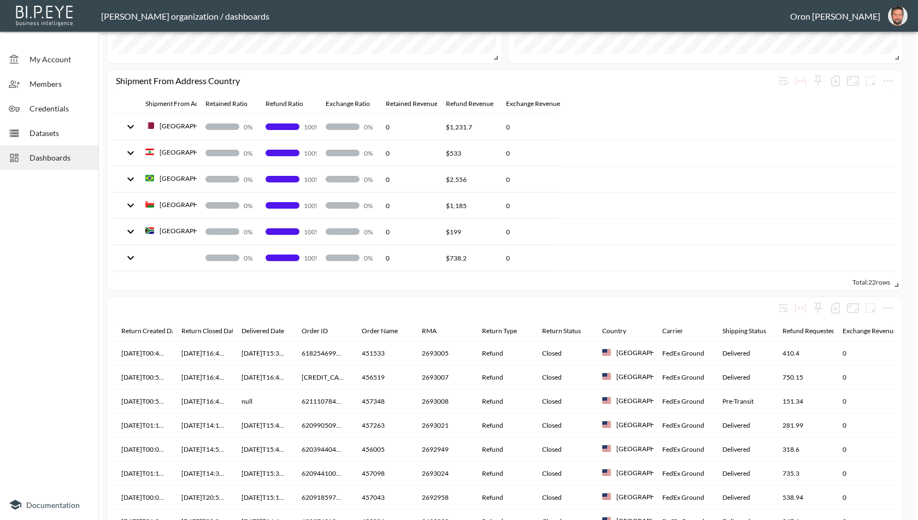
scroll to position [358, 0]
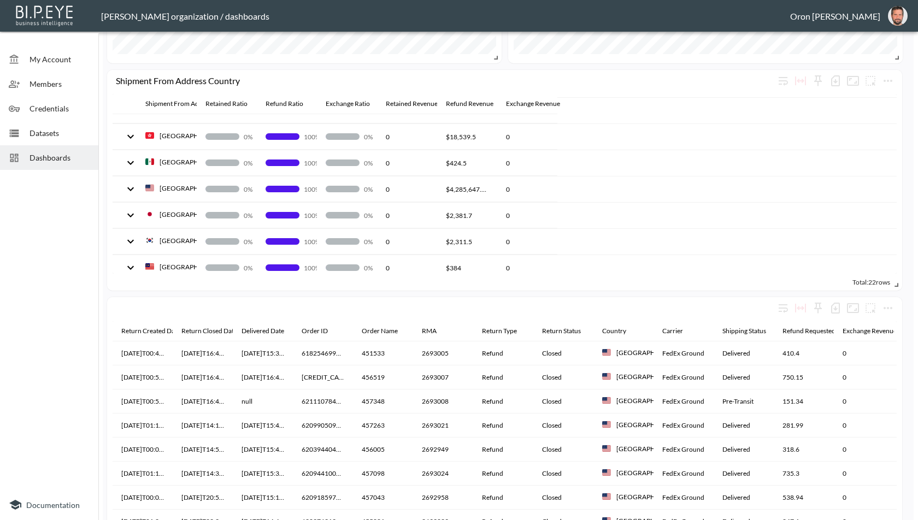
click at [64, 160] on span "Dashboards" at bounding box center [60, 157] width 60 height 11
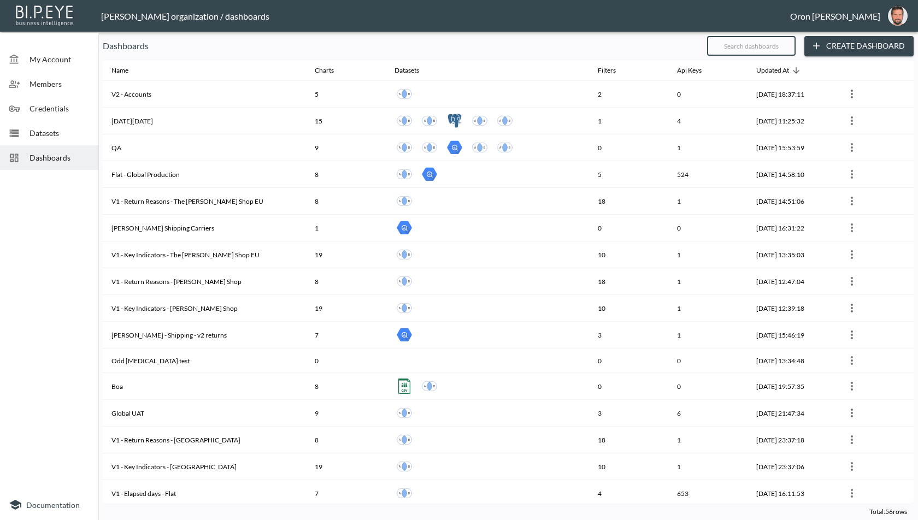
click at [730, 54] on input "text" at bounding box center [751, 45] width 89 height 27
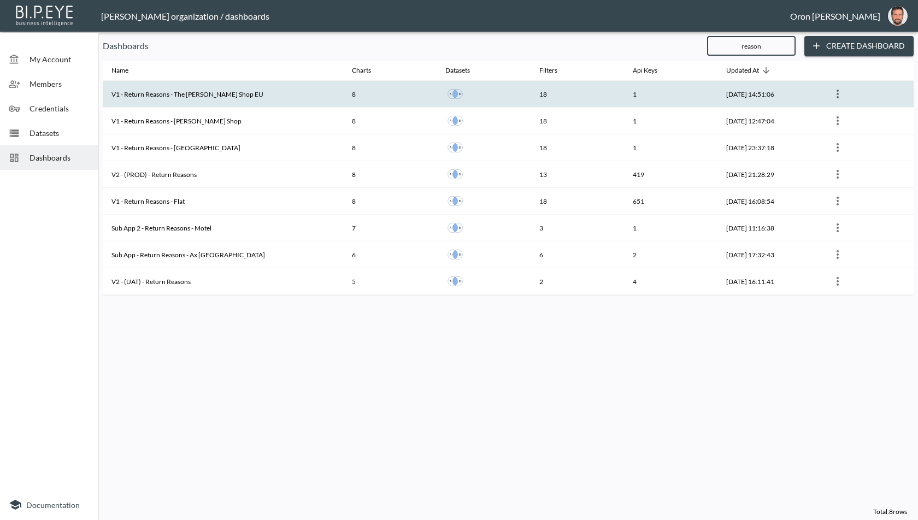
type input "reason"
click at [169, 93] on th "V1 - Return Reasons - The [PERSON_NAME] Shop EU" at bounding box center [223, 94] width 240 height 27
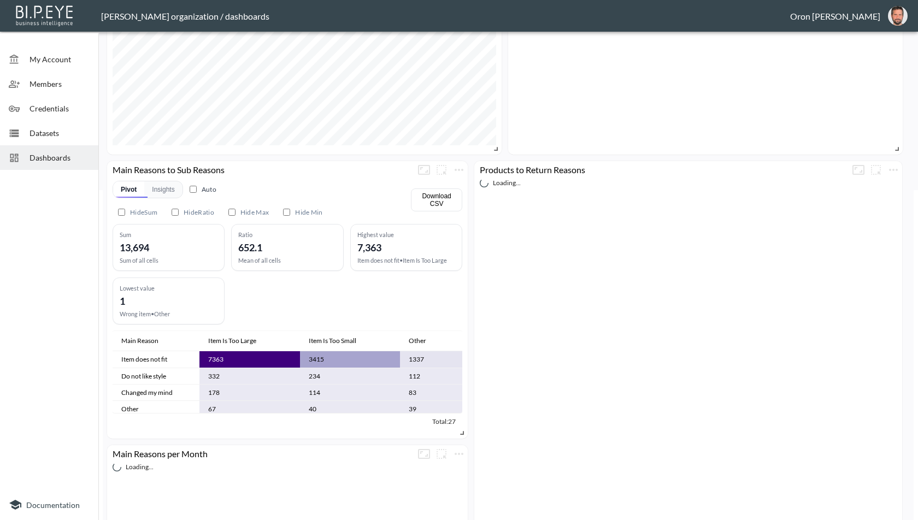
scroll to position [329, 0]
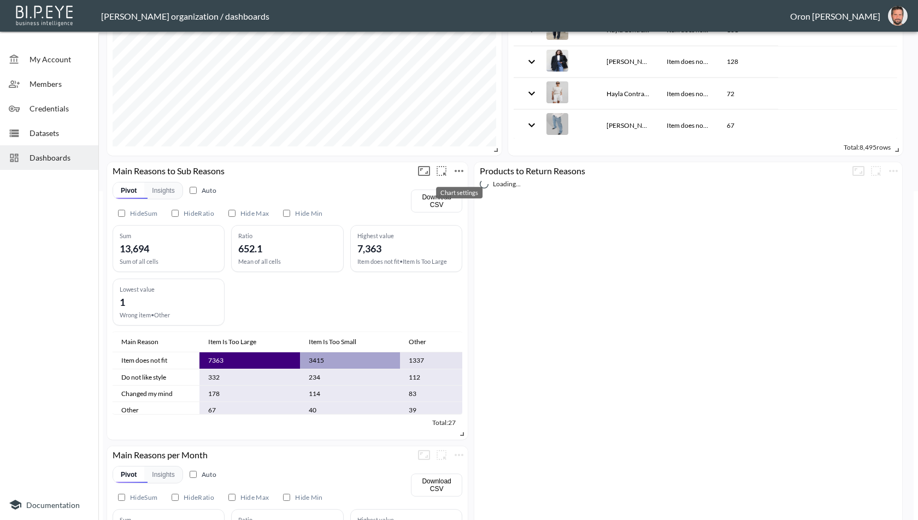
click at [462, 172] on icon "more" at bounding box center [459, 171] width 13 height 13
click at [450, 191] on p "Edit" at bounding box center [446, 191] width 15 height 13
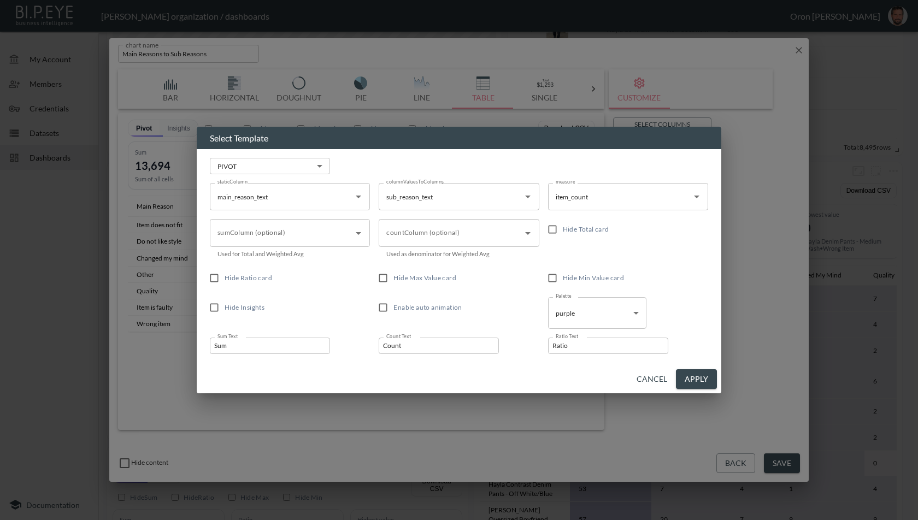
click at [255, 277] on span "Hide Ratio card" at bounding box center [249, 278] width 48 height 8
click at [225, 277] on input "Hide Ratio card" at bounding box center [214, 278] width 21 height 21
checkbox input "true"
click at [414, 278] on span "Hide Max Value card" at bounding box center [424, 278] width 63 height 8
click at [393, 278] on input "Hide Max Value card" at bounding box center [383, 278] width 21 height 21
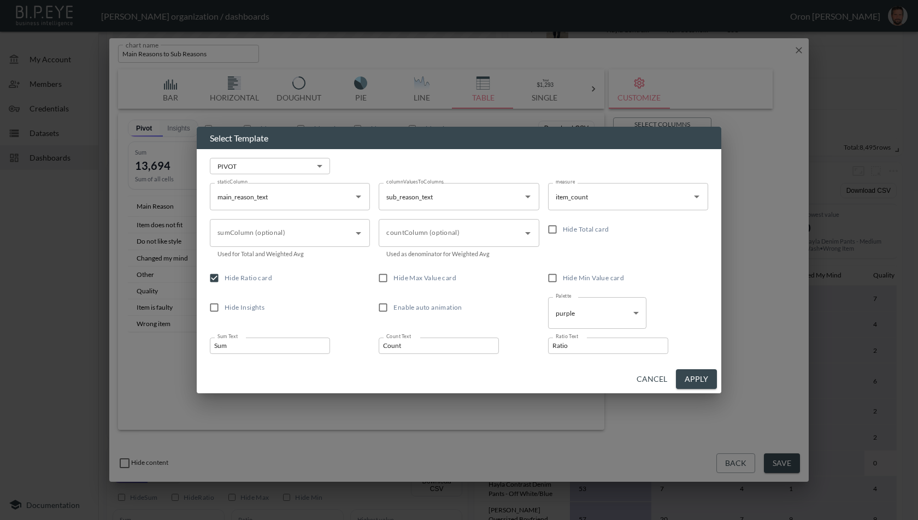
checkbox input "true"
click at [566, 278] on span "Hide Min Value card" at bounding box center [594, 278] width 62 height 8
click at [563, 278] on input "Hide Min Value card" at bounding box center [552, 278] width 21 height 21
checkbox input "true"
click at [697, 378] on button "Apply" at bounding box center [696, 379] width 41 height 20
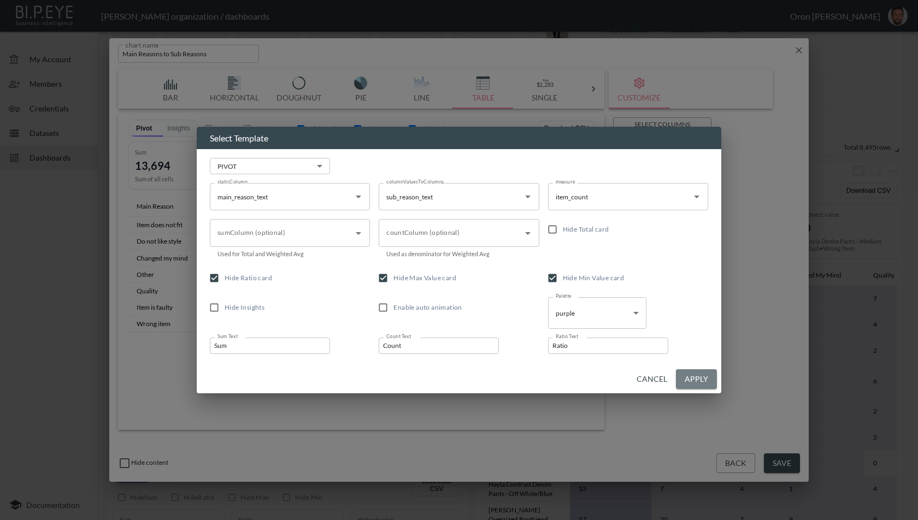
checkbox input "true"
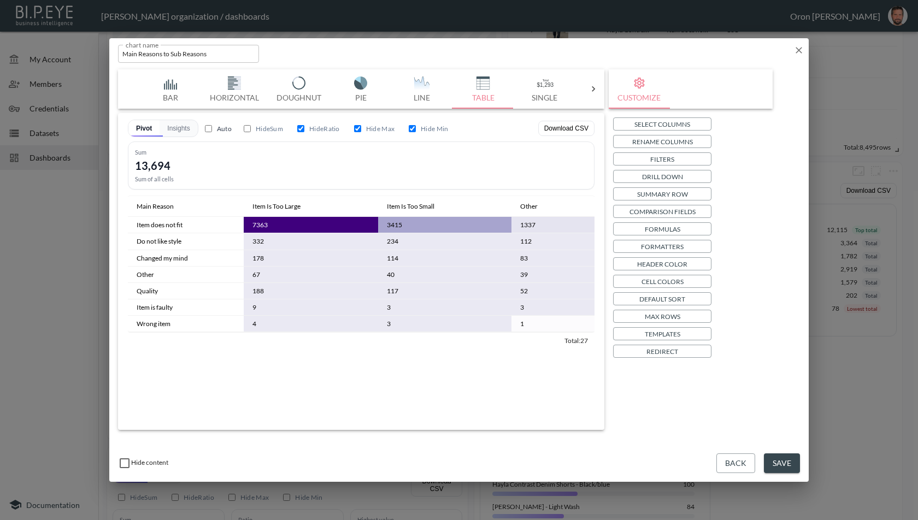
click at [679, 332] on p "Templates" at bounding box center [663, 333] width 36 height 11
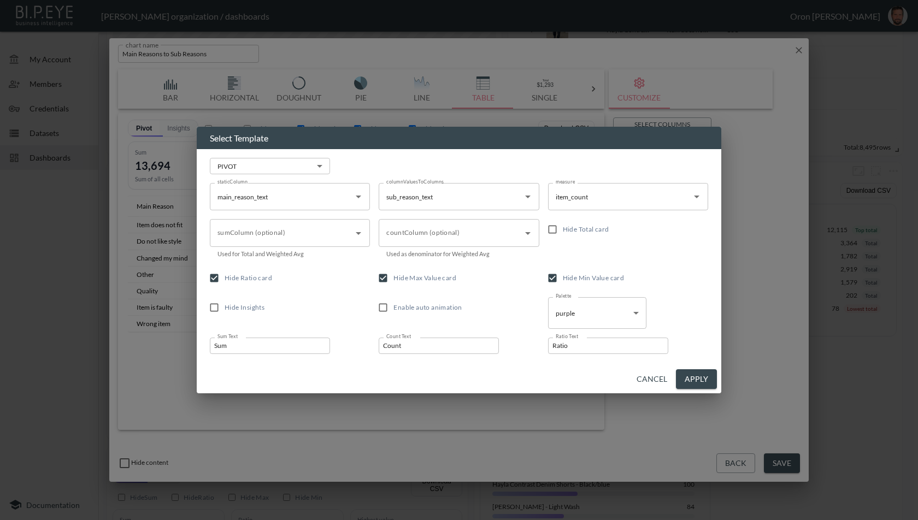
click at [598, 233] on span "Hide Total card" at bounding box center [586, 229] width 46 height 8
click at [563, 233] on input "Hide Total card" at bounding box center [552, 229] width 21 height 21
checkbox input "true"
click at [707, 380] on button "Apply" at bounding box center [696, 379] width 41 height 20
checkbox input "true"
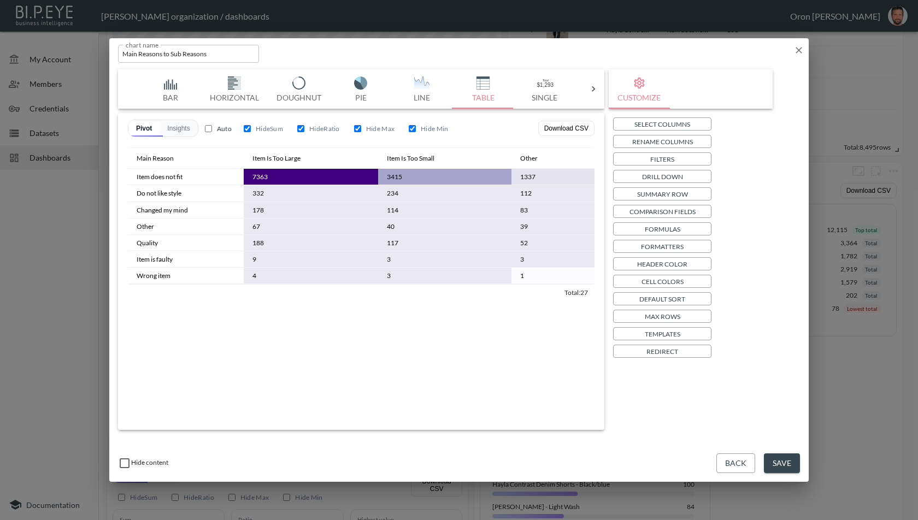
click at [794, 461] on button "Save" at bounding box center [782, 464] width 36 height 20
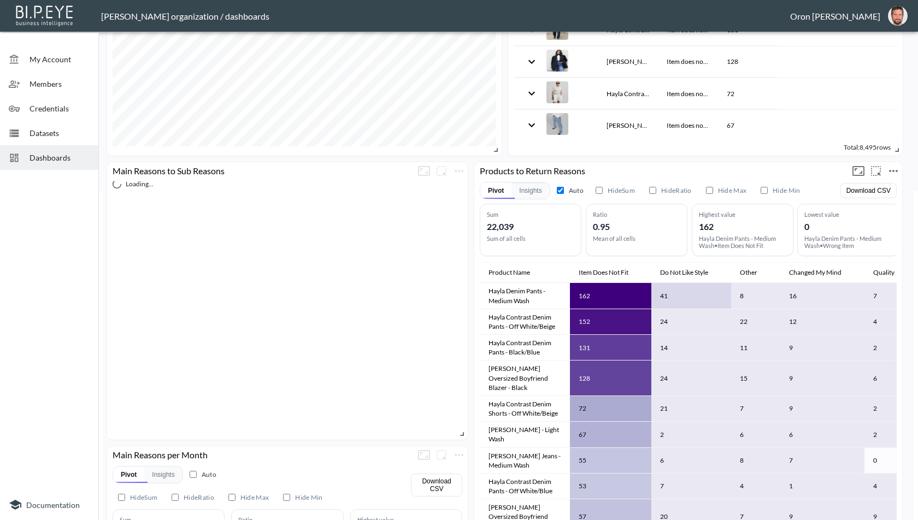
click at [897, 169] on icon "more" at bounding box center [893, 171] width 13 height 13
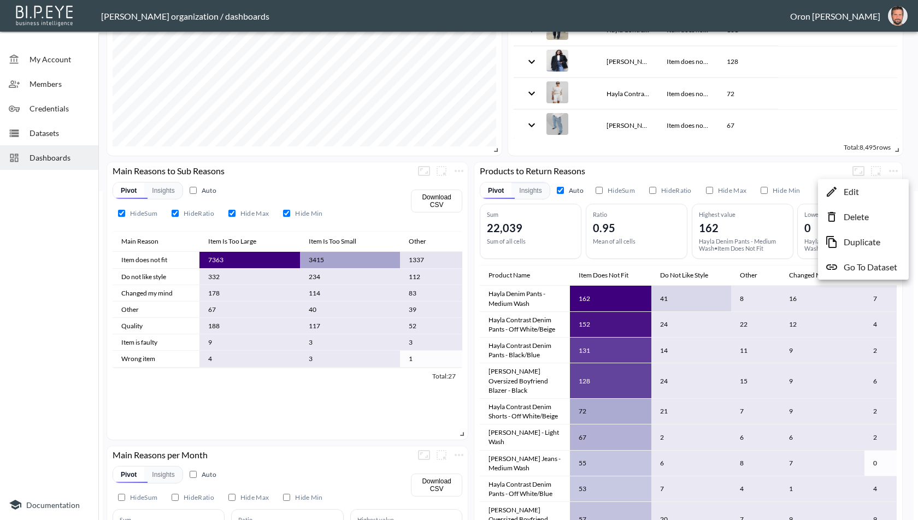
click at [877, 187] on li "Edit" at bounding box center [863, 192] width 85 height 20
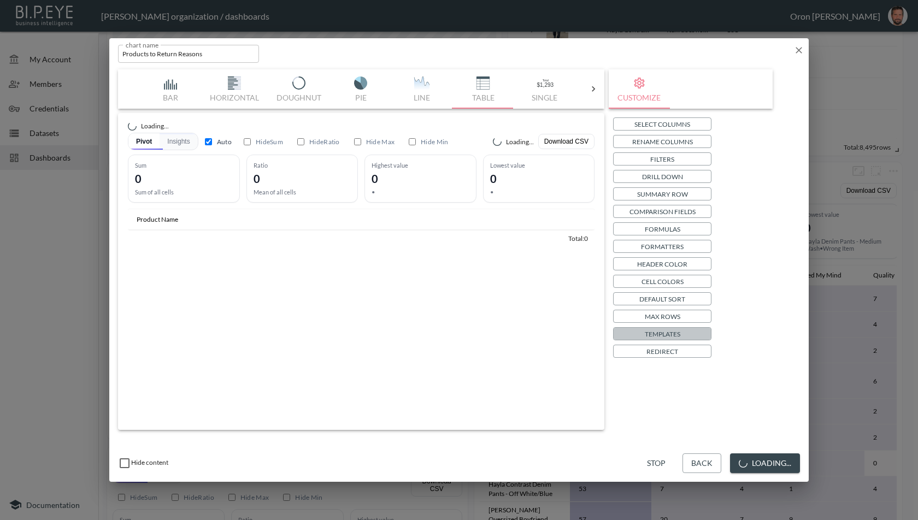
click at [642, 333] on button "Templates" at bounding box center [662, 333] width 98 height 13
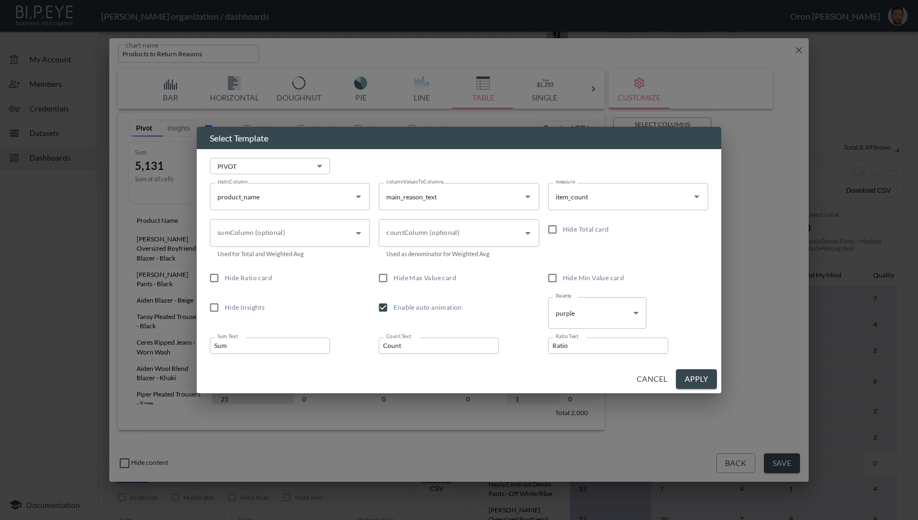
click at [585, 279] on span "Hide Min Value card" at bounding box center [594, 278] width 62 height 8
click at [563, 279] on input "Hide Min Value card" at bounding box center [552, 278] width 21 height 21
checkbox input "true"
click at [426, 307] on span "Enable auto animation" at bounding box center [427, 307] width 68 height 8
click at [393, 307] on input "Enable auto animation" at bounding box center [383, 307] width 21 height 21
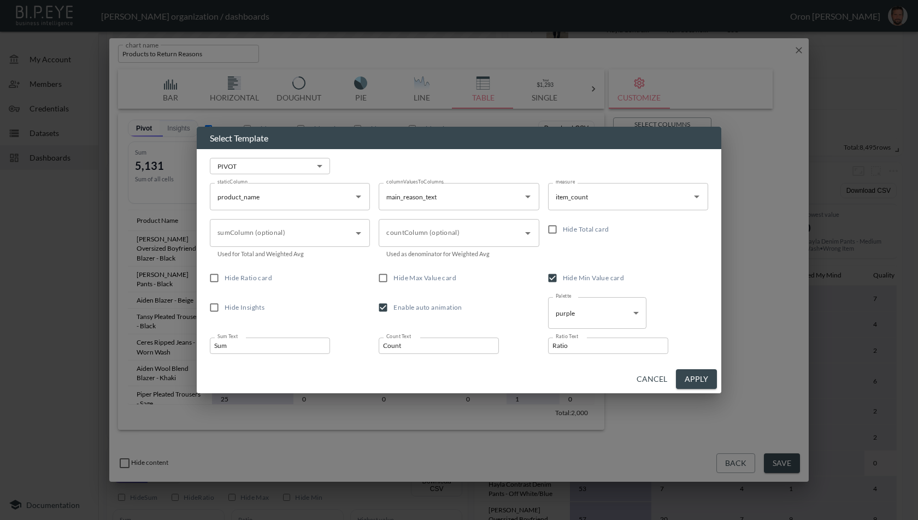
checkbox input "false"
click at [431, 282] on span "Hide Max Value card" at bounding box center [424, 278] width 63 height 10
click at [393, 282] on input "Hide Max Value card" at bounding box center [383, 278] width 21 height 21
checkbox input "true"
click at [576, 233] on span "Hide Total card" at bounding box center [586, 229] width 46 height 8
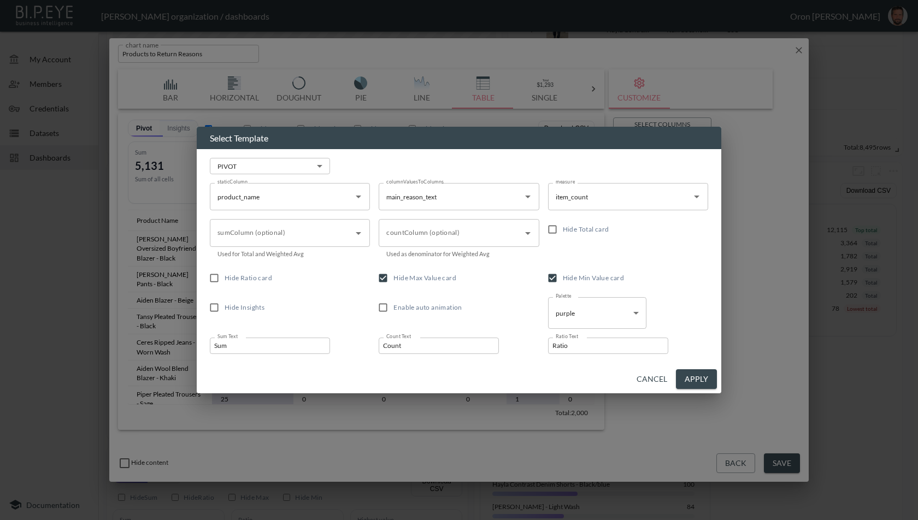
click at [563, 233] on input "Hide Total card" at bounding box center [552, 229] width 21 height 21
checkbox input "true"
click at [265, 279] on span "Hide Ratio card" at bounding box center [249, 278] width 48 height 8
click at [225, 279] on input "Hide Ratio card" at bounding box center [214, 278] width 21 height 21
checkbox input "true"
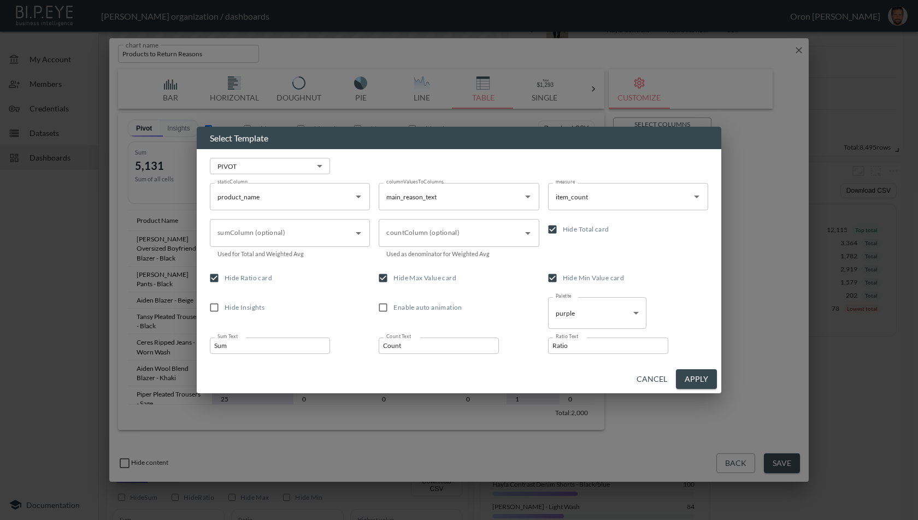
click at [255, 304] on span "Hide Insights" at bounding box center [245, 307] width 40 height 8
click at [225, 304] on input "Hide Insights" at bounding box center [214, 307] width 21 height 21
checkbox input "true"
click at [699, 377] on button "Apply" at bounding box center [696, 379] width 41 height 20
checkbox input "false"
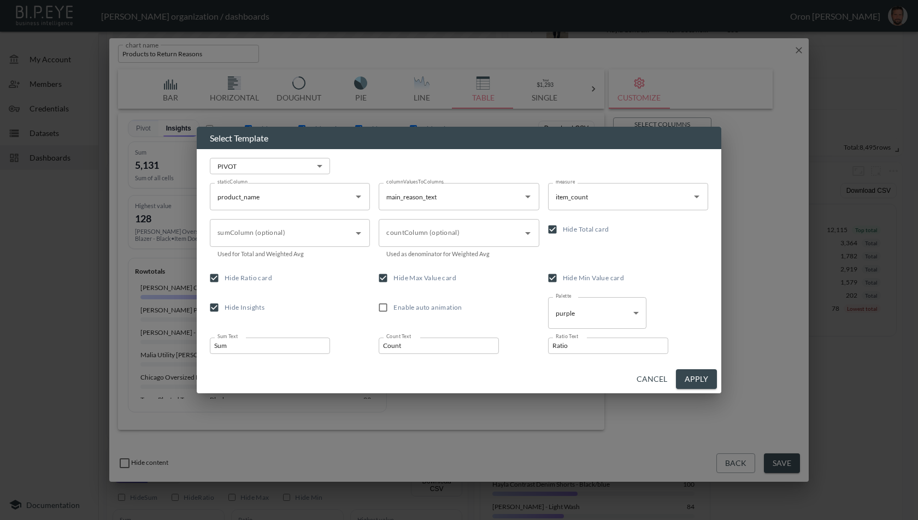
checkbox input "true"
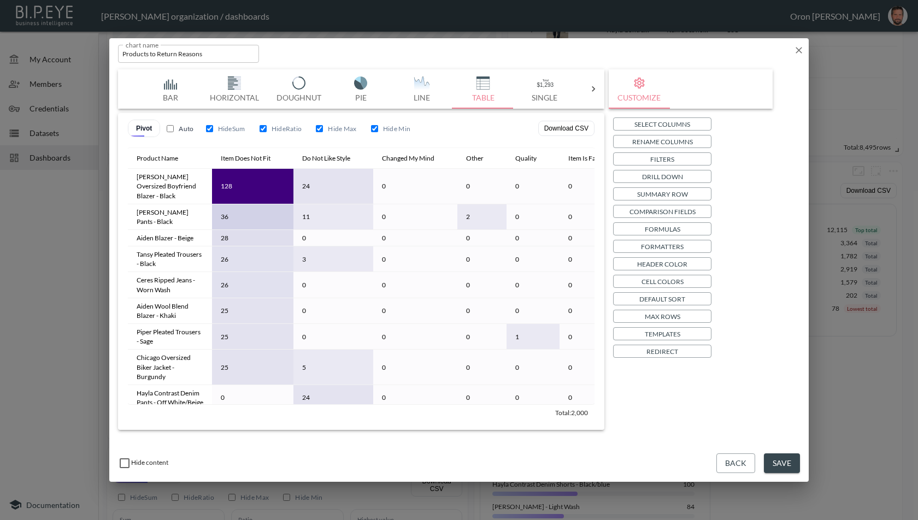
click at [783, 457] on button "Save" at bounding box center [782, 464] width 36 height 20
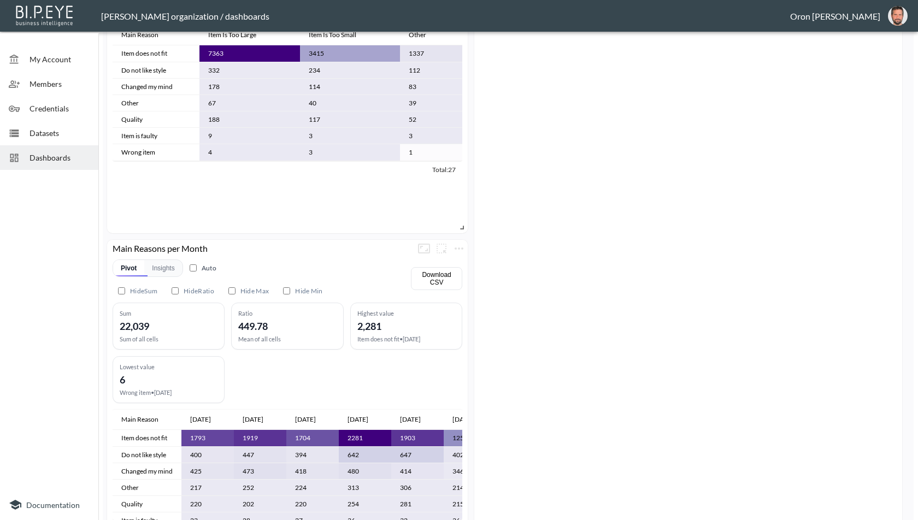
scroll to position [536, 0]
click at [464, 245] on icon "more" at bounding box center [459, 248] width 13 height 13
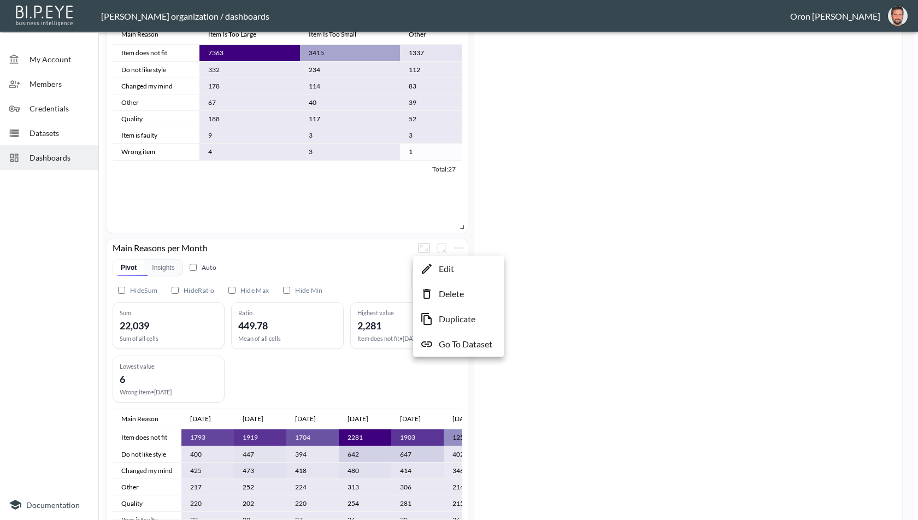
click at [451, 262] on p "Edit" at bounding box center [446, 268] width 15 height 13
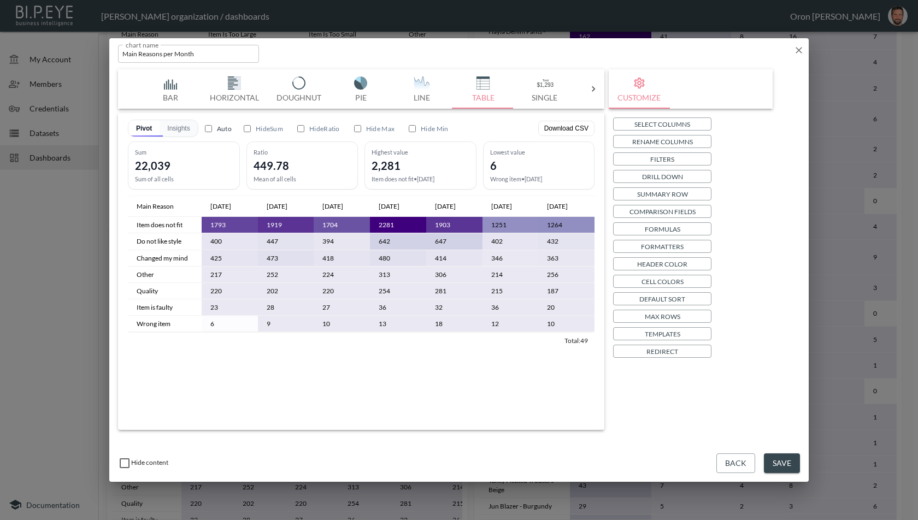
click at [674, 331] on p "Templates" at bounding box center [663, 333] width 36 height 11
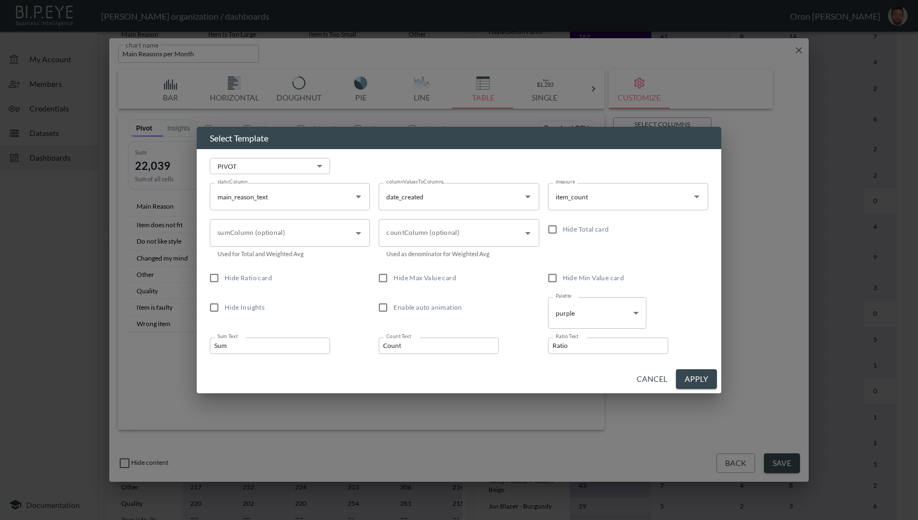
click at [574, 231] on span "Hide Total card" at bounding box center [586, 229] width 46 height 8
click at [563, 231] on input "Hide Total card" at bounding box center [552, 229] width 21 height 21
checkbox input "true"
click at [567, 275] on span "Hide Min Value card" at bounding box center [594, 278] width 62 height 8
click at [563, 275] on input "Hide Min Value card" at bounding box center [552, 278] width 21 height 21
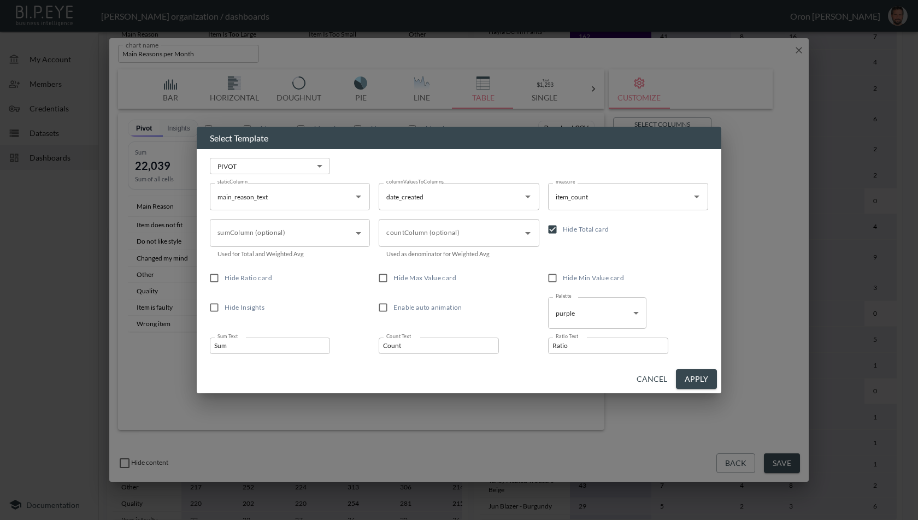
checkbox input "true"
click at [429, 274] on span "Hide Max Value card" at bounding box center [424, 278] width 63 height 8
click at [393, 274] on input "Hide Max Value card" at bounding box center [383, 278] width 21 height 21
checkbox input "true"
click at [265, 283] on span "Hide Ratio card" at bounding box center [249, 278] width 48 height 10
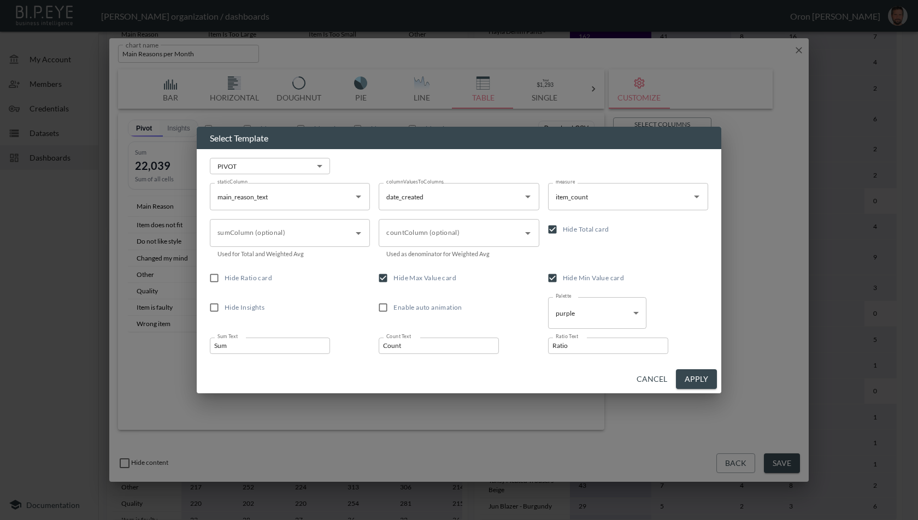
click at [225, 283] on input "Hide Ratio card" at bounding box center [214, 278] width 21 height 21
checkbox input "true"
click at [254, 304] on span "Hide Insights" at bounding box center [245, 307] width 40 height 8
click at [225, 304] on input "Hide Insights" at bounding box center [214, 307] width 21 height 21
checkbox input "true"
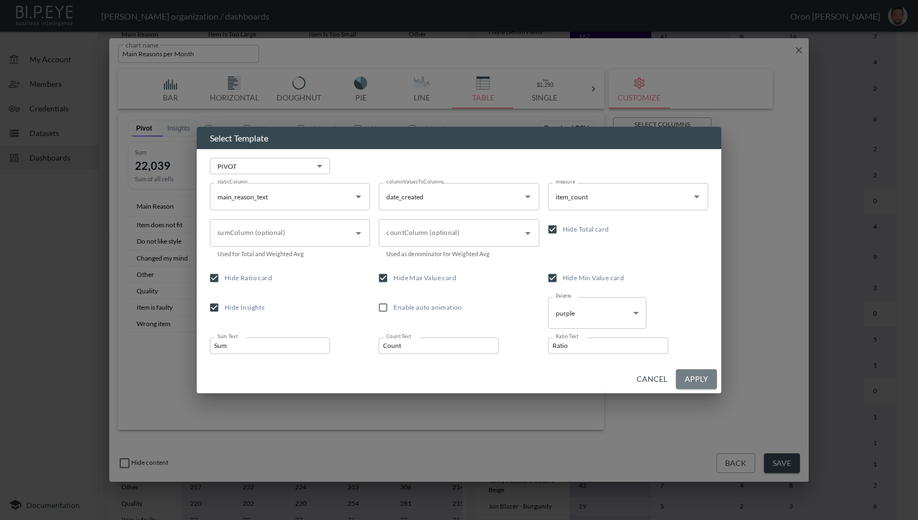
click at [703, 385] on button "Apply" at bounding box center [696, 379] width 41 height 20
checkbox input "true"
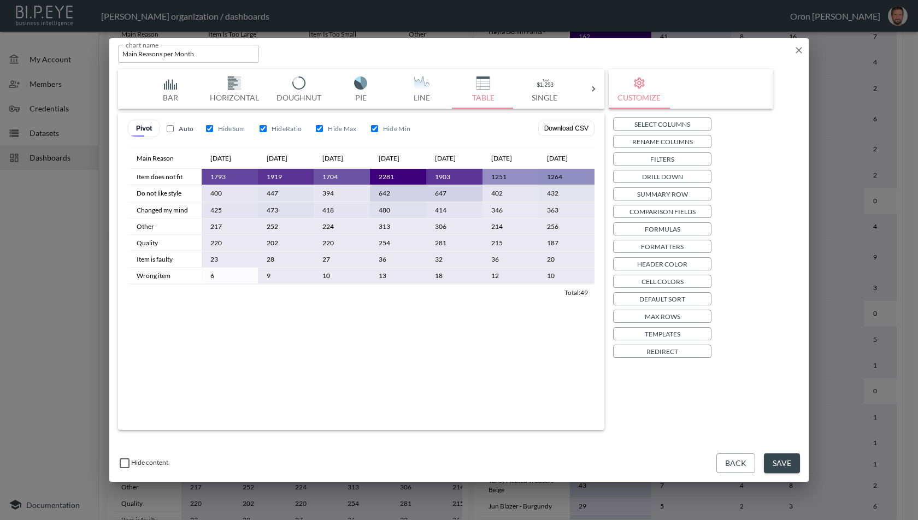
click at [772, 461] on button "Save" at bounding box center [782, 464] width 36 height 20
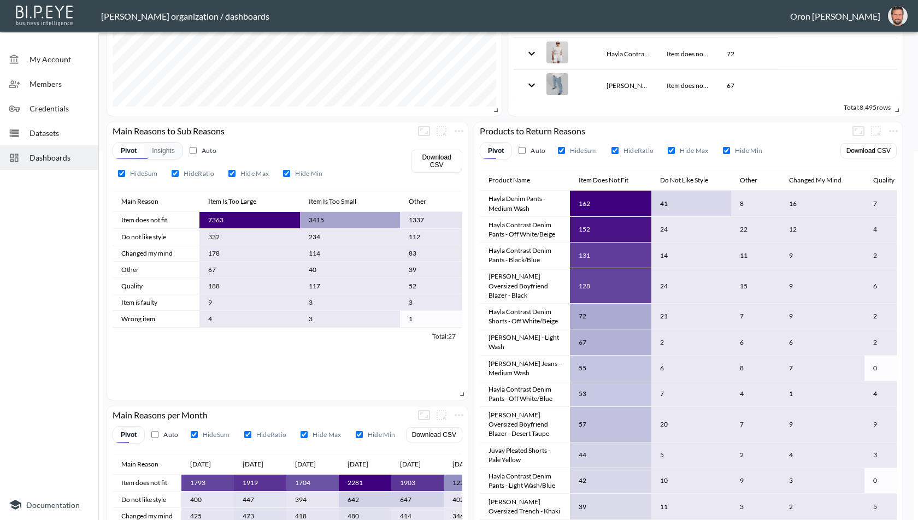
scroll to position [384, 0]
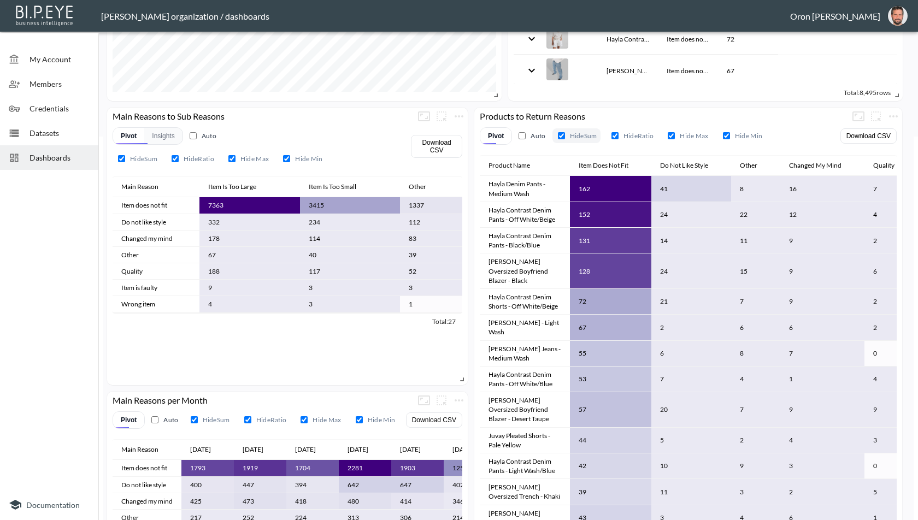
click at [573, 132] on label "Hide Sum" at bounding box center [577, 135] width 48 height 15
click at [565, 132] on input "Hide Sum" at bounding box center [561, 135] width 7 height 7
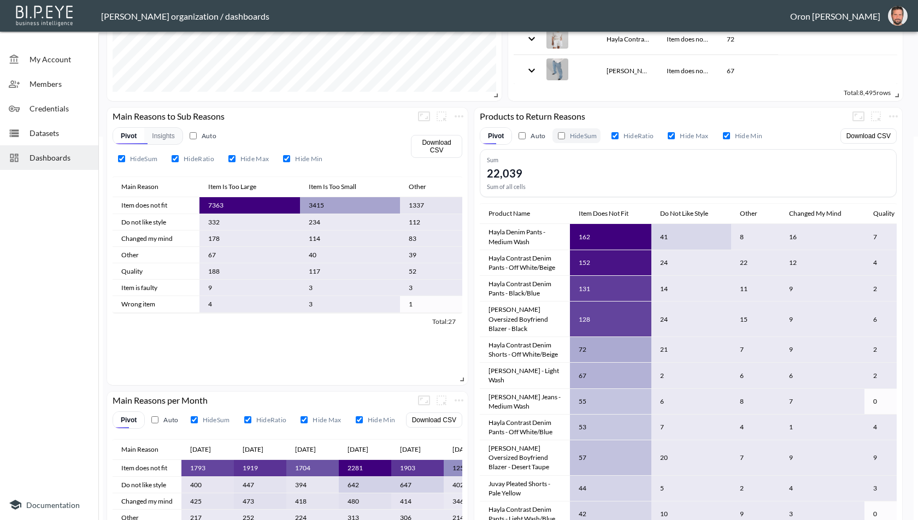
click at [573, 132] on label "Hide Sum" at bounding box center [577, 135] width 48 height 15
click at [565, 132] on input "Hide Sum" at bounding box center [561, 135] width 7 height 7
checkbox input "true"
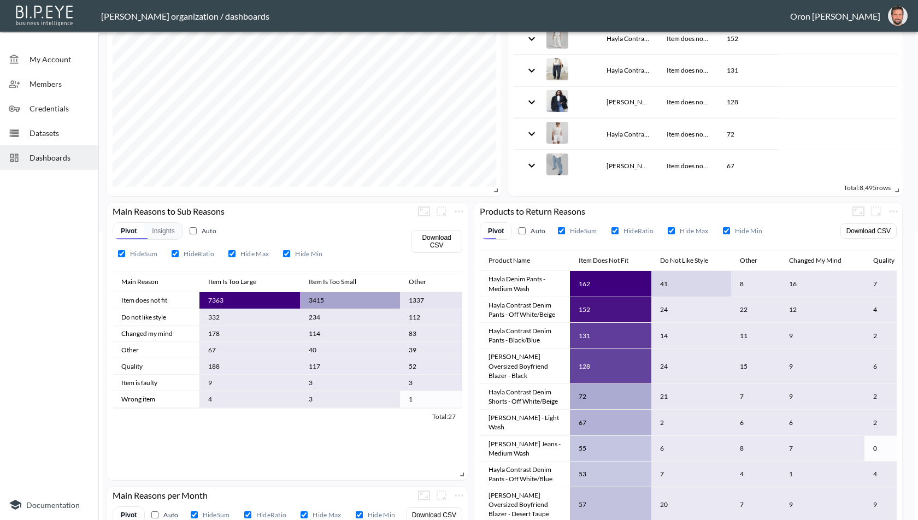
scroll to position [290, 0]
click at [643, 231] on label "Hide Ratio" at bounding box center [631, 229] width 51 height 15
click at [619, 231] on input "Hide Ratio" at bounding box center [615, 229] width 7 height 7
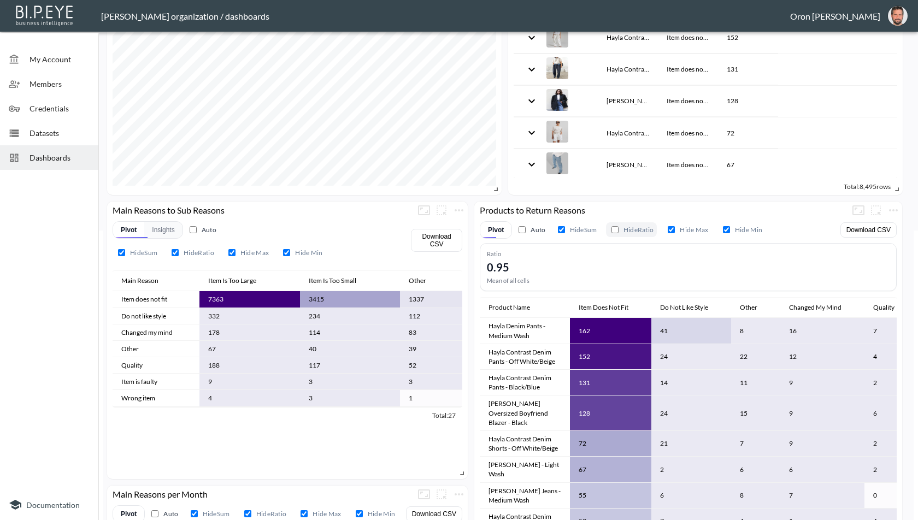
click at [643, 231] on label "Hide Ratio" at bounding box center [631, 229] width 51 height 15
click at [619, 231] on input "Hide Ratio" at bounding box center [615, 229] width 7 height 7
checkbox input "true"
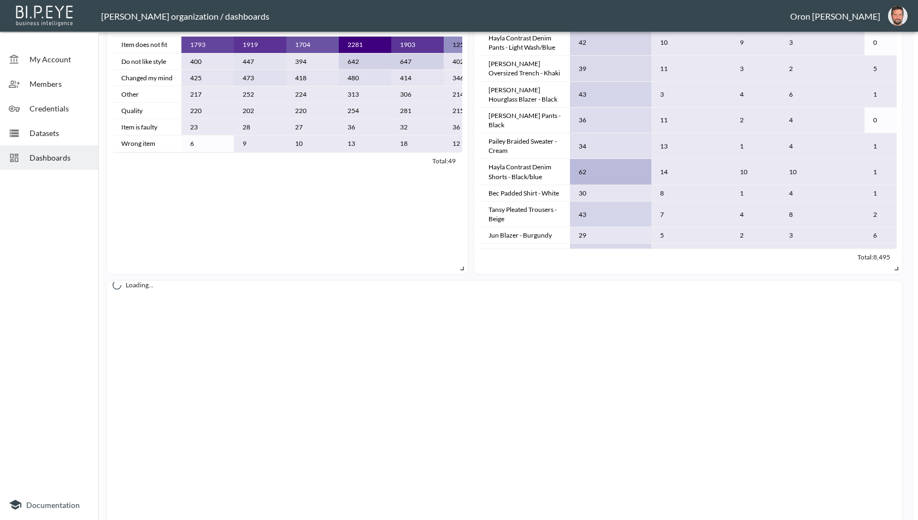
scroll to position [821, 0]
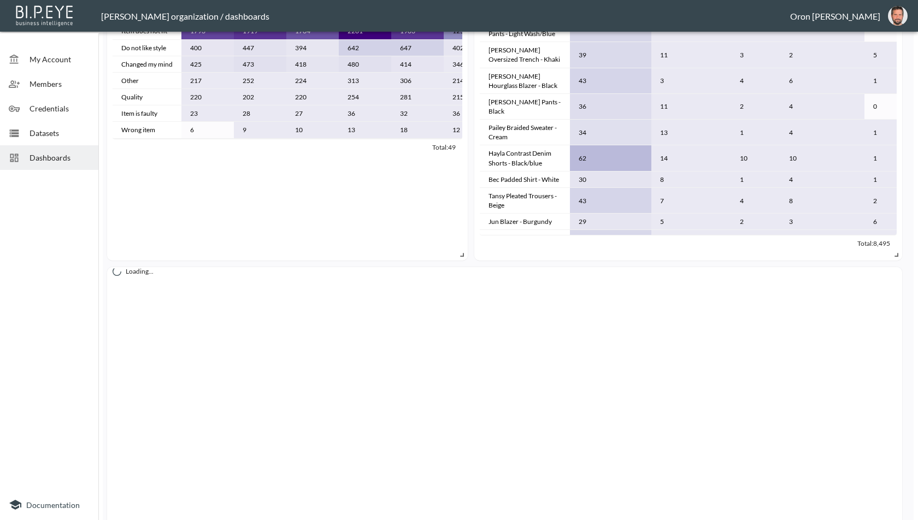
click at [53, 154] on span "Dashboards" at bounding box center [60, 157] width 60 height 11
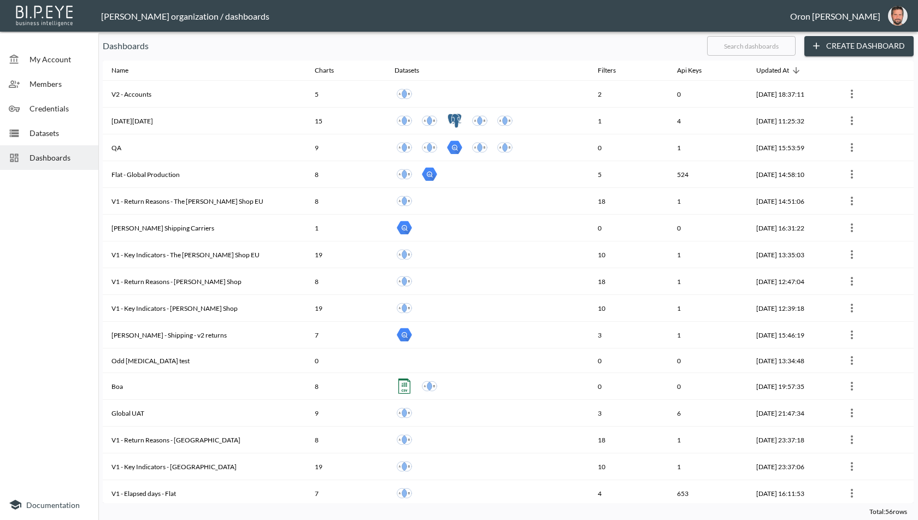
click at [730, 49] on input "text" at bounding box center [751, 45] width 89 height 27
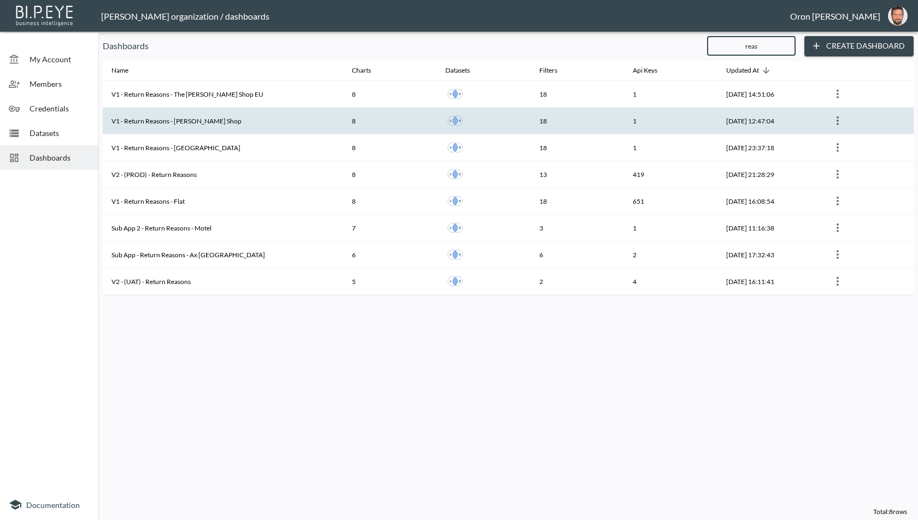
type input "reas"
click at [268, 124] on th "V1 - Return Reasons - [PERSON_NAME] Shop" at bounding box center [223, 121] width 240 height 27
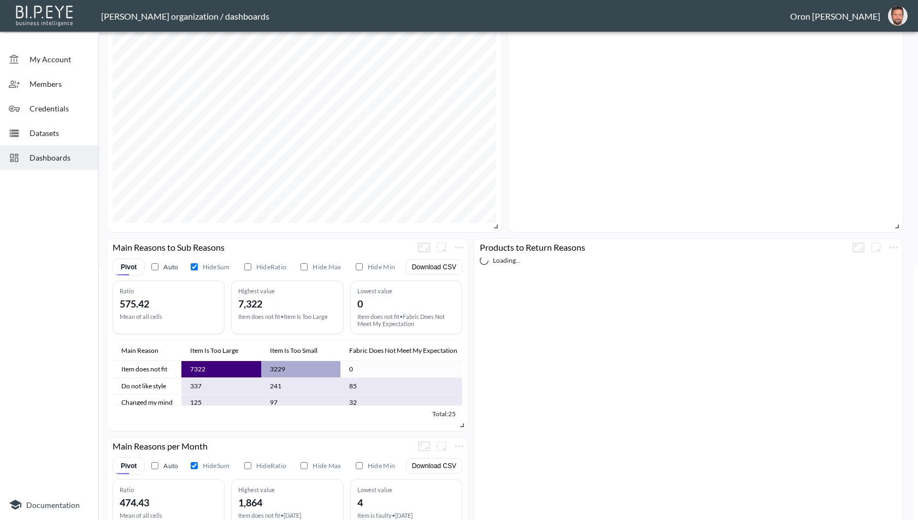
scroll to position [272, 0]
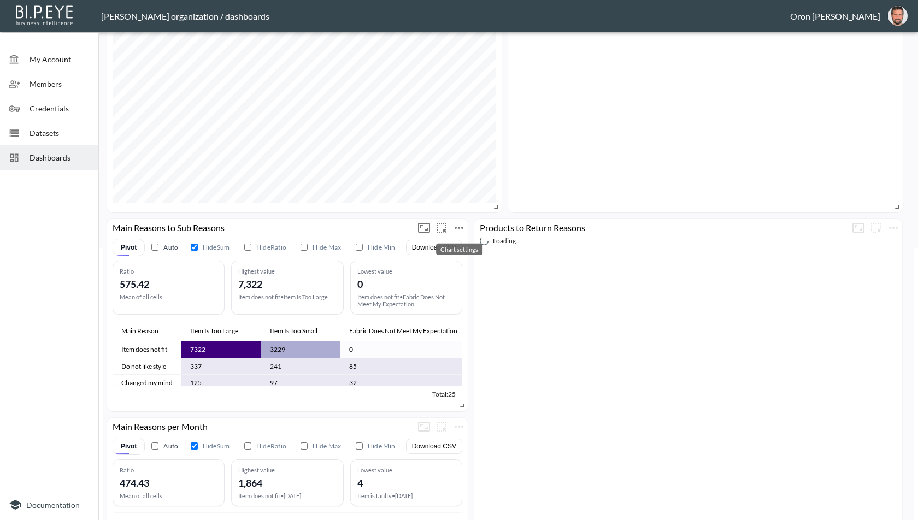
click at [463, 227] on icon "more" at bounding box center [459, 228] width 9 height 2
click at [449, 240] on li "Edit" at bounding box center [458, 249] width 85 height 20
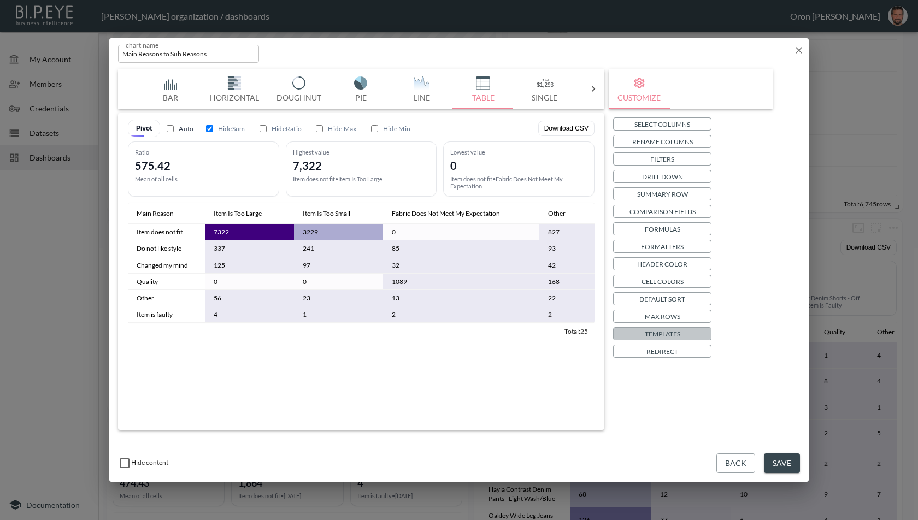
click at [655, 329] on p "Templates" at bounding box center [663, 333] width 36 height 11
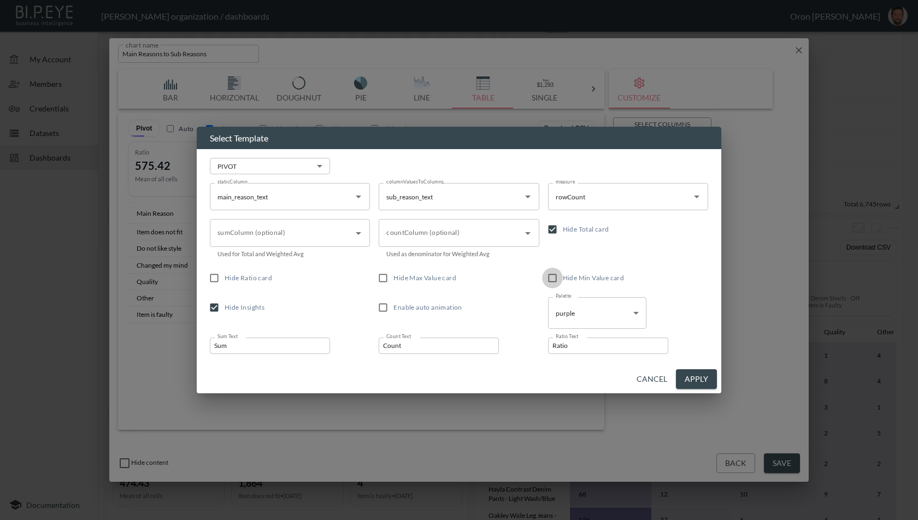
click at [558, 275] on input "Hide Min Value card" at bounding box center [552, 278] width 21 height 21
checkbox input "true"
click at [424, 277] on span "Hide Max Value card" at bounding box center [424, 278] width 63 height 8
click at [393, 277] on input "Hide Max Value card" at bounding box center [383, 278] width 21 height 21
checkbox input "true"
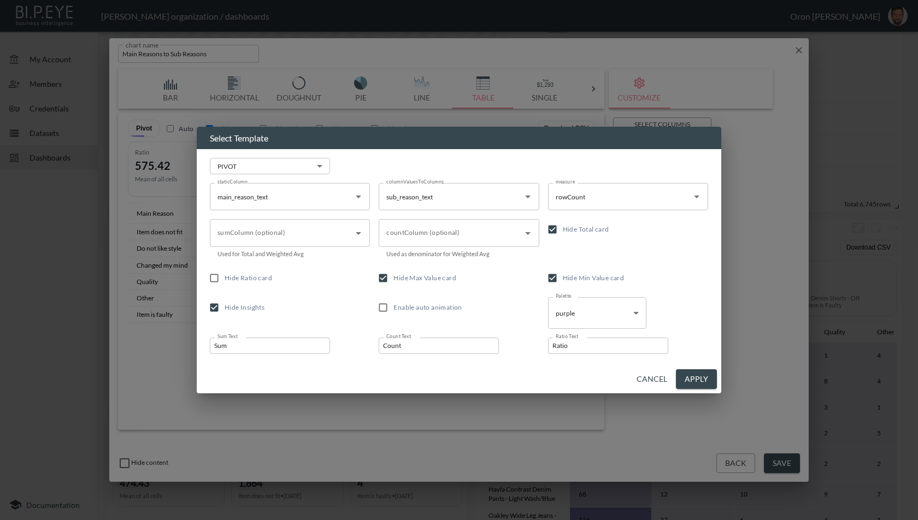
click at [251, 275] on span "Hide Ratio card" at bounding box center [249, 278] width 48 height 8
click at [225, 275] on input "Hide Ratio card" at bounding box center [214, 278] width 21 height 21
checkbox input "true"
click at [696, 380] on button "Apply" at bounding box center [696, 379] width 41 height 20
checkbox input "true"
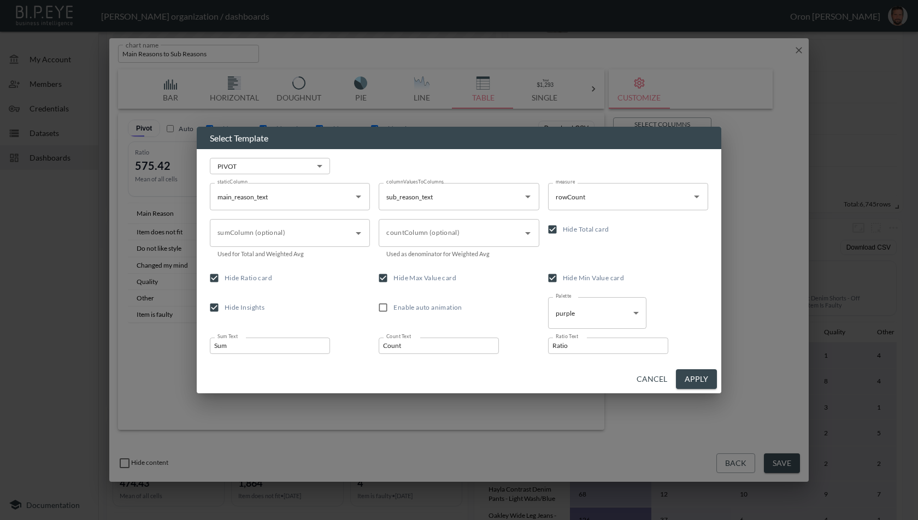
checkbox input "true"
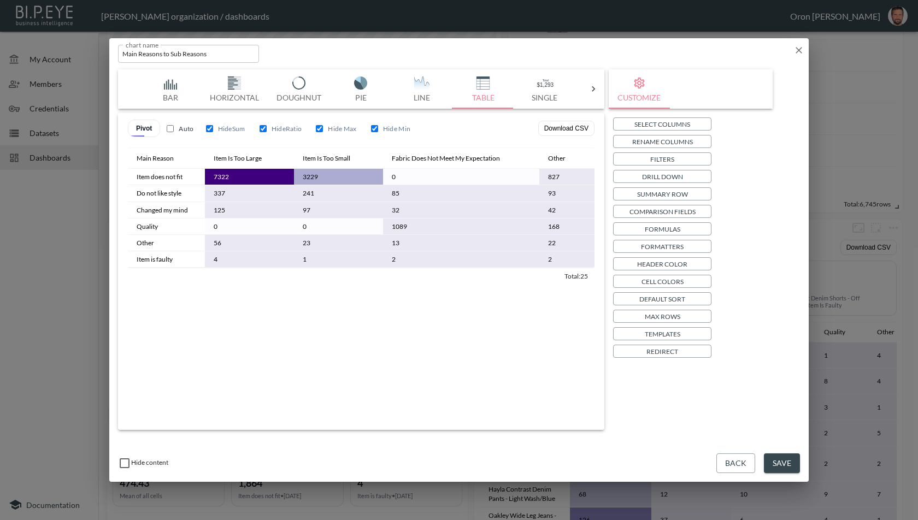
click at [774, 463] on button "Save" at bounding box center [782, 464] width 36 height 20
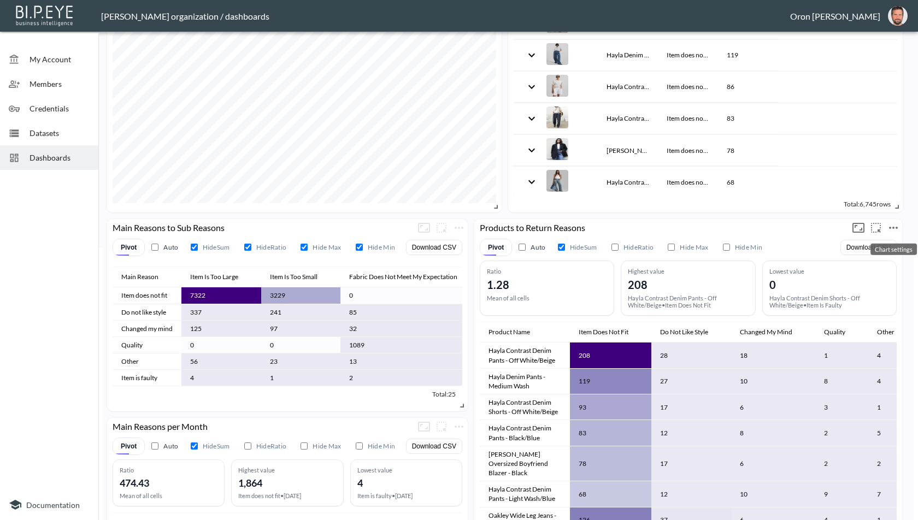
click at [898, 227] on icon "more" at bounding box center [893, 227] width 13 height 13
click at [869, 245] on li "Edit" at bounding box center [863, 249] width 85 height 20
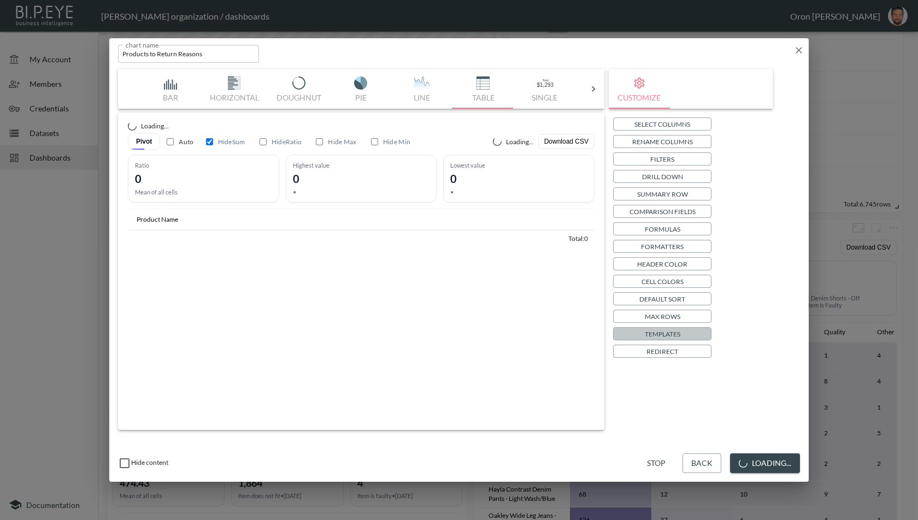
click at [655, 333] on p "Templates" at bounding box center [663, 333] width 36 height 11
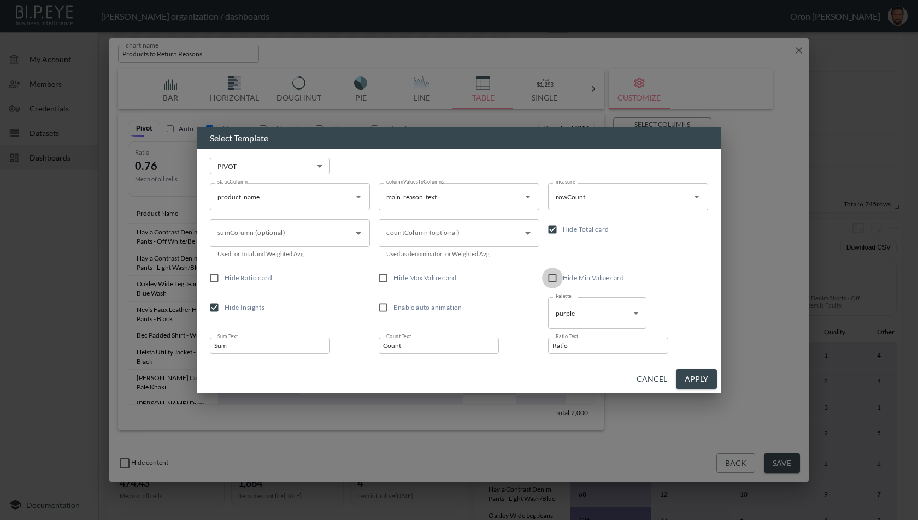
click at [556, 274] on input "Hide Min Value card" at bounding box center [552, 278] width 21 height 21
checkbox input "true"
click at [406, 271] on label "Hide Max Value card" at bounding box center [451, 278] width 157 height 21
click at [393, 271] on input "Hide Max Value card" at bounding box center [383, 278] width 21 height 21
checkbox input "true"
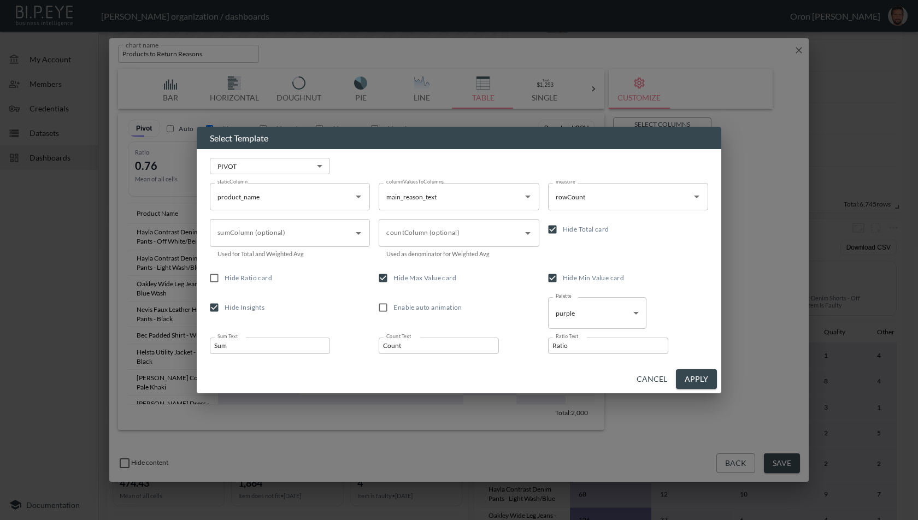
click at [243, 278] on span "Hide Ratio card" at bounding box center [249, 278] width 48 height 8
click at [225, 278] on input "Hide Ratio card" at bounding box center [214, 278] width 21 height 21
checkbox input "true"
click at [693, 379] on button "Apply" at bounding box center [696, 379] width 41 height 20
checkbox input "true"
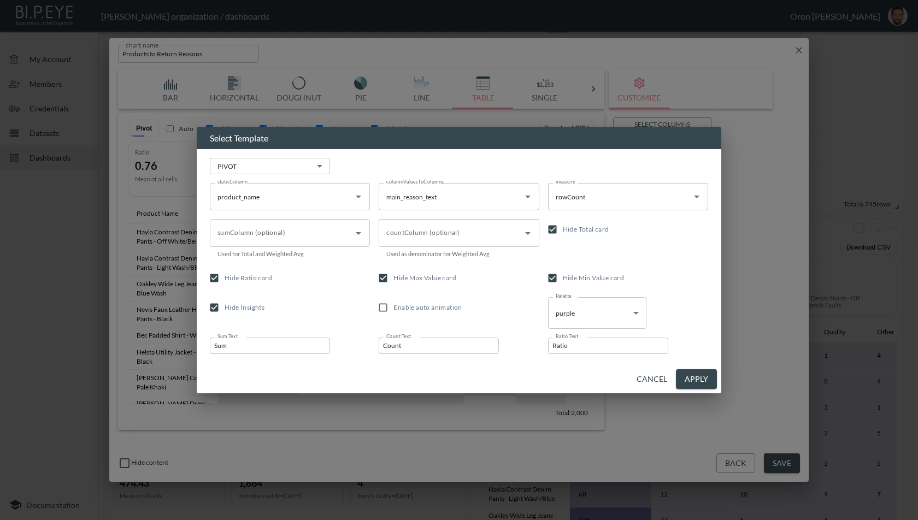
checkbox input "true"
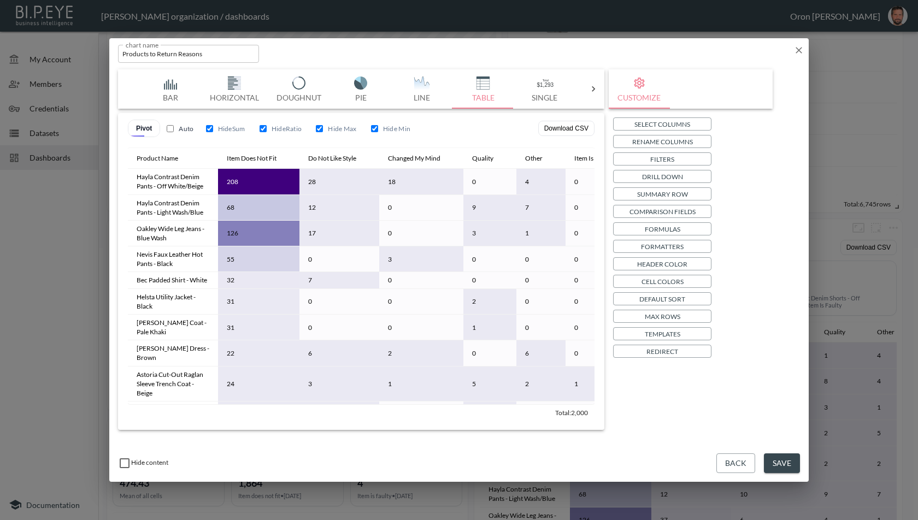
click at [789, 466] on button "Save" at bounding box center [782, 464] width 36 height 20
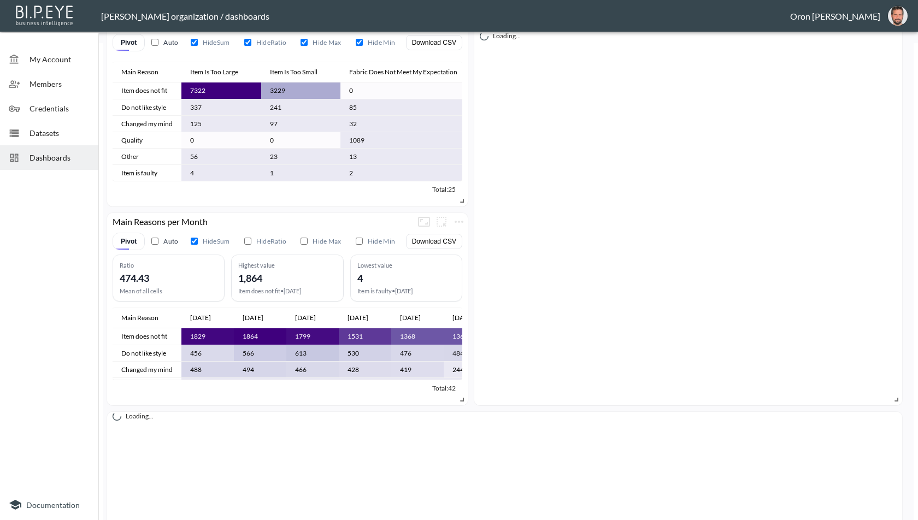
scroll to position [489, 0]
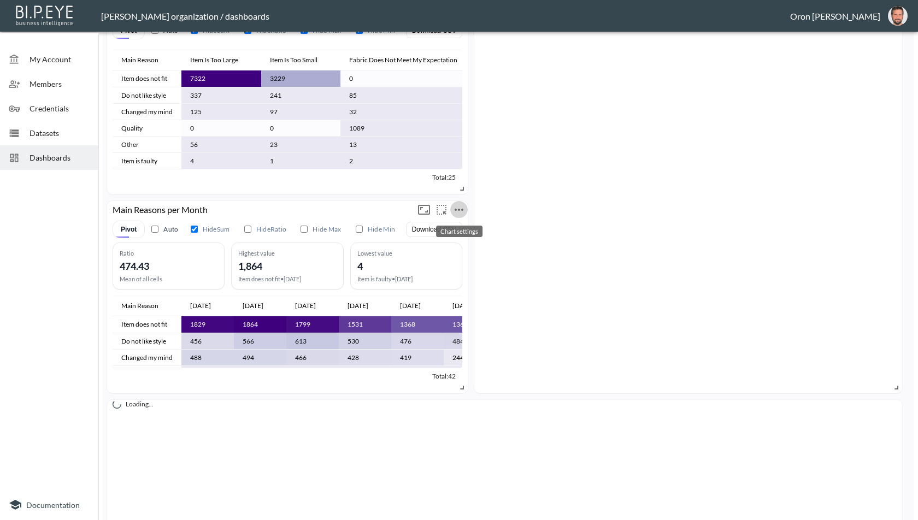
click at [461, 209] on icon "more" at bounding box center [459, 210] width 9 height 2
click at [448, 228] on p "Edit" at bounding box center [446, 230] width 15 height 13
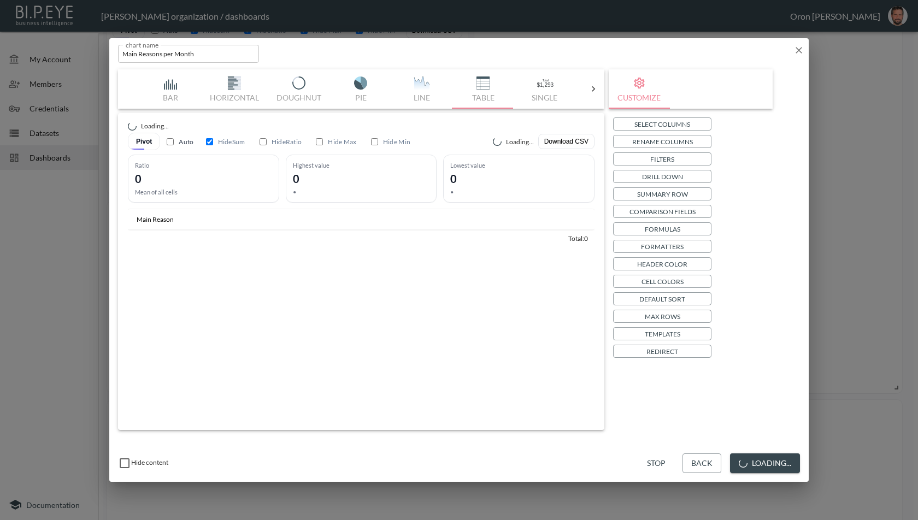
click at [679, 333] on p "Templates" at bounding box center [663, 333] width 36 height 11
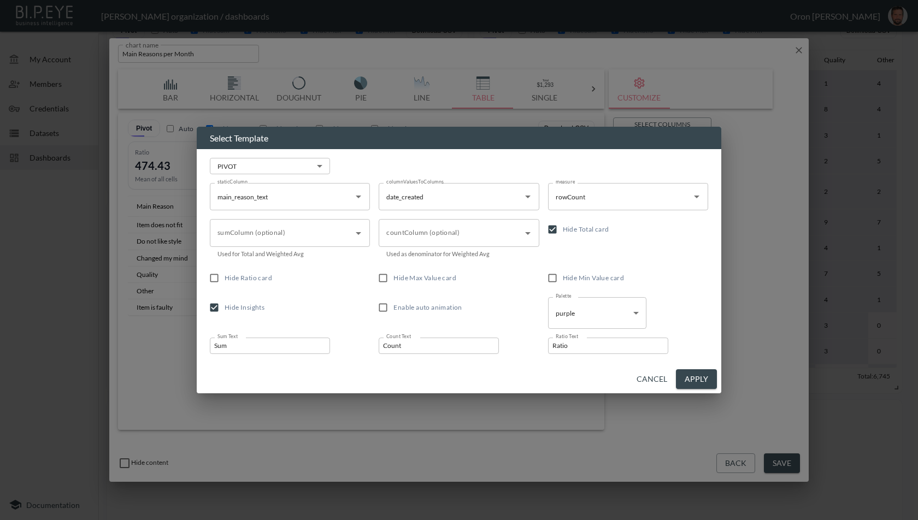
click at [389, 281] on input "Hide Max Value card" at bounding box center [383, 278] width 21 height 21
checkbox input "true"
click at [293, 278] on label "Hide Ratio card" at bounding box center [282, 278] width 157 height 21
click at [225, 278] on input "Hide Ratio card" at bounding box center [214, 278] width 21 height 21
checkbox input "true"
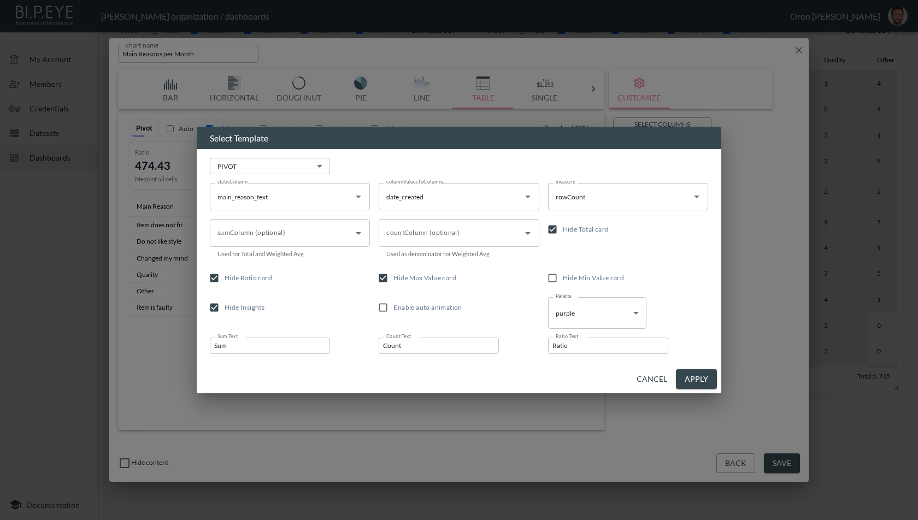
click at [600, 279] on span "Hide Min Value card" at bounding box center [594, 278] width 62 height 8
click at [563, 279] on input "Hide Min Value card" at bounding box center [552, 278] width 21 height 21
checkbox input "true"
click at [689, 379] on button "Apply" at bounding box center [696, 379] width 41 height 20
checkbox input "true"
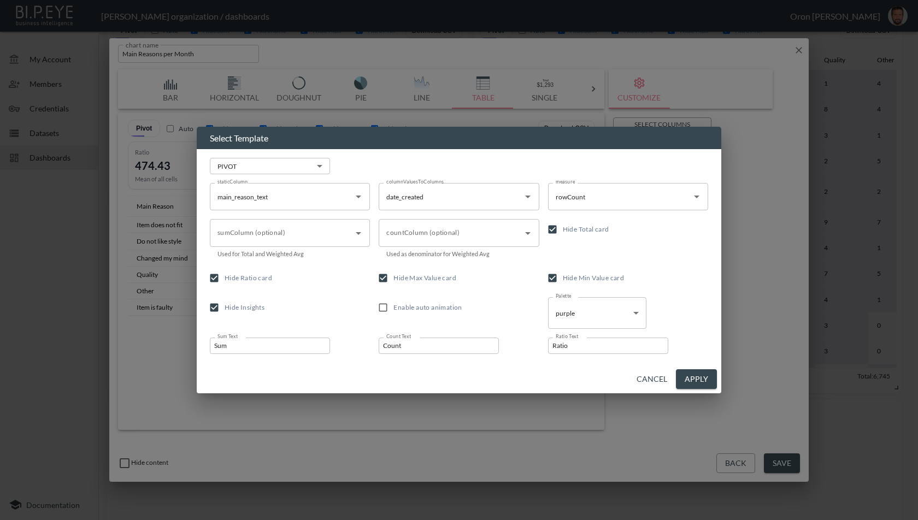
checkbox input "true"
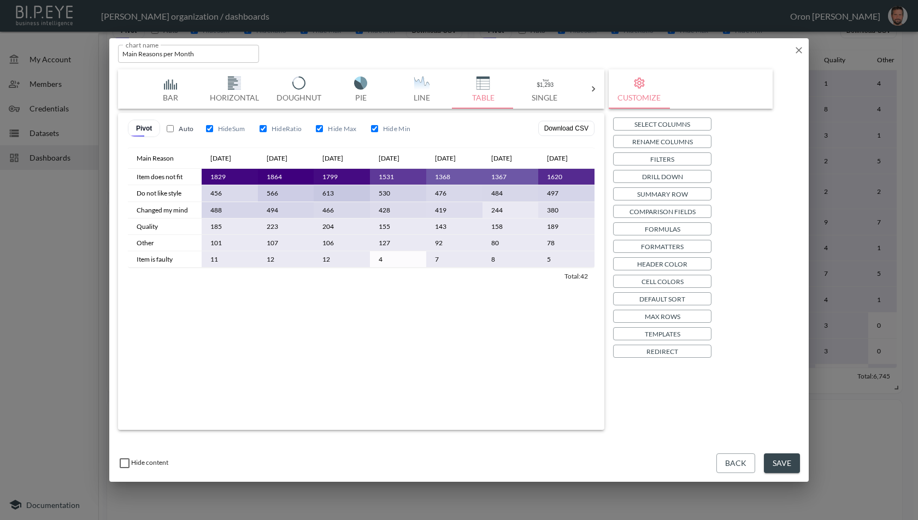
click at [787, 466] on button "Save" at bounding box center [782, 464] width 36 height 20
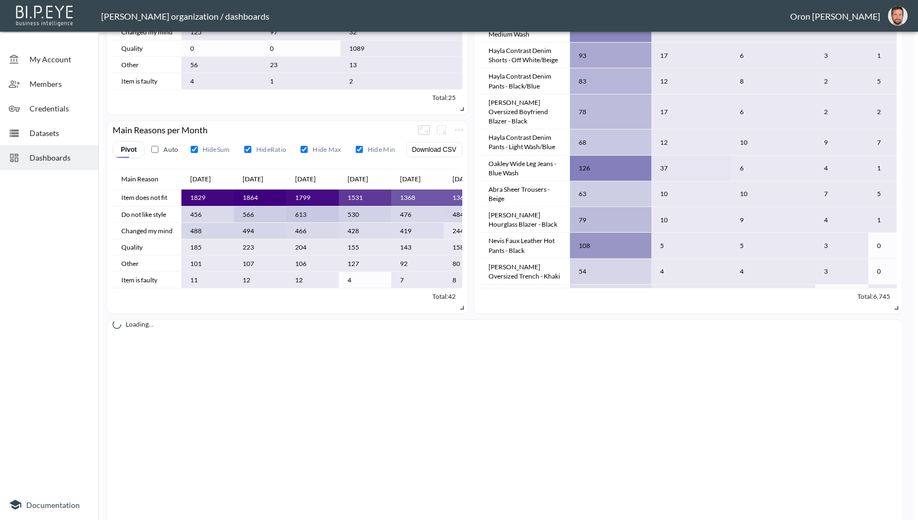
scroll to position [572, 0]
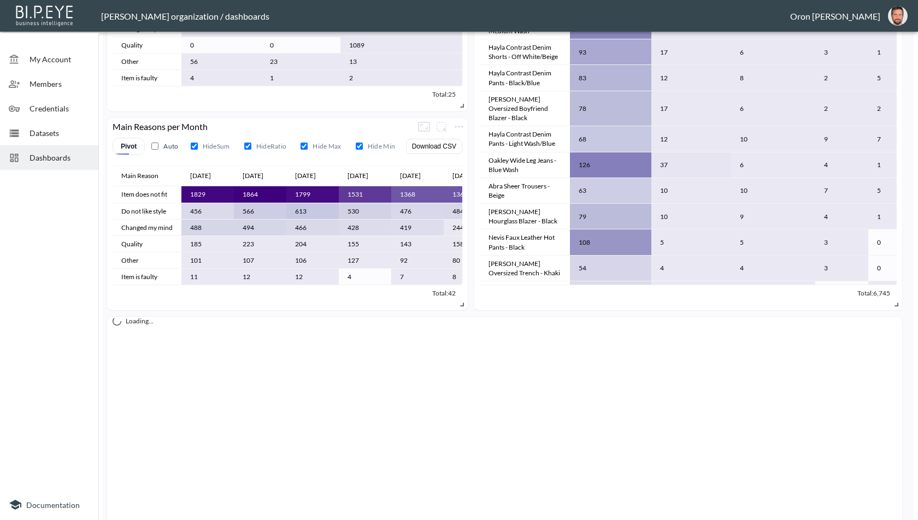
click at [74, 165] on div "Dashboards" at bounding box center [49, 157] width 98 height 25
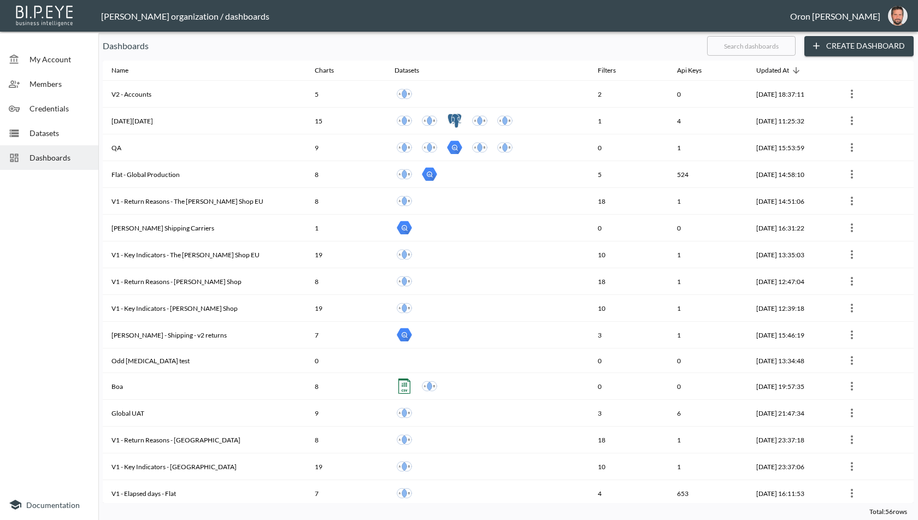
click at [763, 51] on input "text" at bounding box center [751, 45] width 89 height 27
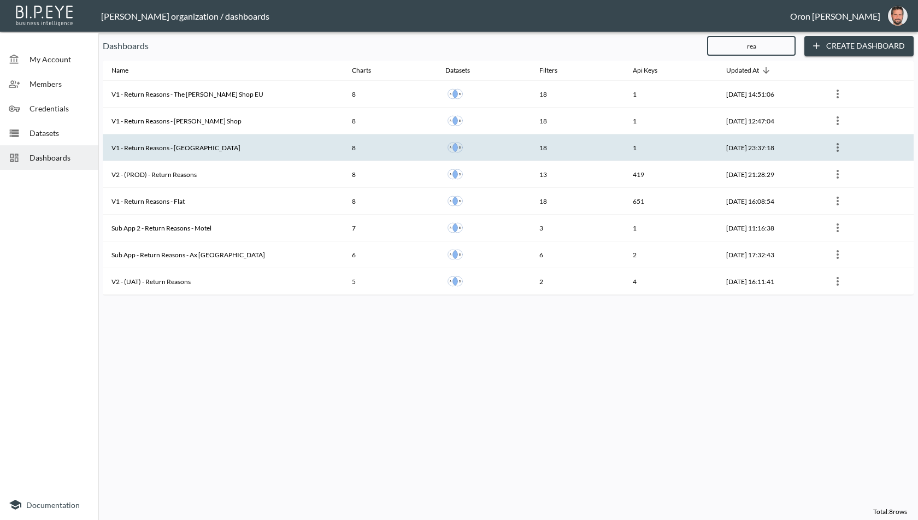
type input "rea"
click at [172, 146] on th "V1 - Return Reasons - [GEOGRAPHIC_DATA]" at bounding box center [223, 147] width 240 height 27
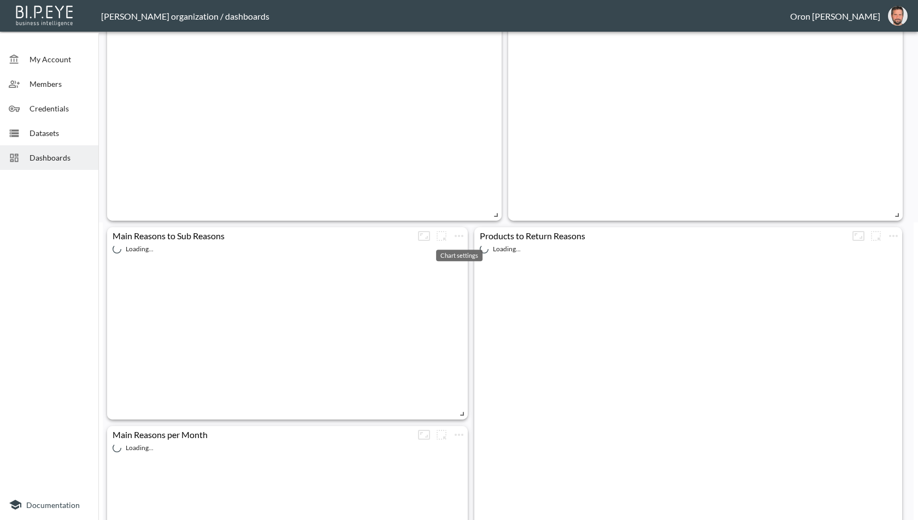
scroll to position [306, 0]
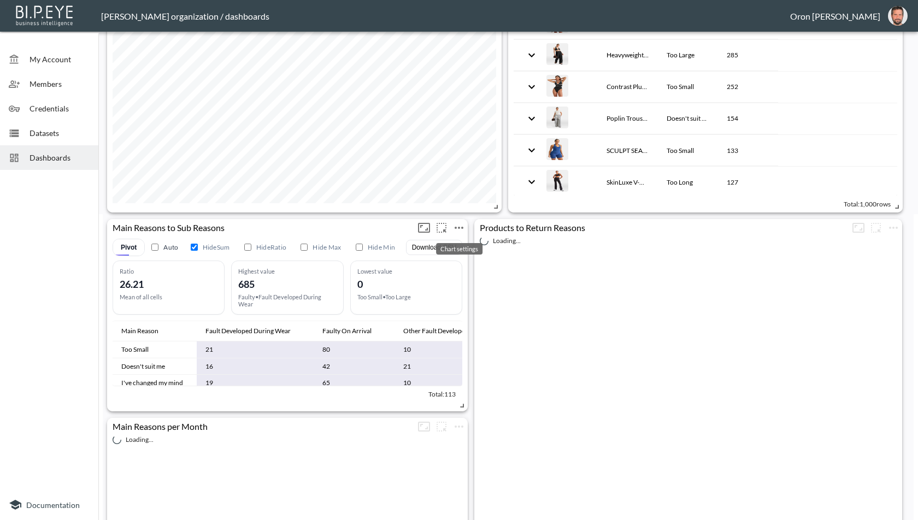
click at [457, 226] on icon "more" at bounding box center [459, 227] width 13 height 13
click at [449, 250] on p "Edit" at bounding box center [446, 248] width 15 height 13
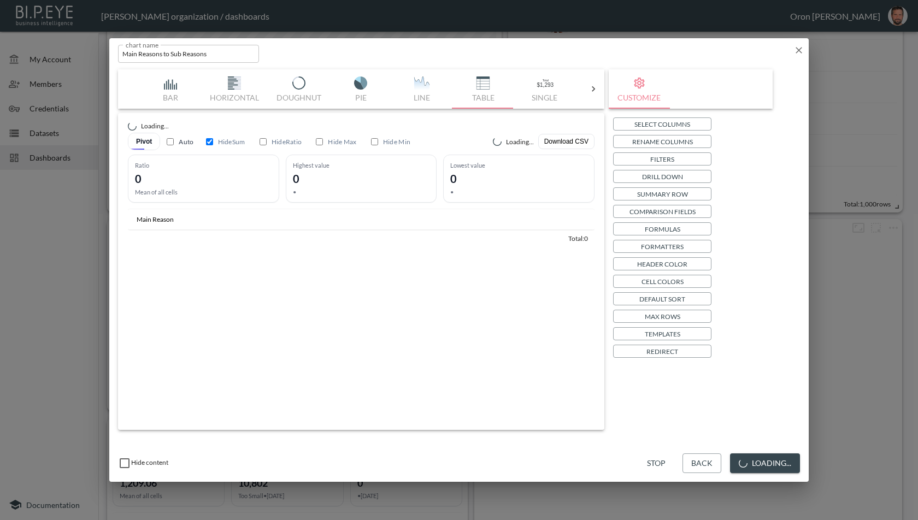
click at [674, 333] on p "Templates" at bounding box center [663, 333] width 36 height 11
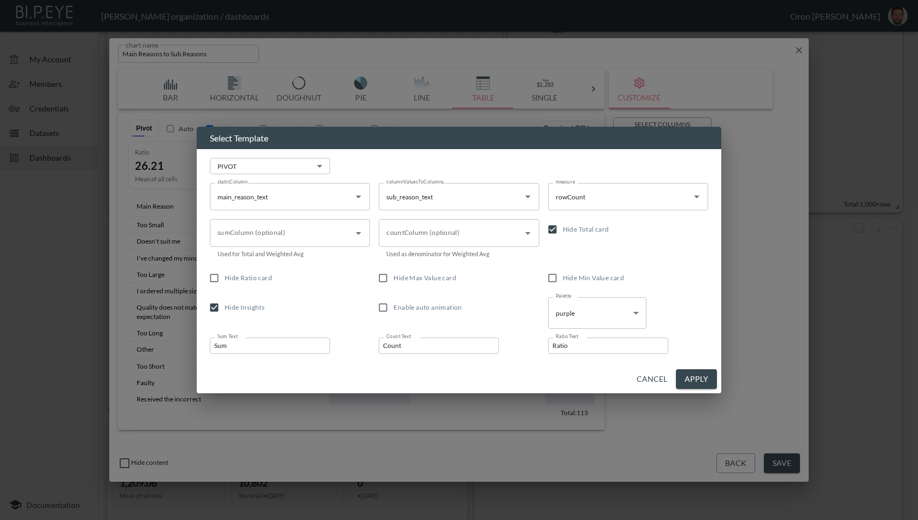
click at [562, 278] on input "Hide Min Value card" at bounding box center [552, 278] width 21 height 21
checkbox input "true"
click at [437, 274] on span "Hide Max Value card" at bounding box center [424, 278] width 63 height 8
click at [393, 274] on input "Hide Max Value card" at bounding box center [383, 278] width 21 height 21
checkbox input "true"
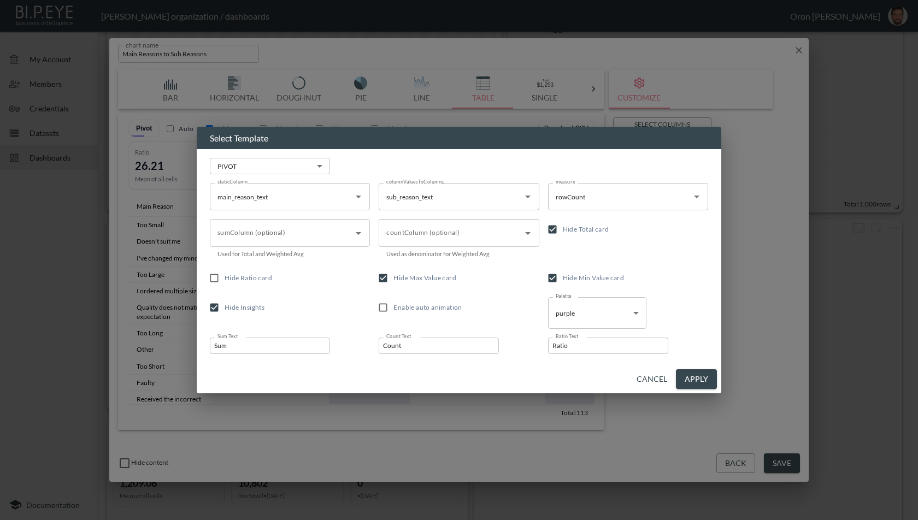
click at [250, 278] on span "Hide Ratio card" at bounding box center [249, 278] width 48 height 8
click at [225, 278] on input "Hide Ratio card" at bounding box center [214, 278] width 21 height 21
checkbox input "true"
click at [689, 375] on button "Apply" at bounding box center [696, 379] width 41 height 20
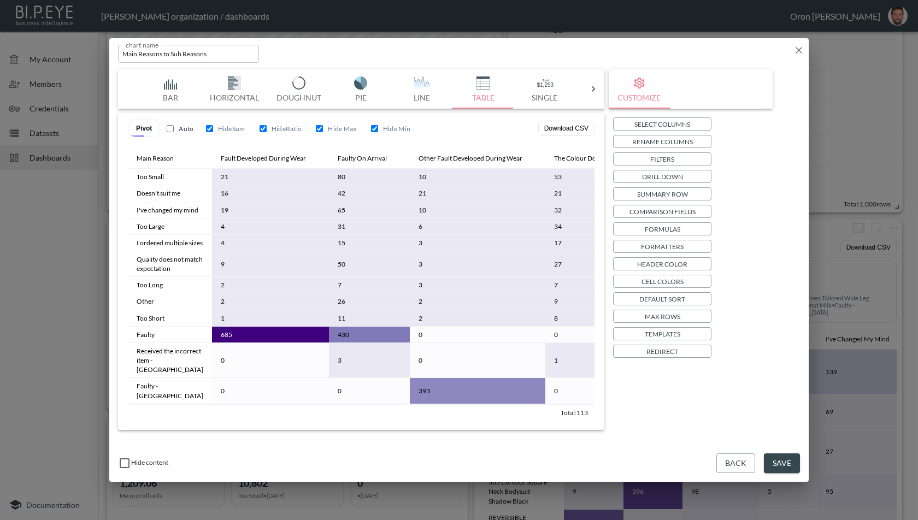
checkbox input "true"
click at [775, 463] on button "Save" at bounding box center [782, 464] width 36 height 20
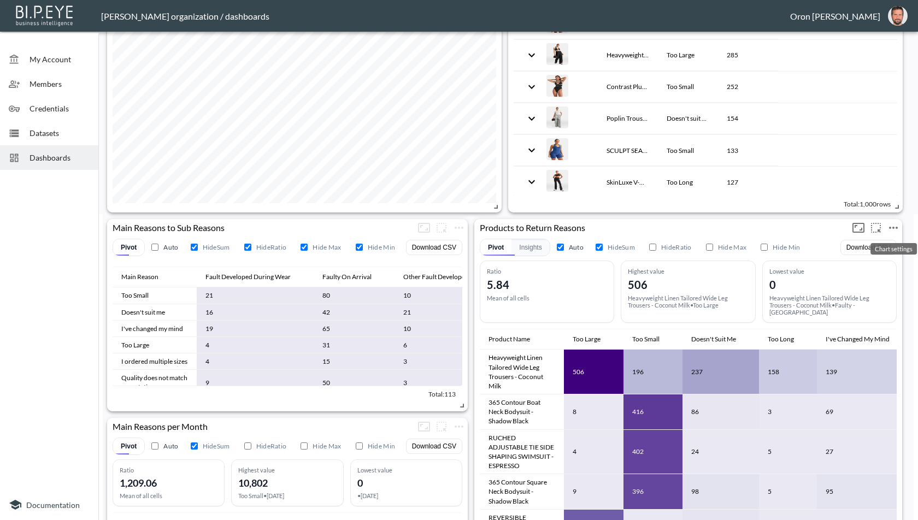
click at [898, 227] on icon "more" at bounding box center [893, 227] width 13 height 13
click at [858, 247] on p "Edit" at bounding box center [851, 248] width 15 height 13
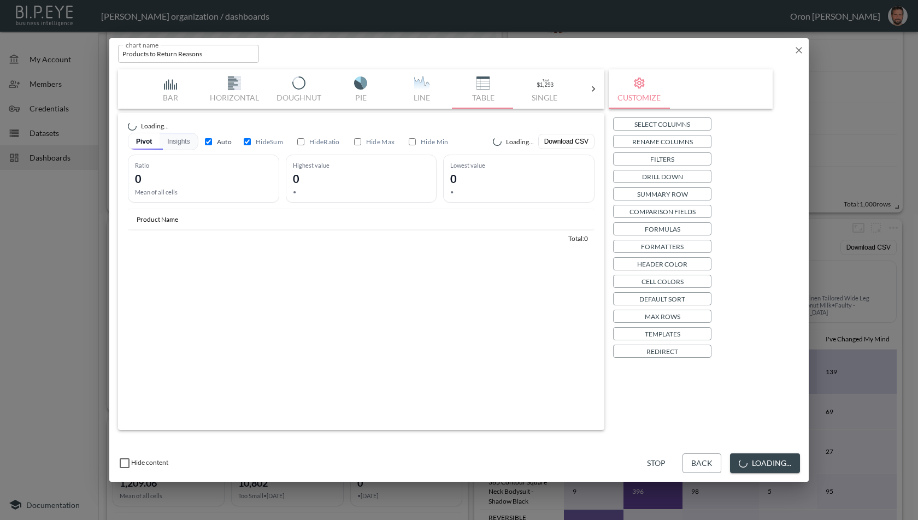
click at [646, 332] on p "Templates" at bounding box center [663, 333] width 36 height 11
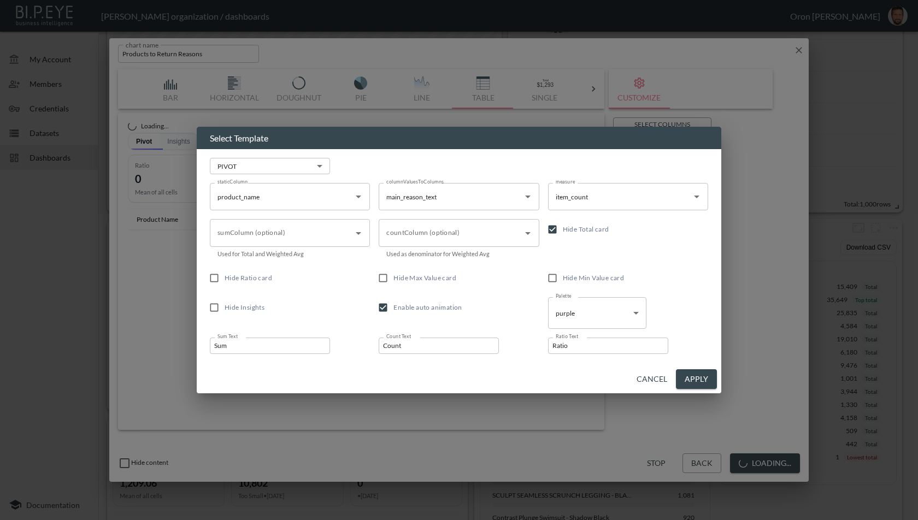
click at [426, 276] on span "Hide Max Value card" at bounding box center [424, 278] width 63 height 8
click at [393, 276] on input "Hide Max Value card" at bounding box center [383, 278] width 21 height 21
checkbox input "true"
click at [260, 280] on span "Hide Ratio card" at bounding box center [249, 278] width 48 height 8
click at [225, 280] on input "Hide Ratio card" at bounding box center [214, 278] width 21 height 21
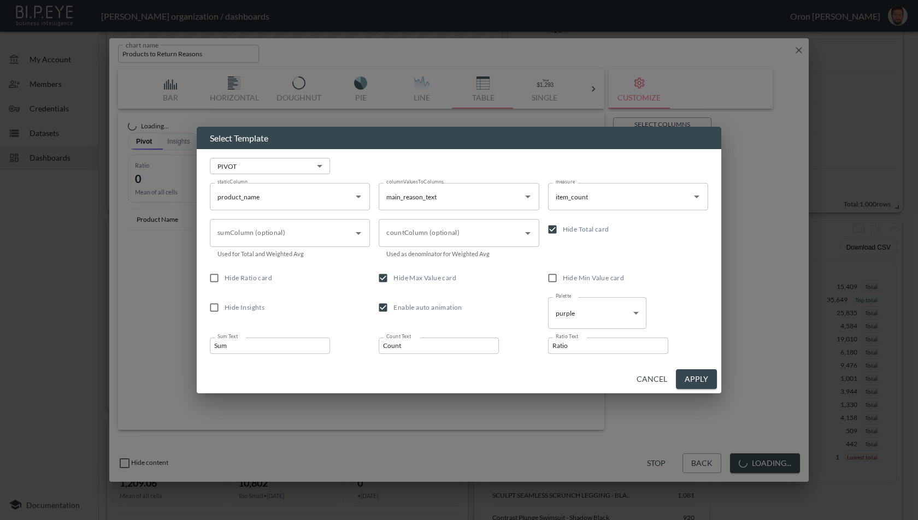
checkbox input "true"
click at [600, 281] on span "Hide Min Value card" at bounding box center [594, 278] width 62 height 8
click at [563, 281] on input "Hide Min Value card" at bounding box center [552, 278] width 21 height 21
checkbox input "true"
click at [687, 380] on button "Apply" at bounding box center [696, 379] width 41 height 20
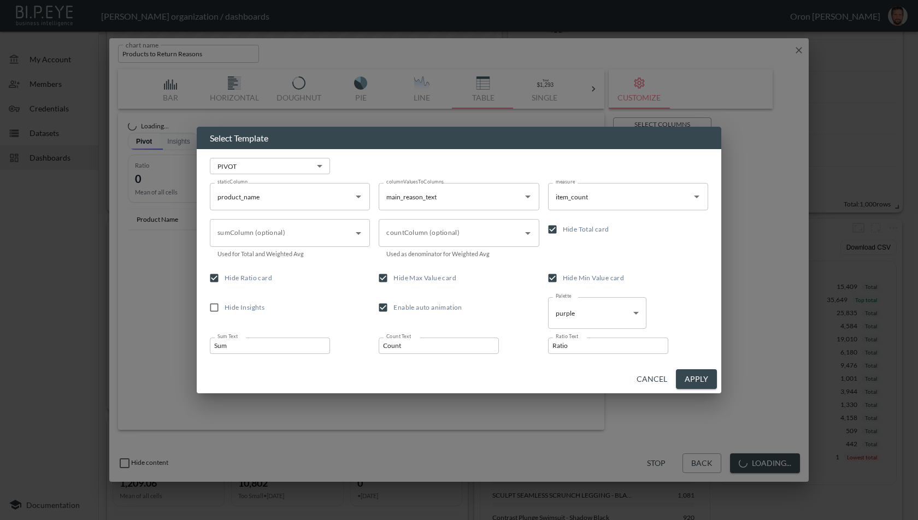
checkbox input "true"
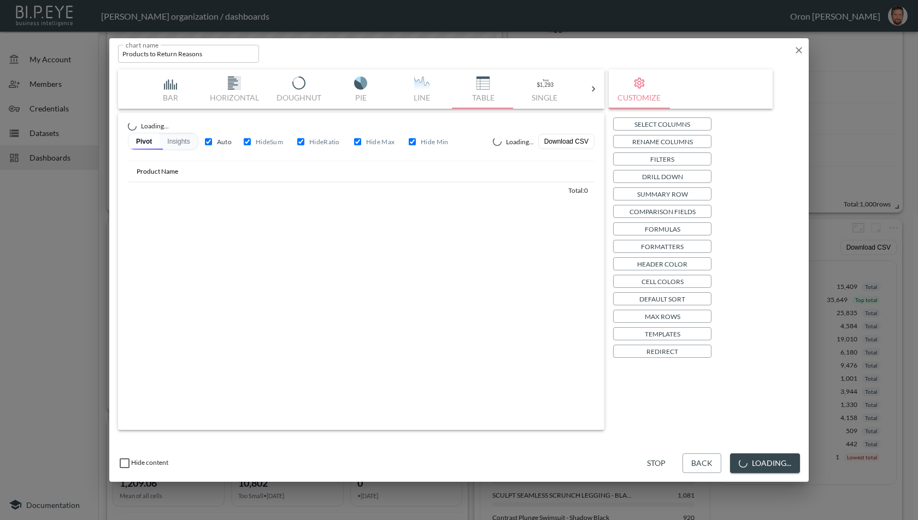
click at [776, 467] on button "Loading..." at bounding box center [765, 464] width 70 height 20
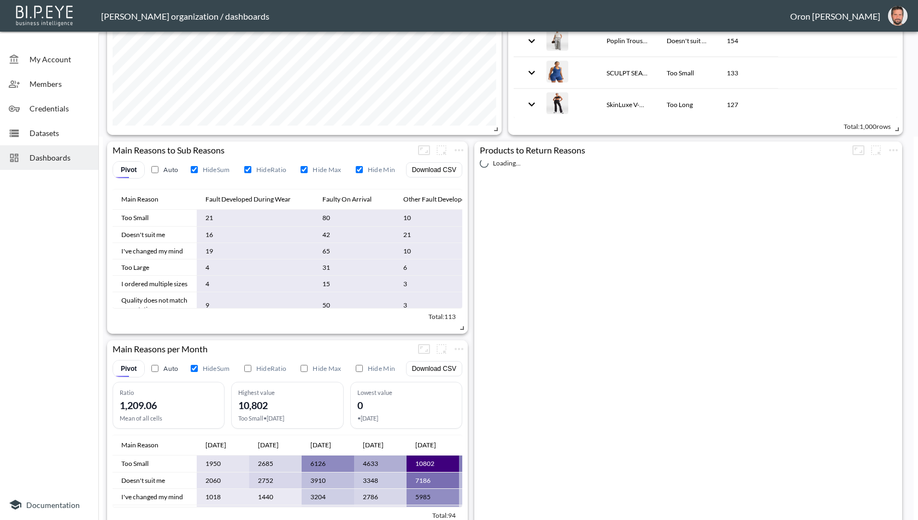
scroll to position [398, 0]
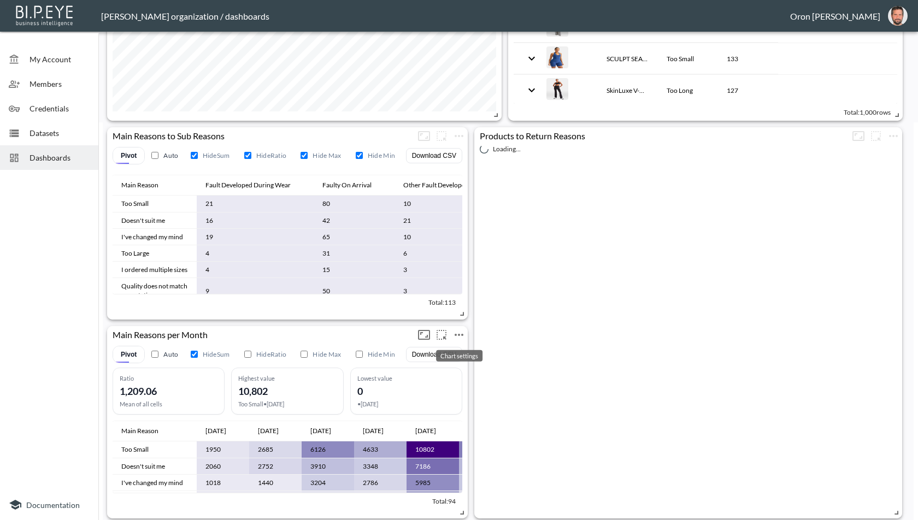
click at [459, 334] on icon "more" at bounding box center [459, 335] width 9 height 2
click at [445, 350] on p "Edit" at bounding box center [446, 354] width 15 height 13
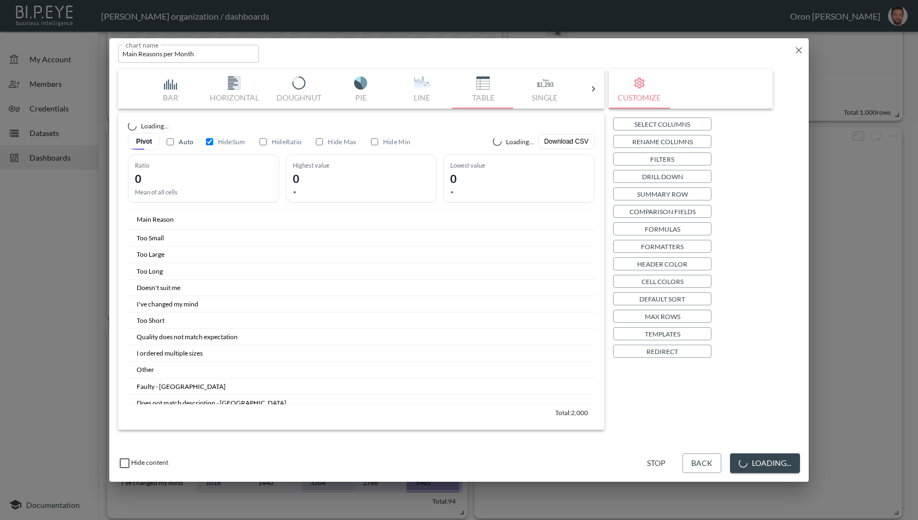
click at [671, 325] on div "Select Columns Rename Columns Filters Drill Down Summary Row Comparison Fields …" at bounding box center [690, 238] width 155 height 240
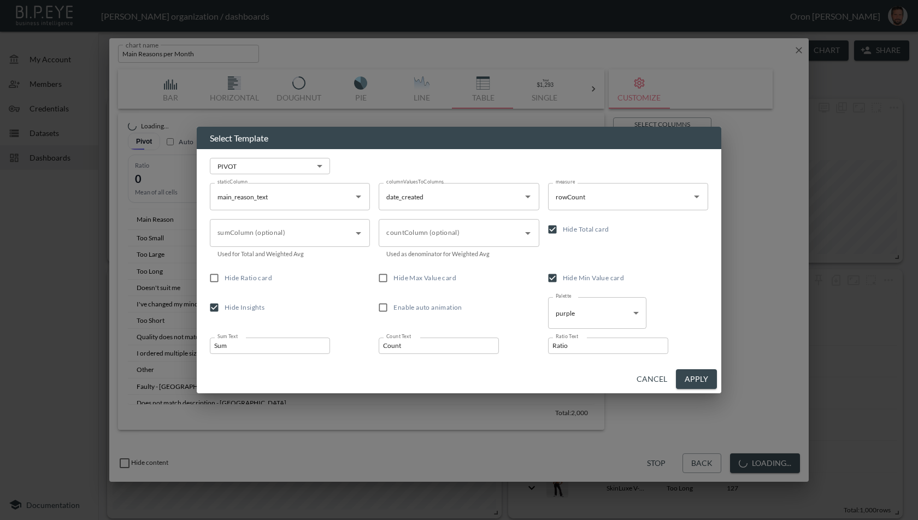
click at [425, 274] on span "Hide Max Value card" at bounding box center [424, 278] width 63 height 8
click at [393, 274] on input "Hide Max Value card" at bounding box center [383, 278] width 21 height 21
checkbox input "true"
click at [244, 275] on span "Hide Ratio card" at bounding box center [249, 278] width 48 height 8
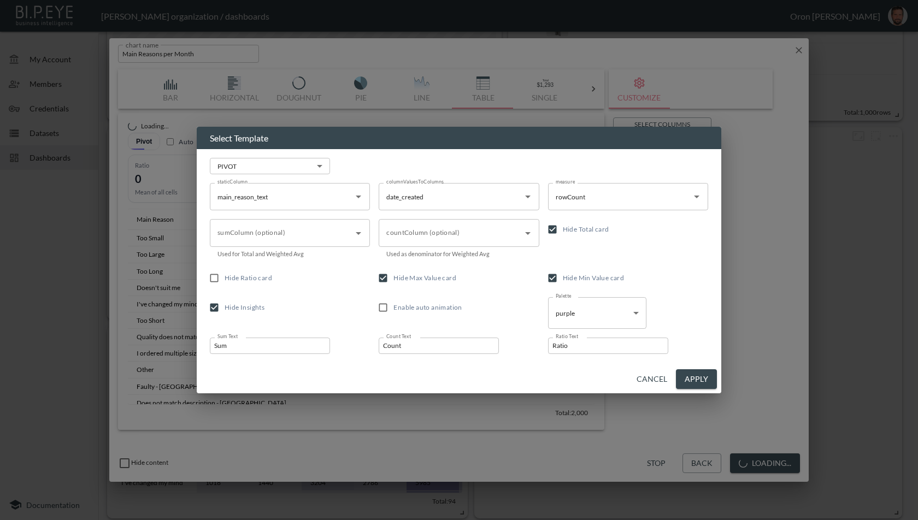
click at [225, 275] on input "Hide Ratio card" at bounding box center [214, 278] width 21 height 21
checkbox input "true"
click at [701, 372] on button "Apply" at bounding box center [696, 379] width 41 height 20
checkbox input "true"
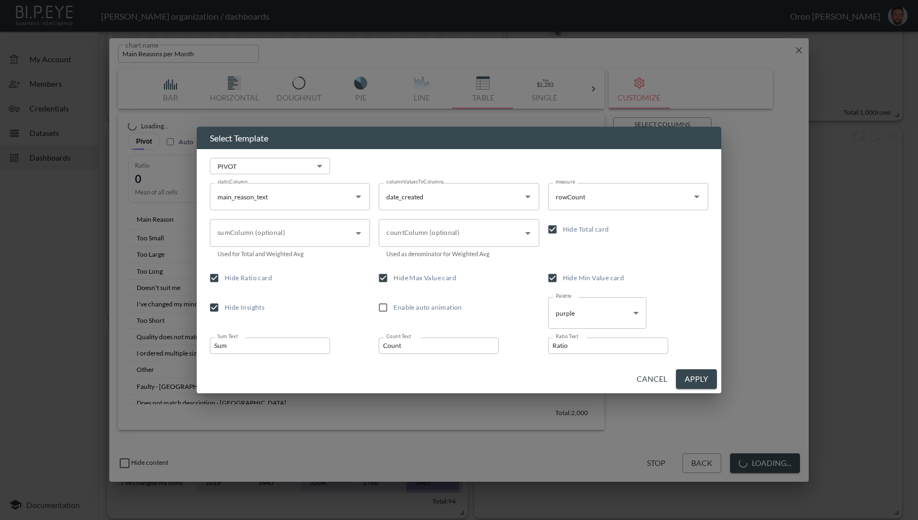
checkbox input "true"
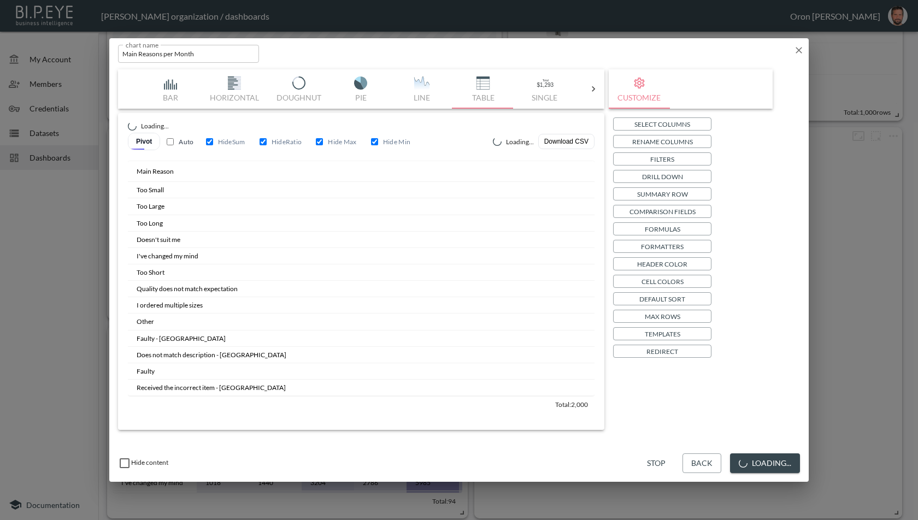
click at [780, 457] on button "Loading..." at bounding box center [765, 464] width 70 height 20
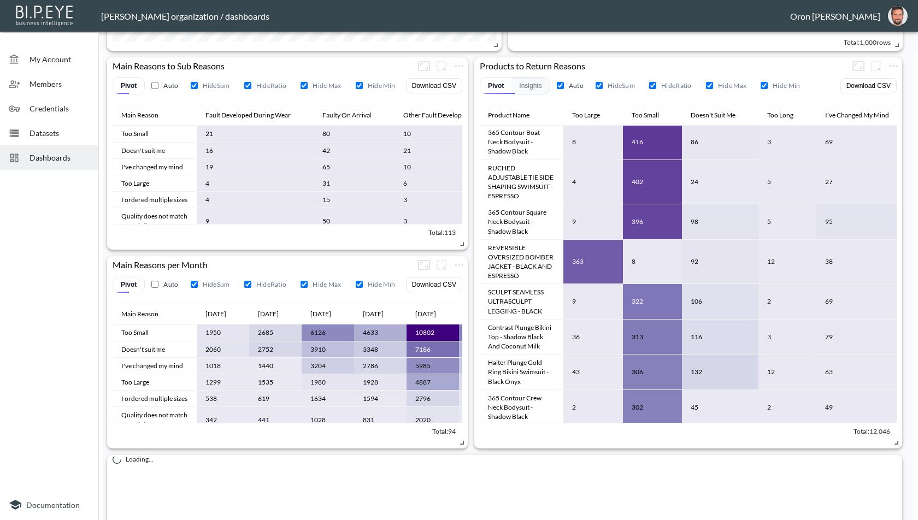
scroll to position [462, 0]
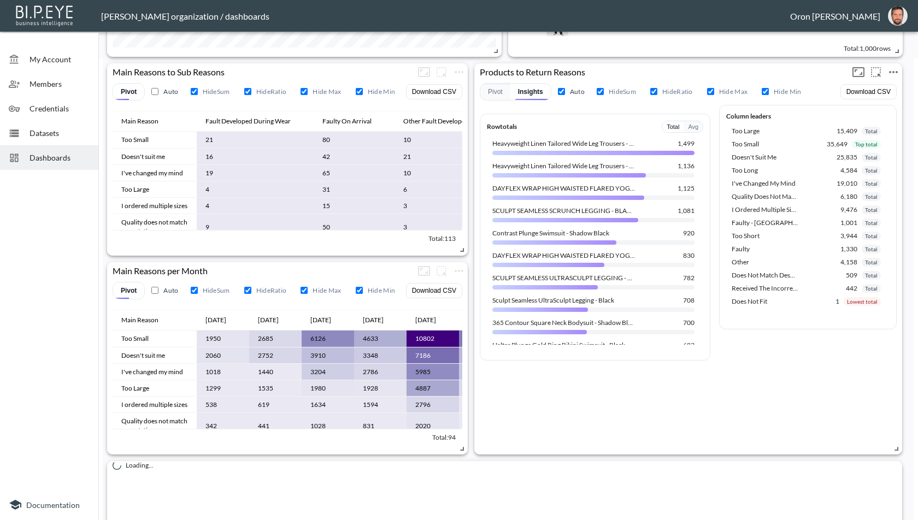
click at [894, 67] on icon "more" at bounding box center [893, 72] width 13 height 13
click at [867, 89] on li "Edit" at bounding box center [863, 93] width 85 height 20
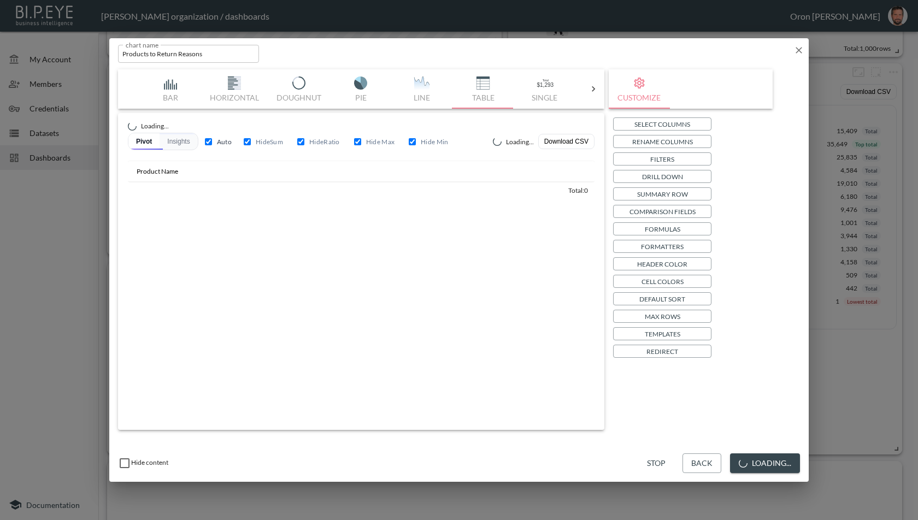
click at [682, 339] on button "Templates" at bounding box center [662, 333] width 98 height 13
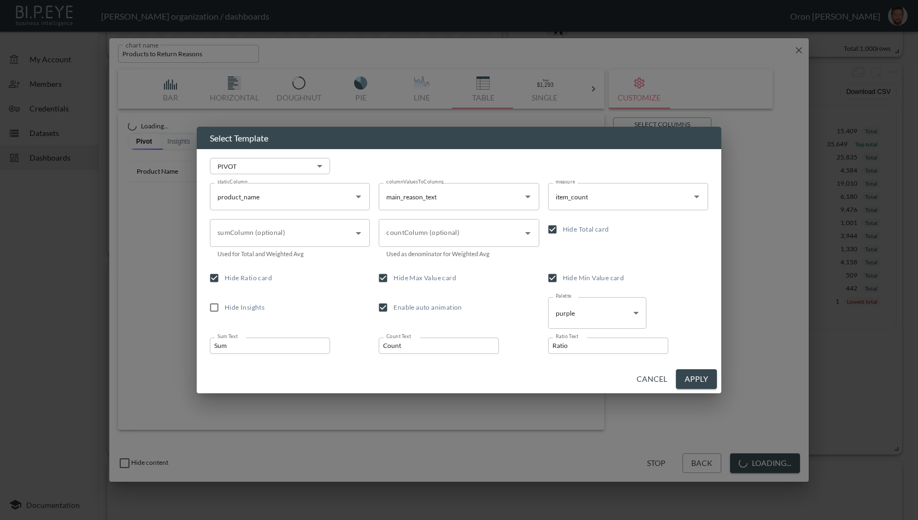
click at [448, 309] on span "Enable auto animation" at bounding box center [427, 307] width 68 height 8
click at [393, 309] on input "Enable auto animation" at bounding box center [383, 307] width 21 height 21
checkbox input "false"
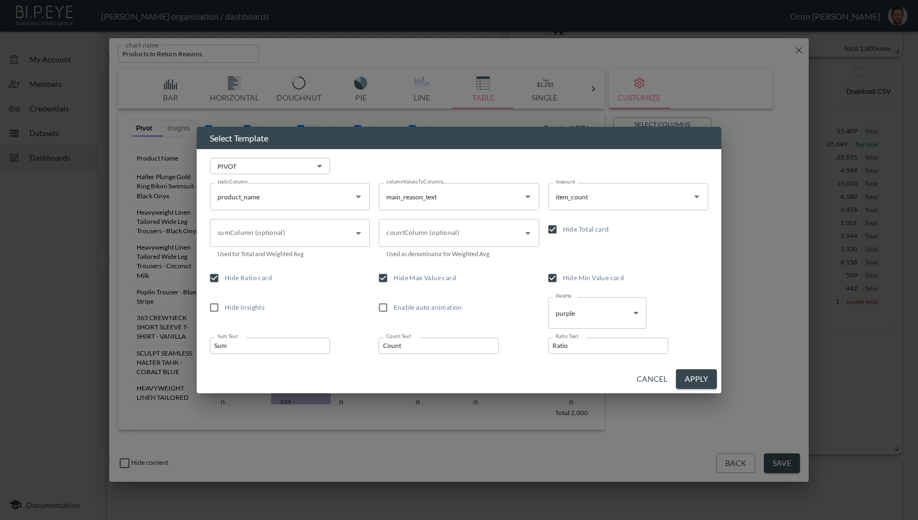
click at [700, 377] on button "Apply" at bounding box center [696, 379] width 41 height 20
checkbox input "false"
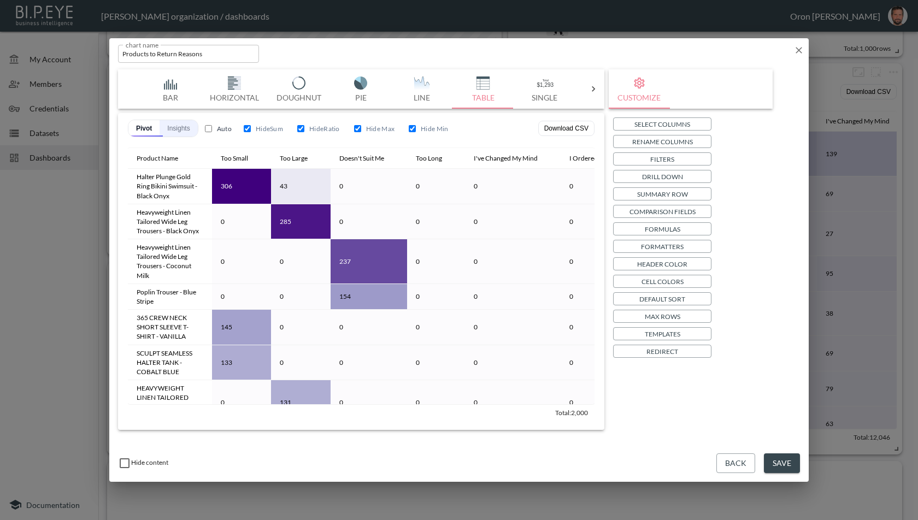
click at [185, 131] on button "Insights" at bounding box center [179, 128] width 38 height 16
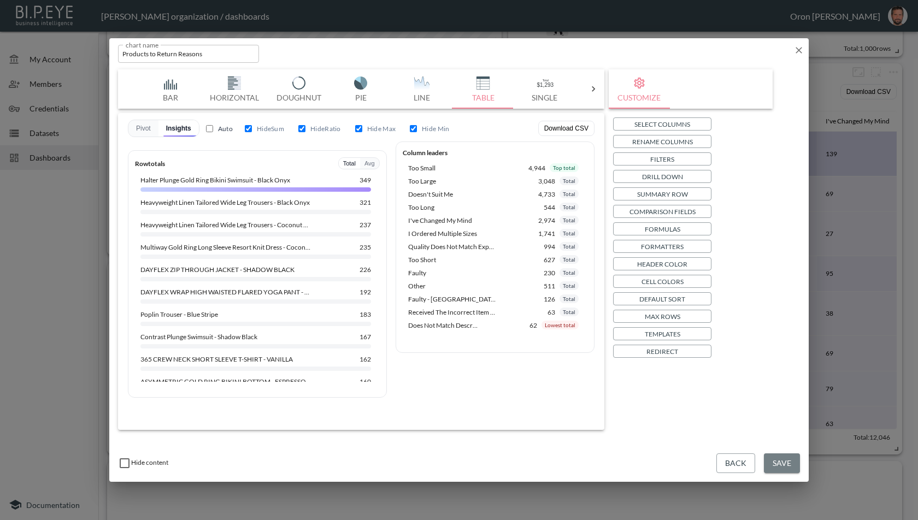
click at [784, 465] on button "Save" at bounding box center [782, 464] width 36 height 20
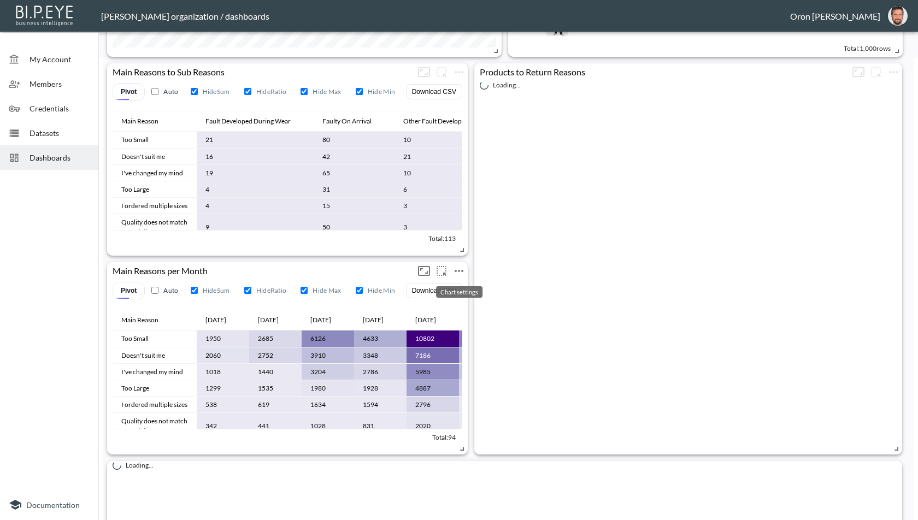
click at [462, 267] on icon "more" at bounding box center [459, 271] width 13 height 13
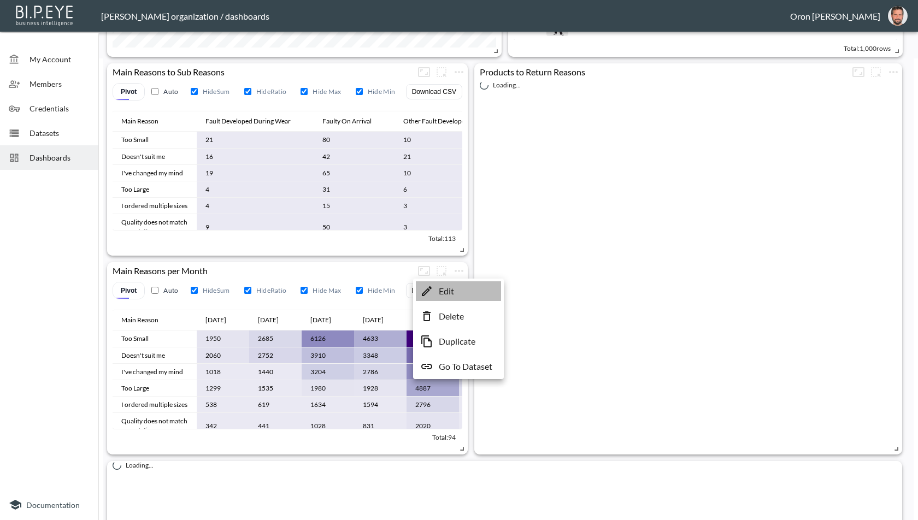
click at [443, 288] on p "Edit" at bounding box center [446, 291] width 15 height 13
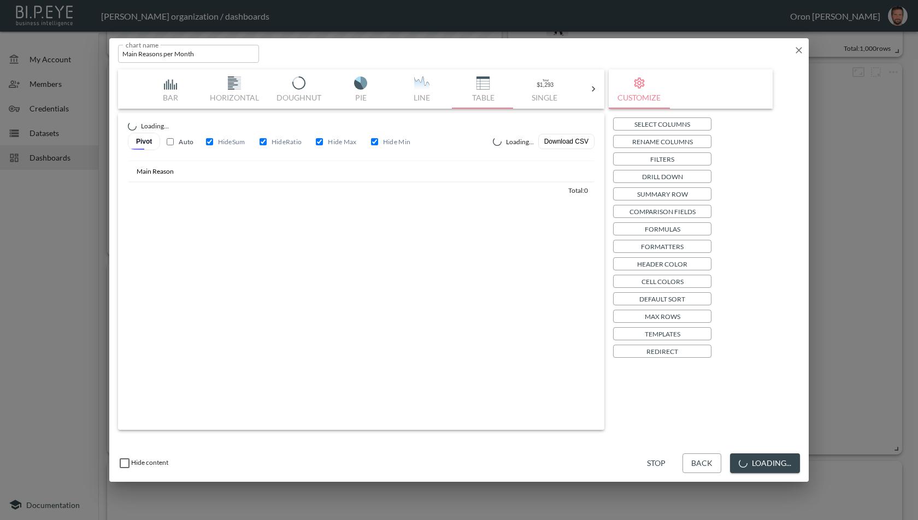
click at [667, 337] on p "Templates" at bounding box center [663, 333] width 36 height 11
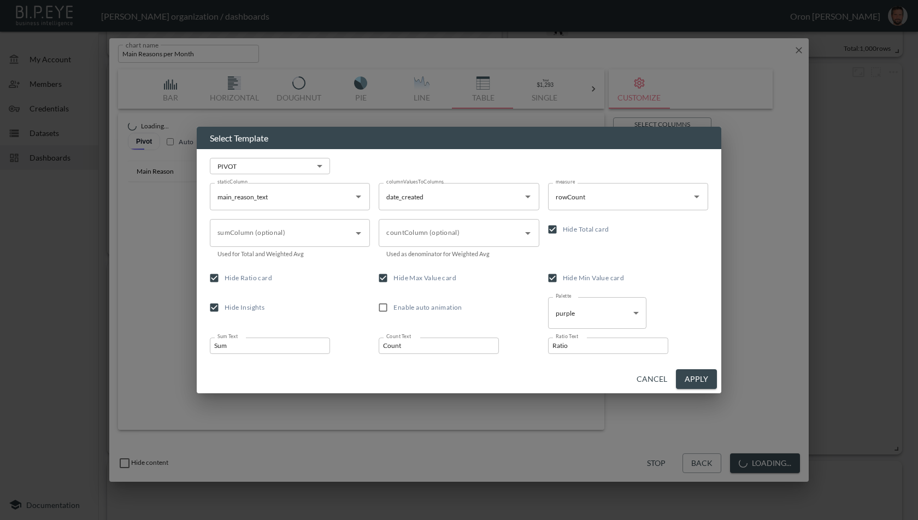
click at [255, 310] on span "Hide Insights" at bounding box center [245, 307] width 40 height 8
click at [225, 310] on input "Hide Insights" at bounding box center [214, 307] width 21 height 21
checkbox input "false"
click at [690, 375] on button "Apply" at bounding box center [696, 379] width 41 height 20
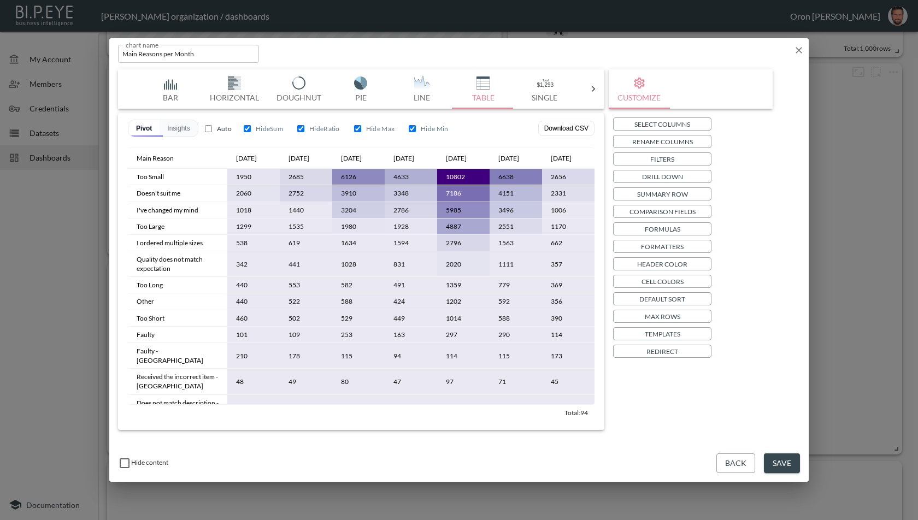
click at [761, 462] on div "Hide content Back Save" at bounding box center [459, 464] width 700 height 38
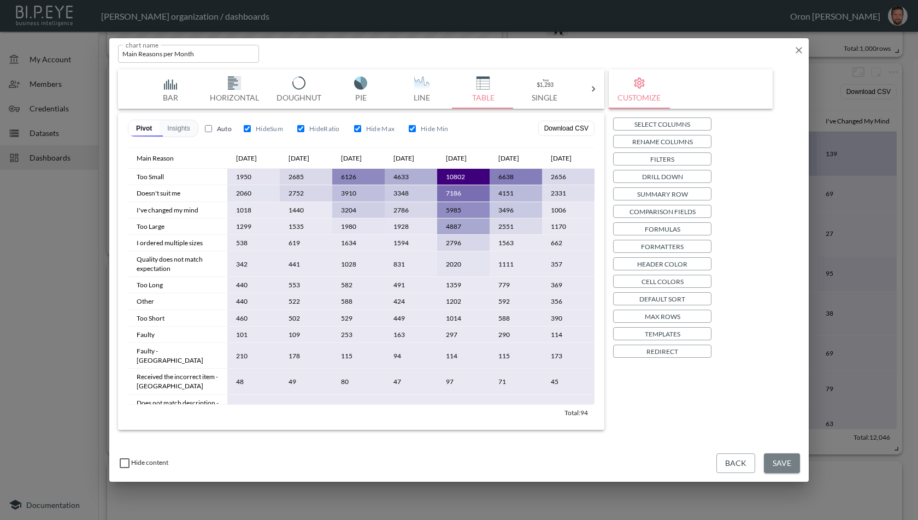
click at [784, 460] on button "Save" at bounding box center [782, 464] width 36 height 20
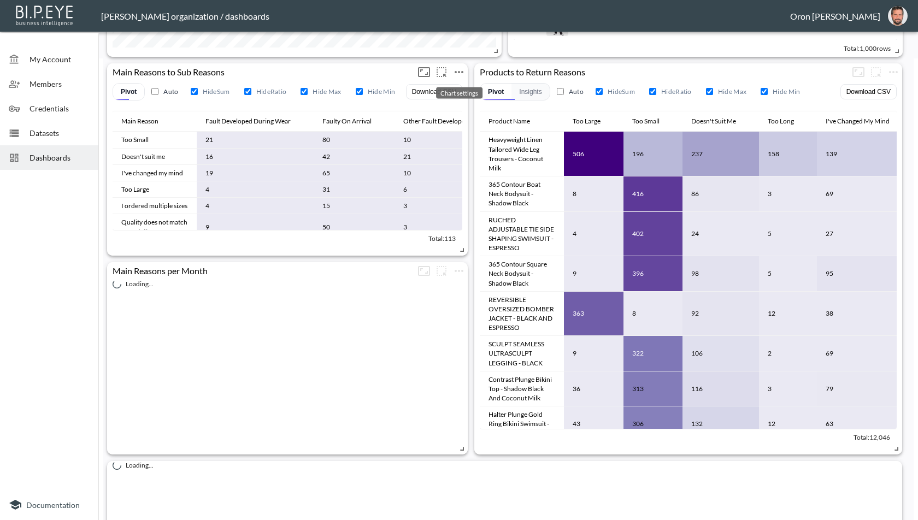
click at [462, 74] on icon "more" at bounding box center [459, 72] width 13 height 13
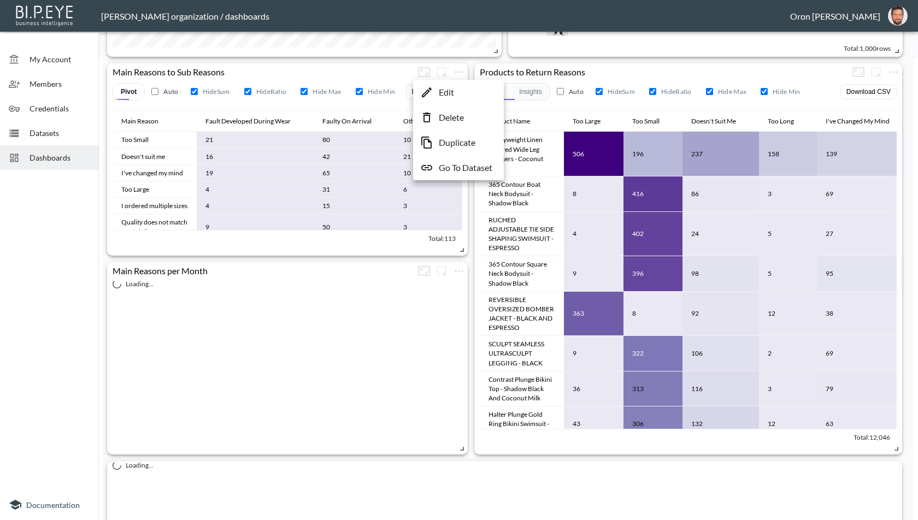
click at [447, 94] on p "Edit" at bounding box center [446, 92] width 15 height 13
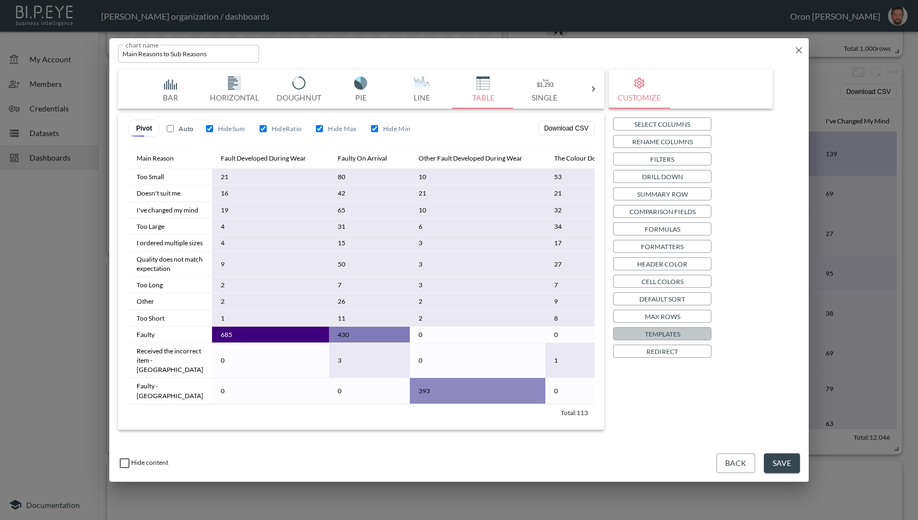
click at [635, 337] on button "Templates" at bounding box center [662, 333] width 98 height 13
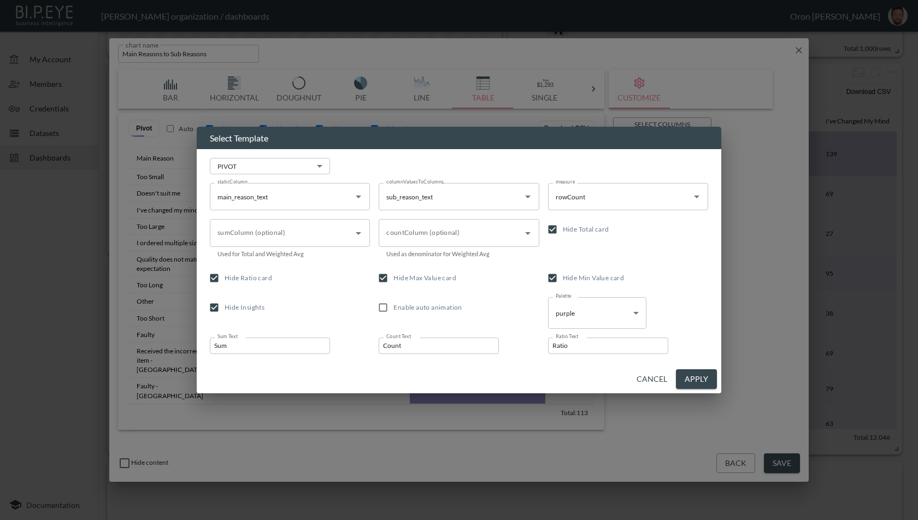
click at [448, 301] on label "Enable auto animation" at bounding box center [451, 307] width 157 height 21
click at [393, 301] on input "Enable auto animation" at bounding box center [383, 307] width 21 height 21
checkbox input "true"
click at [249, 306] on span "Hide Insights" at bounding box center [245, 307] width 40 height 8
click at [225, 306] on input "Hide Insights" at bounding box center [214, 307] width 21 height 21
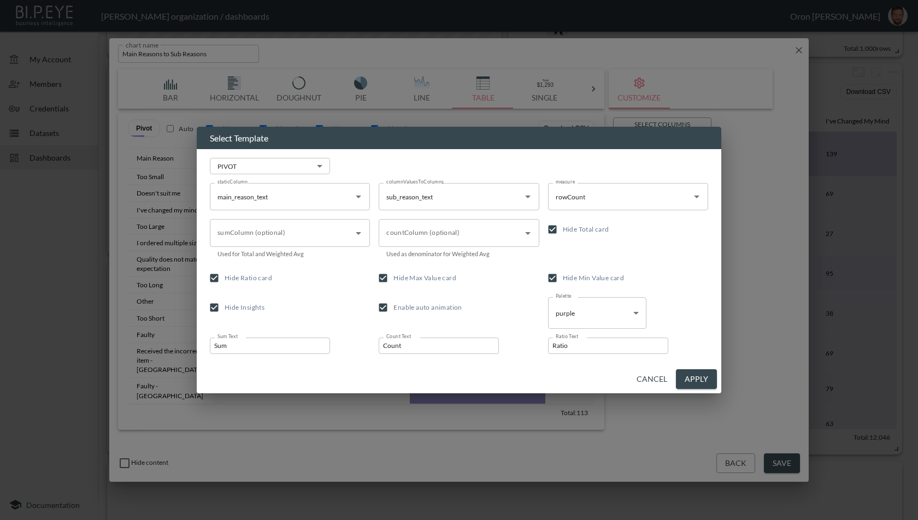
checkbox input "false"
click at [702, 375] on button "Apply" at bounding box center [696, 379] width 41 height 20
checkbox input "true"
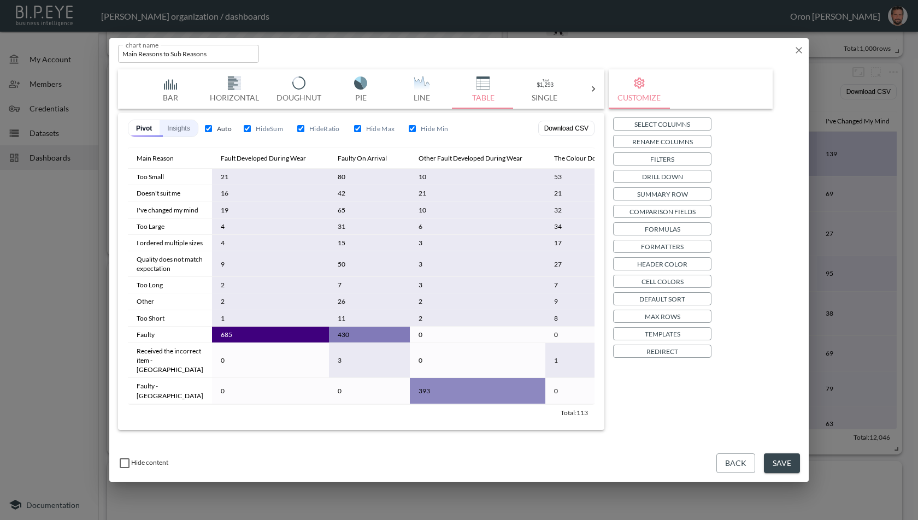
click at [181, 122] on button "Insights" at bounding box center [179, 128] width 38 height 16
click at [776, 459] on button "Save" at bounding box center [782, 464] width 36 height 20
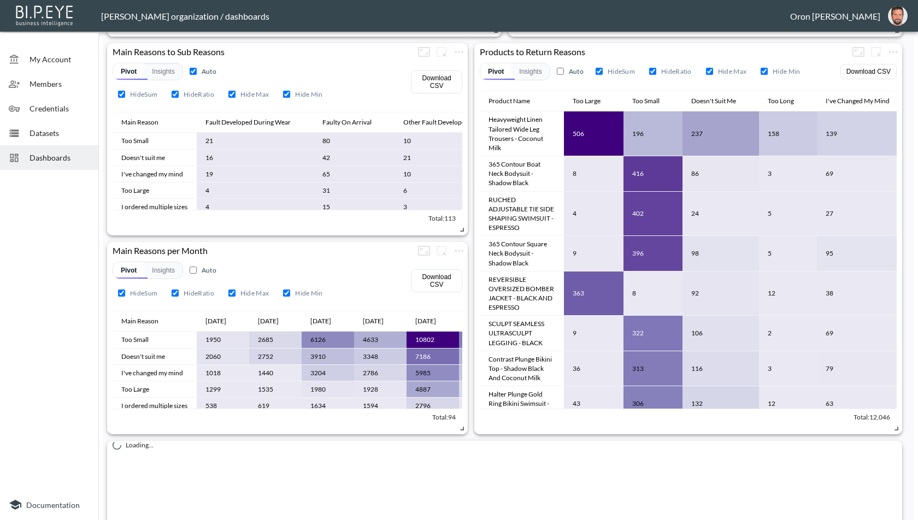
scroll to position [473, 0]
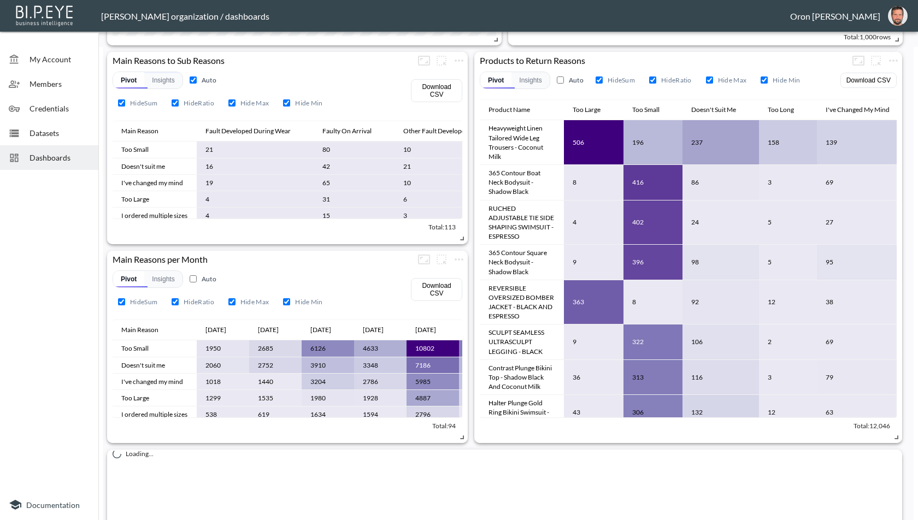
click at [77, 154] on span "Dashboards" at bounding box center [60, 157] width 60 height 11
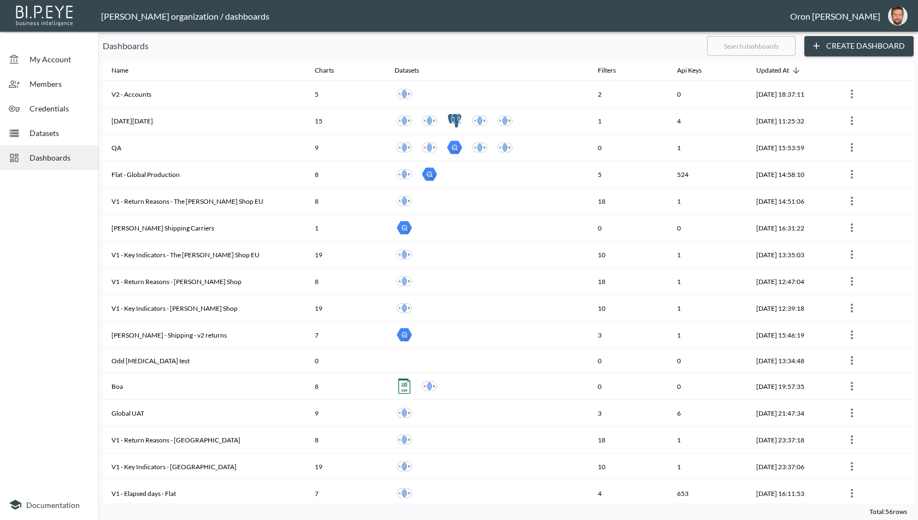
click at [765, 48] on input "text" at bounding box center [751, 45] width 89 height 27
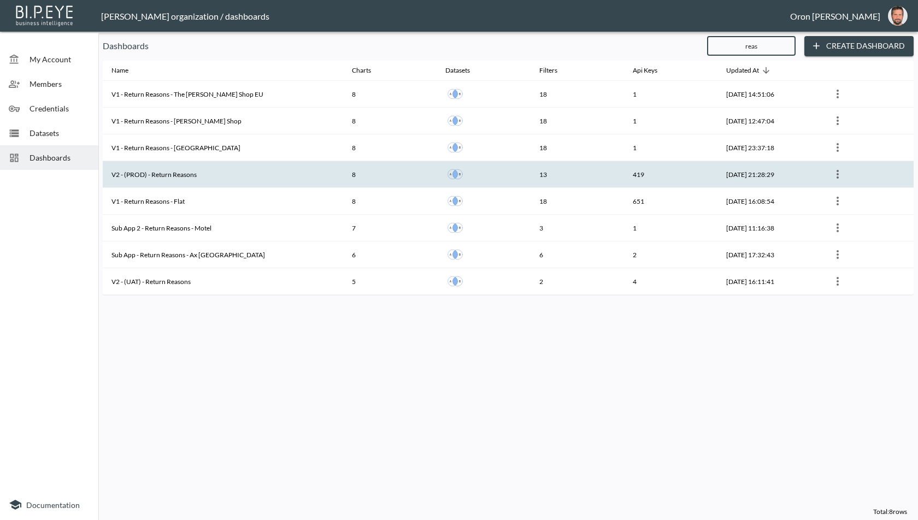
type input "reas"
click at [231, 173] on th "V2 - (PROD) - Return Reasons" at bounding box center [223, 174] width 240 height 27
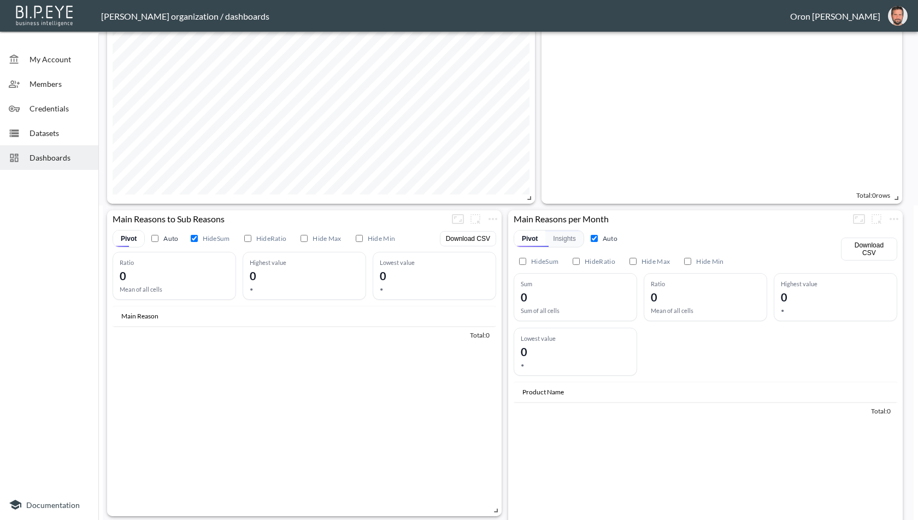
scroll to position [351, 0]
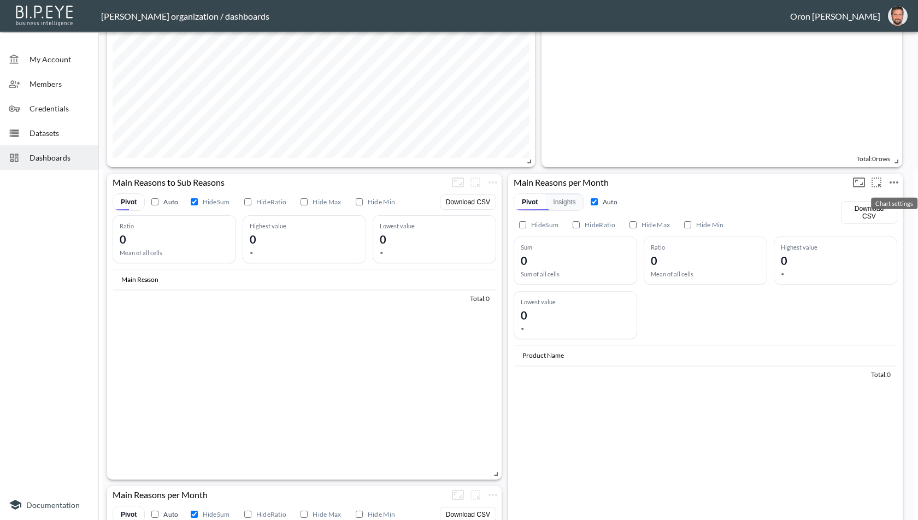
click at [897, 181] on icon "more" at bounding box center [894, 182] width 9 height 2
click at [902, 127] on div at bounding box center [459, 260] width 918 height 520
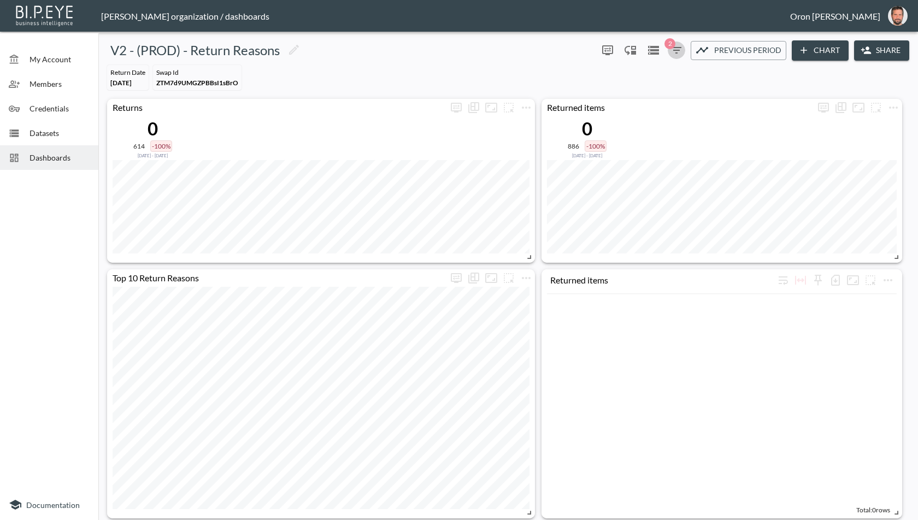
click at [676, 52] on icon "button" at bounding box center [676, 50] width 13 height 13
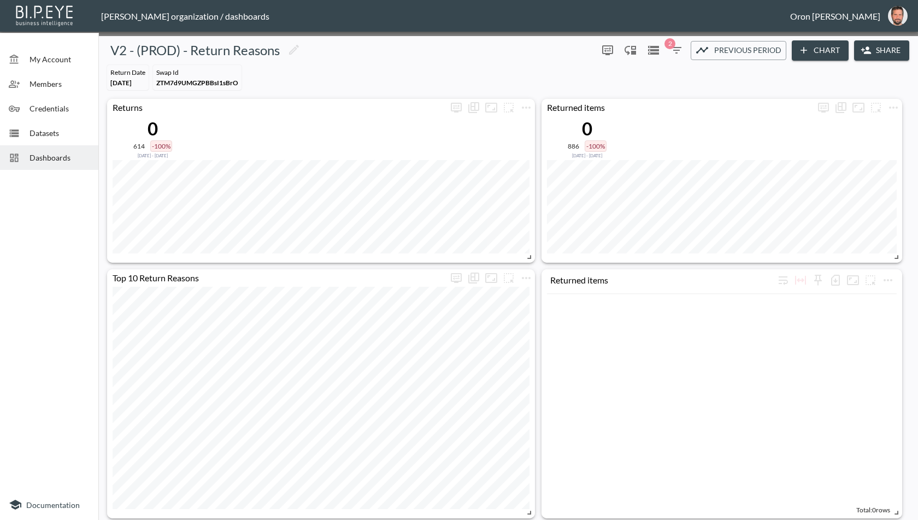
scroll to position [120, 0]
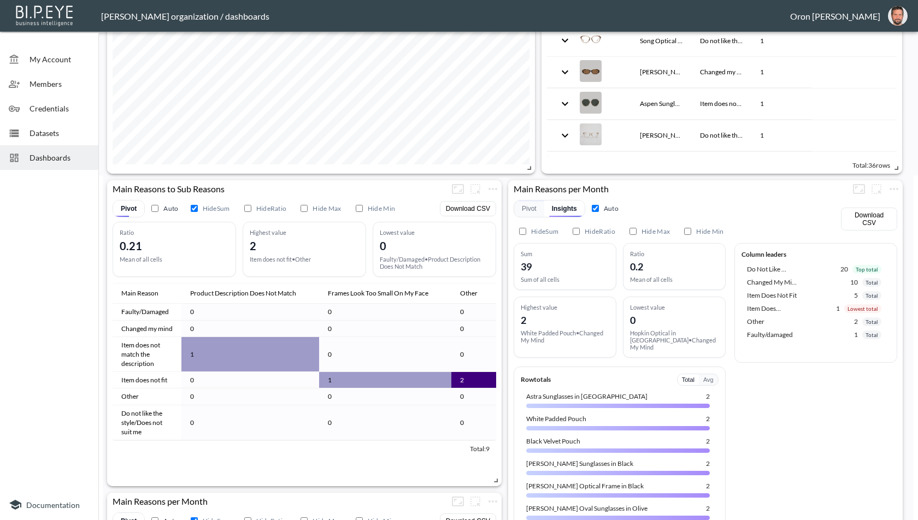
scroll to position [392, 0]
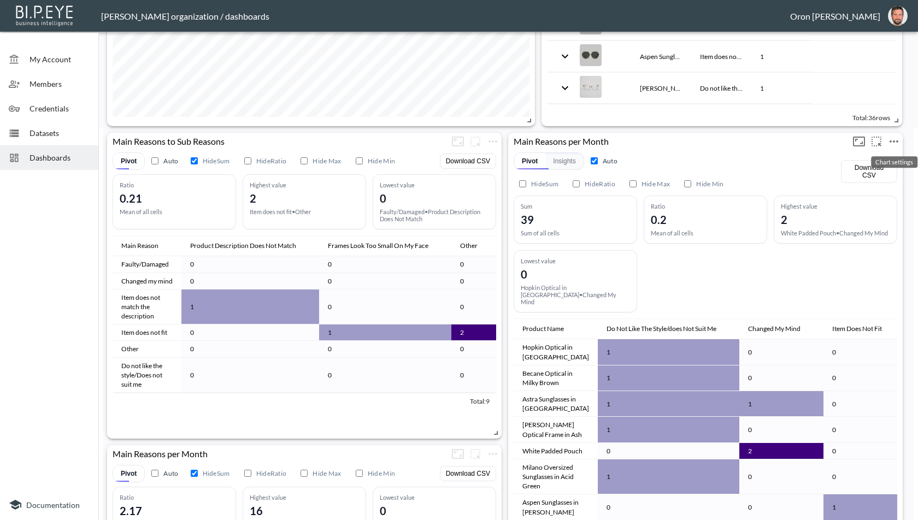
click at [894, 143] on icon "more" at bounding box center [894, 141] width 13 height 13
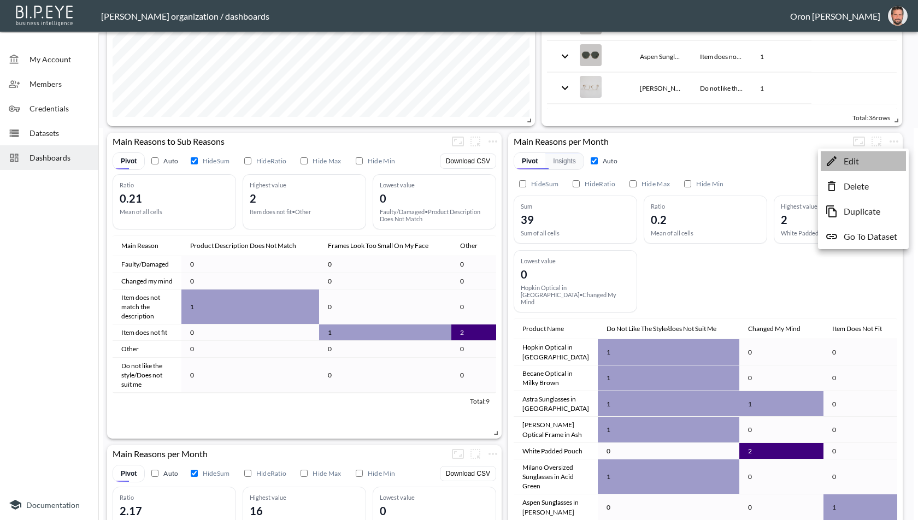
click at [870, 159] on li "Edit" at bounding box center [863, 161] width 85 height 20
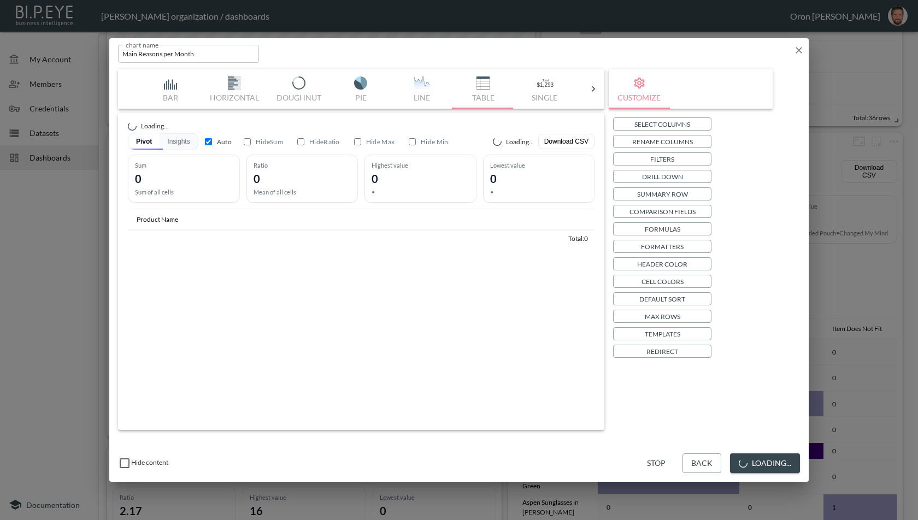
click at [675, 327] on button "Templates" at bounding box center [662, 333] width 98 height 13
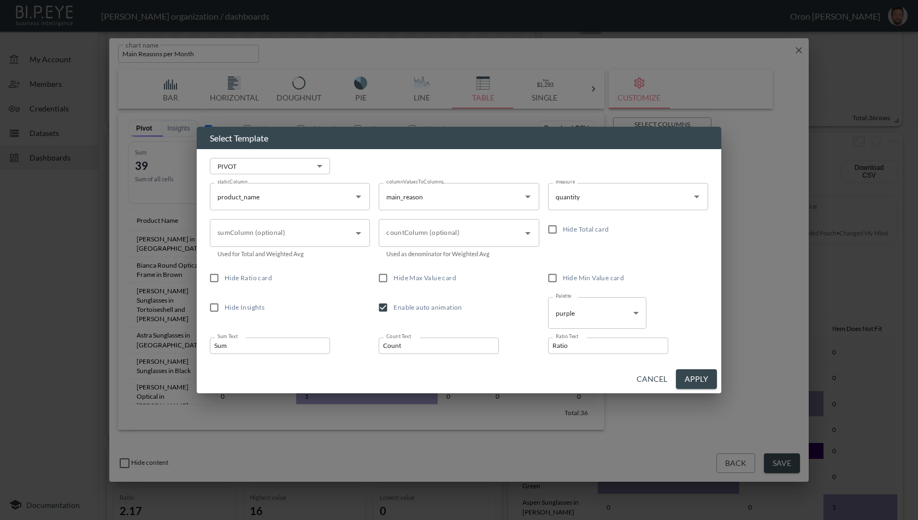
click at [424, 308] on span "Enable auto animation" at bounding box center [427, 307] width 68 height 8
click at [393, 308] on input "Enable auto animation" at bounding box center [383, 307] width 21 height 21
checkbox input "false"
click at [562, 278] on input "Hide Min Value card" at bounding box center [552, 278] width 21 height 21
checkbox input "true"
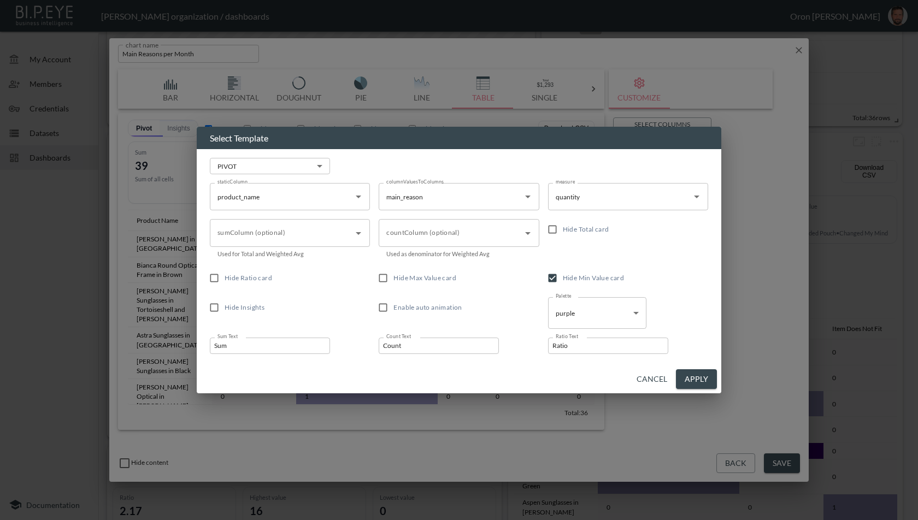
click at [434, 275] on span "Hide Max Value card" at bounding box center [424, 278] width 63 height 8
click at [393, 275] on input "Hide Max Value card" at bounding box center [383, 278] width 21 height 21
checkbox input "true"
click at [590, 231] on span "Hide Total card" at bounding box center [586, 229] width 46 height 8
click at [563, 231] on input "Hide Total card" at bounding box center [552, 229] width 21 height 21
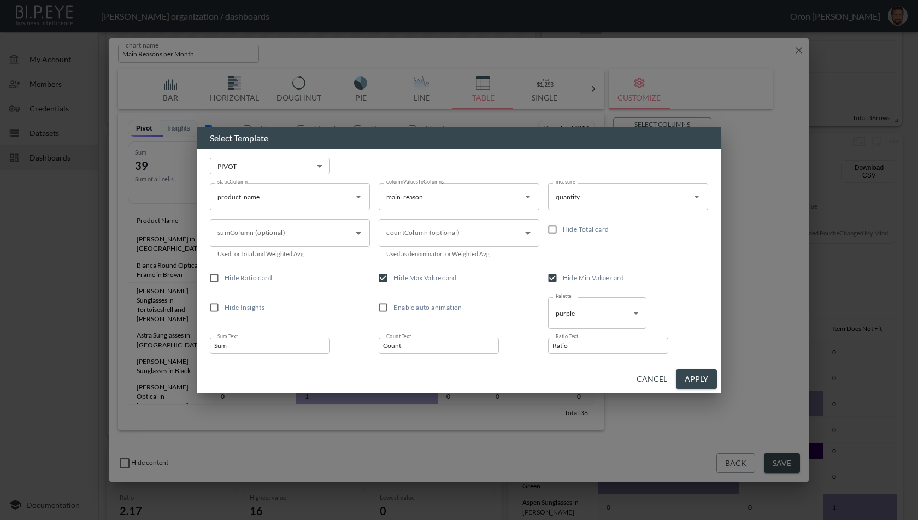
checkbox input "true"
click at [228, 280] on span "Hide Ratio card" at bounding box center [249, 278] width 48 height 8
click at [225, 280] on input "Hide Ratio card" at bounding box center [214, 278] width 21 height 21
checkbox input "true"
click at [708, 380] on button "Apply" at bounding box center [696, 379] width 41 height 20
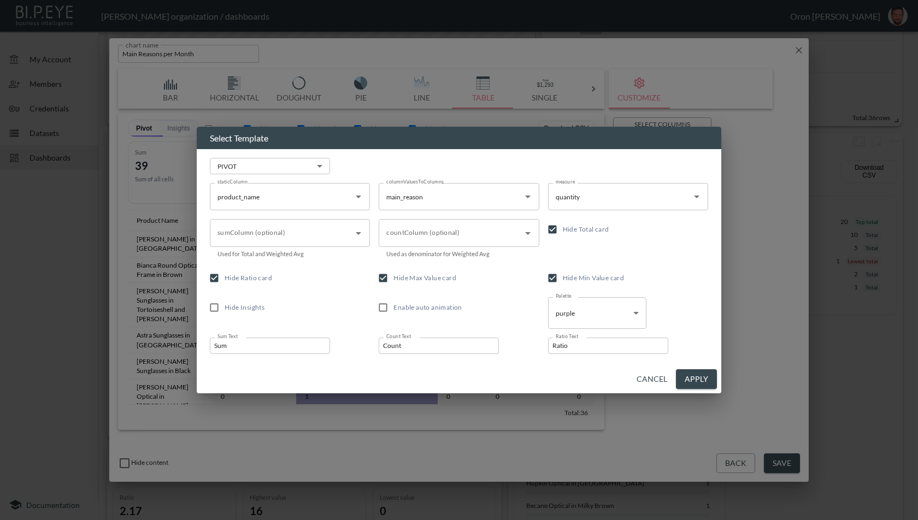
checkbox input "false"
checkbox input "true"
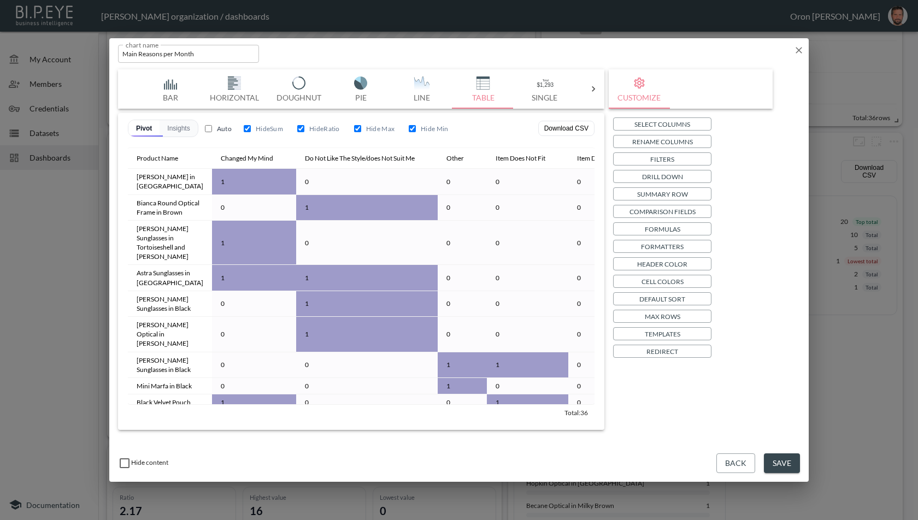
click at [778, 458] on button "Save" at bounding box center [782, 464] width 36 height 20
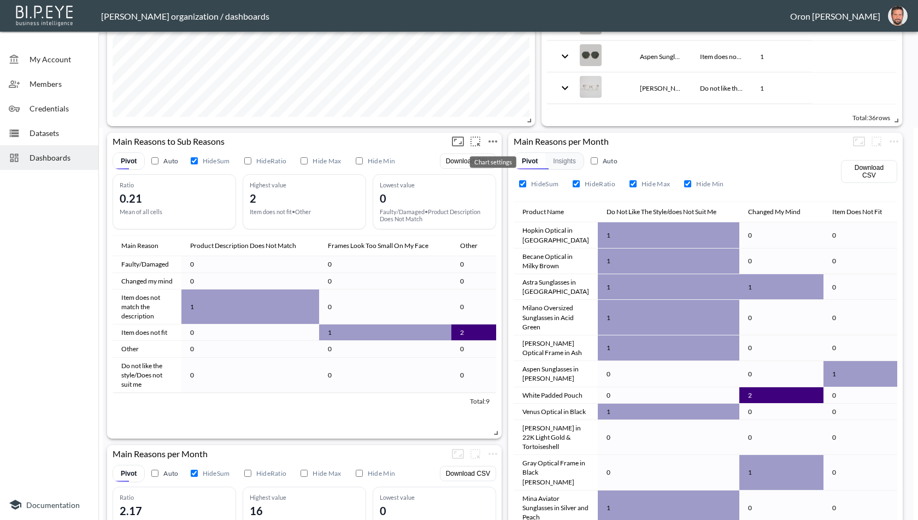
click at [492, 143] on icon "more" at bounding box center [492, 141] width 13 height 13
click at [487, 157] on p "Edit" at bounding box center [480, 161] width 15 height 13
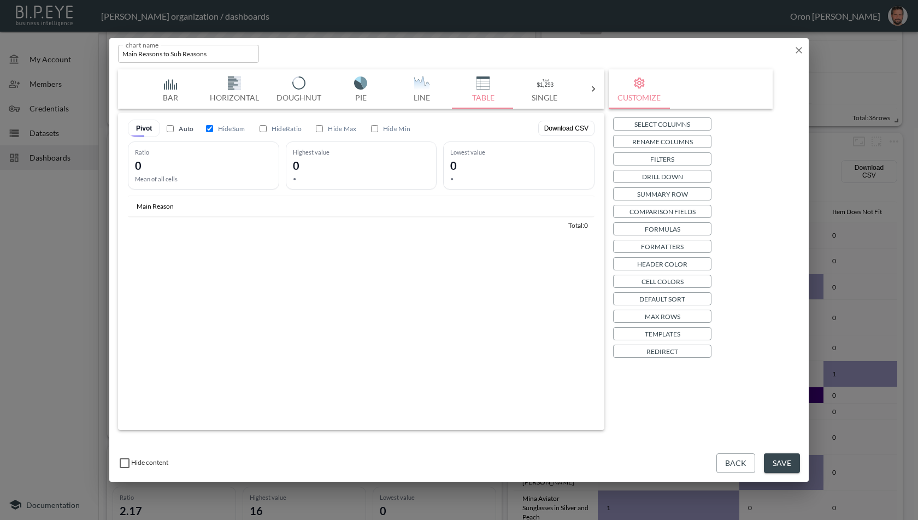
click at [650, 337] on p "Templates" at bounding box center [663, 333] width 36 height 11
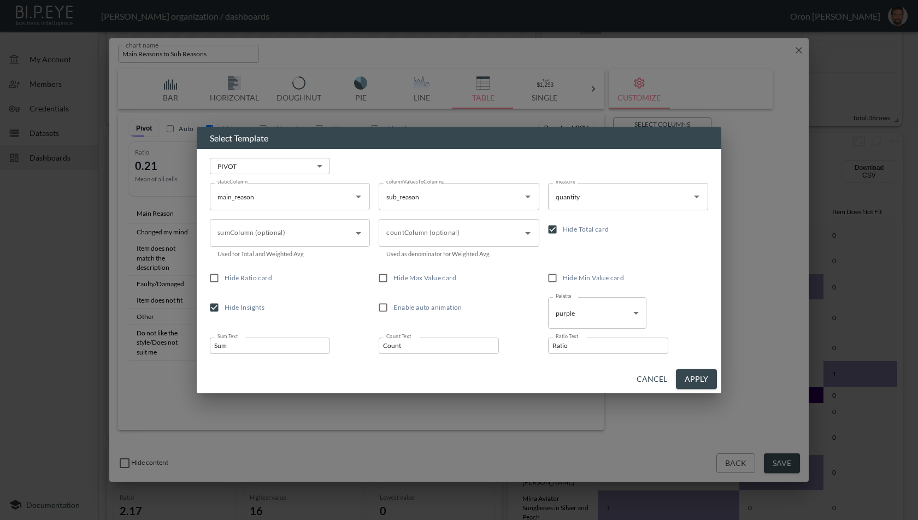
click at [581, 275] on span "Hide Min Value card" at bounding box center [594, 278] width 62 height 8
click at [563, 275] on input "Hide Min Value card" at bounding box center [552, 278] width 21 height 21
checkbox input "true"
click at [431, 278] on span "Hide Max Value card" at bounding box center [424, 278] width 63 height 8
click at [393, 278] on input "Hide Max Value card" at bounding box center [383, 278] width 21 height 21
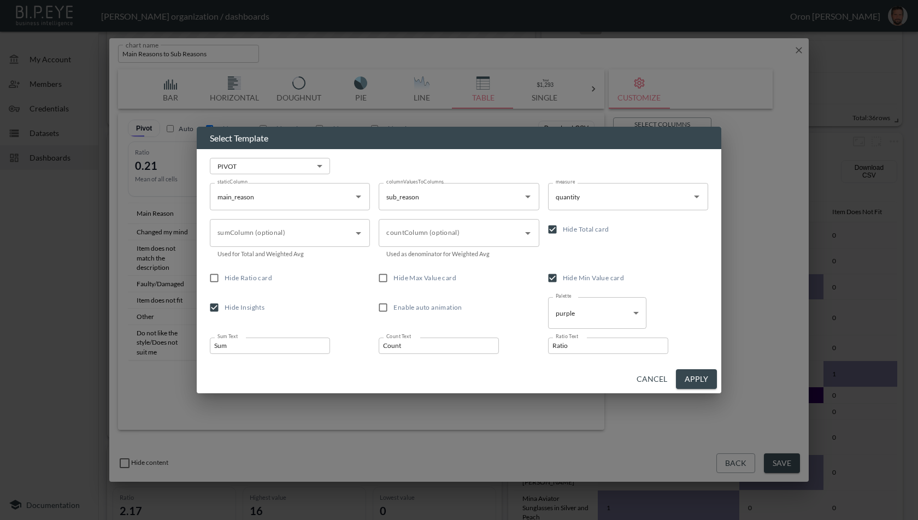
checkbox input "true"
click at [266, 277] on span "Hide Ratio card" at bounding box center [249, 278] width 48 height 8
click at [225, 277] on input "Hide Ratio card" at bounding box center [214, 278] width 21 height 21
checkbox input "true"
click at [249, 303] on span "Hide Insights" at bounding box center [245, 308] width 40 height 10
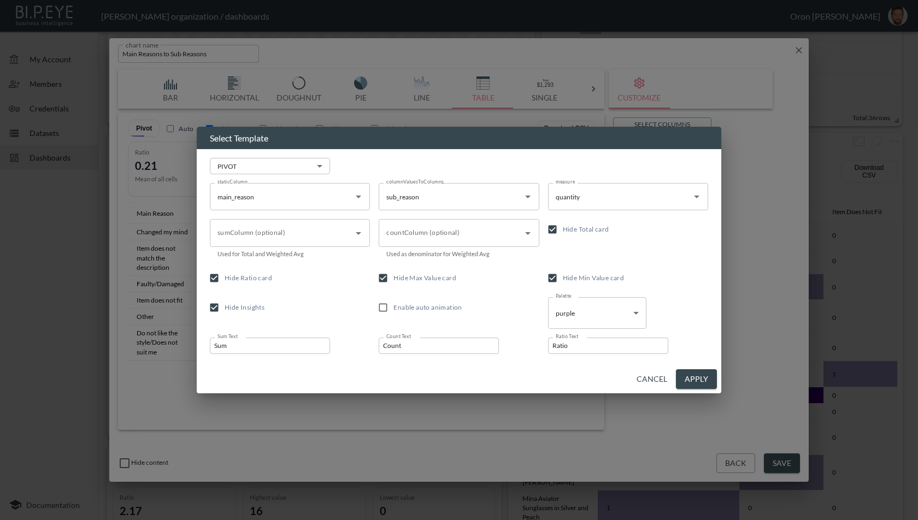
click at [225, 303] on input "Hide Insights" at bounding box center [214, 307] width 21 height 21
checkbox input "false"
click at [705, 377] on button "Apply" at bounding box center [696, 379] width 41 height 20
checkbox input "true"
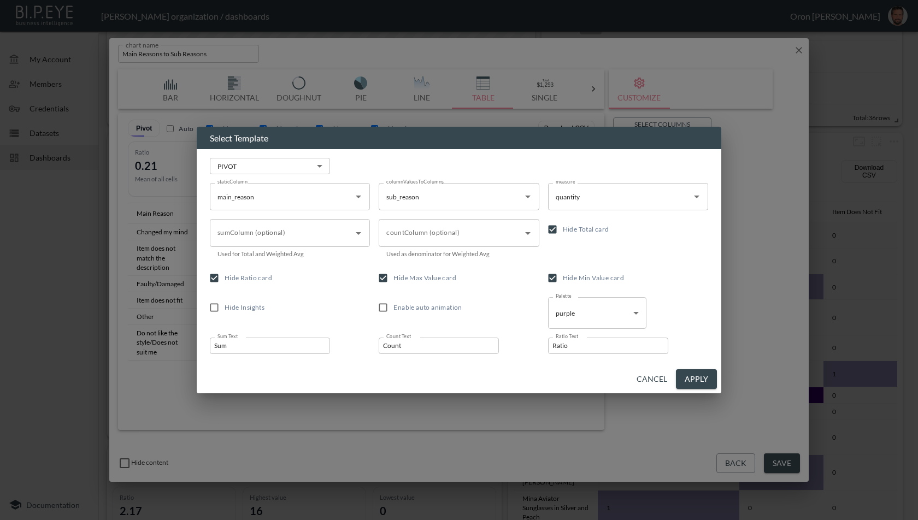
checkbox input "true"
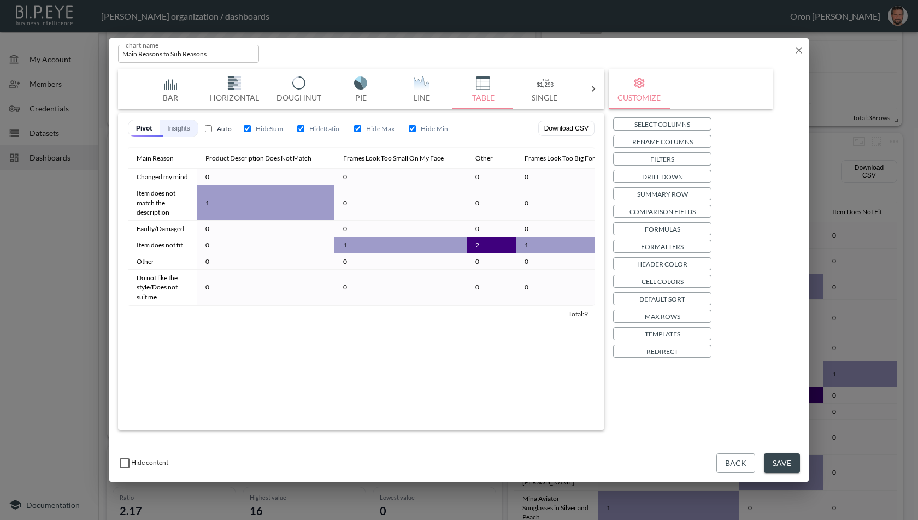
click at [174, 126] on button "Insights" at bounding box center [179, 128] width 38 height 16
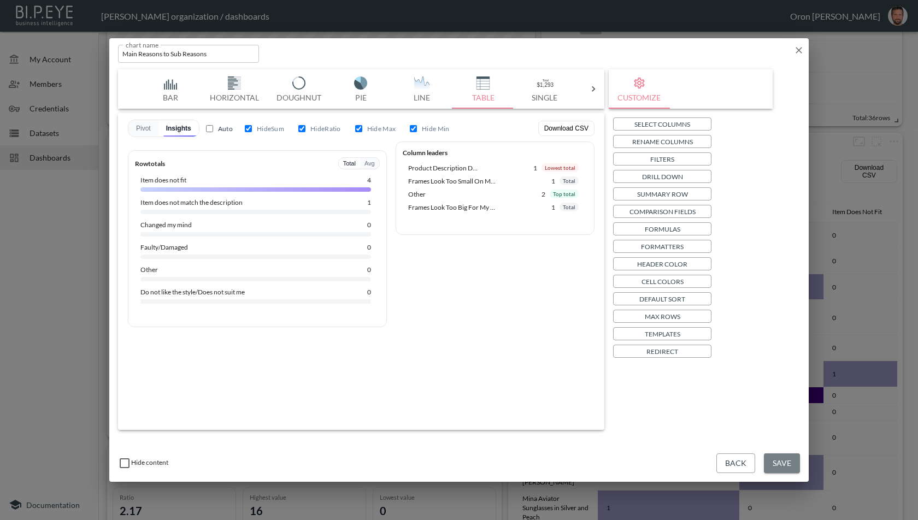
click at [777, 465] on button "Save" at bounding box center [782, 464] width 36 height 20
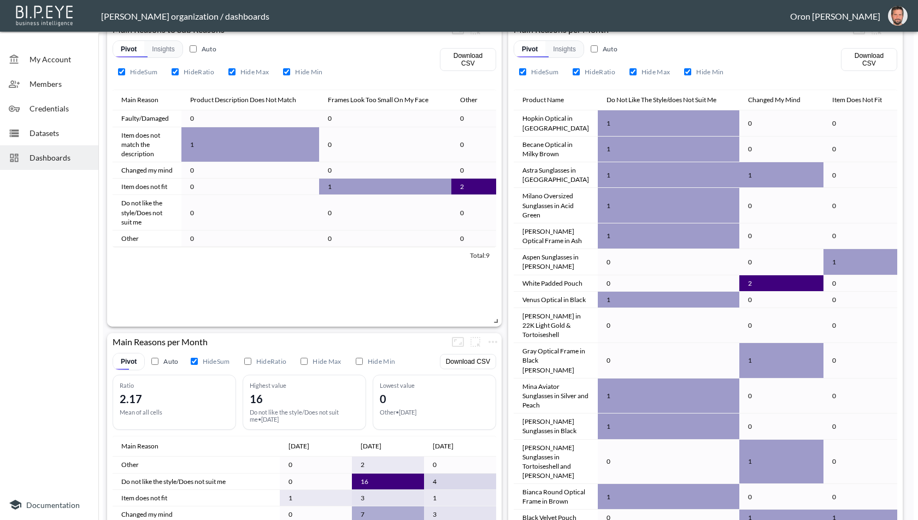
scroll to position [508, 0]
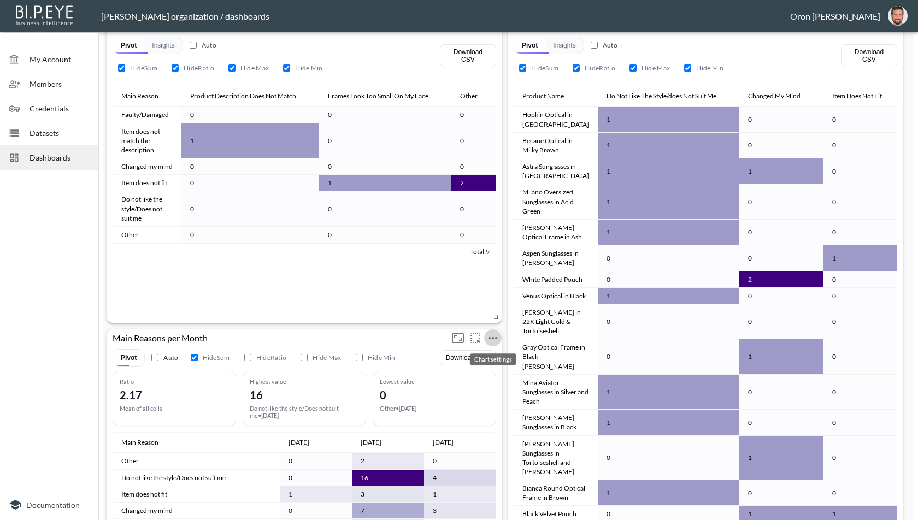
click at [494, 339] on icon "more" at bounding box center [492, 338] width 13 height 13
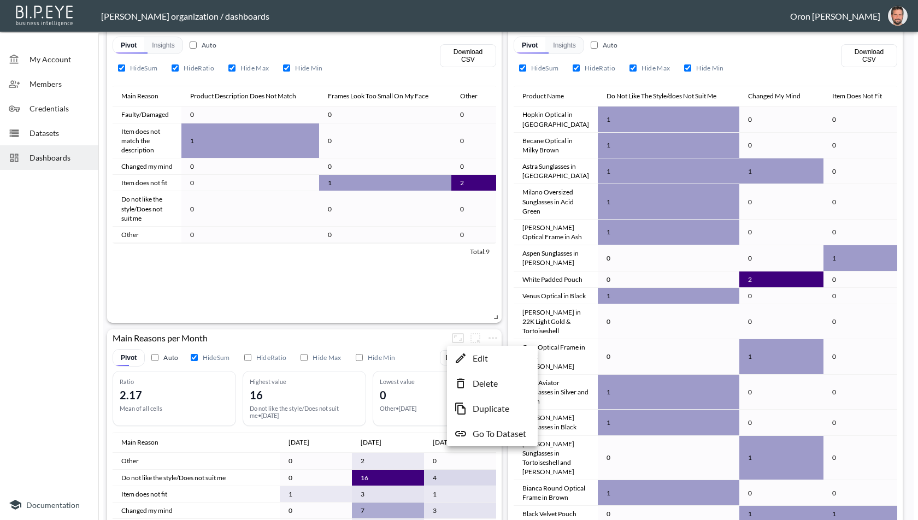
click at [483, 356] on p "Edit" at bounding box center [480, 358] width 15 height 13
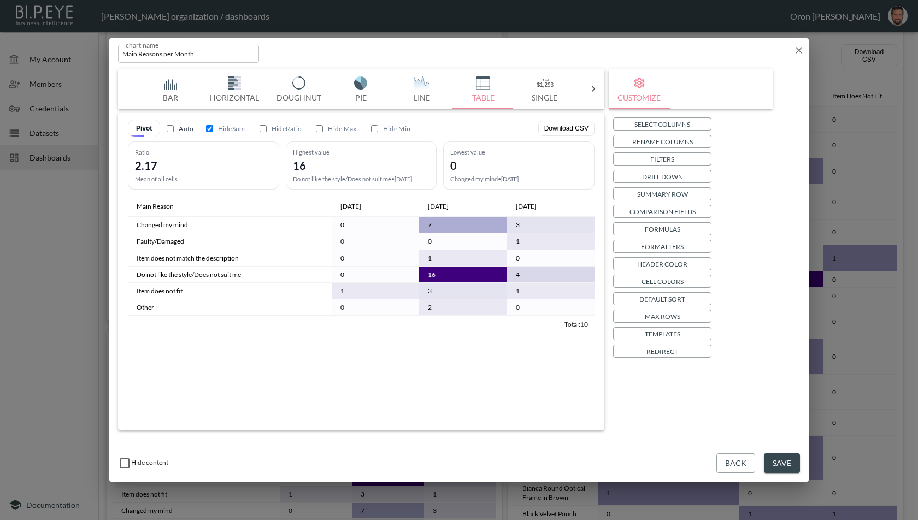
click at [686, 328] on button "Templates" at bounding box center [662, 333] width 98 height 13
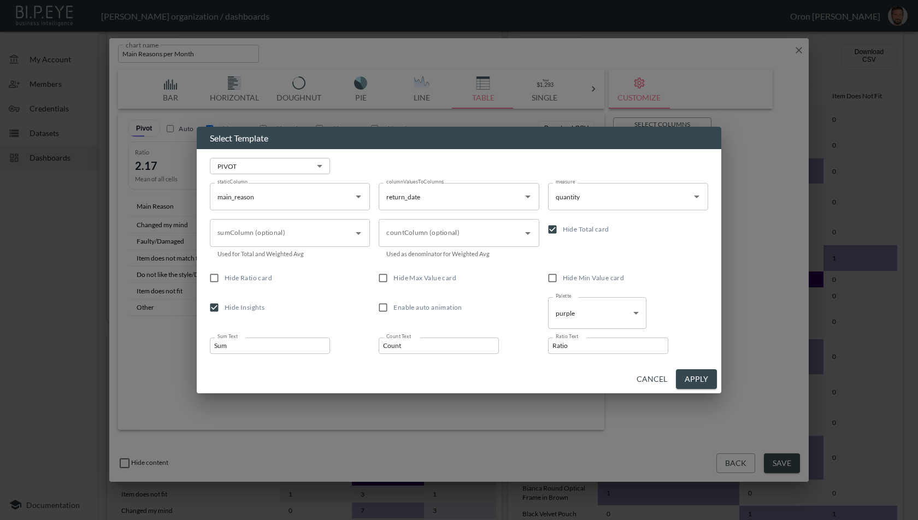
click at [565, 273] on span "Hide Min Value card" at bounding box center [594, 278] width 62 height 10
click at [563, 273] on input "Hide Min Value card" at bounding box center [552, 278] width 21 height 21
checkbox input "true"
click at [424, 274] on span "Hide Max Value card" at bounding box center [424, 278] width 63 height 8
click at [393, 274] on input "Hide Max Value card" at bounding box center [383, 278] width 21 height 21
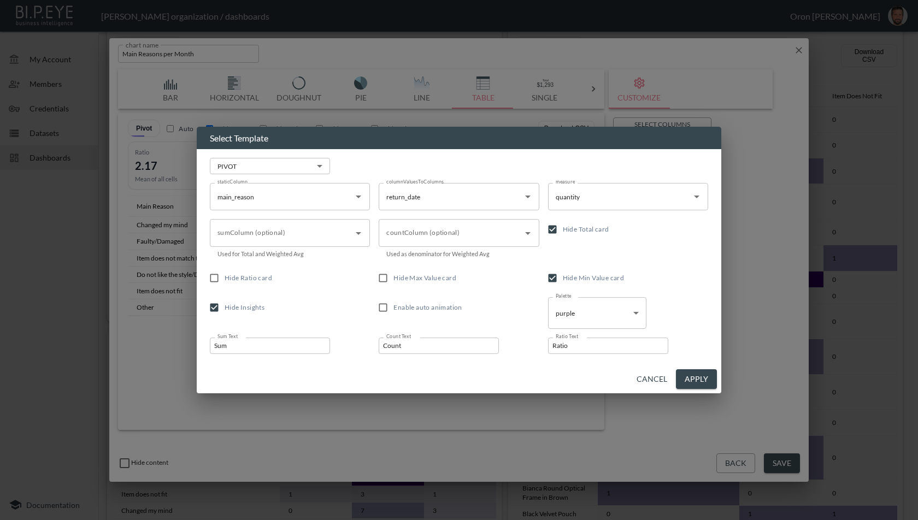
checkbox input "true"
click at [221, 280] on input "Hide Ratio card" at bounding box center [214, 278] width 21 height 21
checkbox input "true"
click at [221, 309] on input "Hide Insights" at bounding box center [214, 307] width 21 height 21
checkbox input "false"
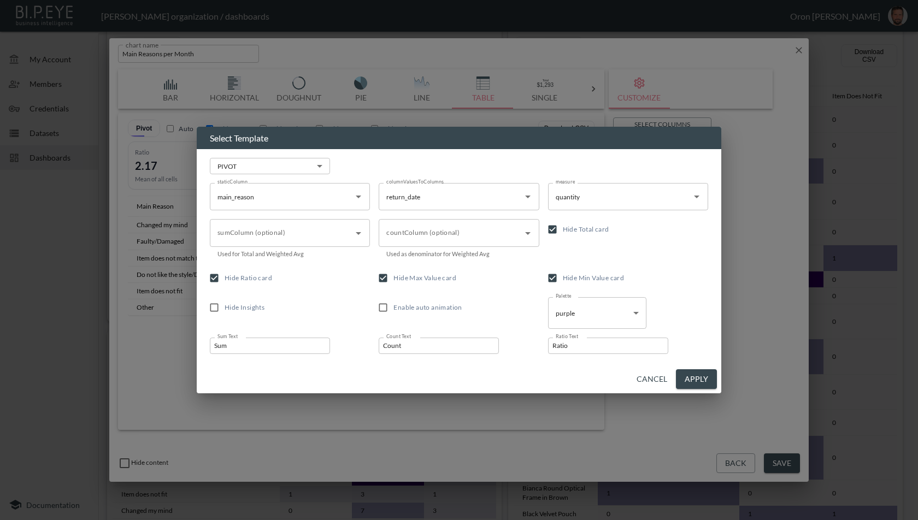
click at [704, 375] on button "Apply" at bounding box center [696, 379] width 41 height 20
checkbox input "true"
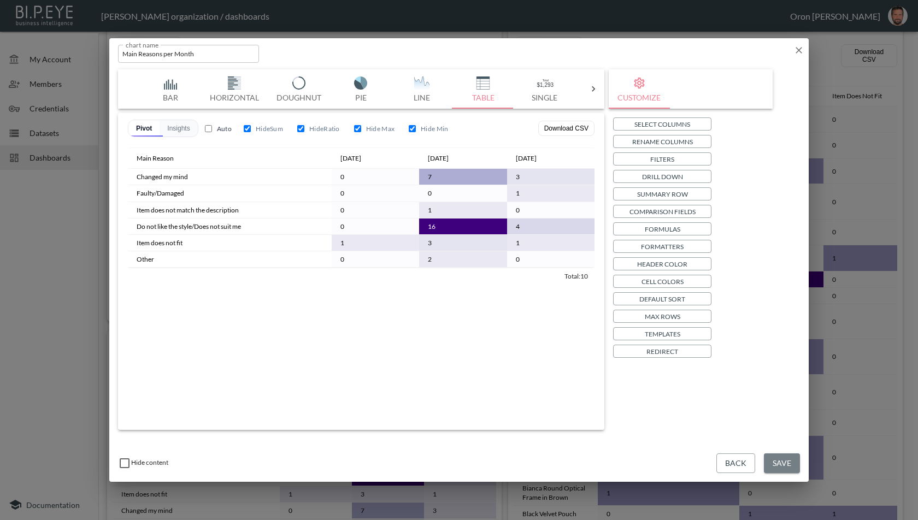
click at [785, 468] on button "Save" at bounding box center [782, 464] width 36 height 20
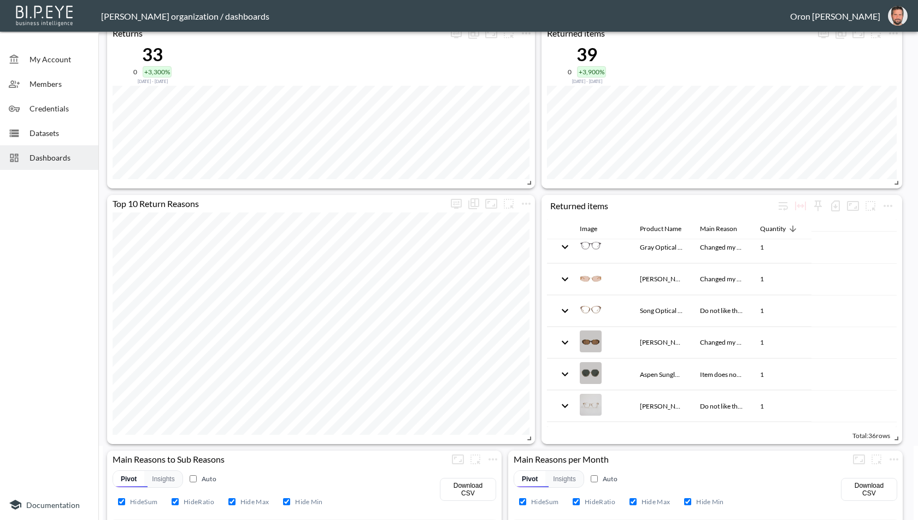
scroll to position [0, 0]
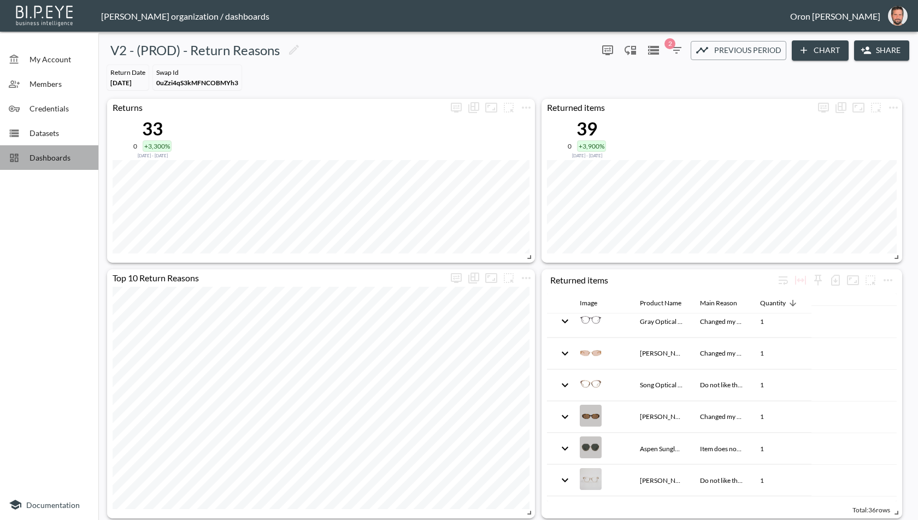
click at [35, 157] on span "Dashboards" at bounding box center [60, 157] width 60 height 11
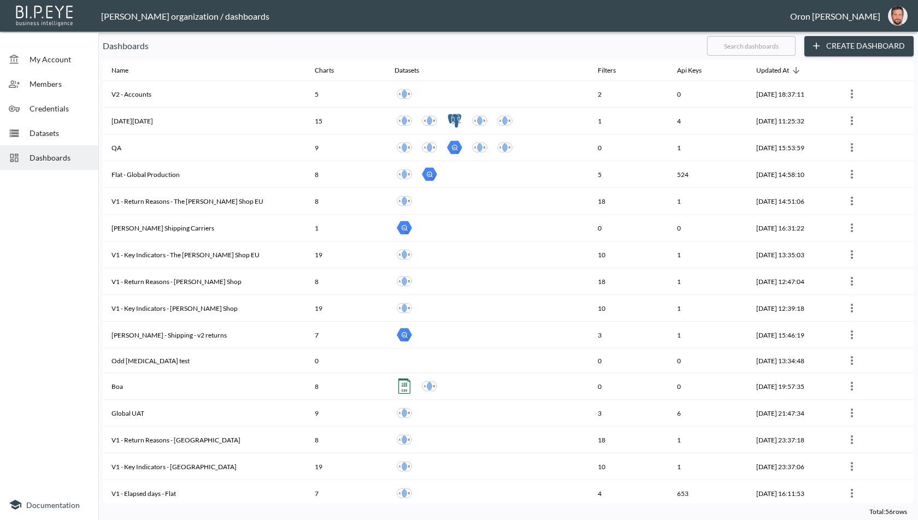
click at [731, 54] on input "text" at bounding box center [751, 45] width 89 height 27
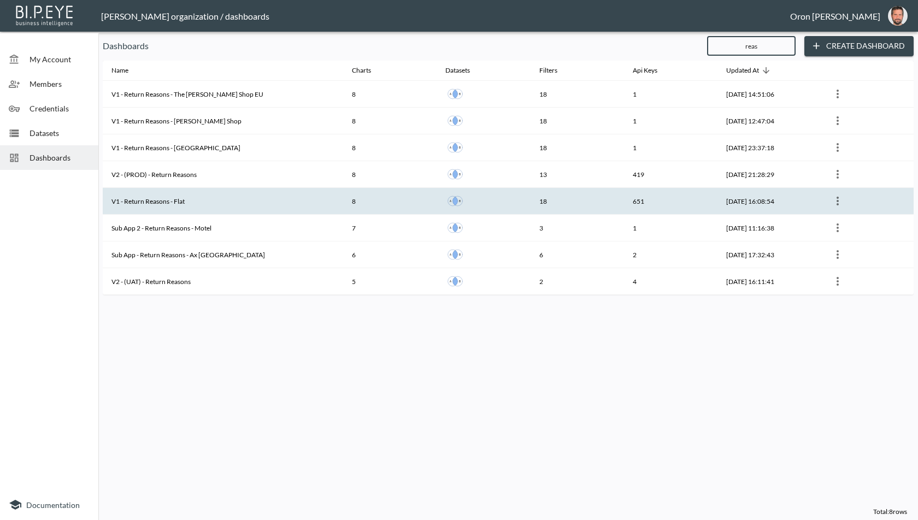
type input "reas"
click at [188, 195] on th "V1 - Return Reasons - Flat" at bounding box center [223, 201] width 240 height 27
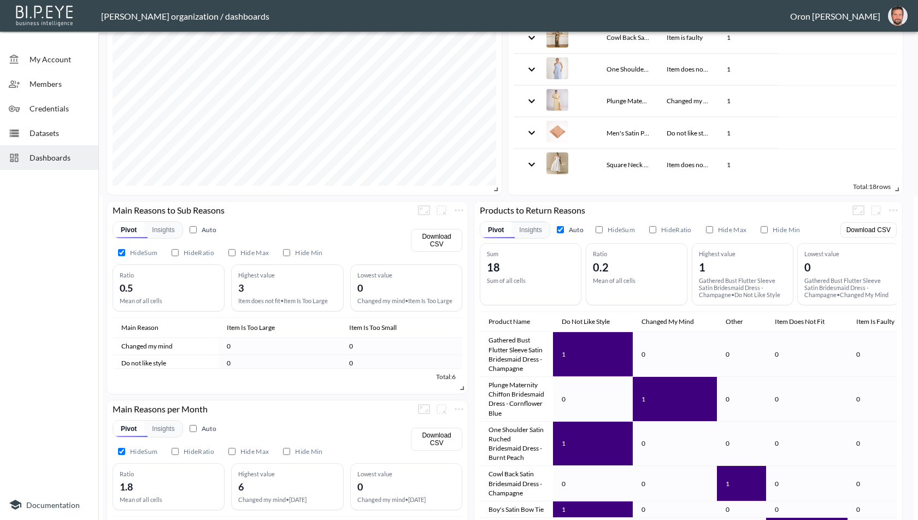
scroll to position [327, 0]
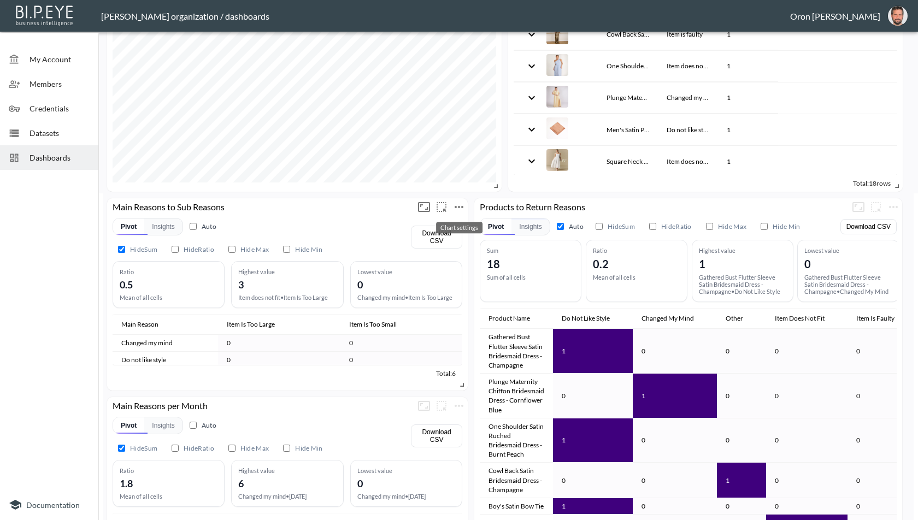
click at [460, 209] on icon "more" at bounding box center [459, 207] width 13 height 13
click at [448, 227] on p "Edit" at bounding box center [446, 226] width 15 height 13
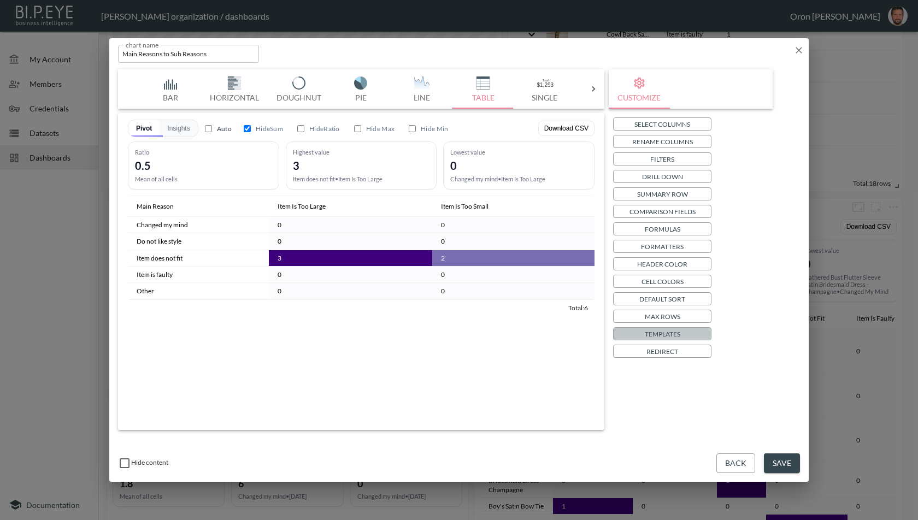
click at [675, 334] on p "Templates" at bounding box center [663, 333] width 36 height 11
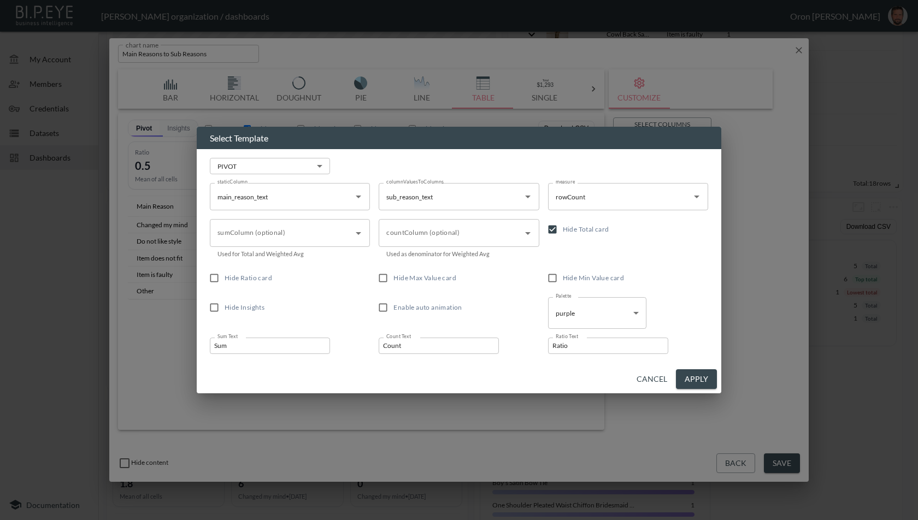
click at [564, 278] on span "Hide Min Value card" at bounding box center [594, 278] width 62 height 8
click at [563, 278] on input "Hide Min Value card" at bounding box center [552, 278] width 21 height 21
checkbox input "true"
click at [427, 275] on span "Hide Max Value card" at bounding box center [424, 278] width 63 height 8
click at [393, 275] on input "Hide Max Value card" at bounding box center [383, 278] width 21 height 21
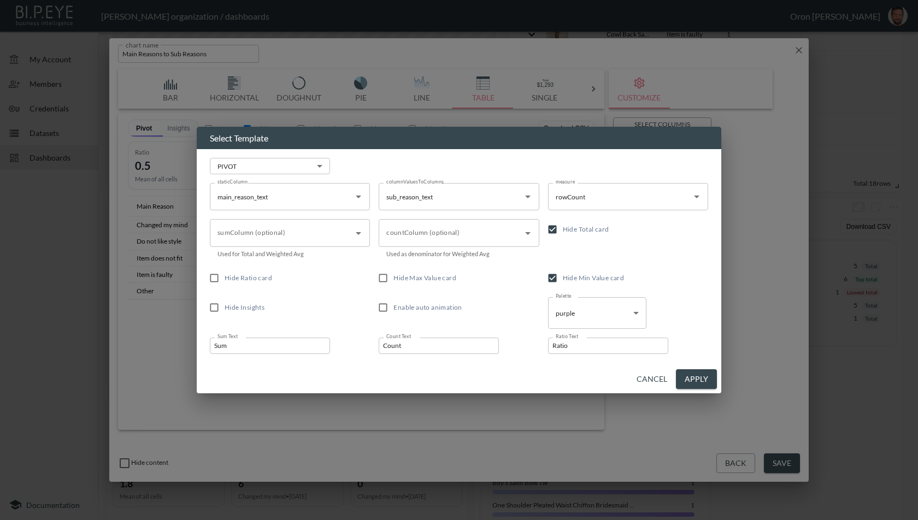
checkbox input "true"
click at [243, 279] on span "Hide Ratio card" at bounding box center [249, 278] width 48 height 8
click at [225, 279] on input "Hide Ratio card" at bounding box center [214, 278] width 21 height 21
checkbox input "true"
click at [696, 377] on button "Apply" at bounding box center [696, 379] width 41 height 20
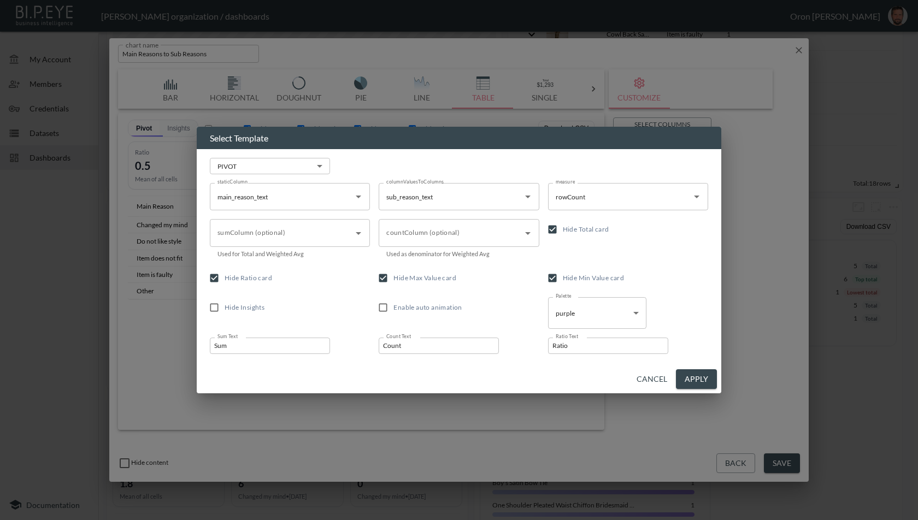
checkbox input "true"
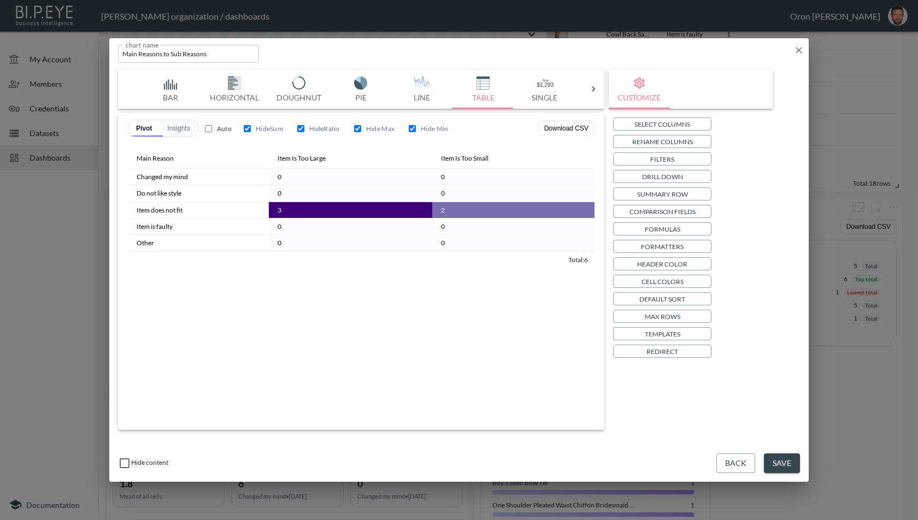
click at [777, 460] on button "Save" at bounding box center [782, 464] width 36 height 20
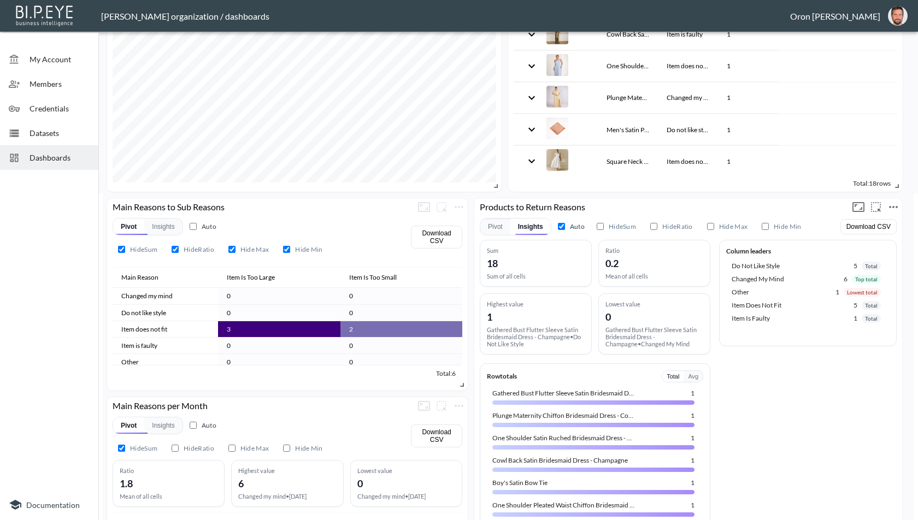
click at [894, 209] on icon "more" at bounding box center [893, 207] width 13 height 13
click at [874, 225] on li "Edit" at bounding box center [863, 227] width 85 height 20
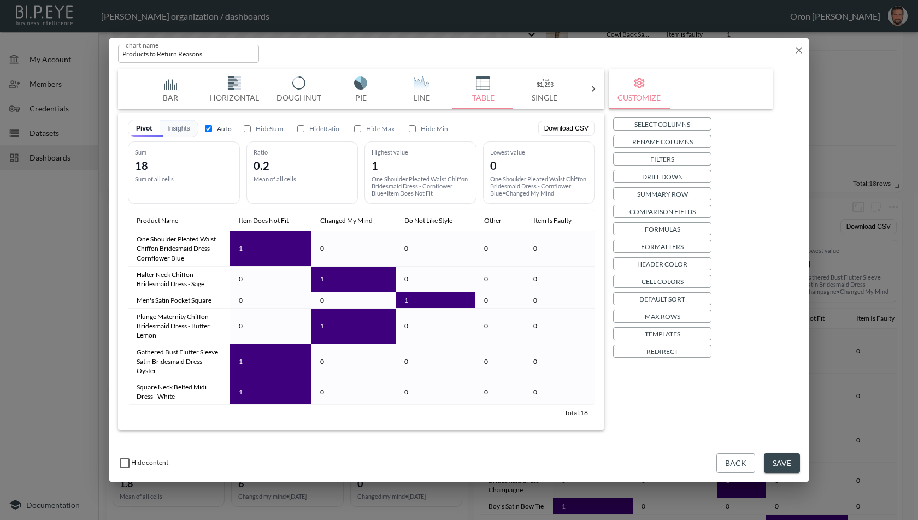
click at [661, 337] on p "Templates" at bounding box center [663, 333] width 36 height 11
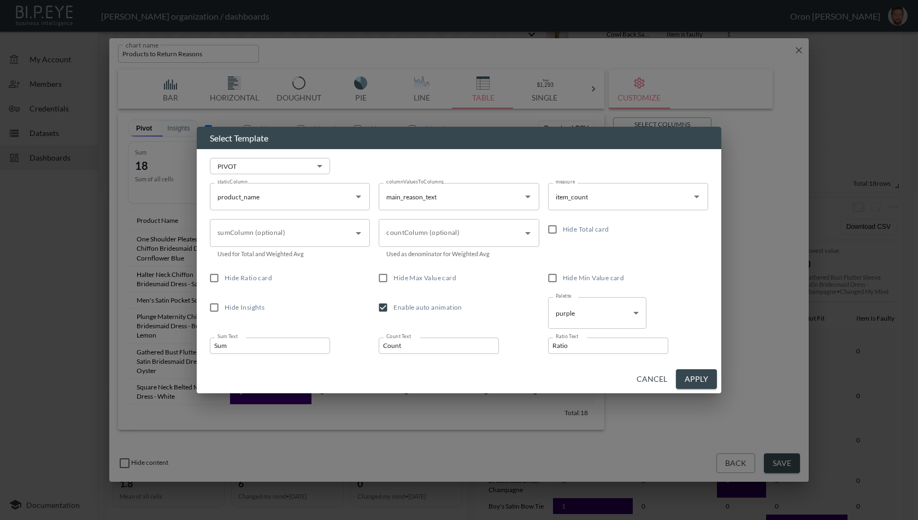
click at [396, 307] on span "Enable auto animation" at bounding box center [427, 307] width 68 height 8
click at [393, 307] on input "Enable auto animation" at bounding box center [383, 307] width 21 height 21
checkbox input "false"
click at [397, 287] on label "Hide Max Value card" at bounding box center [451, 278] width 157 height 21
click at [393, 287] on input "Hide Max Value card" at bounding box center [383, 278] width 21 height 21
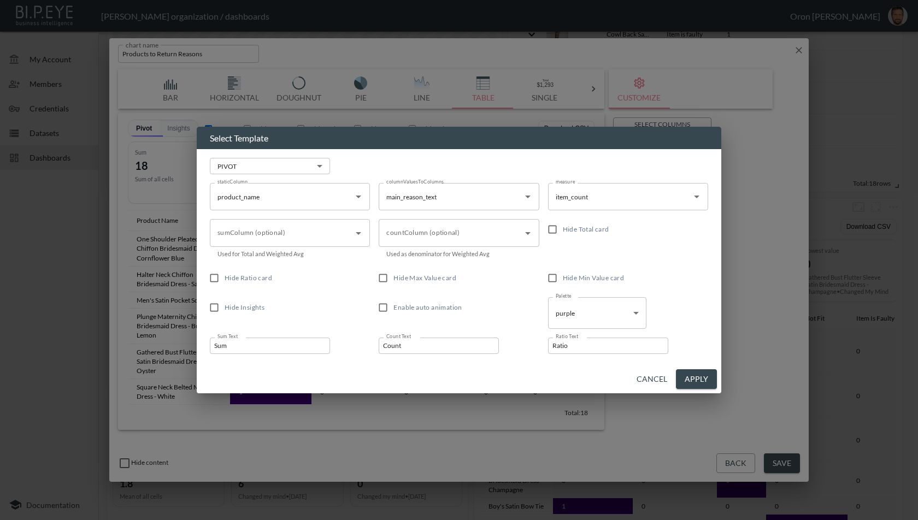
checkbox input "true"
click at [251, 277] on span "Hide Ratio card" at bounding box center [249, 278] width 48 height 8
click at [225, 277] on input "Hide Ratio card" at bounding box center [214, 278] width 21 height 21
checkbox input "true"
click at [588, 277] on span "Hide Min Value card" at bounding box center [594, 278] width 62 height 8
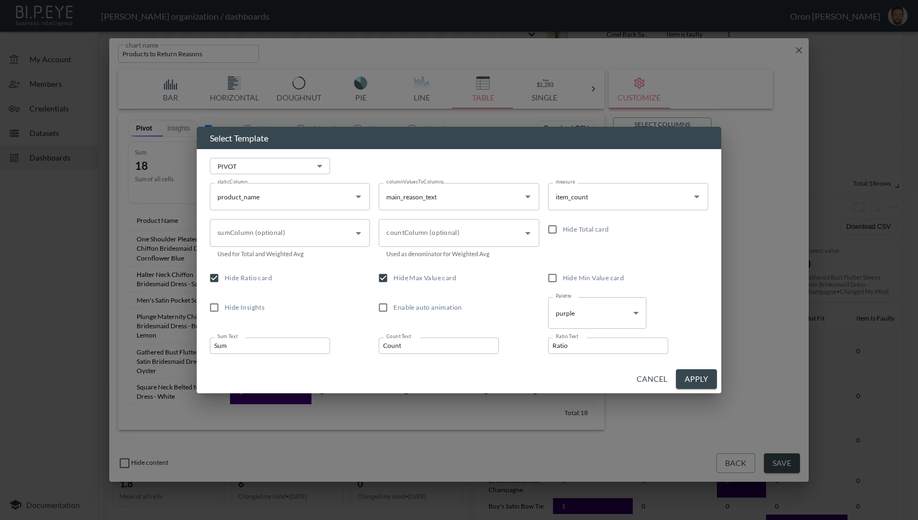
click at [563, 277] on input "Hide Min Value card" at bounding box center [552, 278] width 21 height 21
checkbox input "true"
click at [583, 230] on span "Hide Total card" at bounding box center [586, 229] width 46 height 8
click at [563, 230] on input "Hide Total card" at bounding box center [552, 229] width 21 height 21
checkbox input "true"
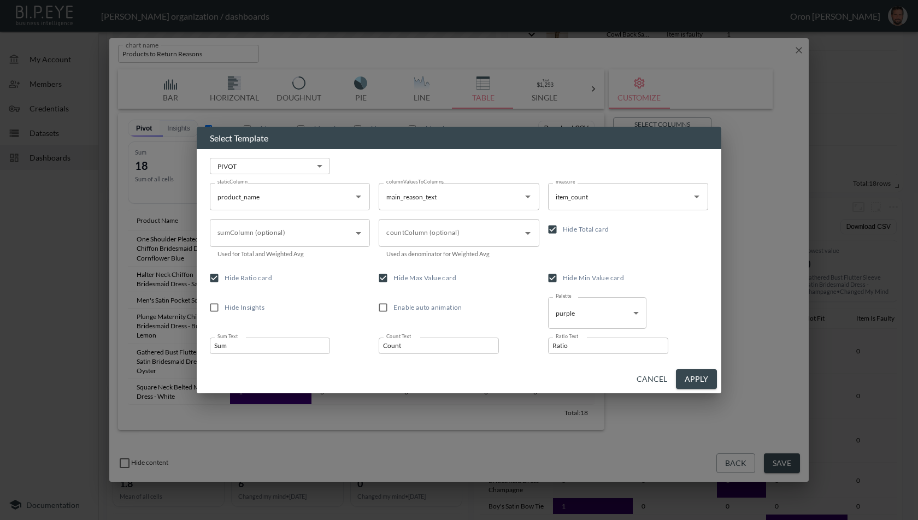
click at [703, 381] on button "Apply" at bounding box center [696, 379] width 41 height 20
checkbox input "false"
checkbox input "true"
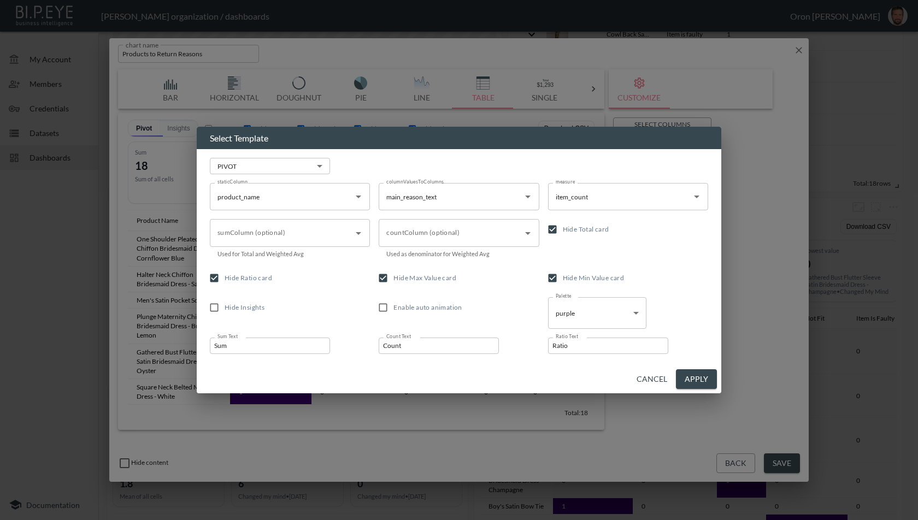
checkbox input "true"
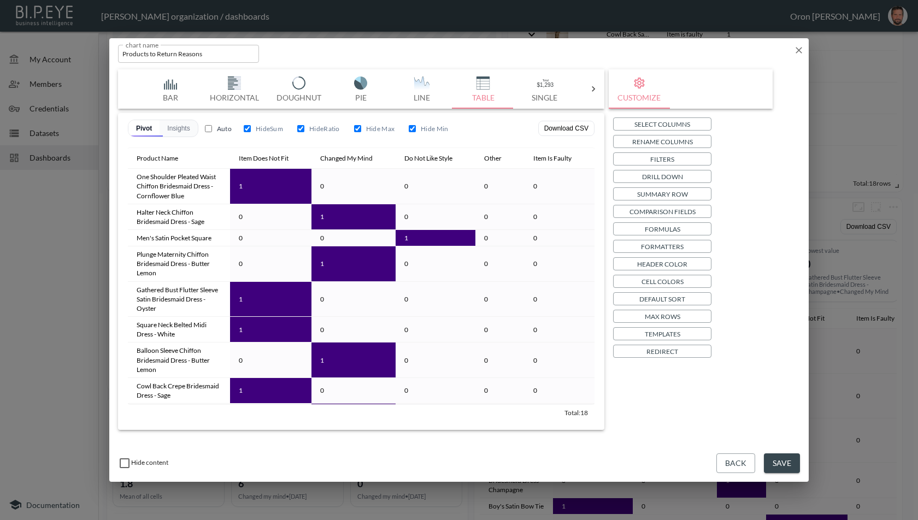
click at [790, 463] on button "Save" at bounding box center [782, 464] width 36 height 20
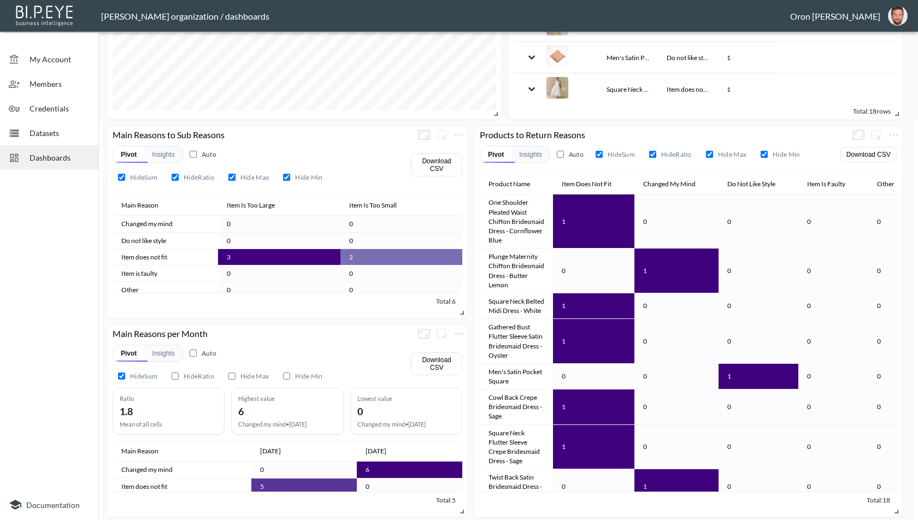
scroll to position [400, 0]
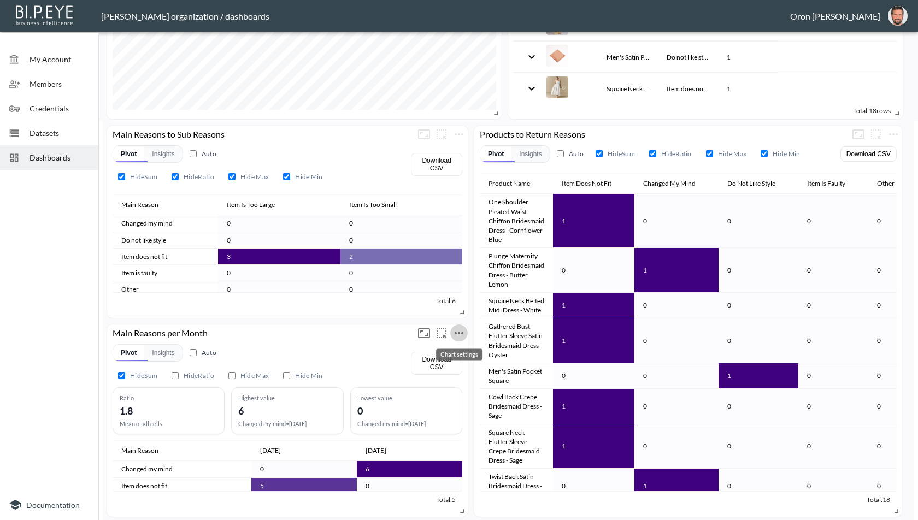
click at [455, 332] on icon "more" at bounding box center [459, 333] width 9 height 2
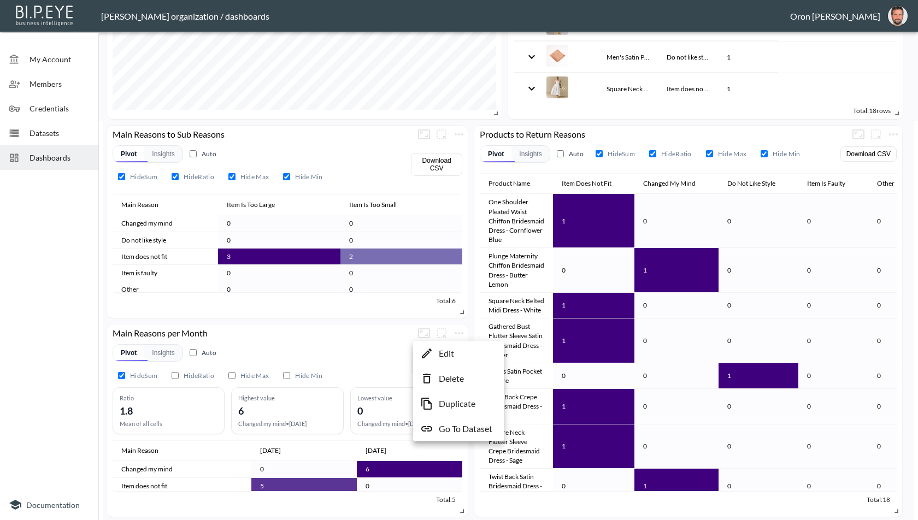
click at [452, 348] on p "Edit" at bounding box center [446, 353] width 15 height 13
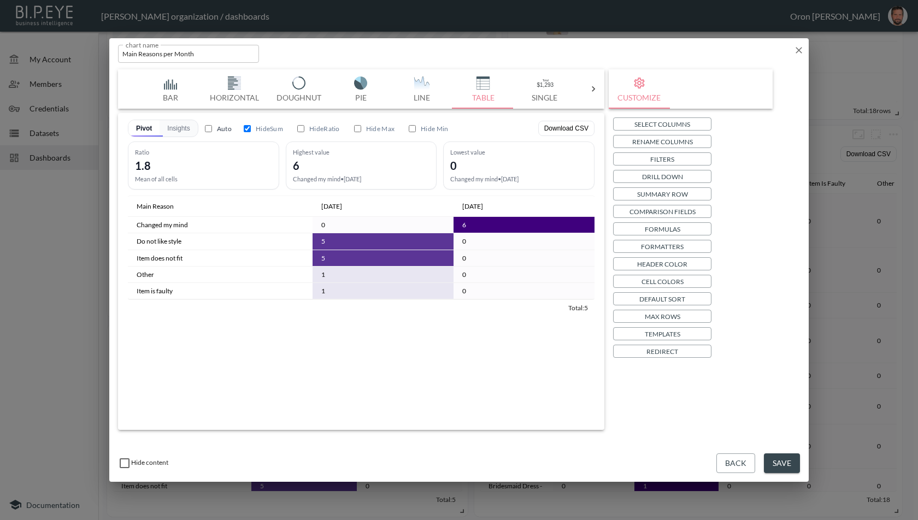
click at [672, 334] on p "Templates" at bounding box center [663, 333] width 36 height 11
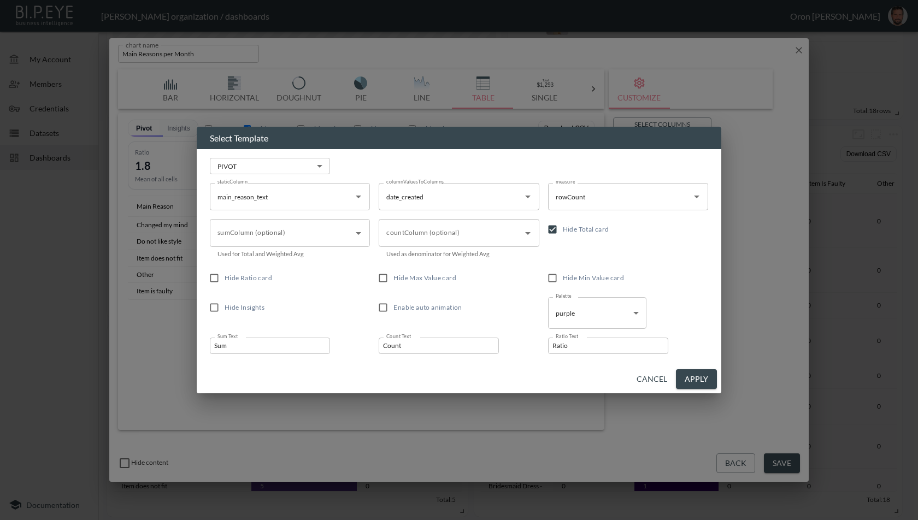
click at [571, 277] on span "Hide Min Value card" at bounding box center [594, 278] width 62 height 8
click at [563, 277] on input "Hide Min Value card" at bounding box center [552, 278] width 21 height 21
checkbox input "true"
click at [431, 269] on label "Hide Max Value card" at bounding box center [451, 278] width 157 height 21
click at [393, 269] on input "Hide Max Value card" at bounding box center [383, 278] width 21 height 21
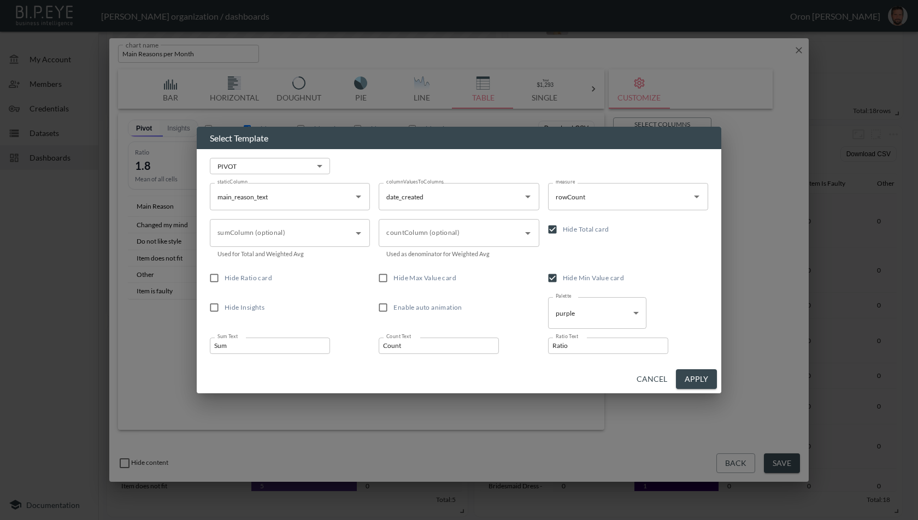
checkbox input "true"
click at [251, 278] on span "Hide Ratio card" at bounding box center [249, 278] width 48 height 8
click at [225, 278] on input "Hide Ratio card" at bounding box center [214, 278] width 21 height 21
checkbox input "true"
click at [696, 377] on button "Apply" at bounding box center [696, 379] width 41 height 20
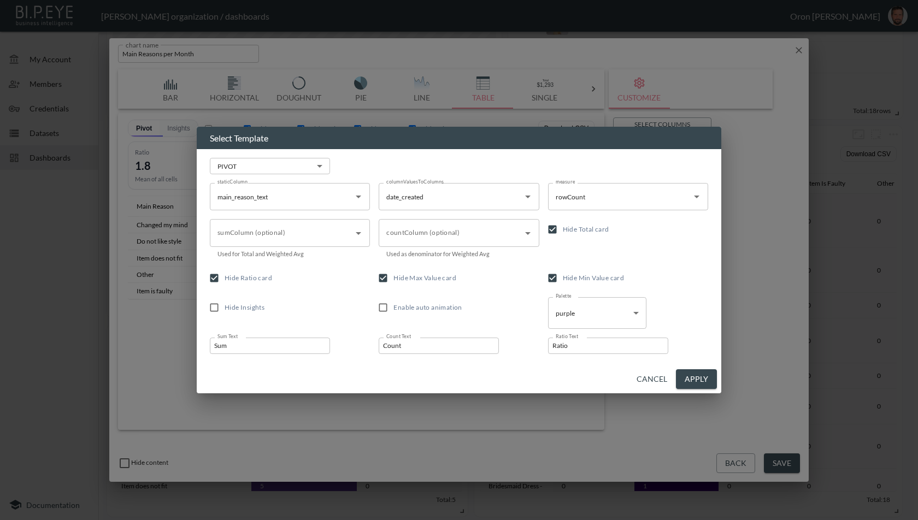
checkbox input "true"
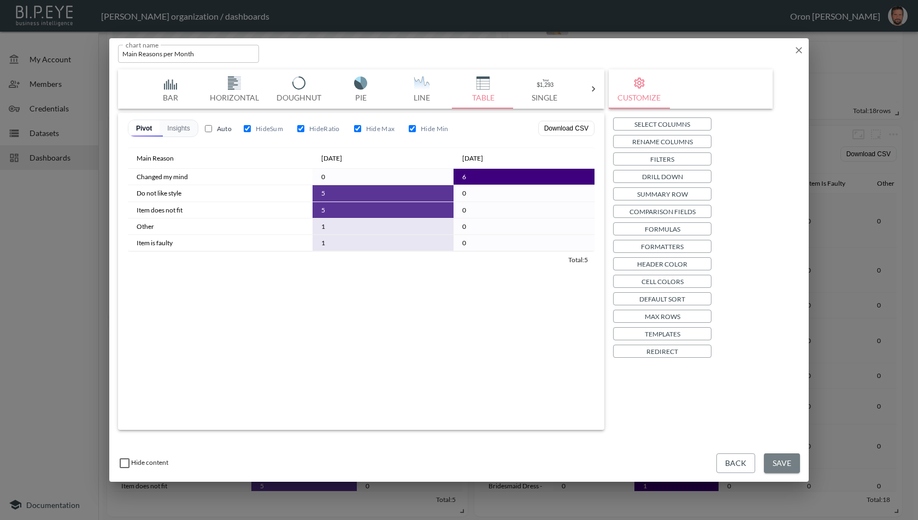
click at [778, 464] on button "Save" at bounding box center [782, 464] width 36 height 20
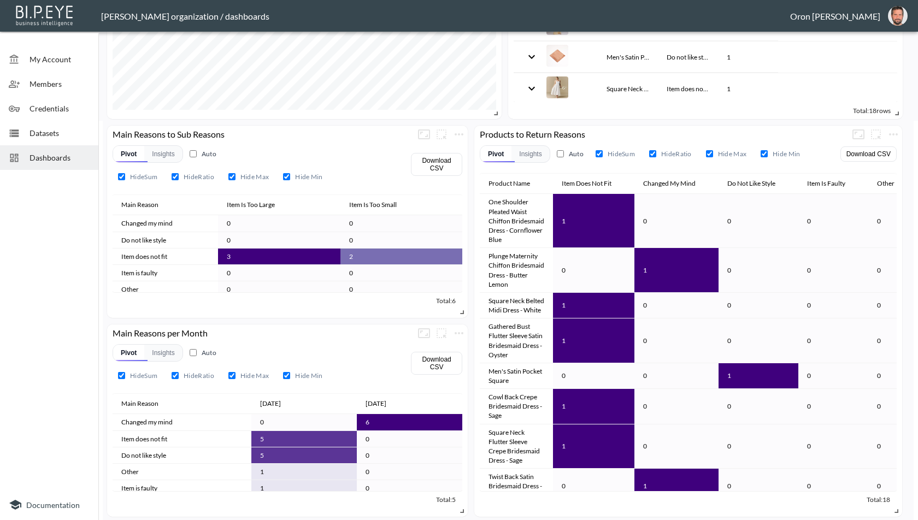
scroll to position [473, 0]
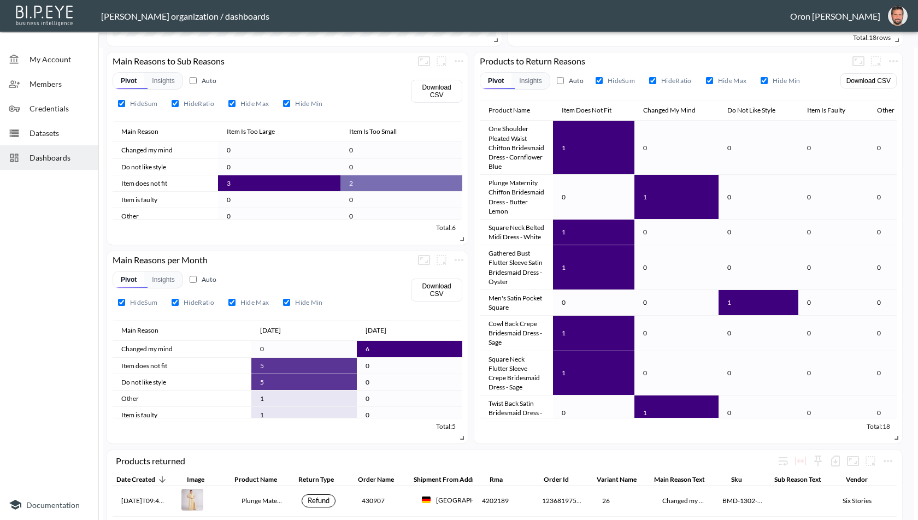
click at [63, 157] on span "Dashboards" at bounding box center [60, 157] width 60 height 11
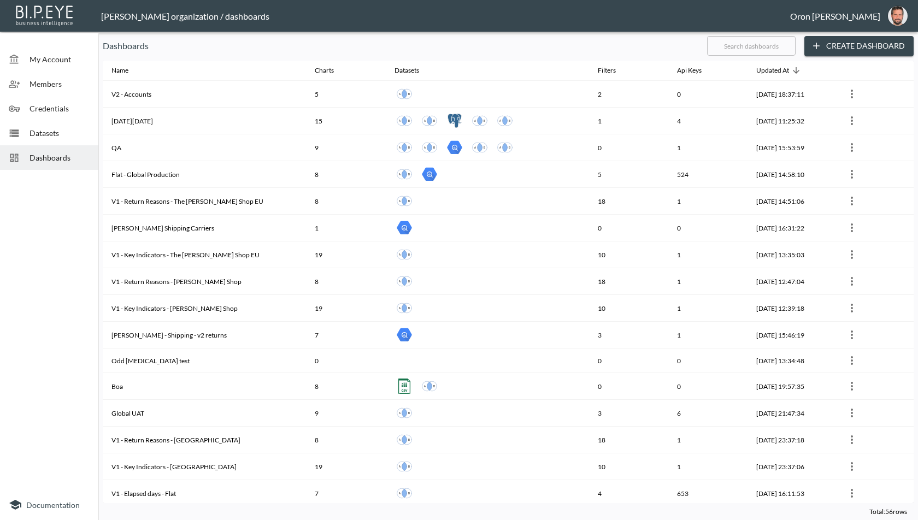
click at [755, 44] on input "text" at bounding box center [751, 45] width 89 height 27
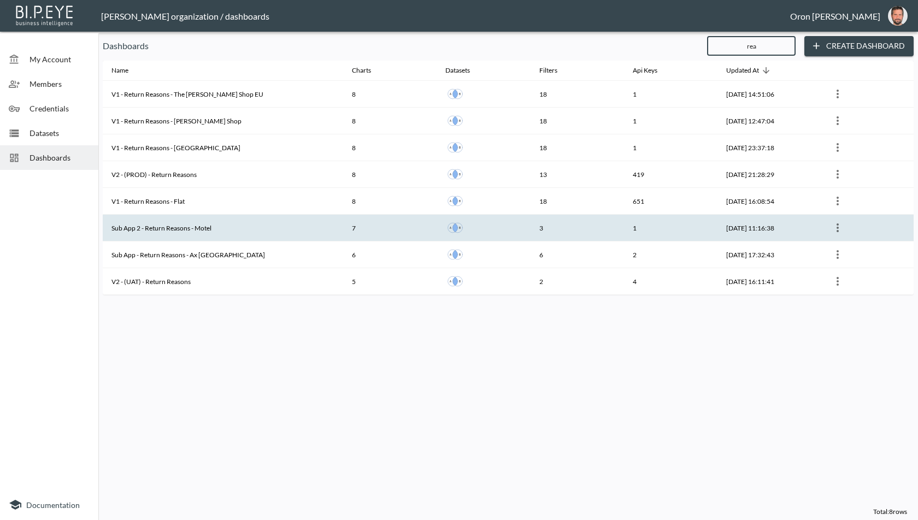
type input "rea"
click at [220, 225] on th "Sub App 2 - Return Reasons - Motel" at bounding box center [223, 228] width 240 height 27
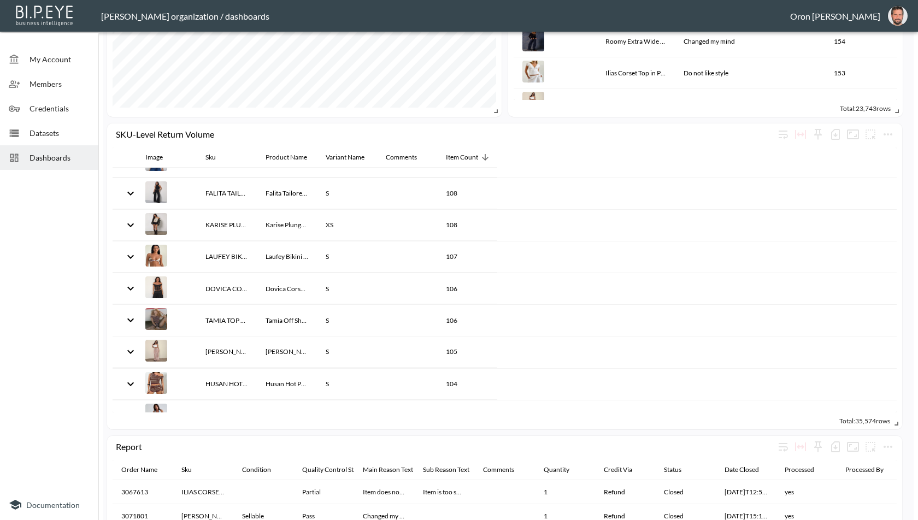
scroll to position [812, 0]
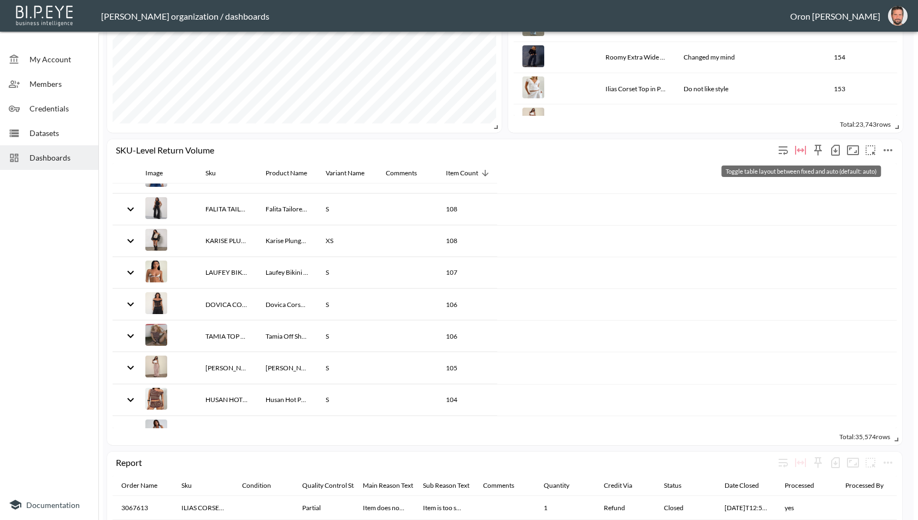
click at [799, 154] on icon "Toggle table layout between fixed and auto (default: auto)" at bounding box center [800, 150] width 13 height 13
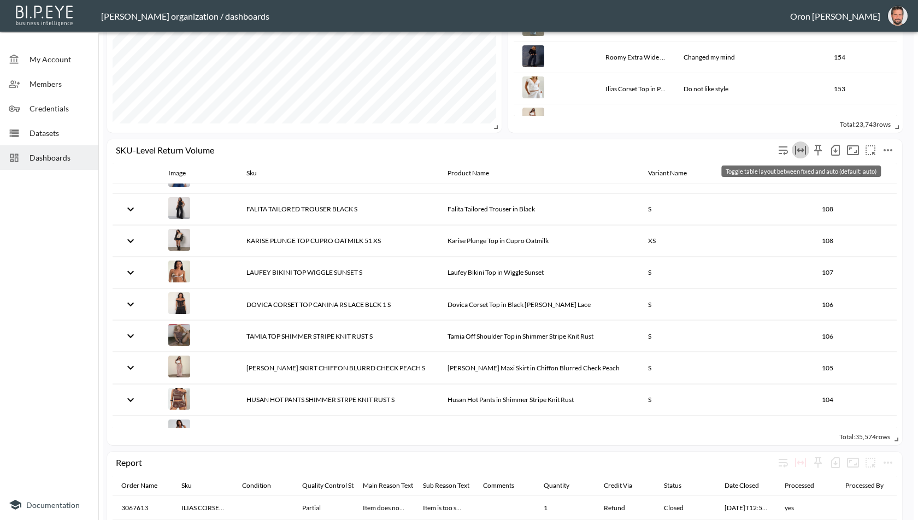
click at [799, 154] on icon "Toggle table layout between fixed and auto (default: auto)" at bounding box center [800, 150] width 13 height 13
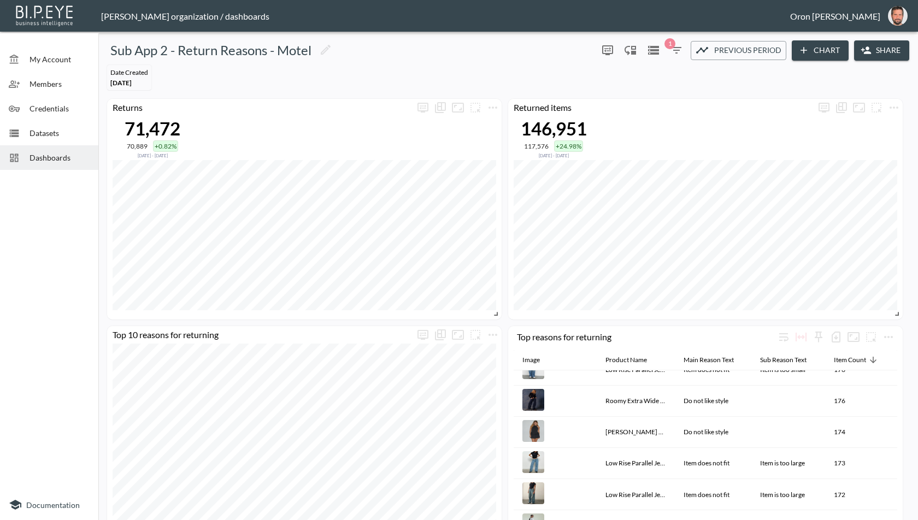
scroll to position [2280, 0]
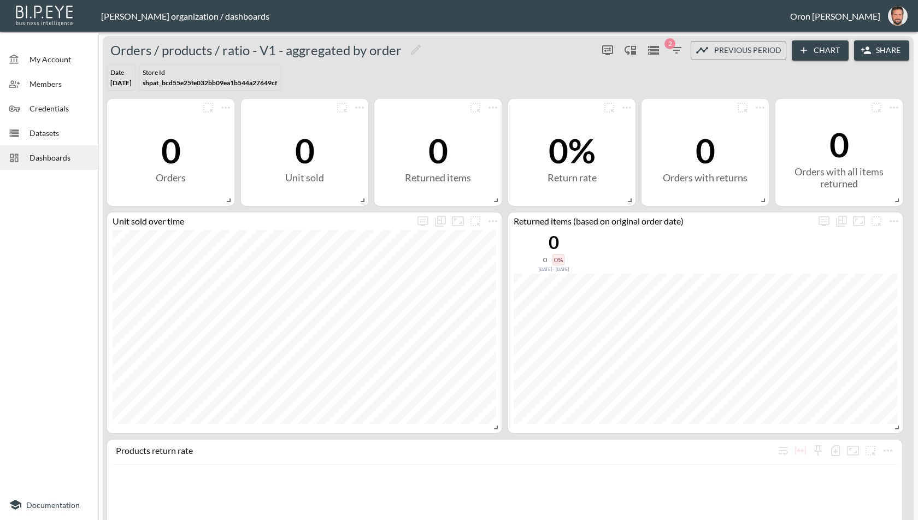
click at [27, 162] on div at bounding box center [19, 157] width 21 height 11
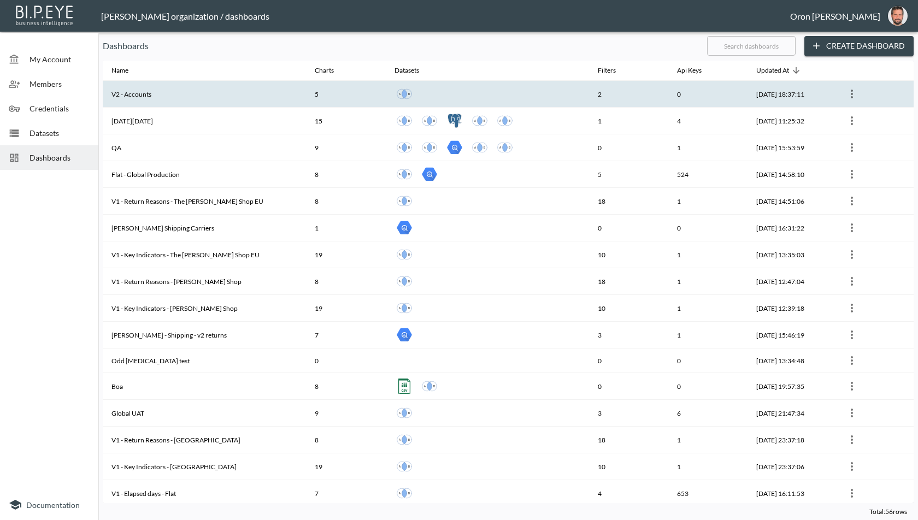
click at [204, 89] on th "V2 - Accounts" at bounding box center [204, 94] width 203 height 27
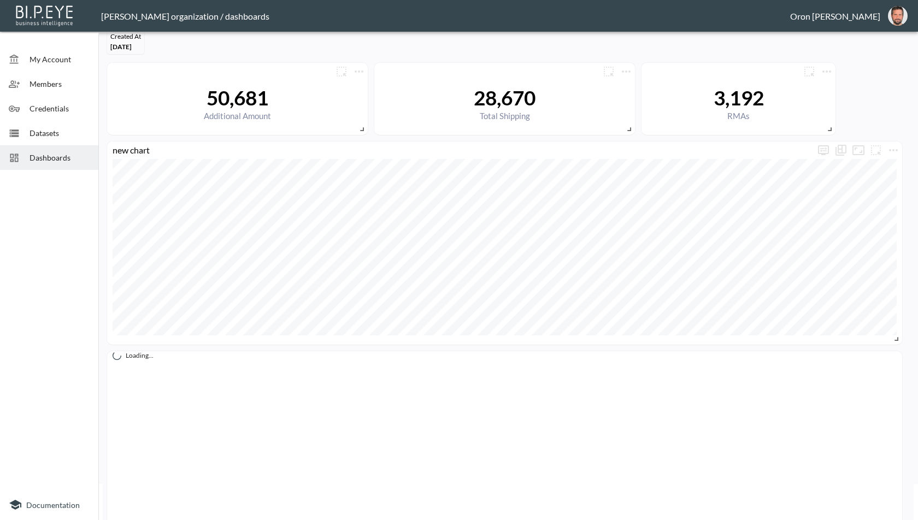
scroll to position [209, 0]
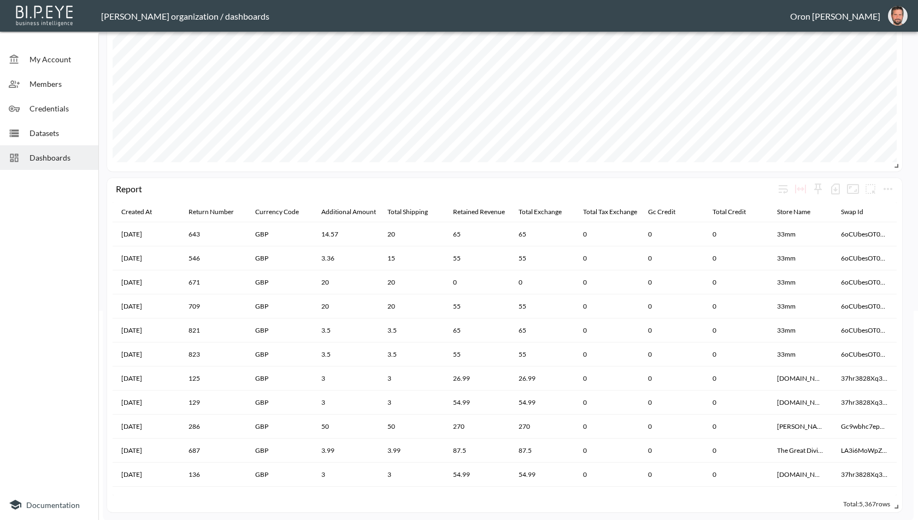
click at [57, 152] on span "Dashboards" at bounding box center [60, 157] width 60 height 11
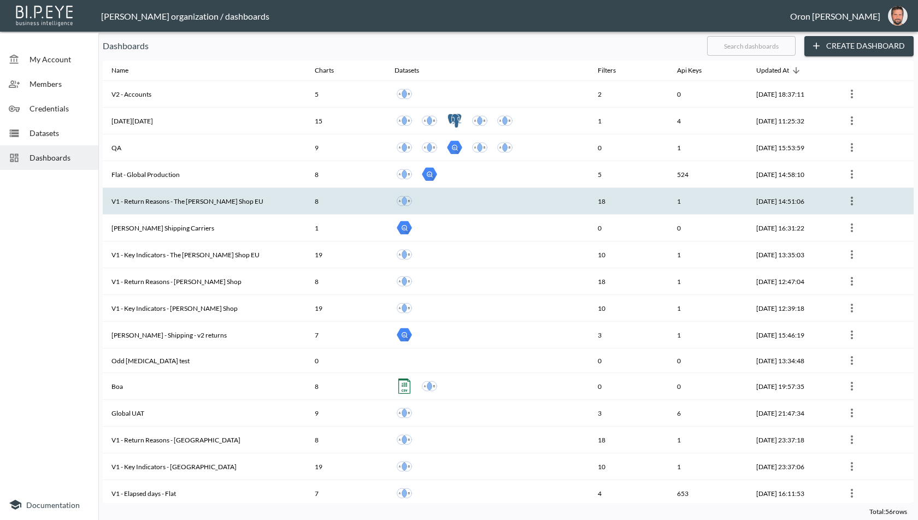
click at [236, 199] on th "V1 - Return Reasons - The [PERSON_NAME] Shop EU" at bounding box center [204, 201] width 203 height 27
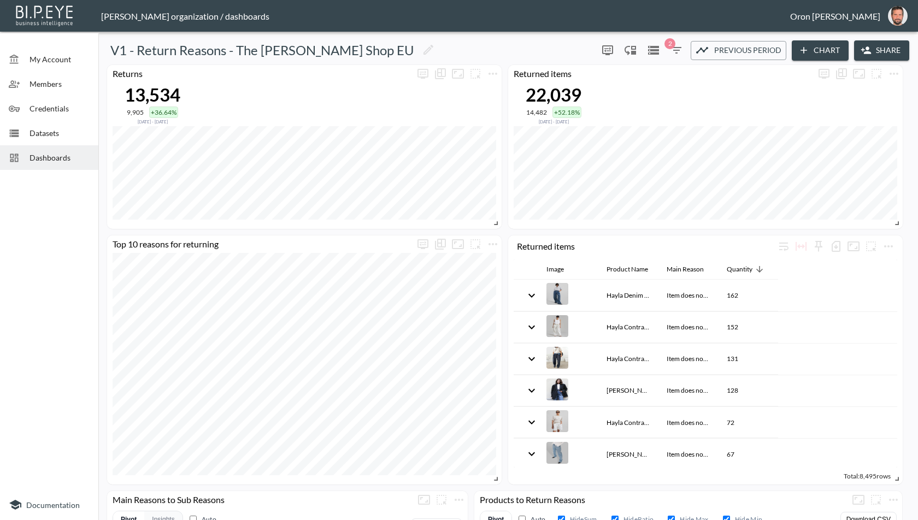
click at [38, 158] on span "Dashboards" at bounding box center [60, 157] width 60 height 11
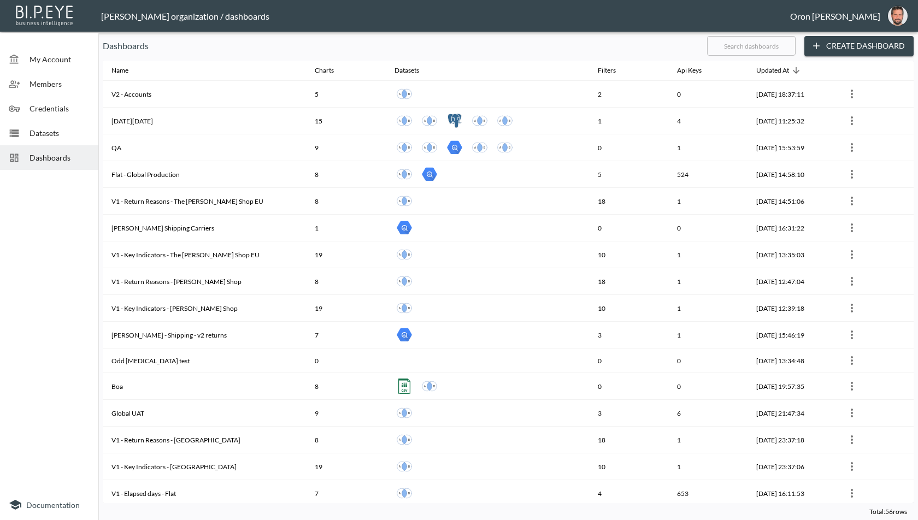
click at [736, 50] on input "text" at bounding box center [751, 45] width 89 height 27
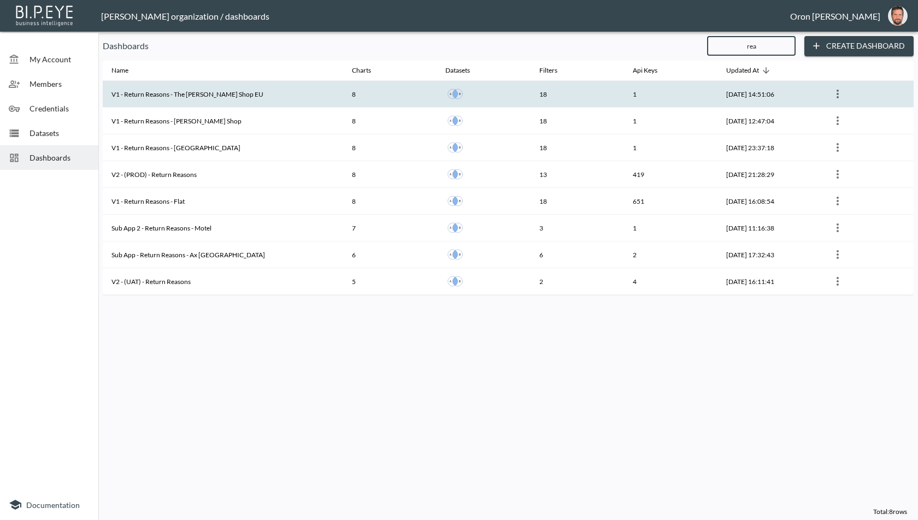
type input "rea"
click at [239, 96] on th "V1 - Return Reasons - The [PERSON_NAME] Shop EU" at bounding box center [223, 94] width 240 height 27
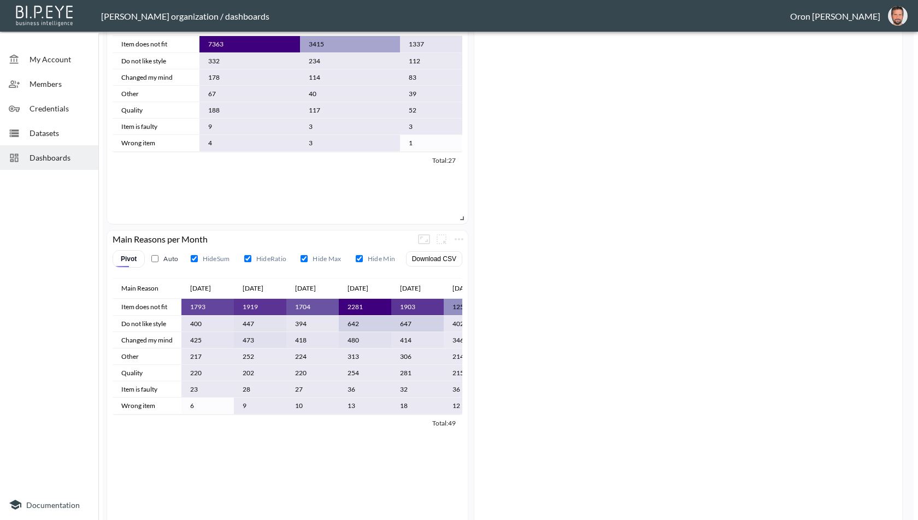
scroll to position [365, 0]
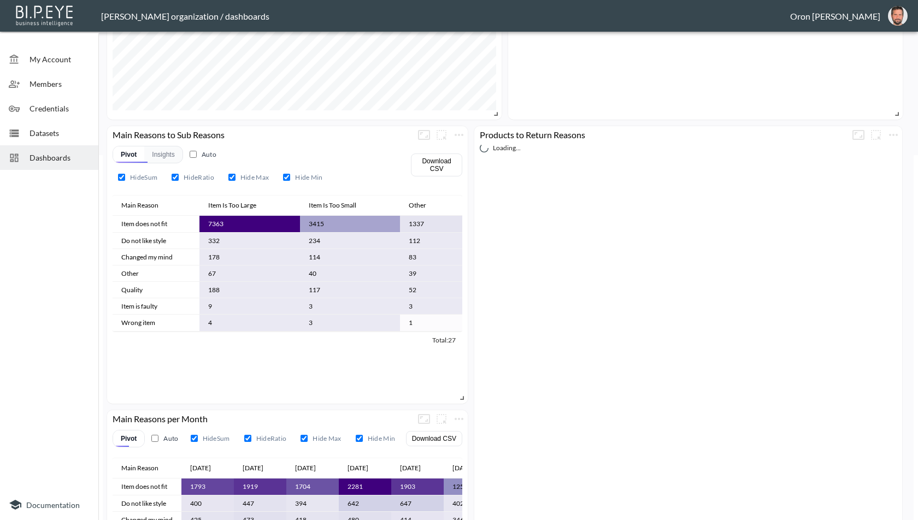
click at [42, 158] on span "Dashboards" at bounding box center [60, 157] width 60 height 11
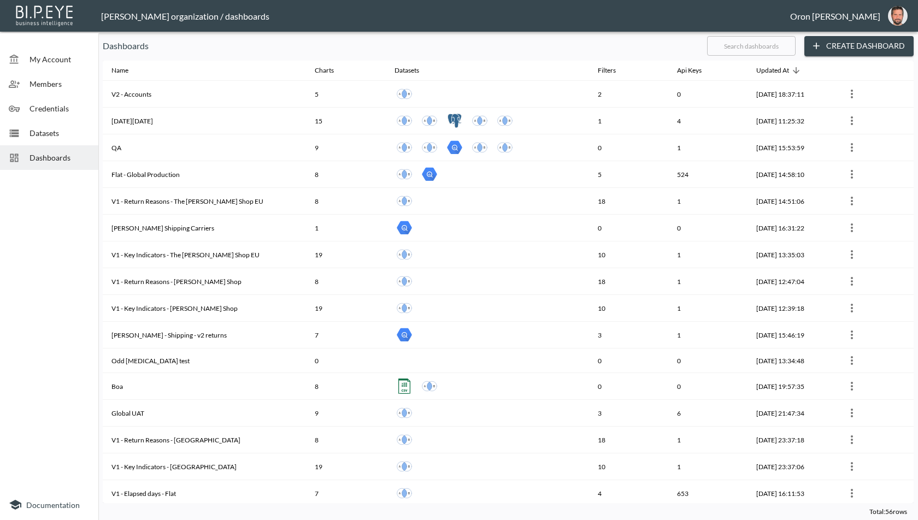
click at [739, 53] on input "text" at bounding box center [751, 45] width 89 height 27
type input "j"
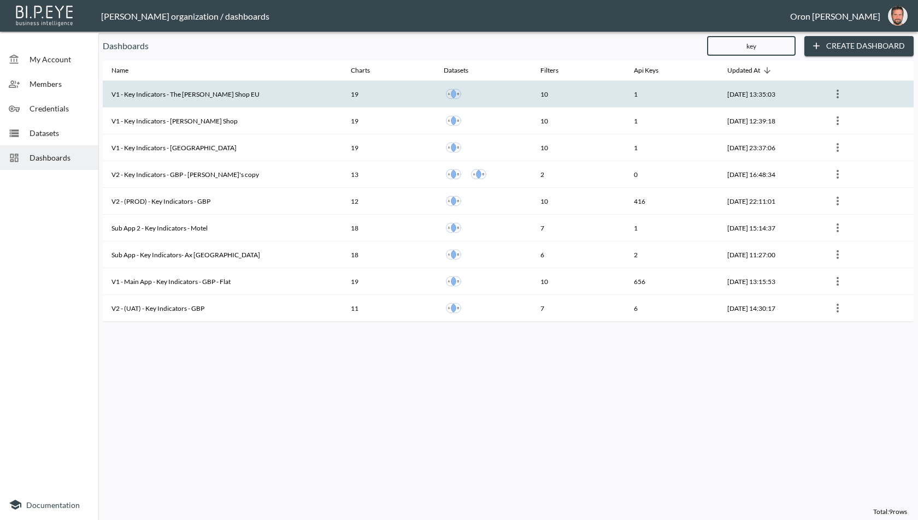
type input "key"
click at [221, 88] on th "V1 - Key Indicators - The [PERSON_NAME] Shop EU" at bounding box center [222, 94] width 239 height 27
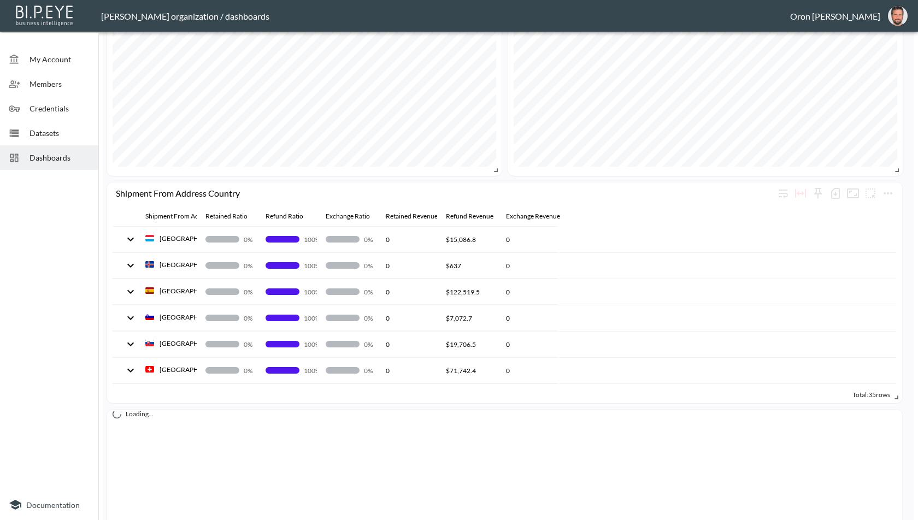
scroll to position [829, 0]
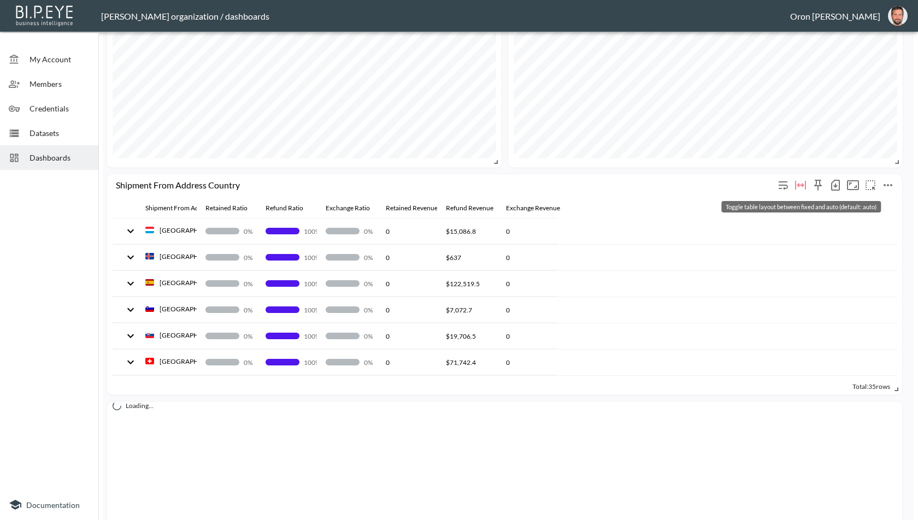
click at [803, 185] on icon "Toggle table layout between fixed and auto (default: auto)" at bounding box center [800, 185] width 11 height 9
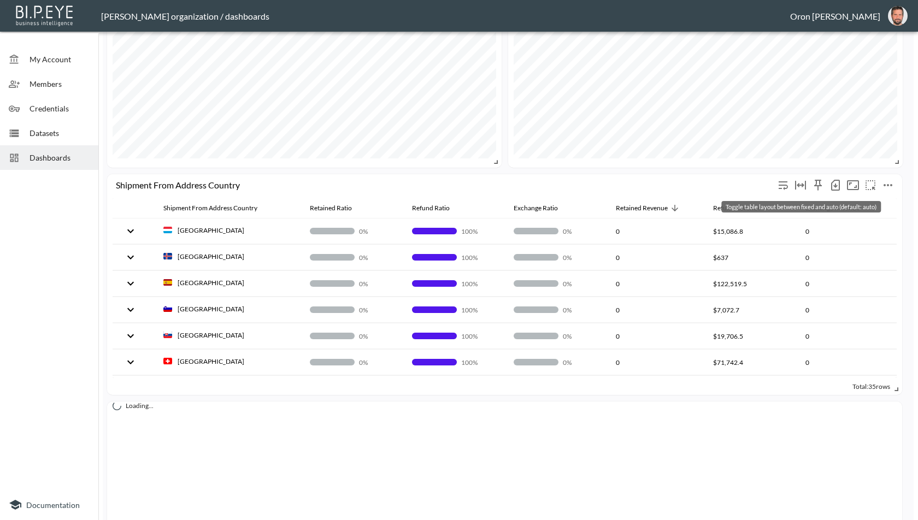
click at [803, 185] on icon "Toggle table layout between fixed and auto (default: auto)" at bounding box center [800, 185] width 11 height 9
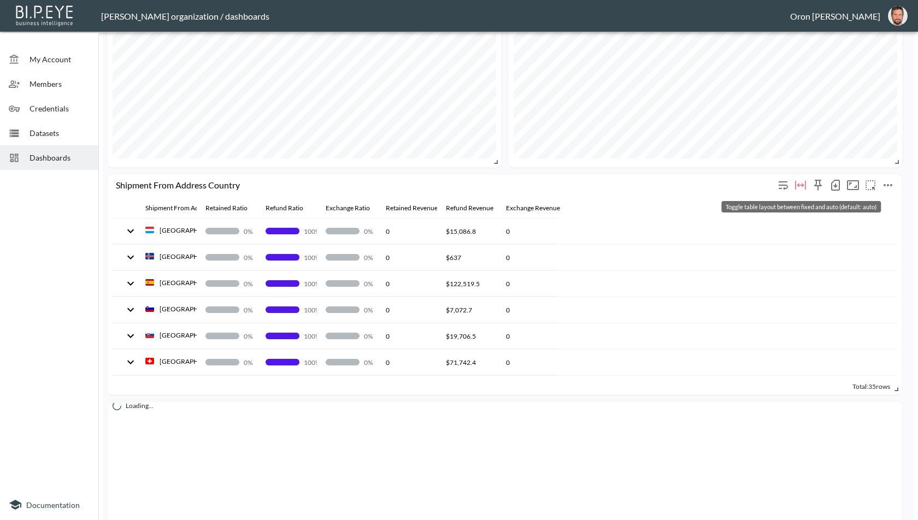
click at [799, 180] on icon "Toggle table layout between fixed and auto (default: auto)" at bounding box center [800, 185] width 13 height 13
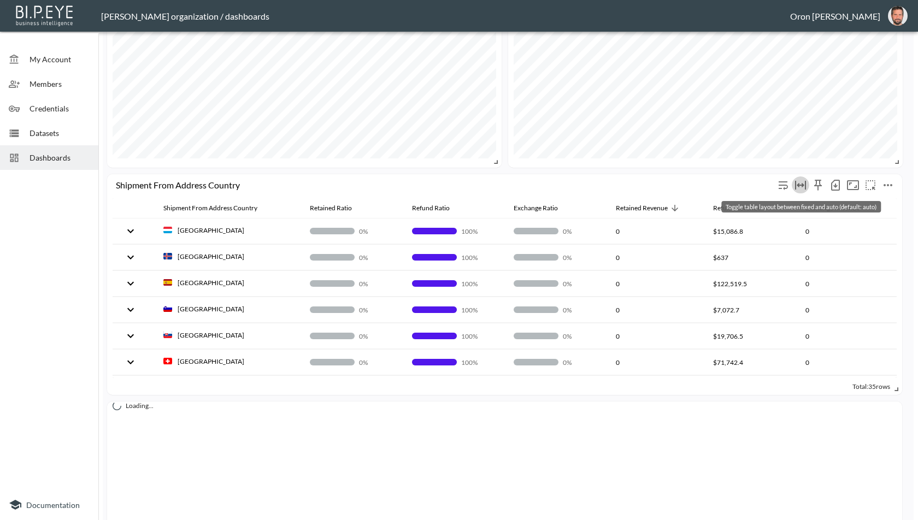
click at [799, 180] on icon "Toggle table layout between fixed and auto (default: auto)" at bounding box center [800, 185] width 13 height 13
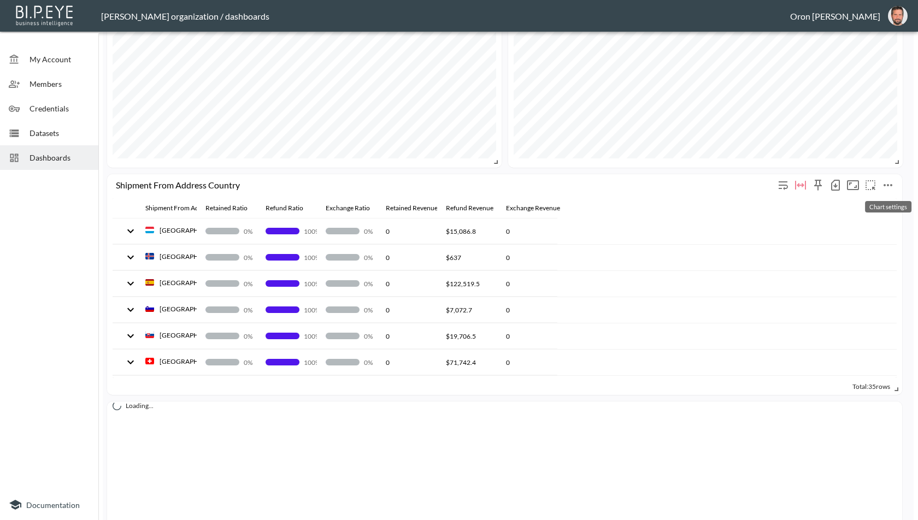
click at [889, 183] on icon "more" at bounding box center [888, 185] width 13 height 13
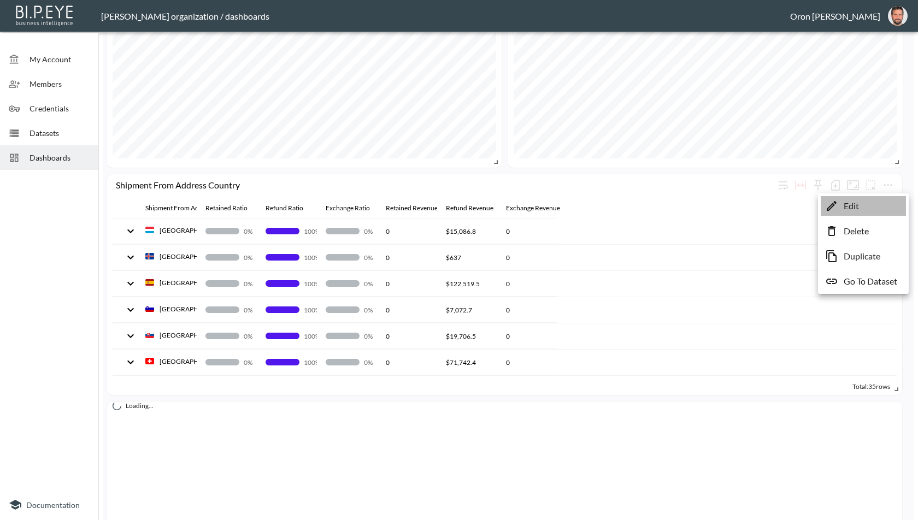
click at [858, 204] on p "Edit" at bounding box center [851, 205] width 15 height 13
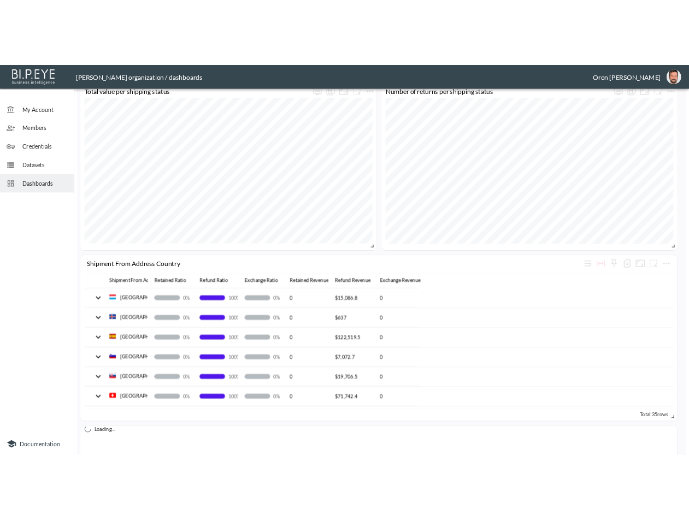
scroll to position [779, 0]
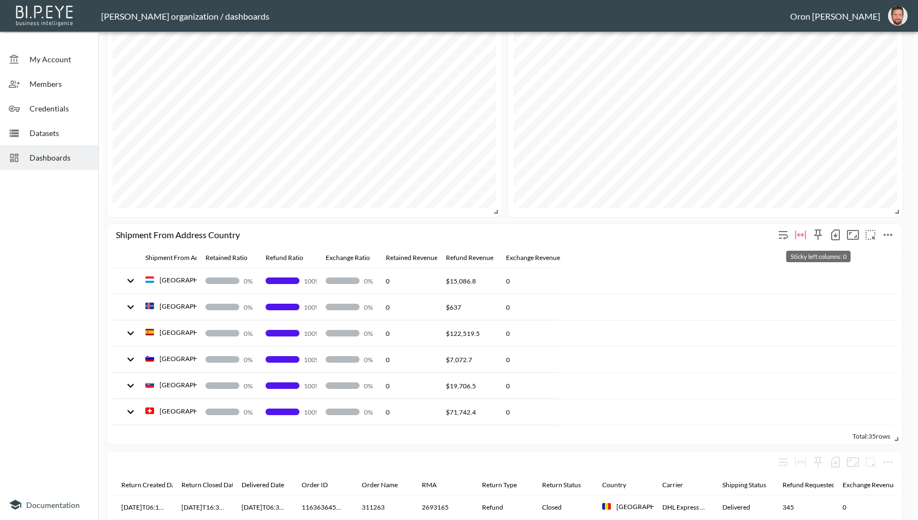
click at [817, 232] on icon "Sticky left columns: 0" at bounding box center [818, 234] width 13 height 13
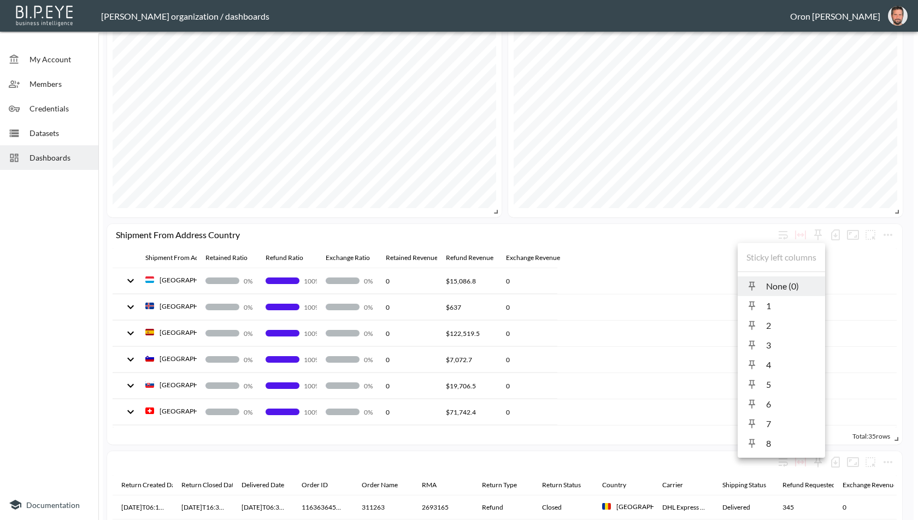
click at [768, 304] on span "1" at bounding box center [791, 305] width 50 height 13
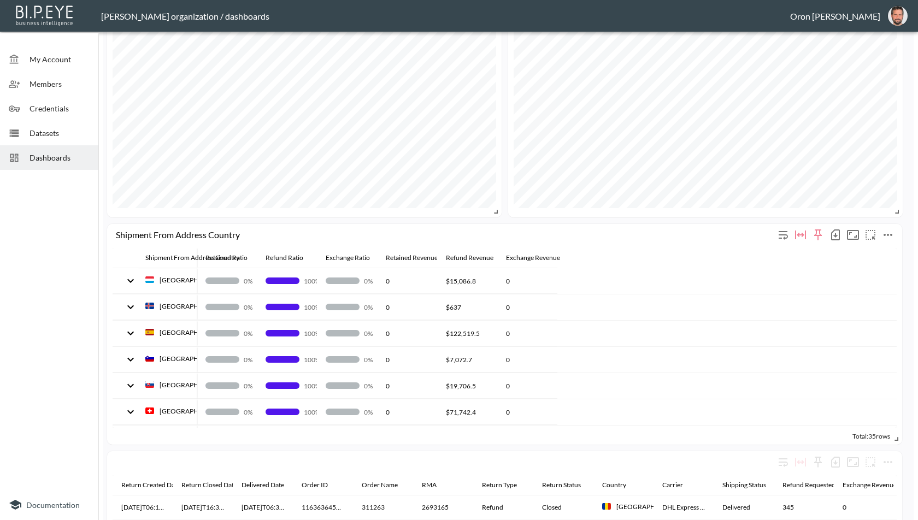
click at [816, 233] on icon "Sticky left columns: 1" at bounding box center [818, 235] width 8 height 11
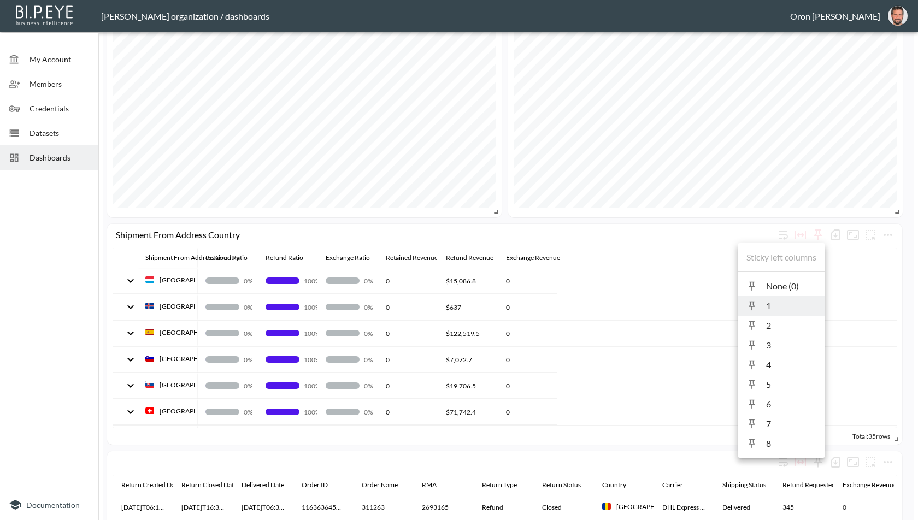
click at [779, 313] on li "1" at bounding box center [781, 306] width 87 height 20
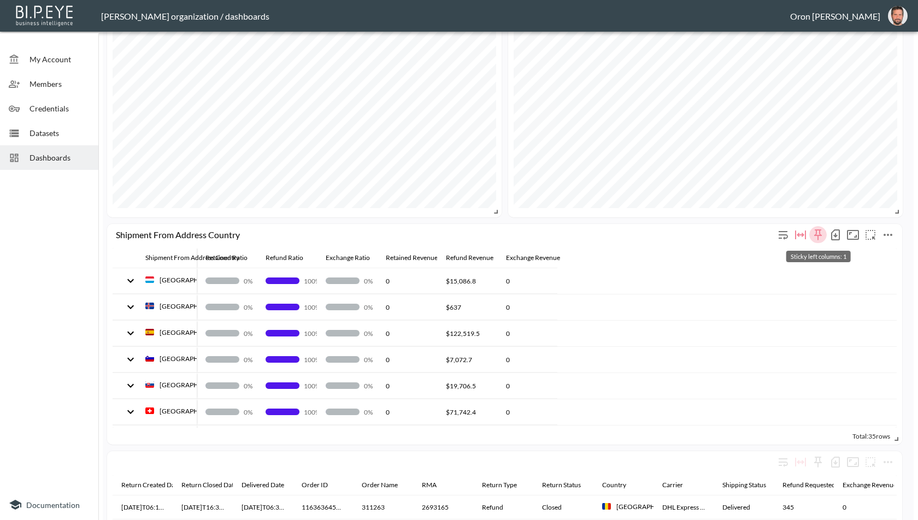
click at [823, 238] on icon "Sticky left columns: 1" at bounding box center [818, 234] width 13 height 13
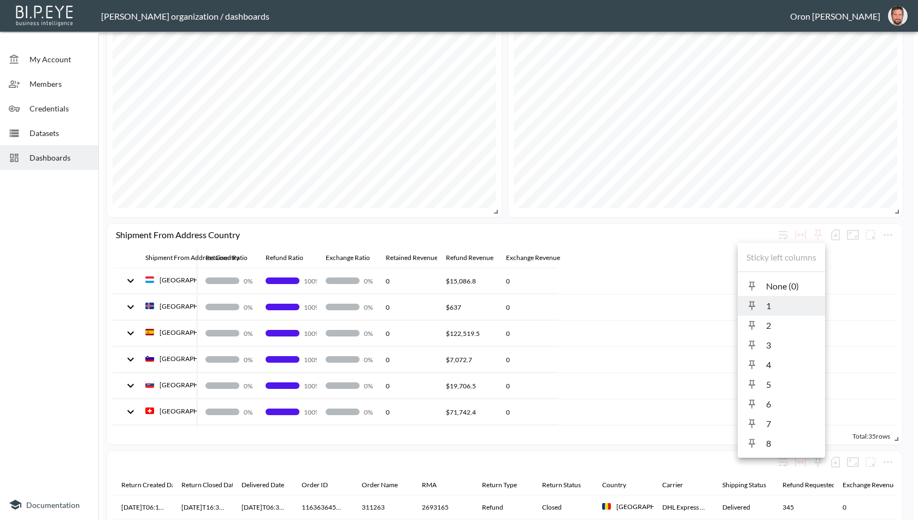
click at [790, 278] on li "None (0)" at bounding box center [781, 287] width 87 height 20
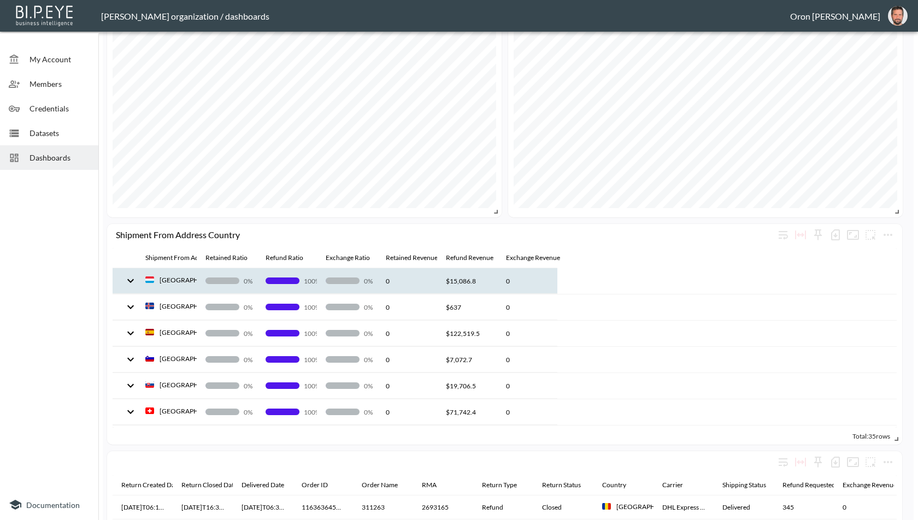
click at [134, 277] on icon "expand row" at bounding box center [130, 280] width 13 height 13
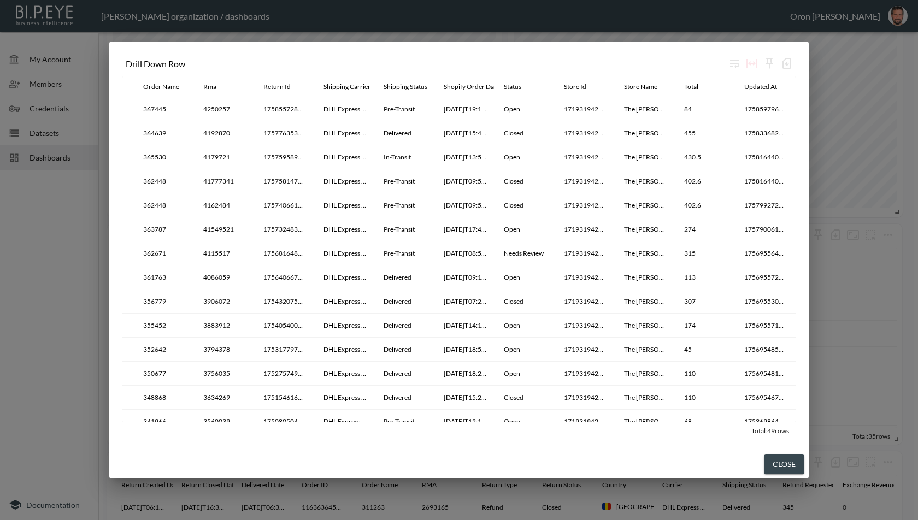
scroll to position [0, 0]
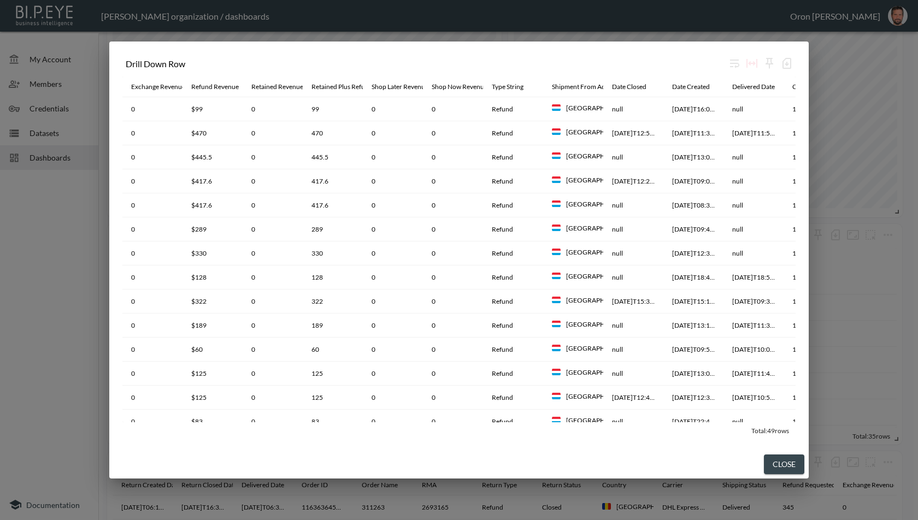
click at [778, 466] on button "Close" at bounding box center [784, 465] width 40 height 20
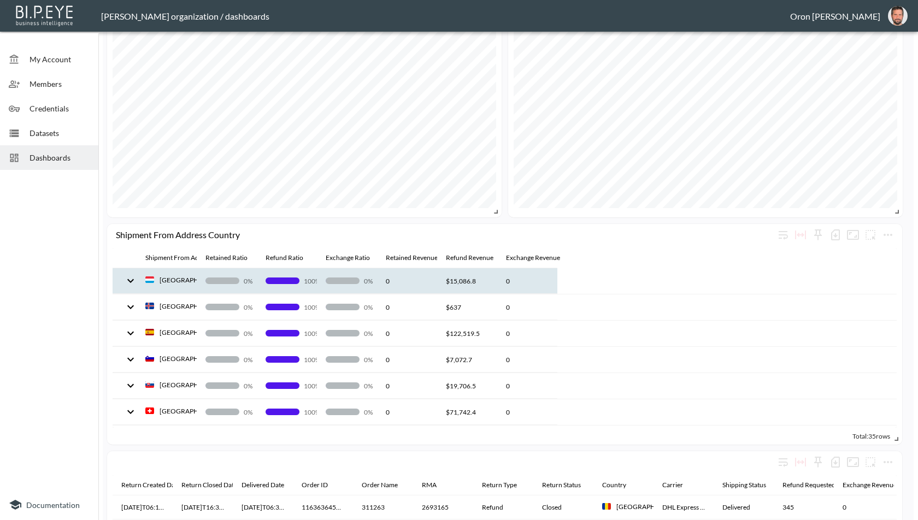
click at [130, 284] on icon "expand row" at bounding box center [130, 280] width 13 height 13
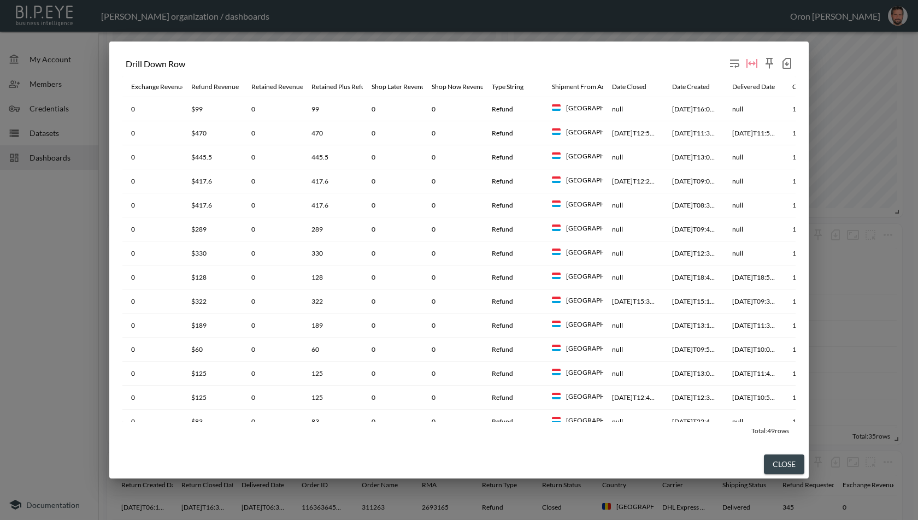
click at [789, 61] on icon "button" at bounding box center [786, 63] width 13 height 13
click at [756, 85] on li "Download CSV ( 49 Rows )" at bounding box center [731, 87] width 128 height 20
click at [779, 461] on button "Close" at bounding box center [784, 465] width 40 height 20
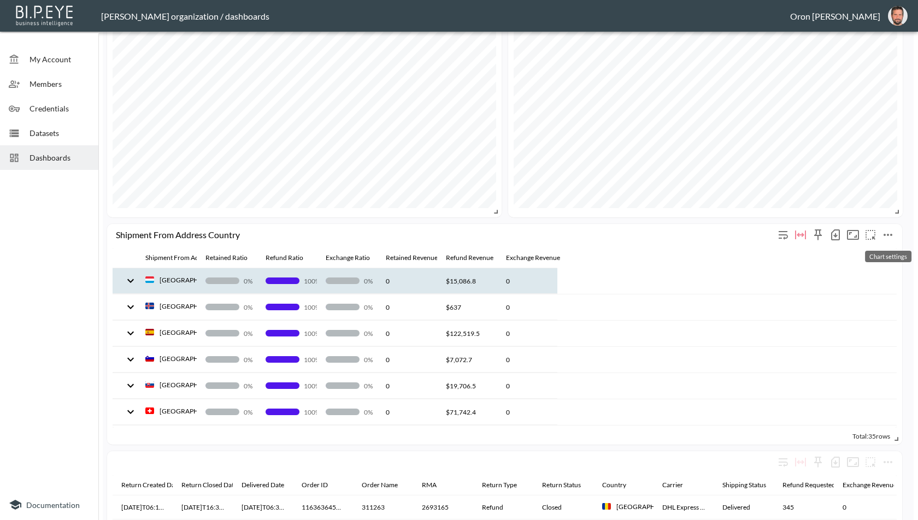
click at [889, 237] on icon "more" at bounding box center [888, 234] width 13 height 13
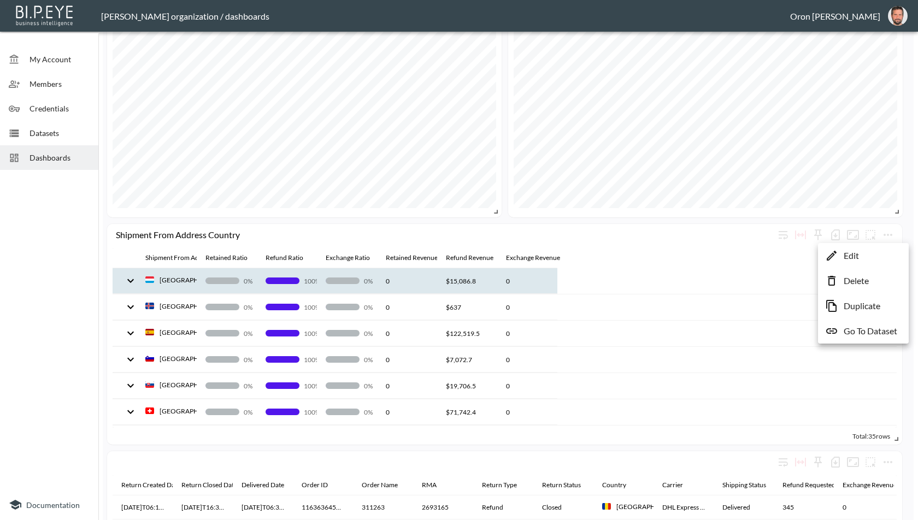
click at [866, 257] on li "Edit" at bounding box center [863, 256] width 85 height 20
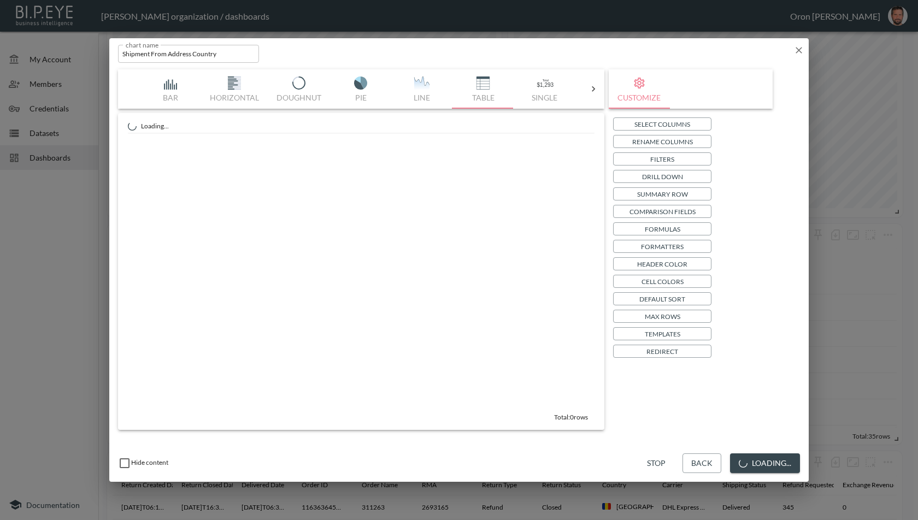
click at [691, 169] on div "Select Columns Rename Columns Filters Drill Down Summary Row Comparison Fields …" at bounding box center [690, 238] width 155 height 240
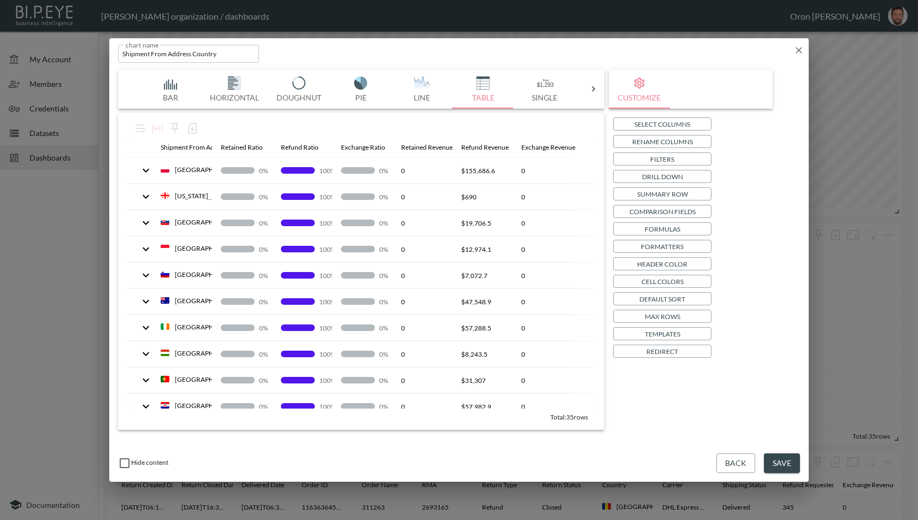
click at [688, 177] on button "Drill Down" at bounding box center [662, 176] width 98 height 13
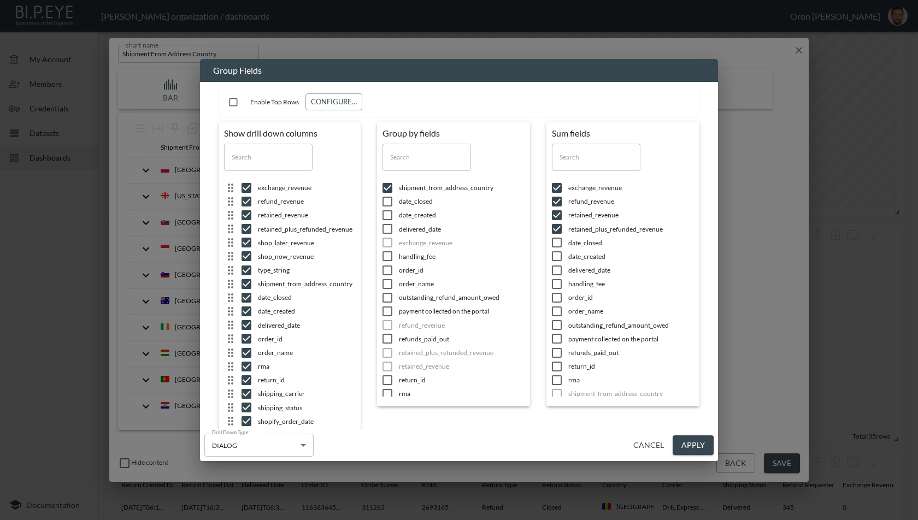
click at [649, 453] on button "Cancel" at bounding box center [648, 446] width 39 height 20
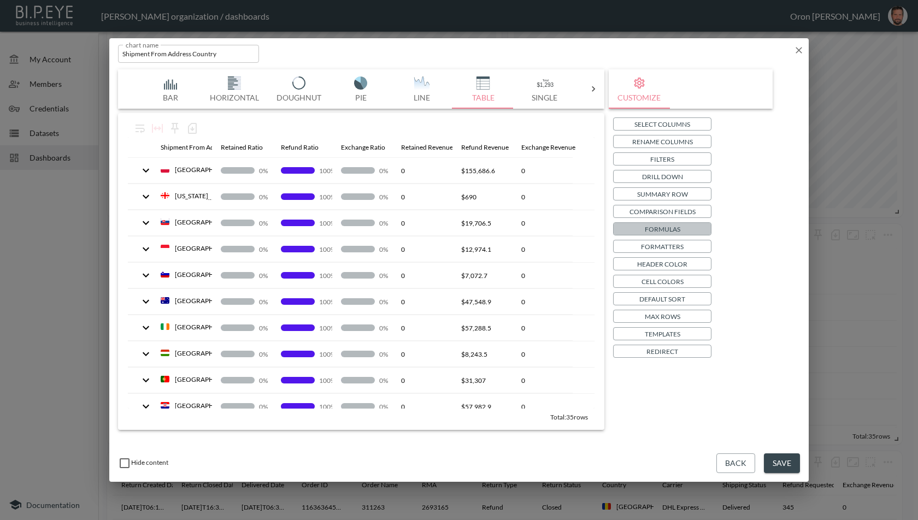
click at [669, 224] on p "Formulas" at bounding box center [663, 229] width 36 height 11
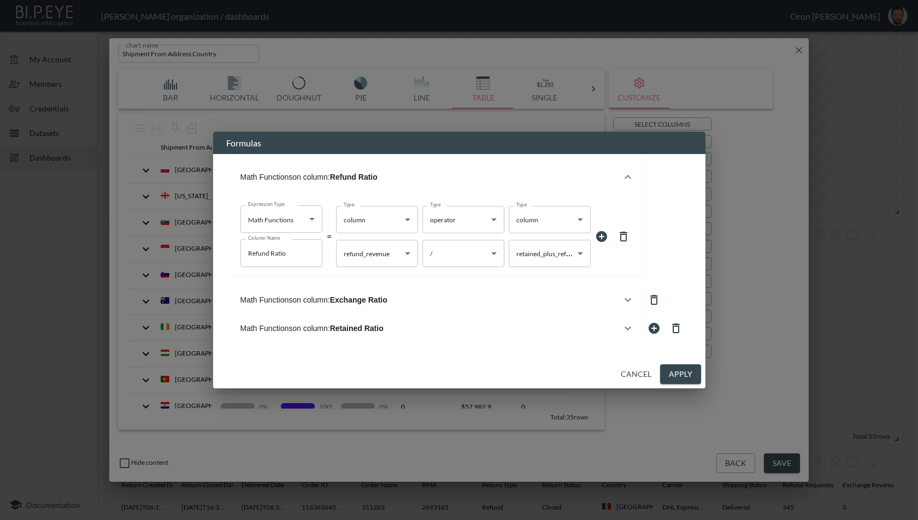
click at [643, 385] on button "Cancel" at bounding box center [635, 375] width 39 height 20
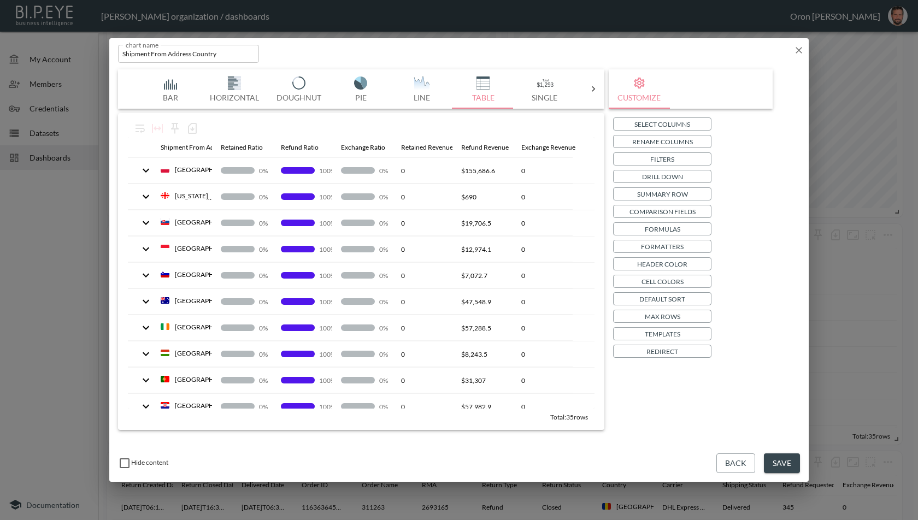
click at [797, 48] on icon "button" at bounding box center [799, 50] width 7 height 7
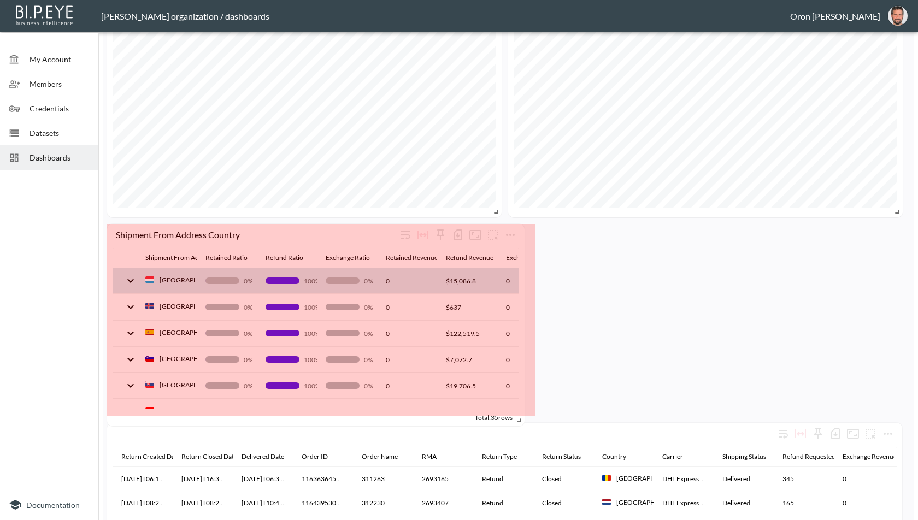
drag, startPoint x: 895, startPoint y: 437, endPoint x: 517, endPoint y: 419, distance: 378.1
click at [517, 419] on span at bounding box center [517, 418] width 11 height 11
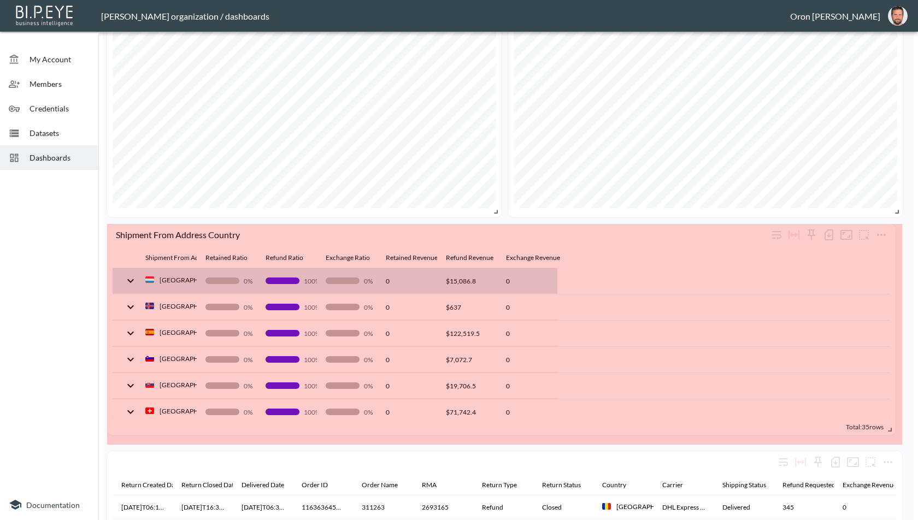
drag, startPoint x: 531, startPoint y: 403, endPoint x: 891, endPoint y: 422, distance: 361.2
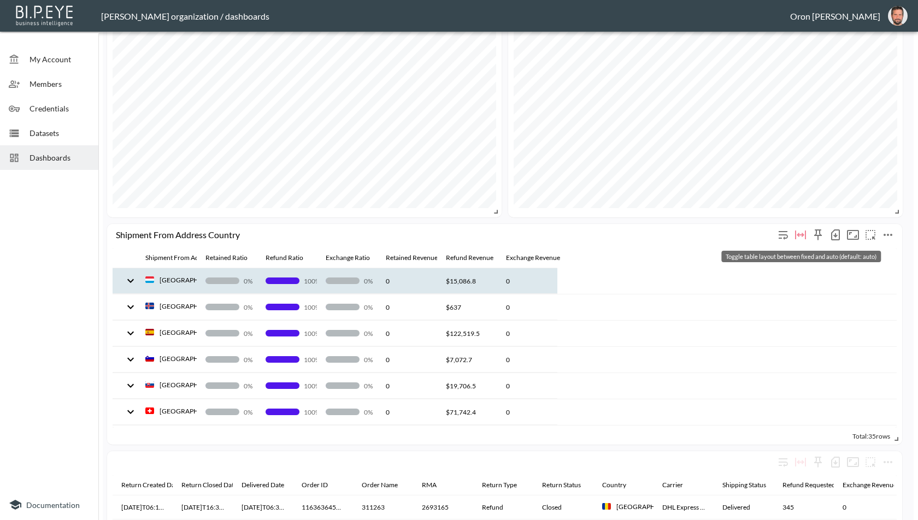
click at [801, 232] on icon "Toggle table layout between fixed and auto (default: auto)" at bounding box center [800, 234] width 13 height 13
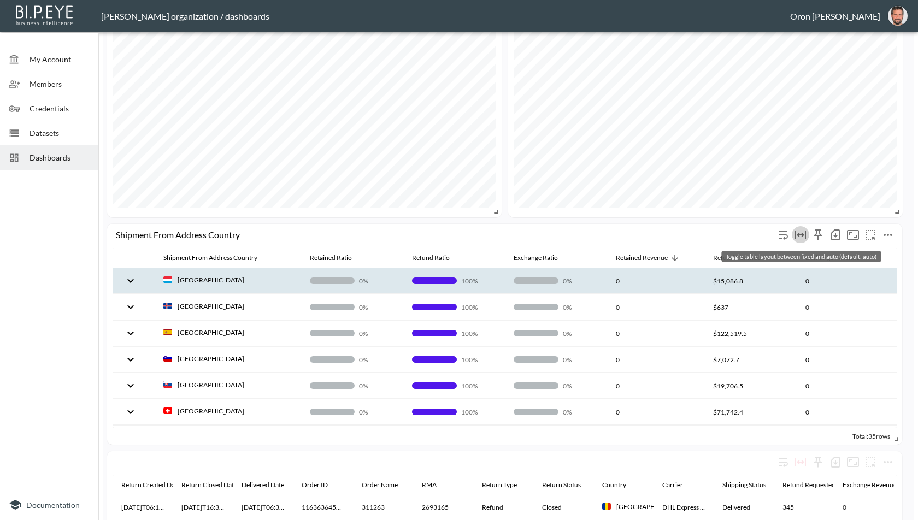
click at [801, 232] on icon "Toggle table layout between fixed and auto (default: auto)" at bounding box center [800, 234] width 13 height 13
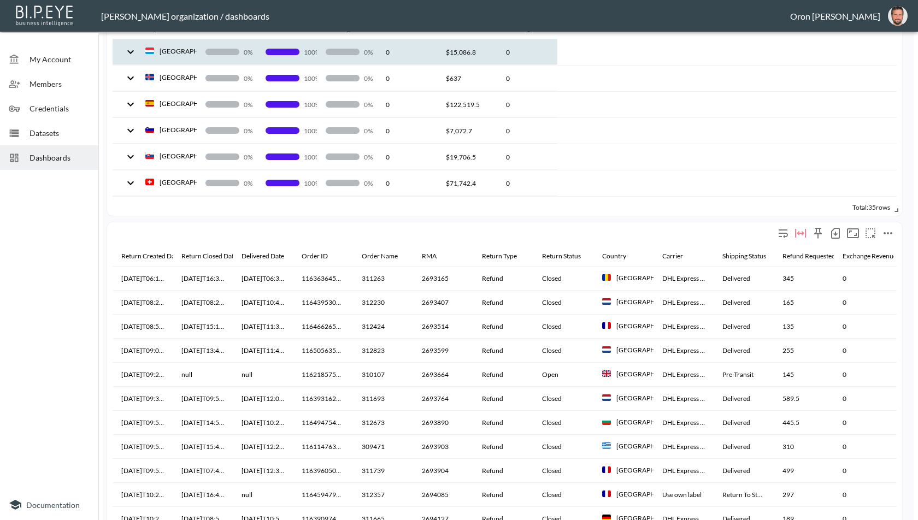
scroll to position [1081, 0]
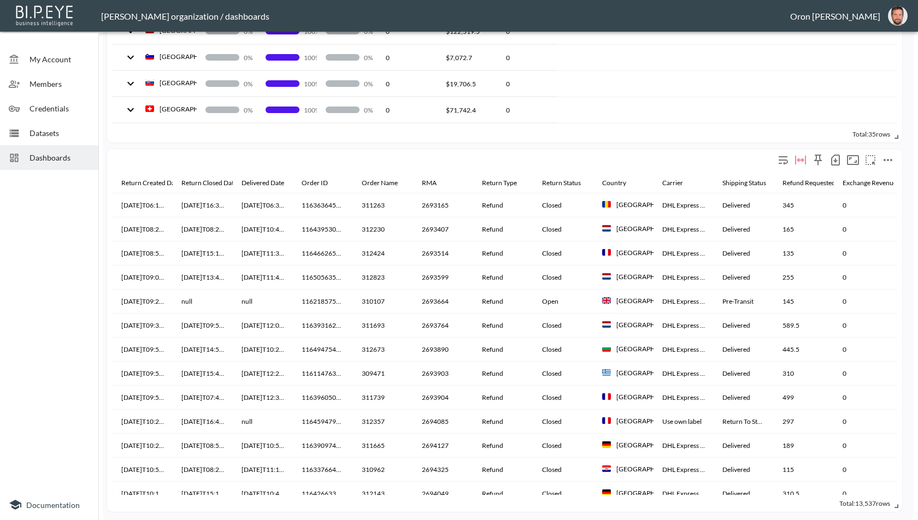
click at [837, 161] on icon "button" at bounding box center [835, 160] width 13 height 13
click at [791, 181] on li "Download CSV ( 13,537 Rows )" at bounding box center [770, 183] width 145 height 20
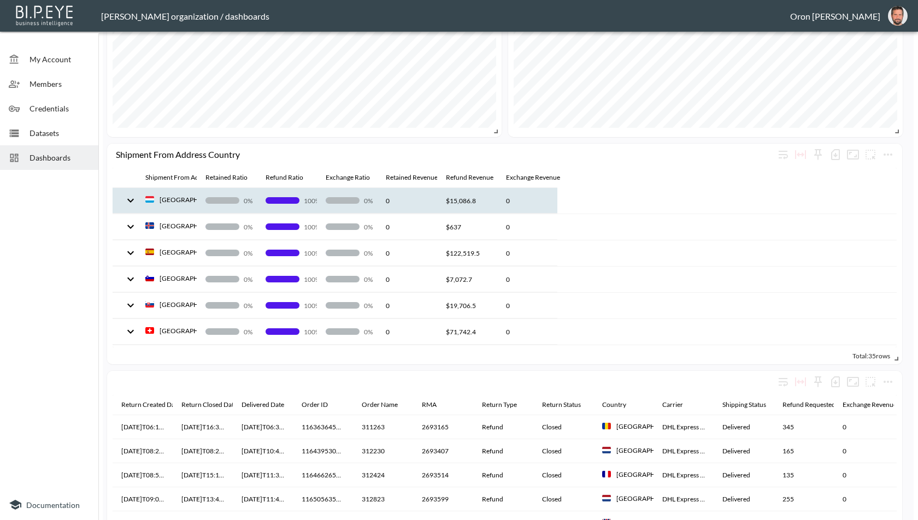
scroll to position [848, 0]
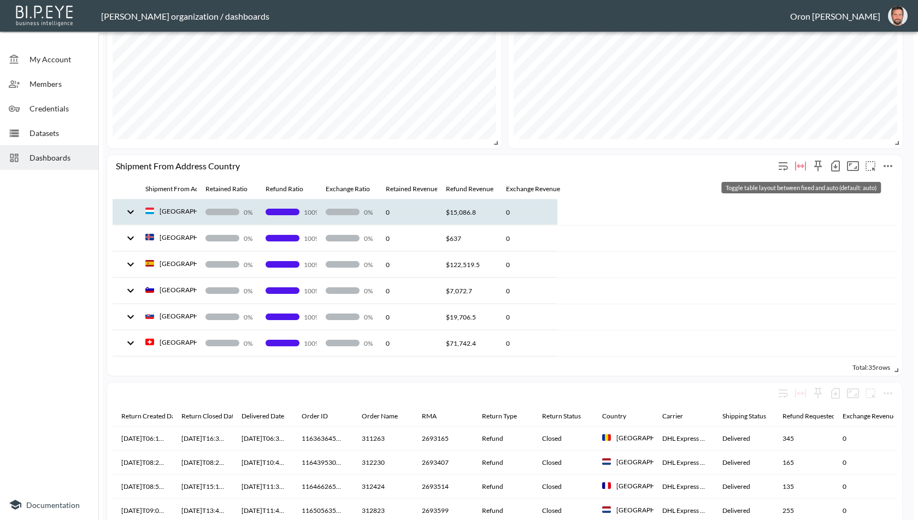
click at [801, 163] on icon "Toggle table layout between fixed and auto (default: auto)" at bounding box center [800, 166] width 13 height 13
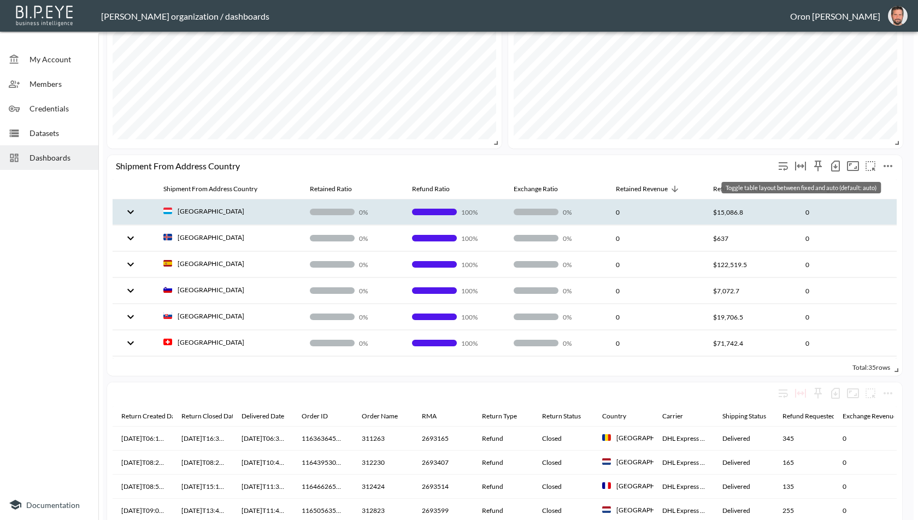
click at [801, 163] on icon "Toggle table layout between fixed and auto (default: auto)" at bounding box center [800, 166] width 13 height 13
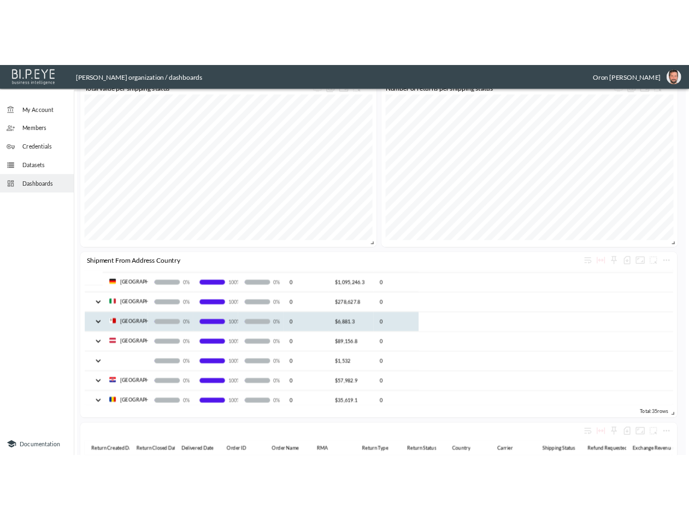
scroll to position [0, 0]
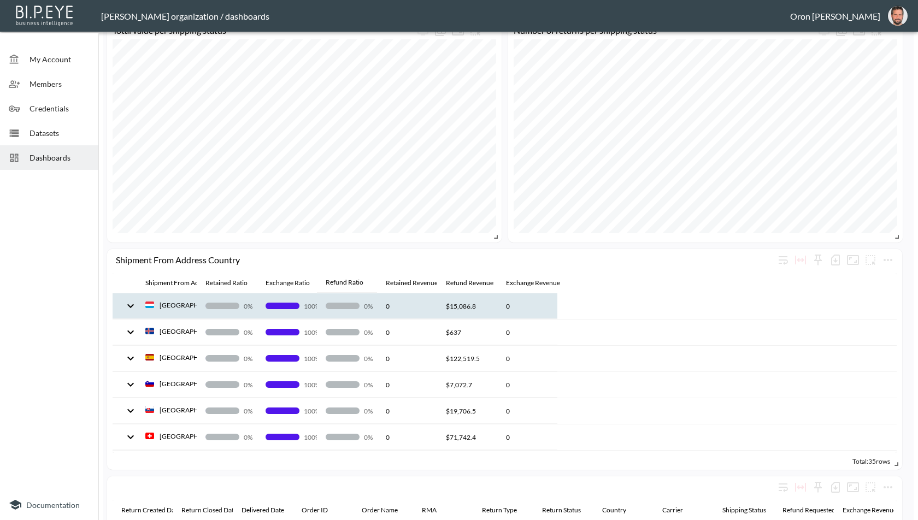
drag, startPoint x: 281, startPoint y: 282, endPoint x: 356, endPoint y: 281, distance: 74.3
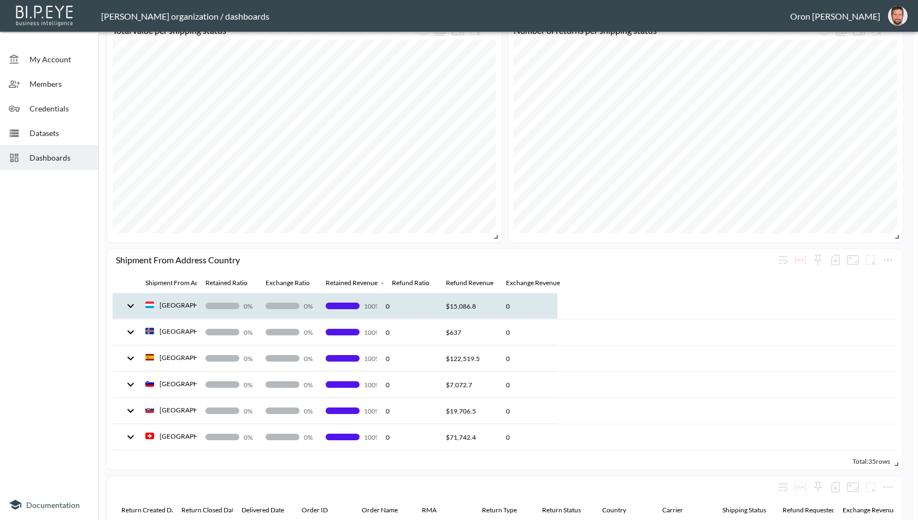
drag, startPoint x: 349, startPoint y: 282, endPoint x: 427, endPoint y: 282, distance: 78.2
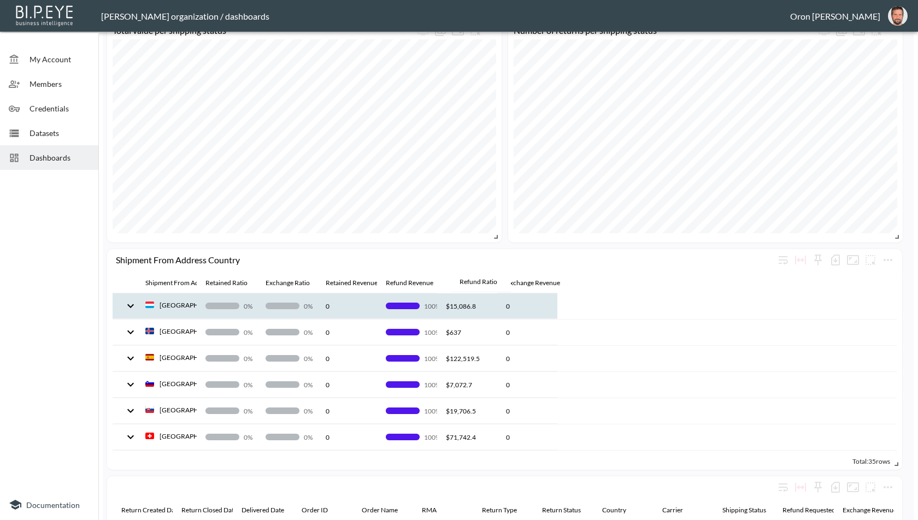
drag, startPoint x: 410, startPoint y: 281, endPoint x: 490, endPoint y: 280, distance: 79.3
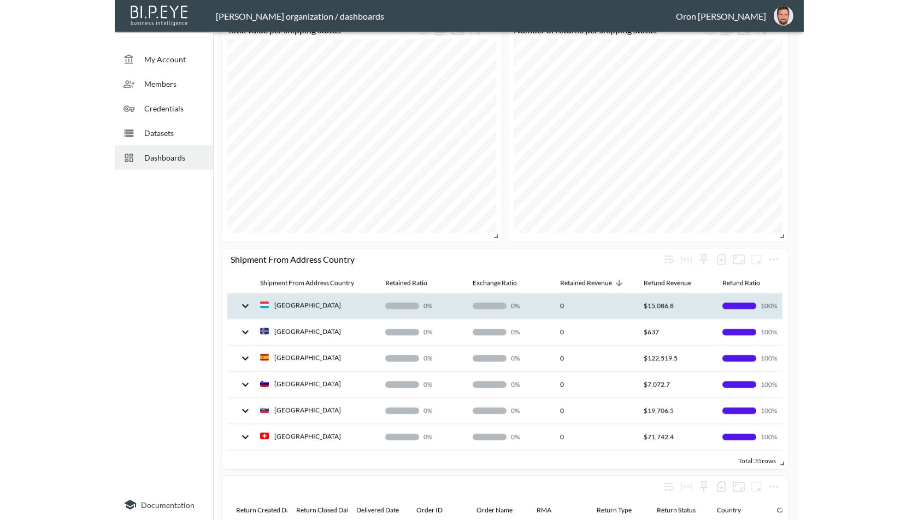
scroll to position [754, 0]
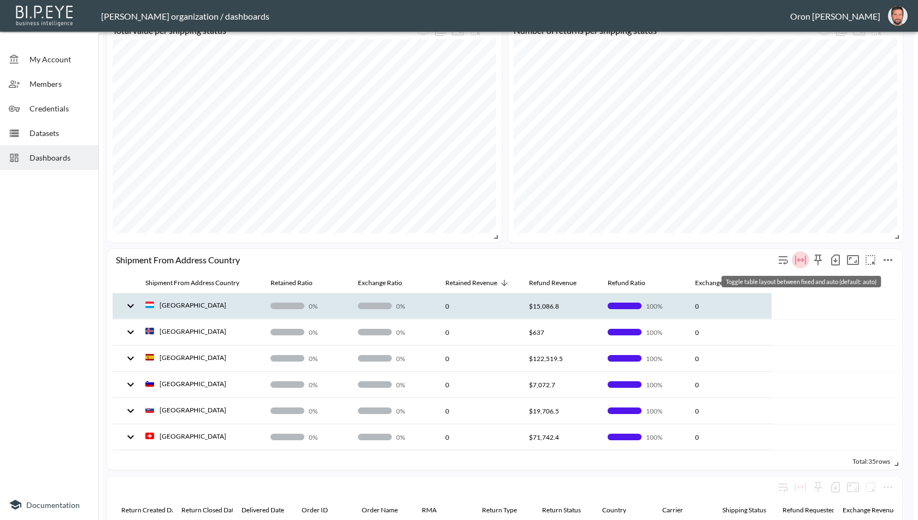
click at [804, 258] on icon "Toggle table layout between fixed and auto (default: auto)" at bounding box center [800, 260] width 13 height 13
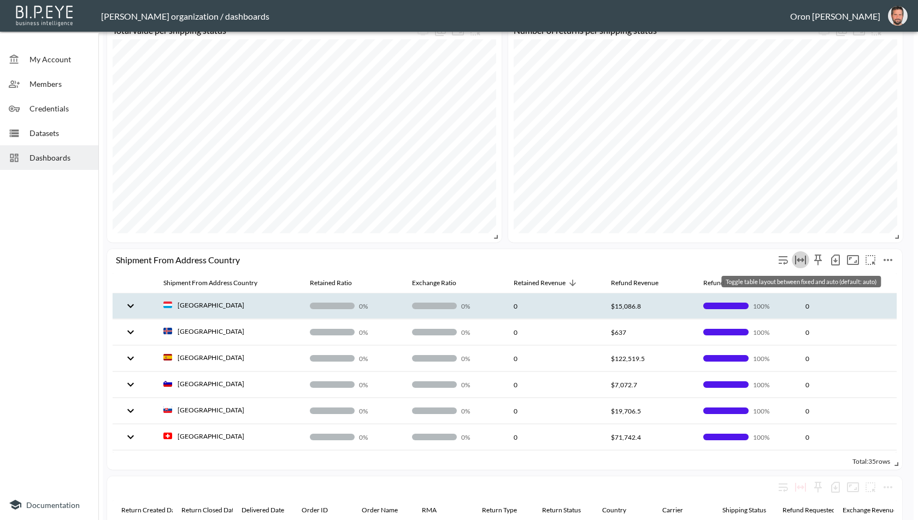
click at [804, 258] on icon "Toggle table layout between fixed and auto (default: auto)" at bounding box center [800, 260] width 13 height 13
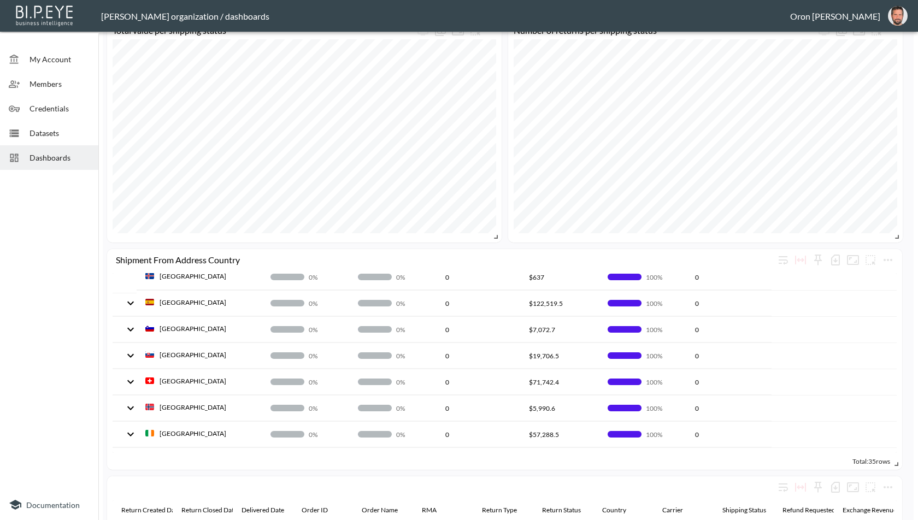
scroll to position [91, 0]
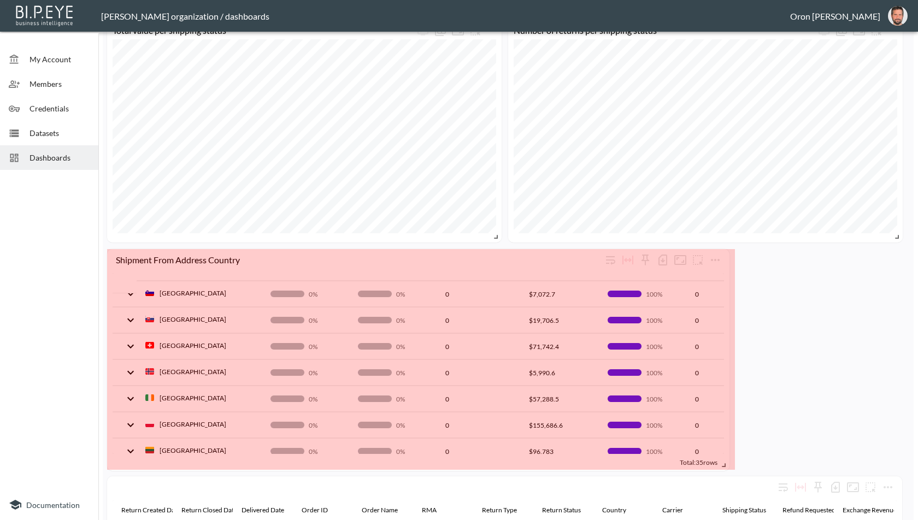
drag, startPoint x: 894, startPoint y: 465, endPoint x: 656, endPoint y: 468, distance: 237.2
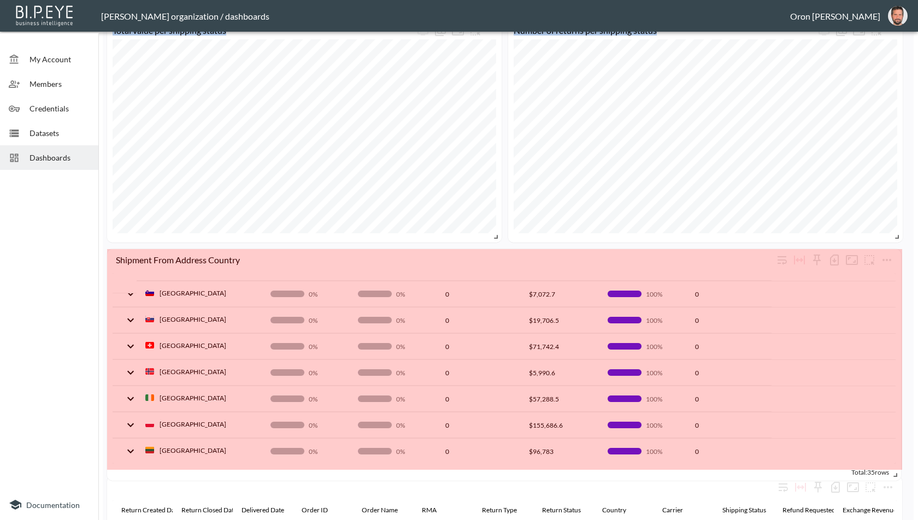
drag, startPoint x: 660, startPoint y: 462, endPoint x: 891, endPoint y: 473, distance: 232.0
click at [891, 473] on span at bounding box center [893, 473] width 11 height 11
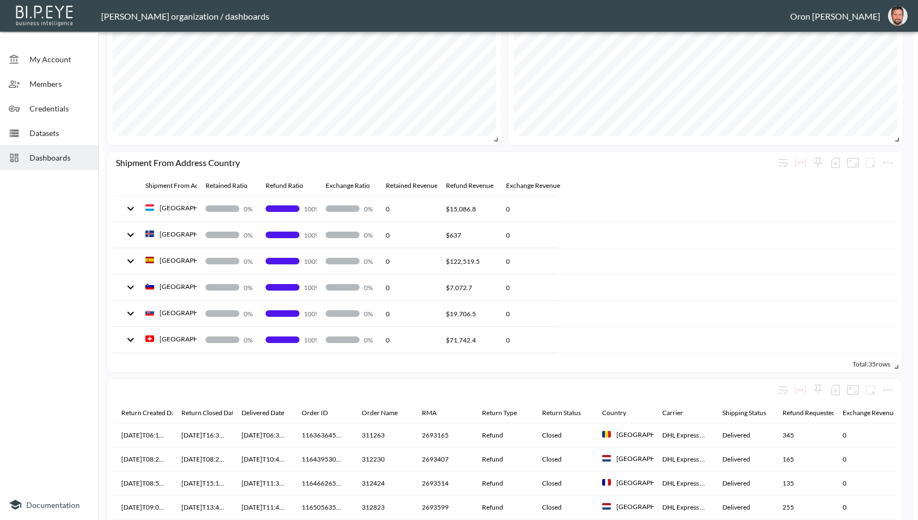
scroll to position [853, 0]
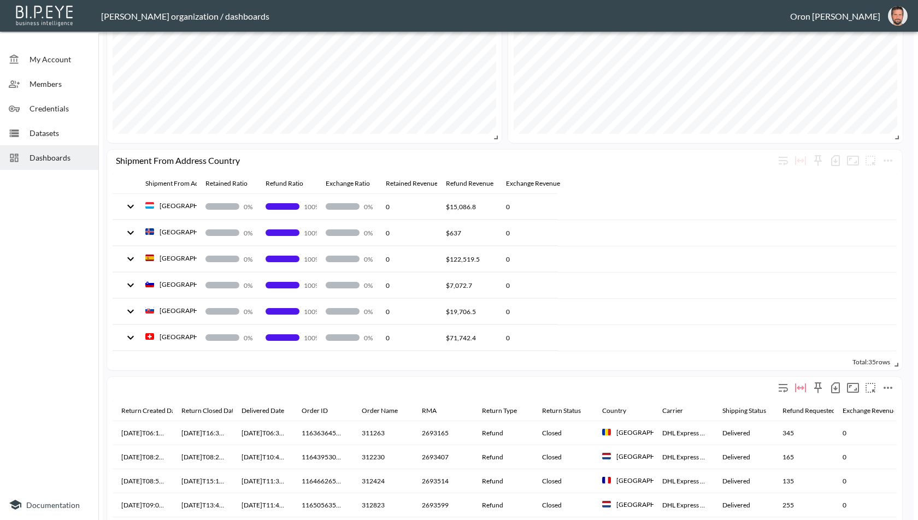
click at [630, 377] on div at bounding box center [505, 389] width 784 height 24
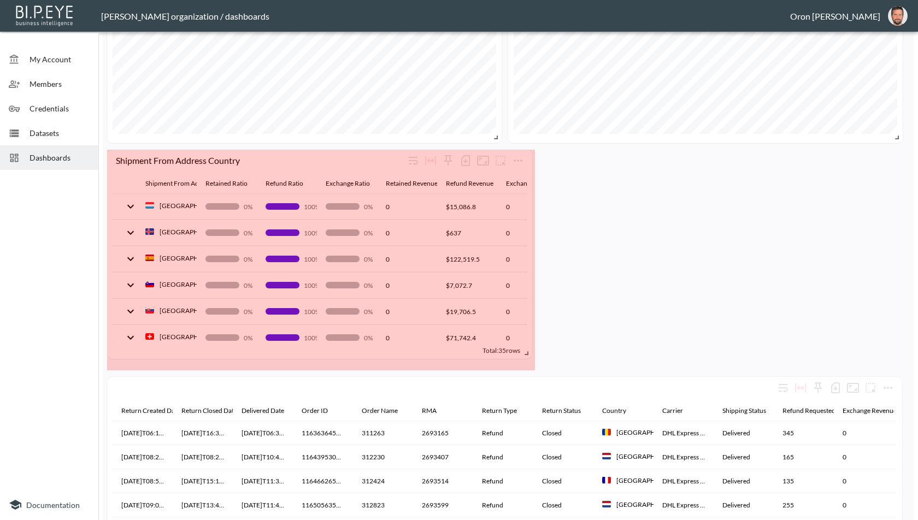
drag, startPoint x: 896, startPoint y: 364, endPoint x: 523, endPoint y: 352, distance: 373.5
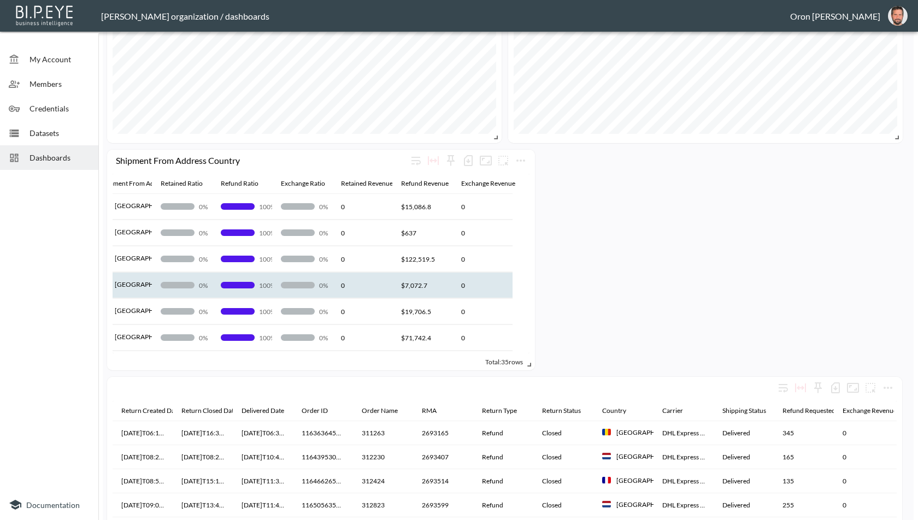
scroll to position [0, 0]
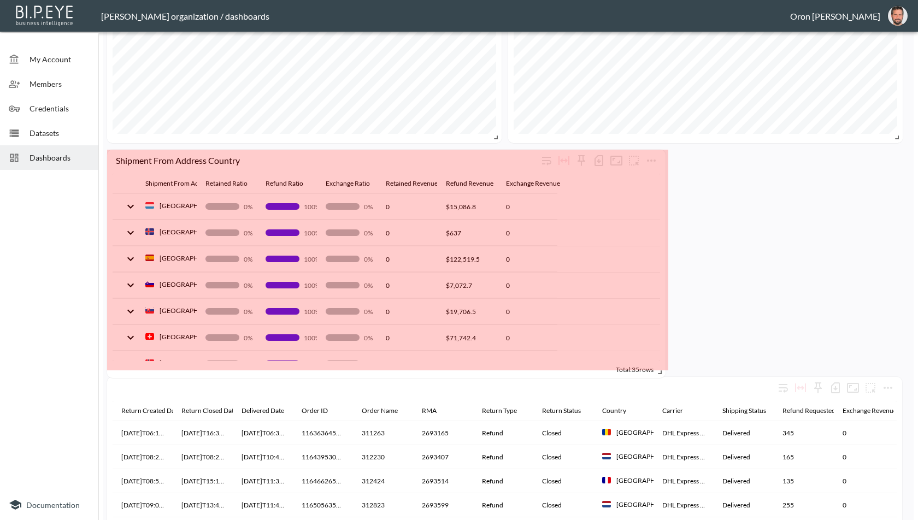
drag, startPoint x: 528, startPoint y: 360, endPoint x: 659, endPoint y: 367, distance: 130.8
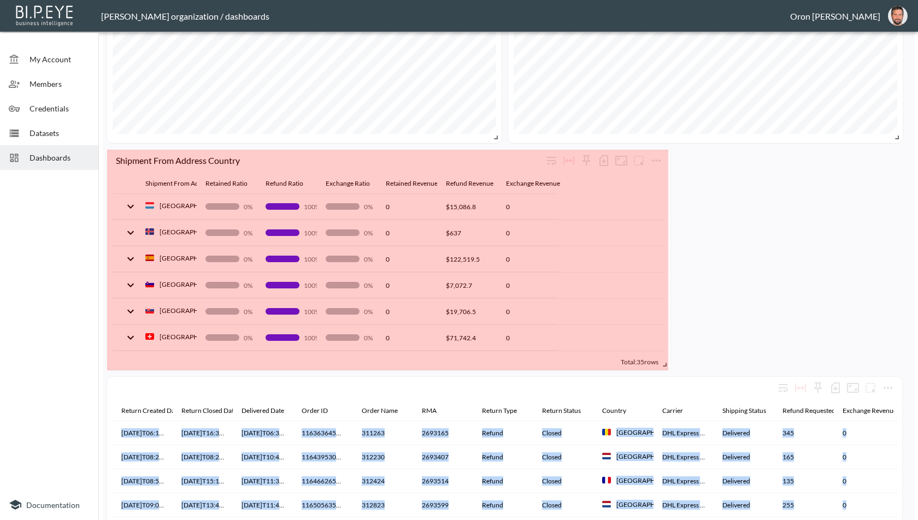
drag, startPoint x: 659, startPoint y: 367, endPoint x: 748, endPoint y: 367, distance: 89.1
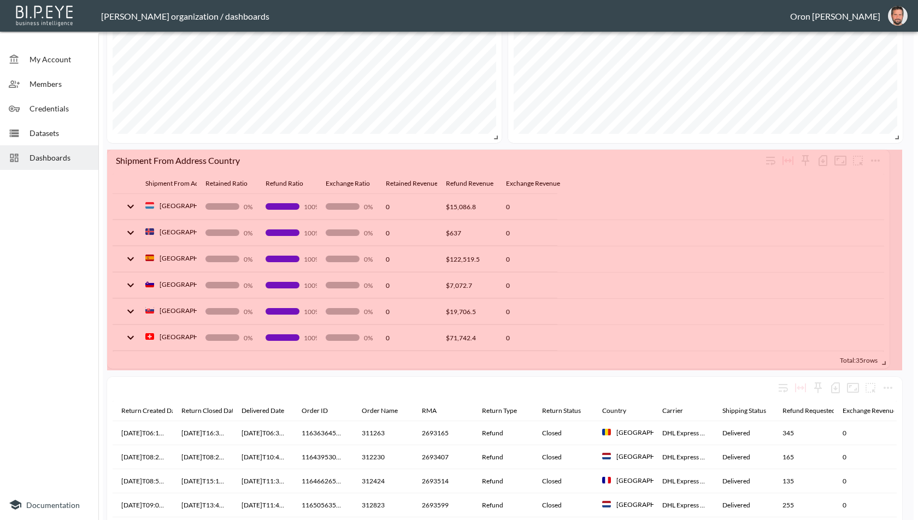
drag, startPoint x: 761, startPoint y: 362, endPoint x: 882, endPoint y: 360, distance: 120.8
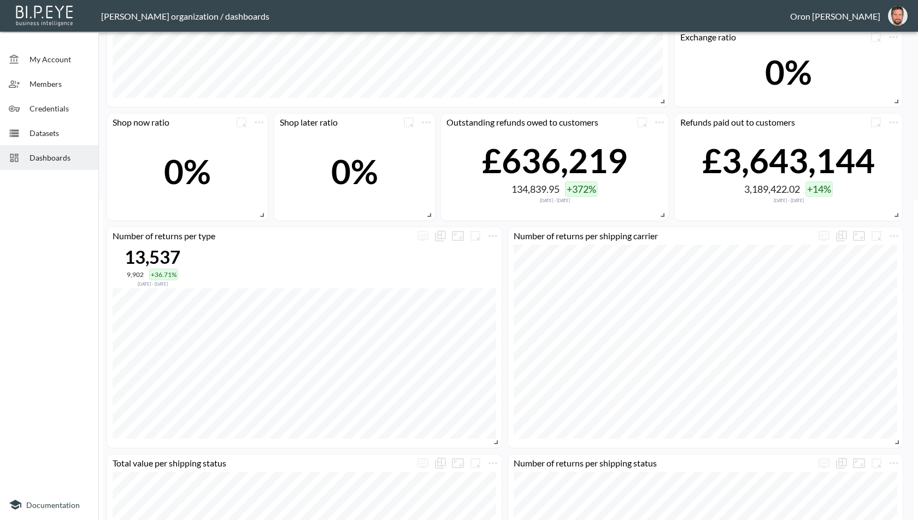
scroll to position [318, 0]
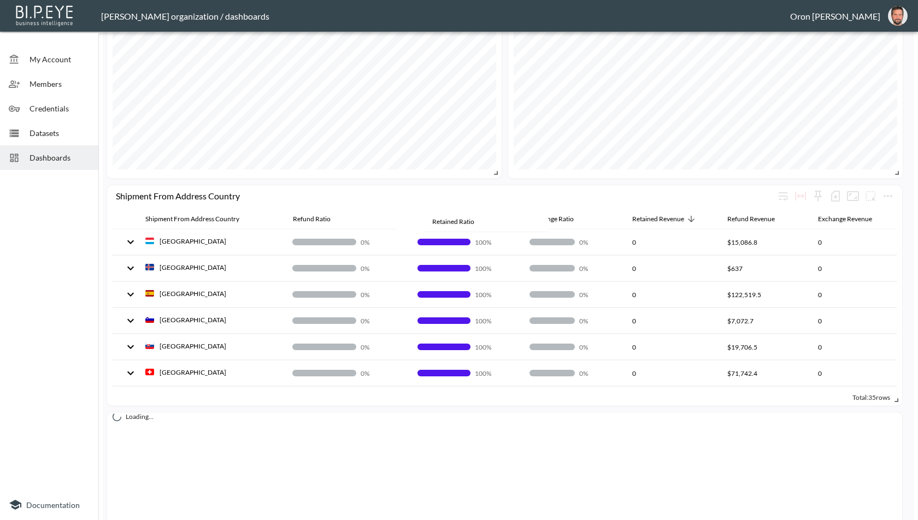
drag, startPoint x: 312, startPoint y: 220, endPoint x: 461, endPoint y: 222, distance: 149.2
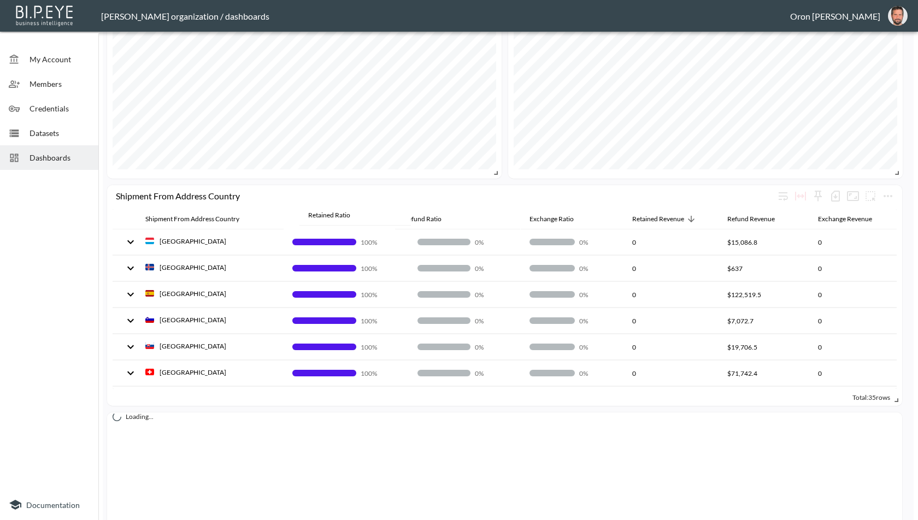
drag, startPoint x: 442, startPoint y: 218, endPoint x: 331, endPoint y: 214, distance: 111.6
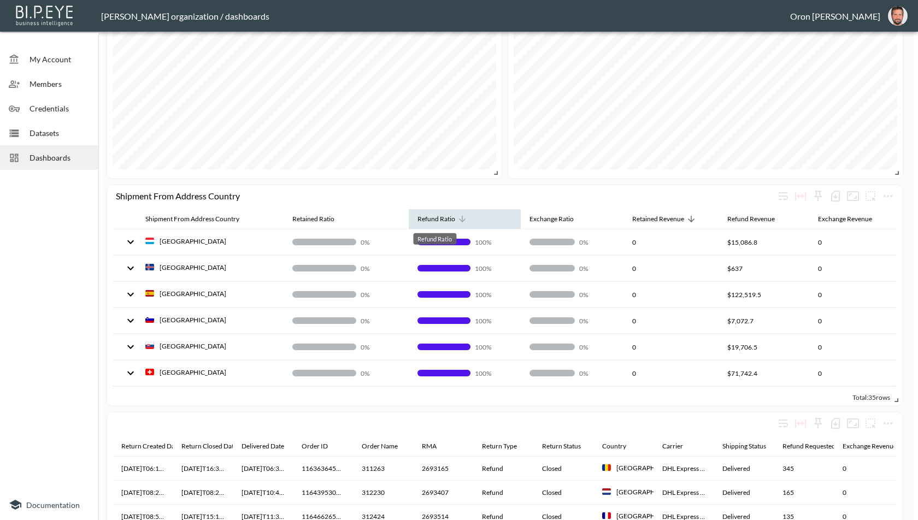
click at [421, 215] on div "Refund Ratio" at bounding box center [437, 219] width 38 height 13
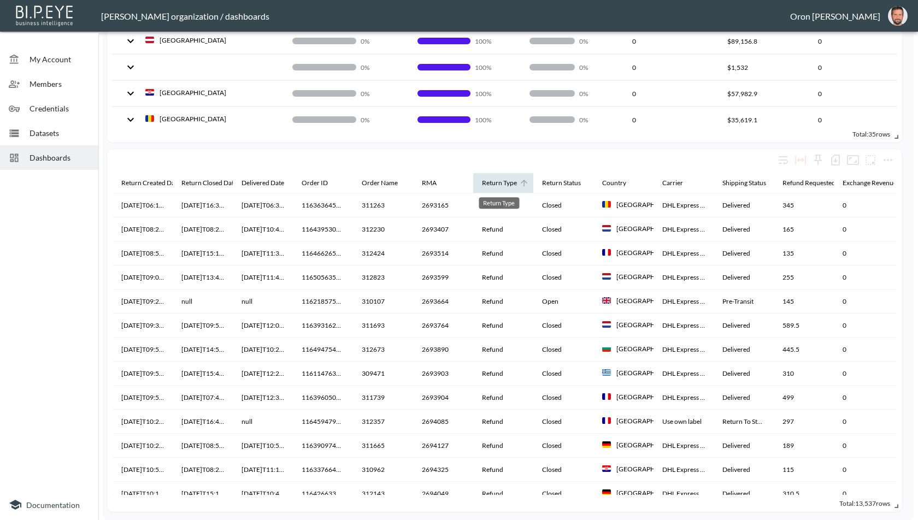
click at [496, 186] on div "Return Type" at bounding box center [499, 183] width 35 height 13
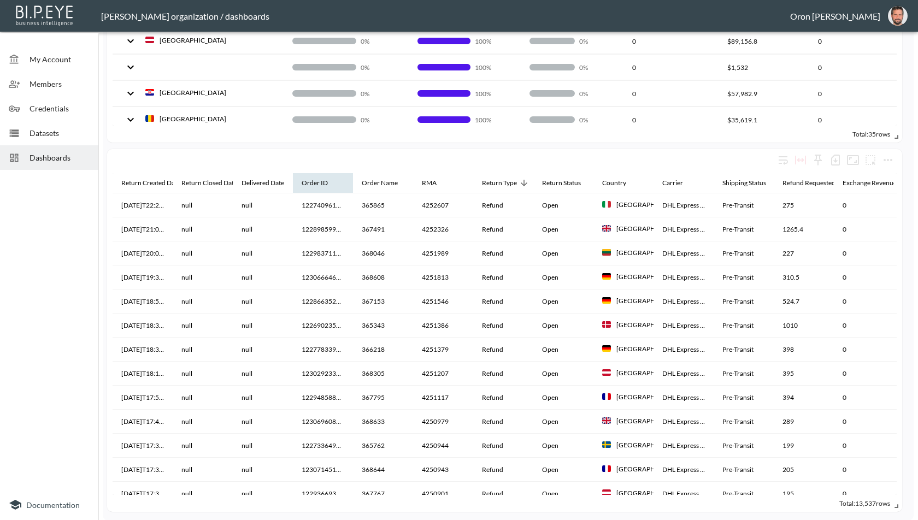
click at [297, 184] on th "Order ID" at bounding box center [323, 183] width 60 height 21
click at [312, 177] on div "Order ID" at bounding box center [315, 183] width 26 height 13
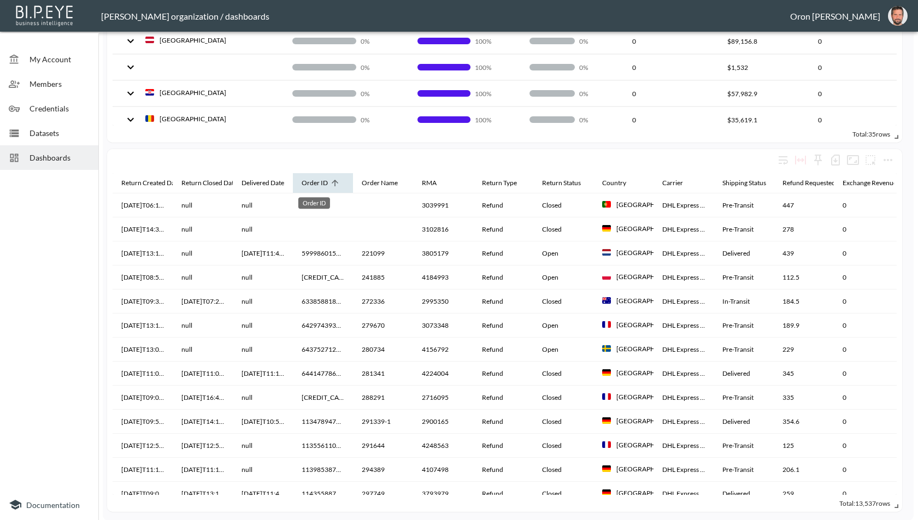
click at [312, 177] on div "Order ID" at bounding box center [315, 183] width 26 height 13
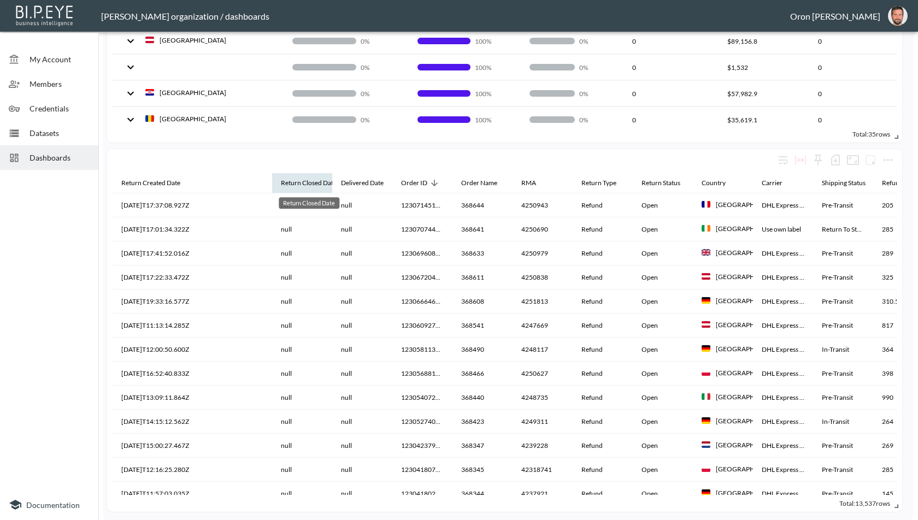
drag, startPoint x: 170, startPoint y: 181, endPoint x: 286, endPoint y: 182, distance: 116.4
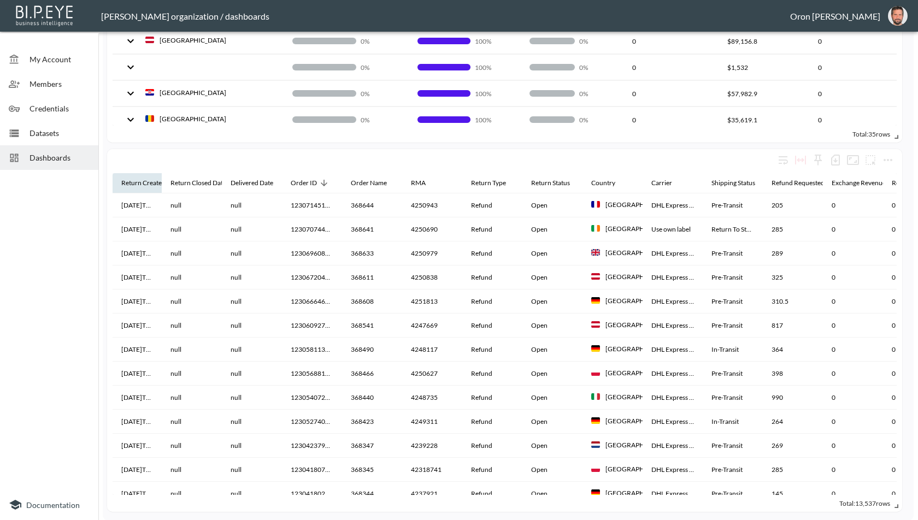
drag, startPoint x: 271, startPoint y: 179, endPoint x: 151, endPoint y: 177, distance: 119.7
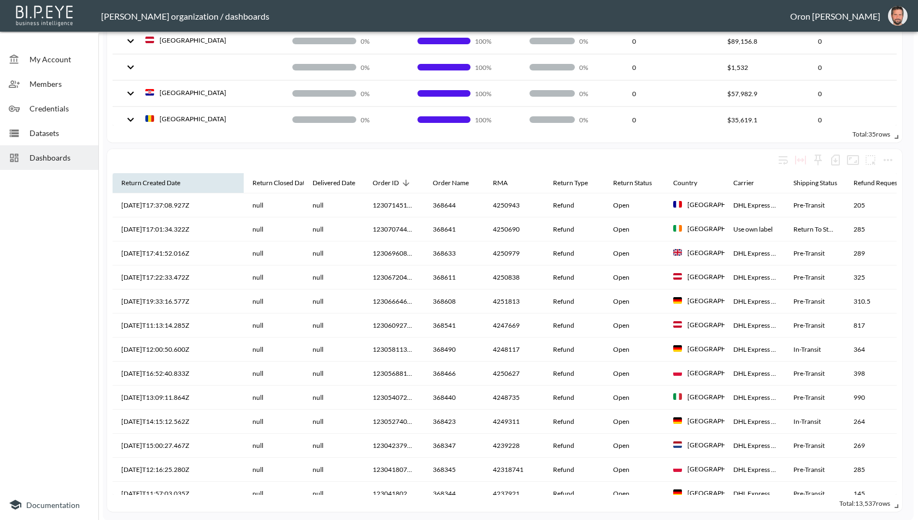
drag, startPoint x: 151, startPoint y: 180, endPoint x: 244, endPoint y: 177, distance: 92.9
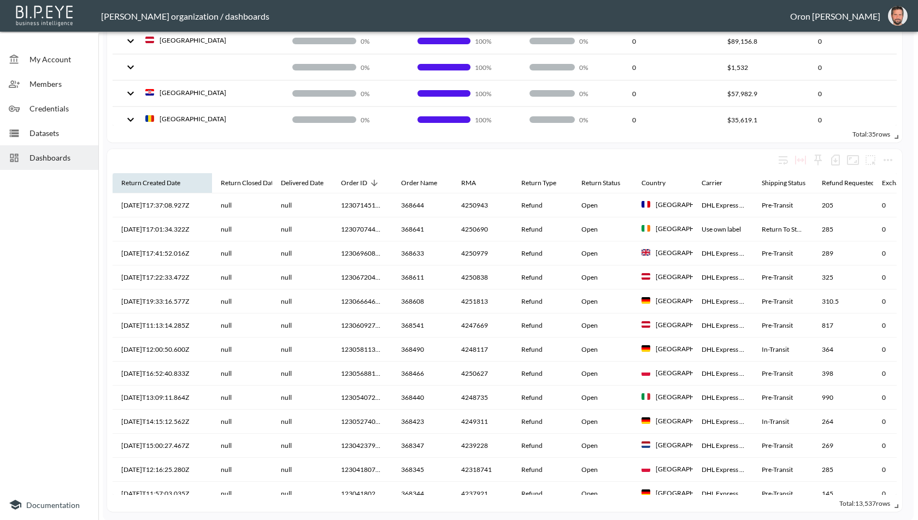
drag, startPoint x: 244, startPoint y: 181, endPoint x: 207, endPoint y: 179, distance: 37.8
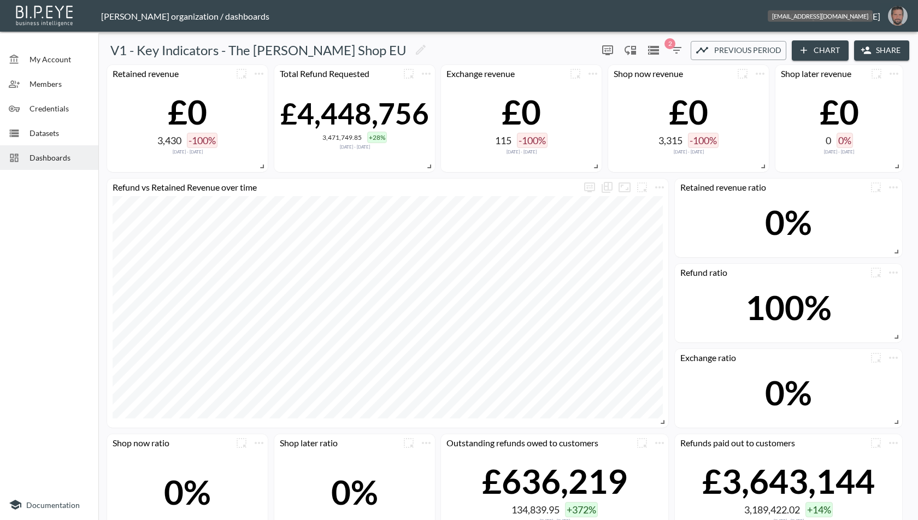
click at [900, 9] on img "oron@bipeye.com" at bounding box center [898, 16] width 20 height 20
click at [848, 36] on li "Switch Organization" at bounding box center [870, 43] width 94 height 20
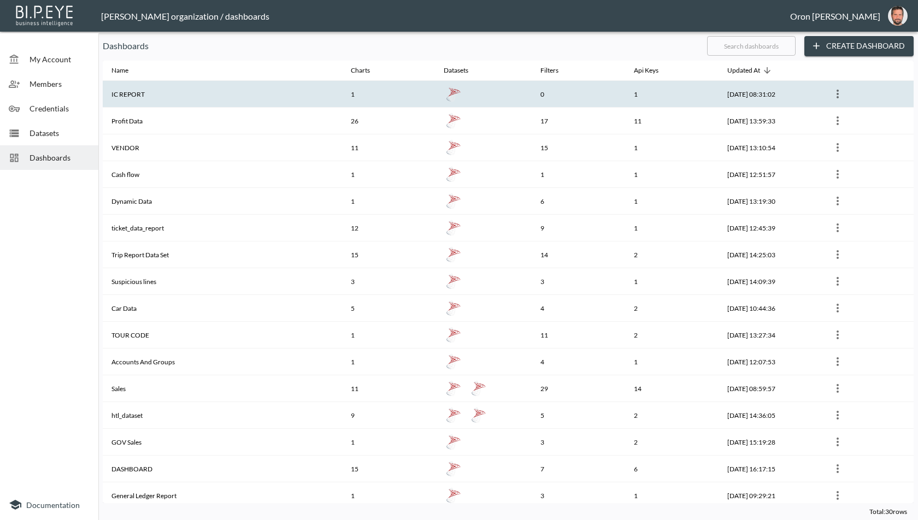
click at [219, 98] on th "IC REPORT" at bounding box center [222, 94] width 239 height 27
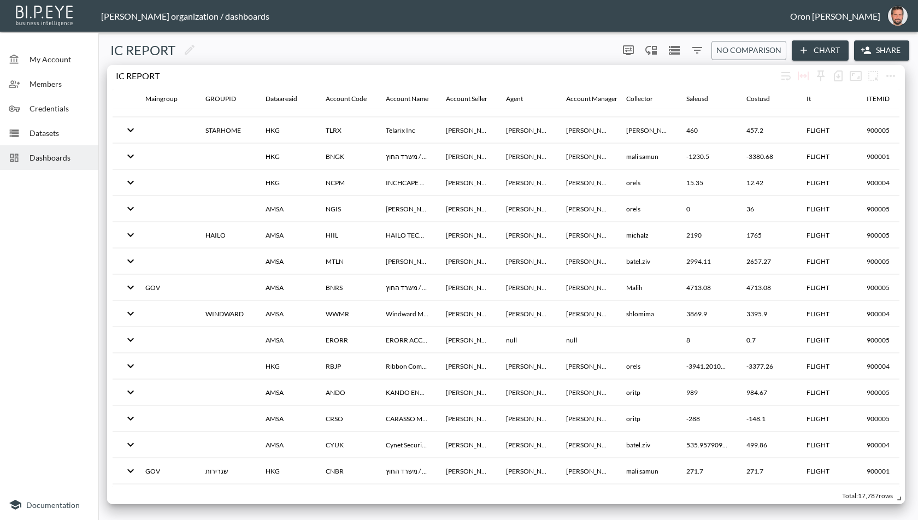
scroll to position [656, 0]
click at [57, 149] on div "Dashboards" at bounding box center [49, 157] width 98 height 25
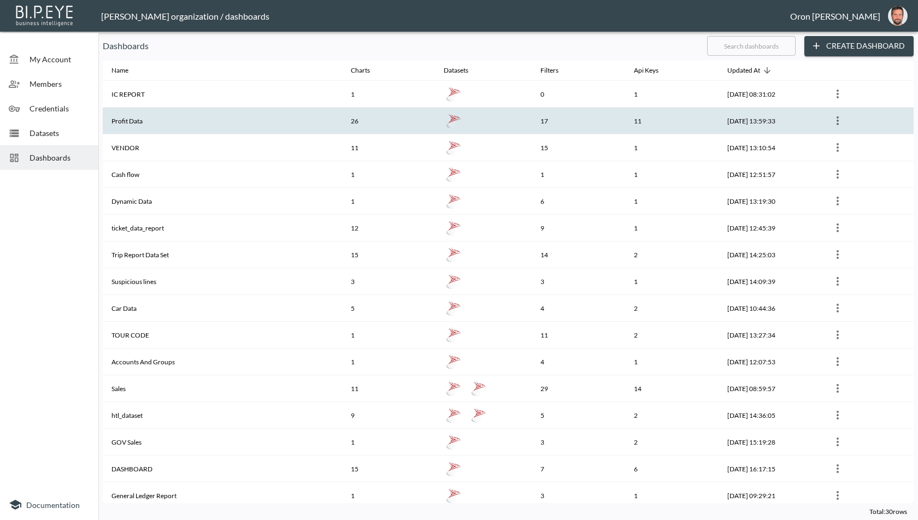
click at [158, 126] on th "Profit Data" at bounding box center [222, 121] width 239 height 27
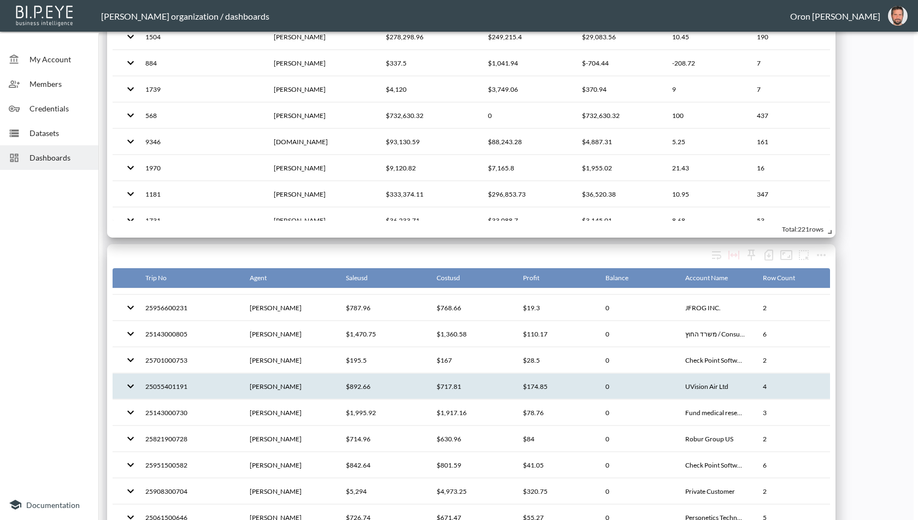
scroll to position [124, 0]
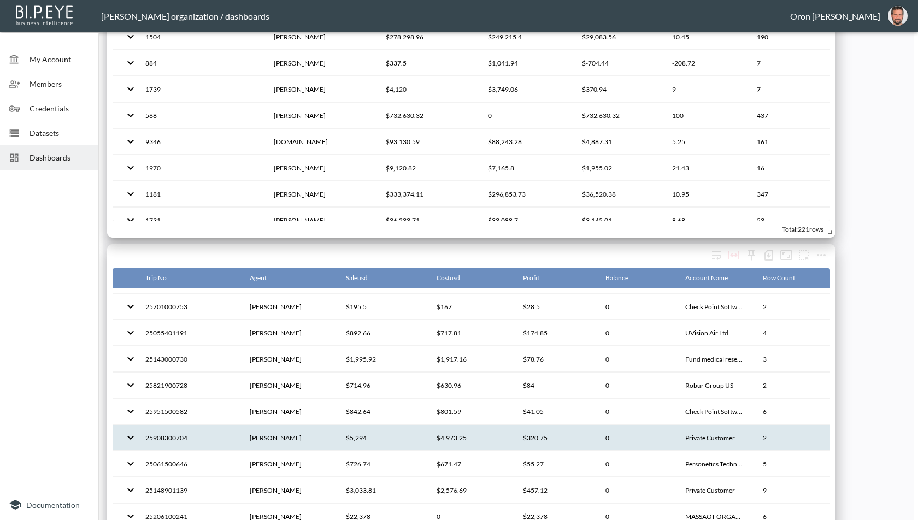
click at [699, 443] on th "Private Customer" at bounding box center [716, 438] width 78 height 26
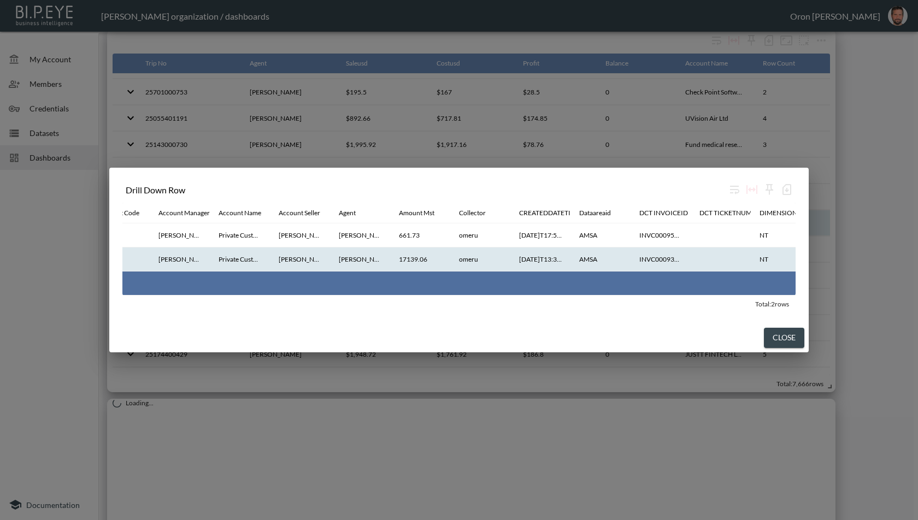
scroll to position [0, 0]
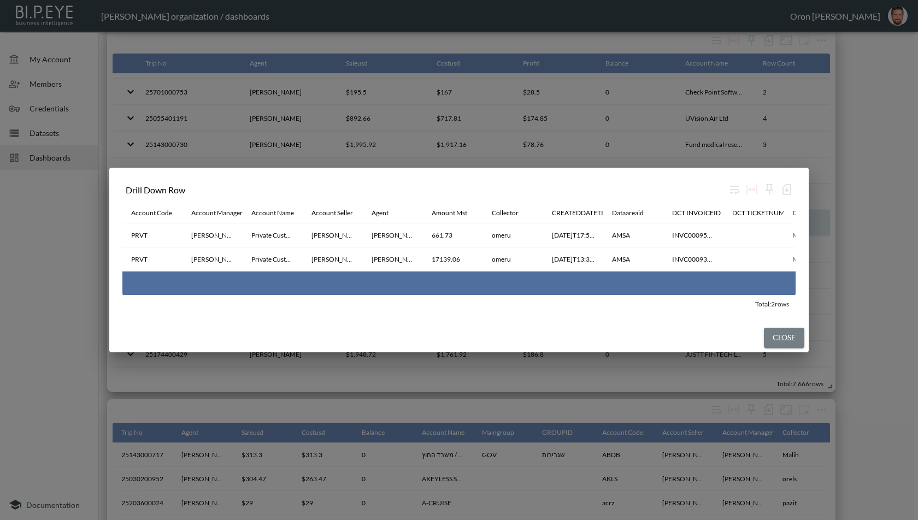
click at [778, 339] on button "Close" at bounding box center [784, 338] width 40 height 20
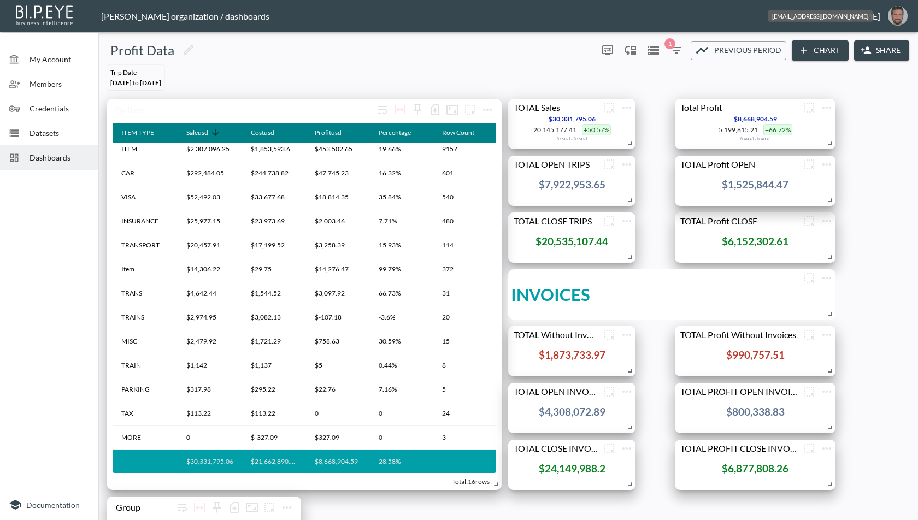
click at [901, 13] on img "oron@bipeye.com" at bounding box center [898, 16] width 20 height 20
click at [878, 43] on li "Switch Organization" at bounding box center [870, 43] width 94 height 20
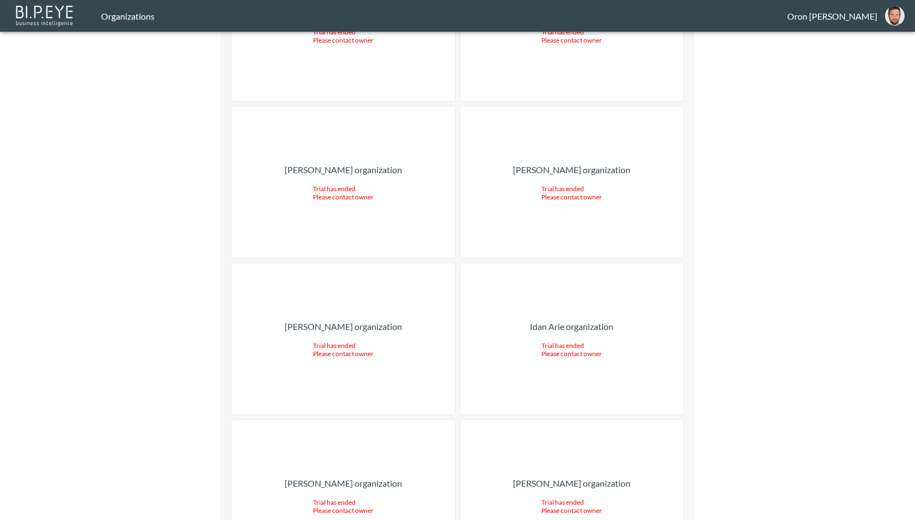
scroll to position [18897, 0]
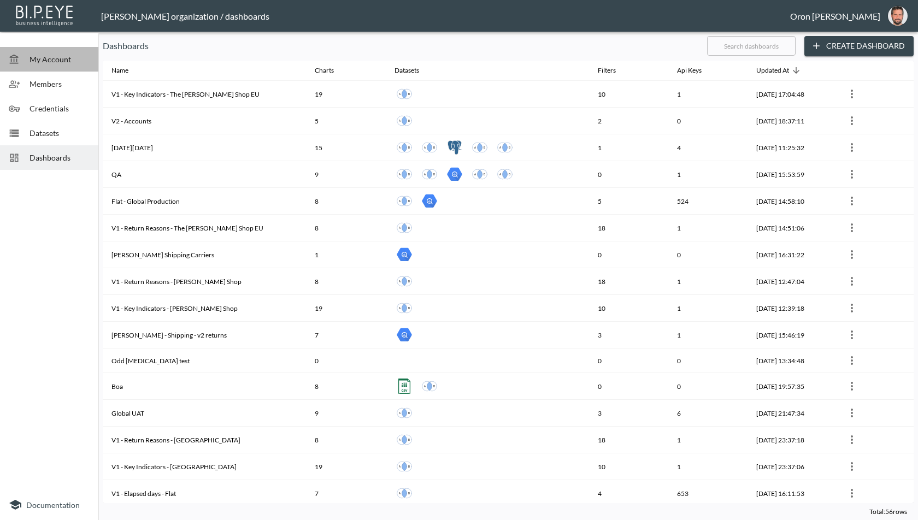
click at [63, 48] on div "My Account" at bounding box center [49, 59] width 98 height 25
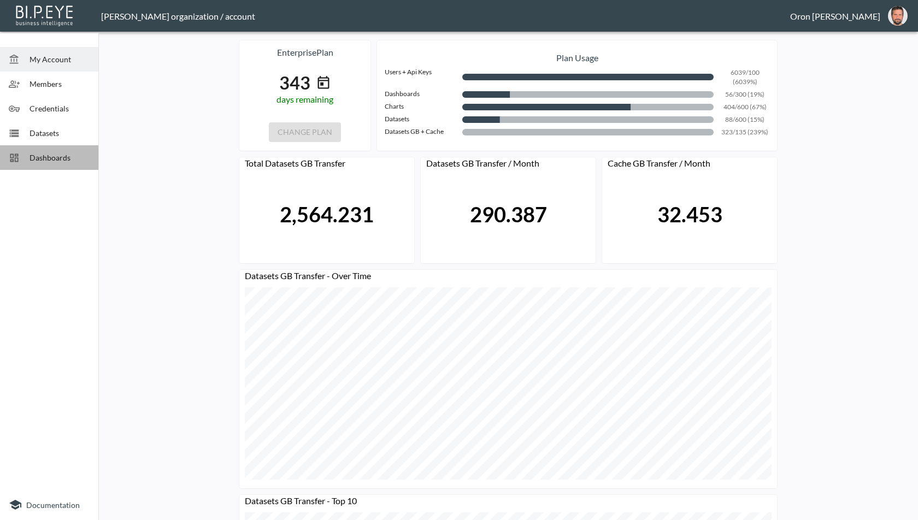
click at [68, 158] on span "Dashboards" at bounding box center [60, 157] width 60 height 11
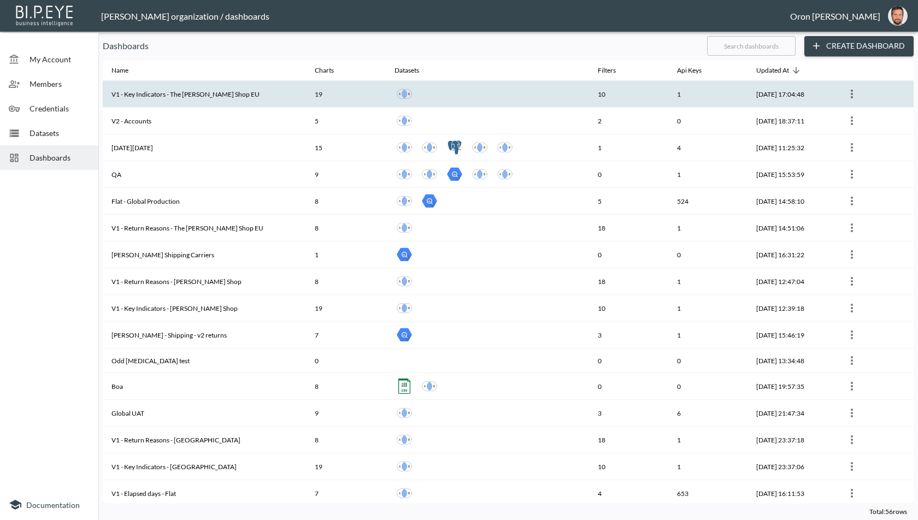
click at [193, 92] on th "V1 - Key Indicators - The [PERSON_NAME] Shop EU" at bounding box center [204, 94] width 203 height 27
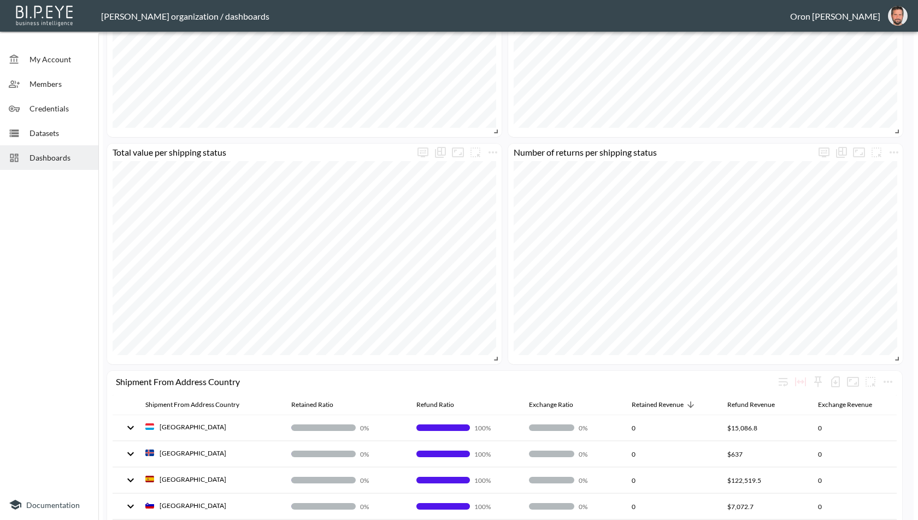
scroll to position [636, 0]
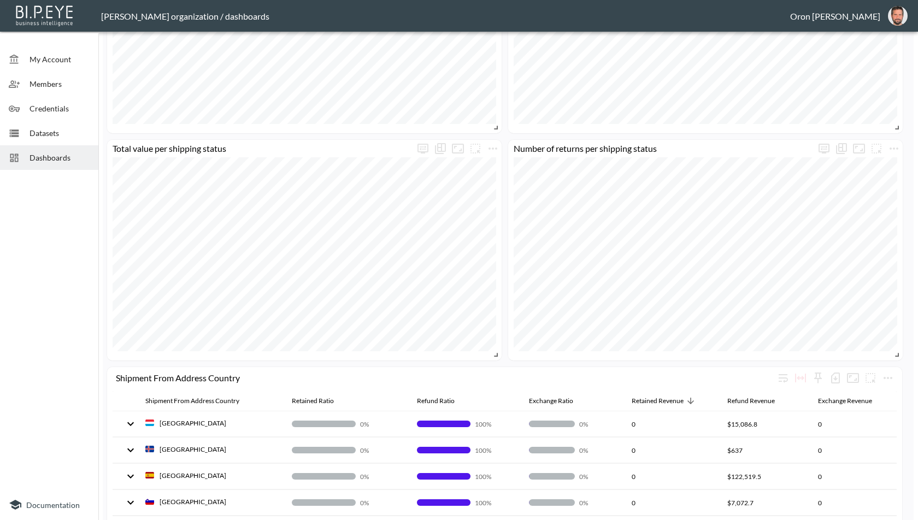
click at [66, 154] on span "Dashboards" at bounding box center [60, 157] width 60 height 11
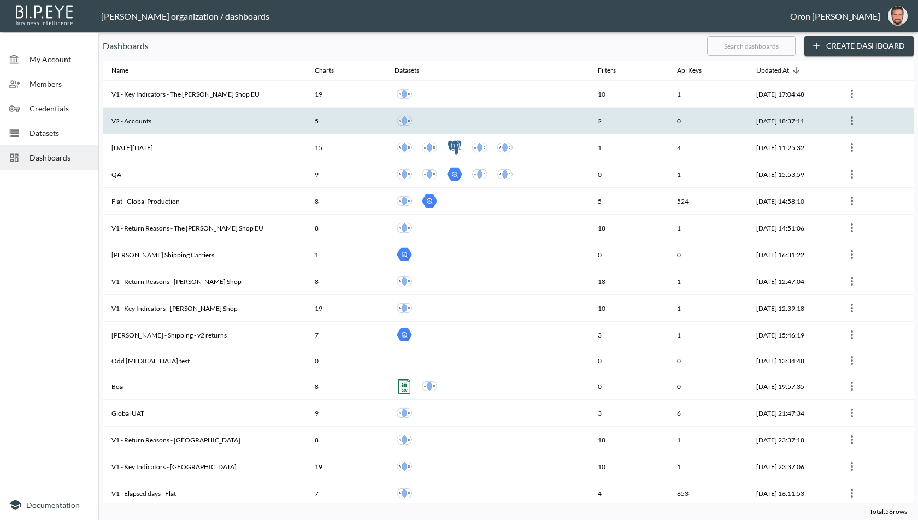
click at [145, 131] on th "V2 - Accounts" at bounding box center [204, 121] width 203 height 27
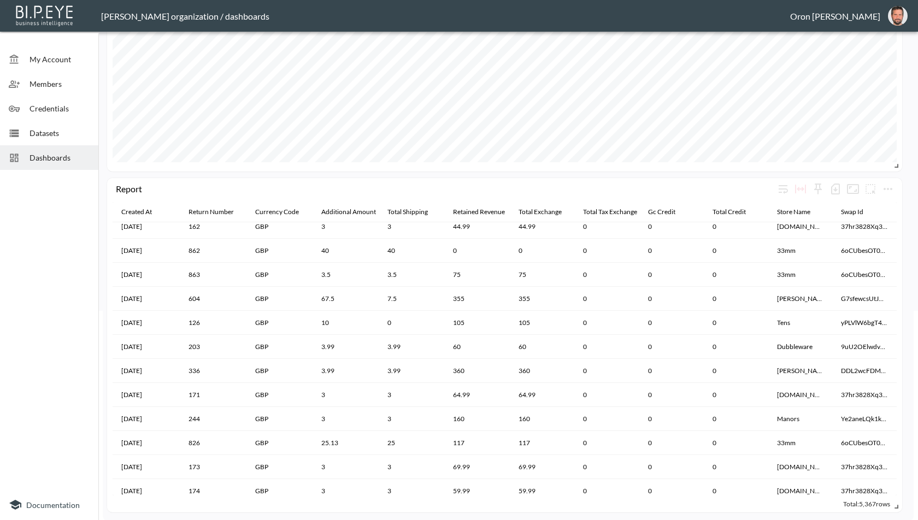
scroll to position [430, 0]
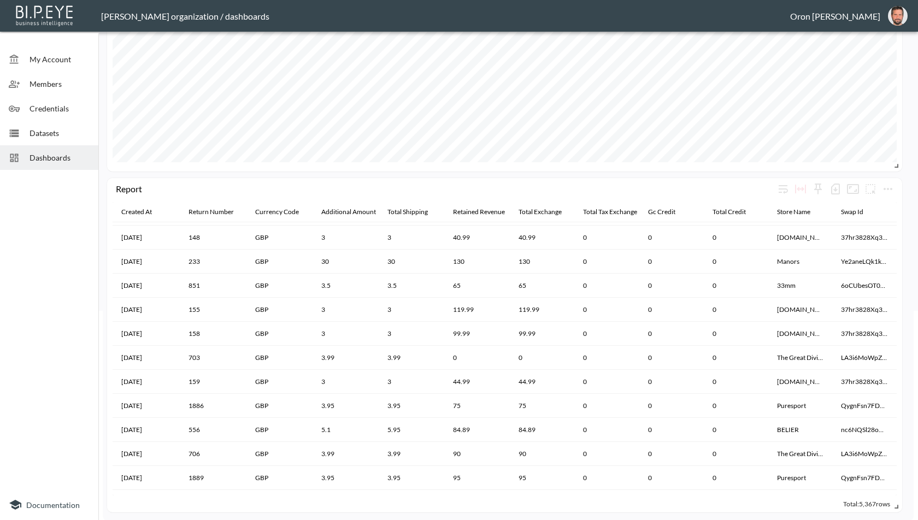
click at [56, 163] on div "Dashboards" at bounding box center [49, 157] width 98 height 25
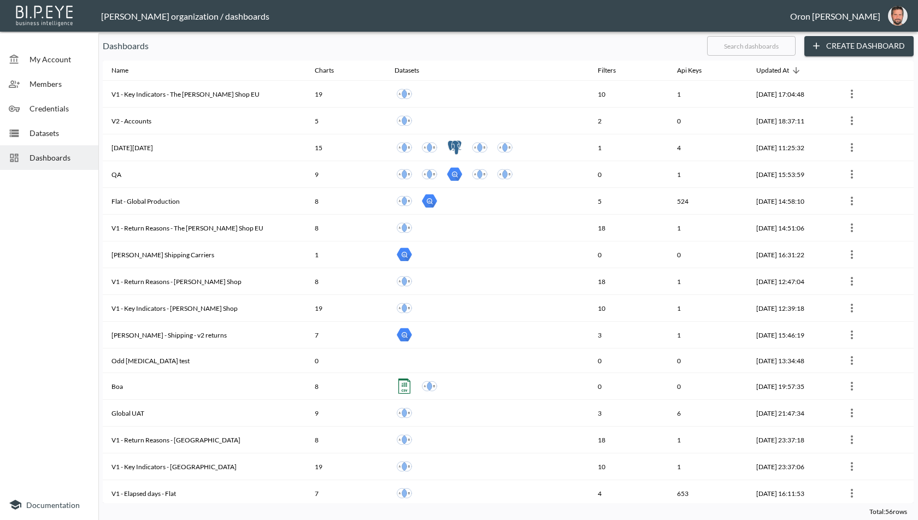
click at [756, 43] on input "text" at bounding box center [751, 45] width 89 height 27
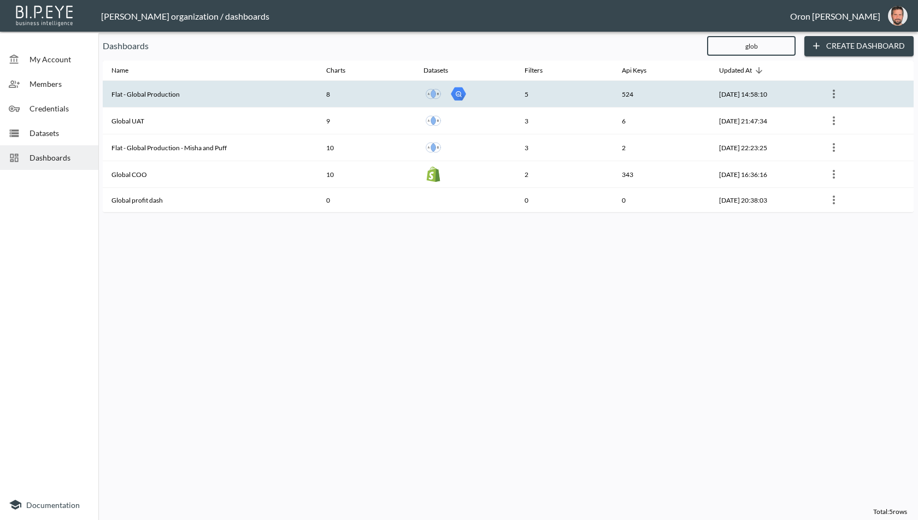
type input "glob"
click at [255, 97] on th "Flat - Global Production" at bounding box center [210, 94] width 215 height 27
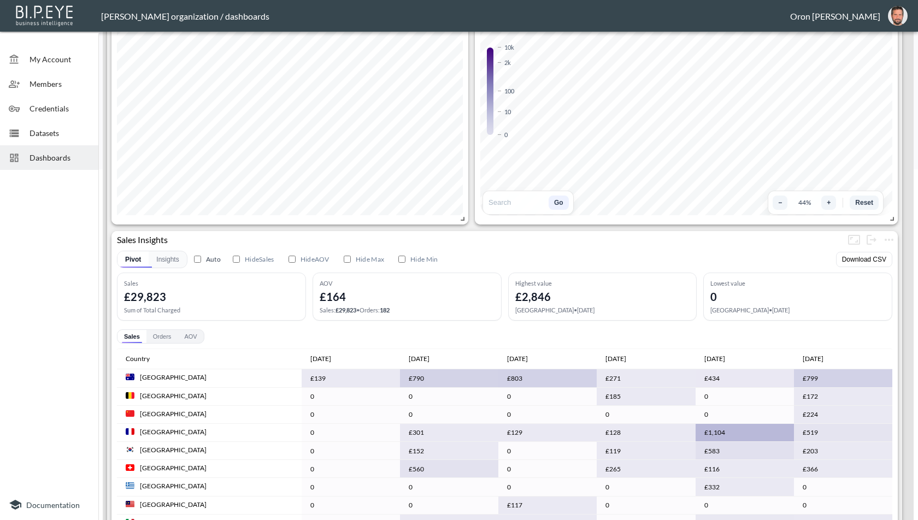
scroll to position [352, 0]
click at [166, 338] on button "Orders" at bounding box center [162, 335] width 32 height 13
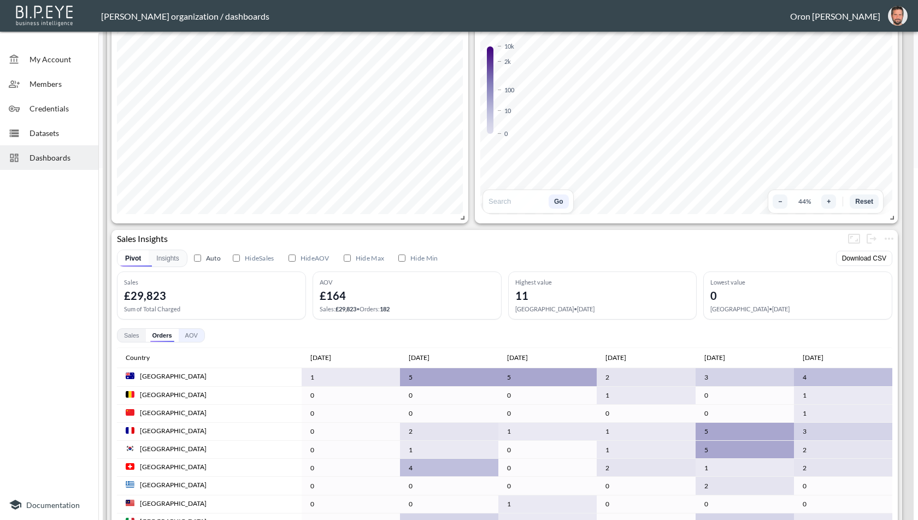
click at [197, 334] on button "AOV" at bounding box center [192, 335] width 26 height 13
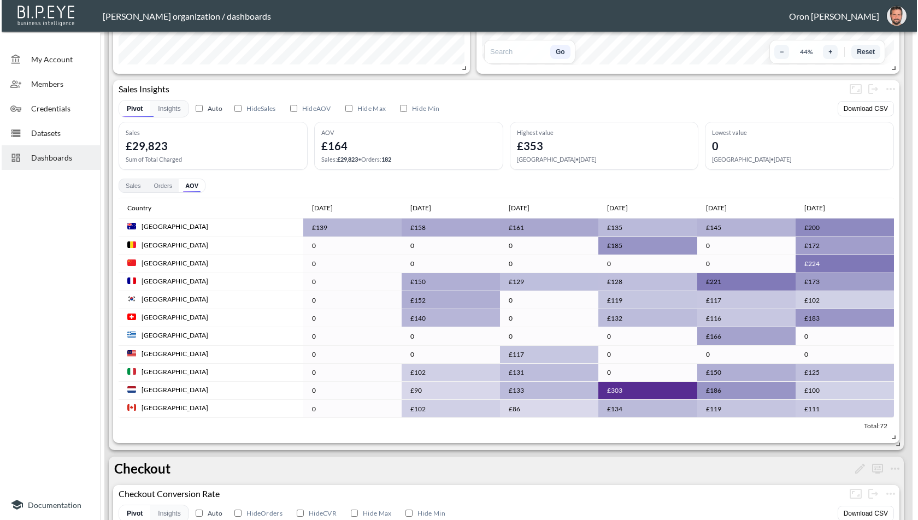
scroll to position [440, 0]
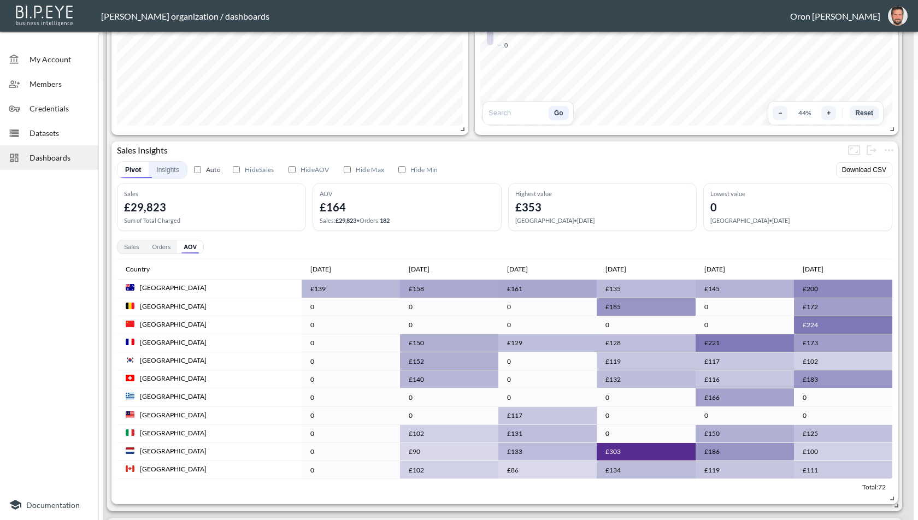
click at [172, 167] on button "Insights" at bounding box center [168, 170] width 38 height 16
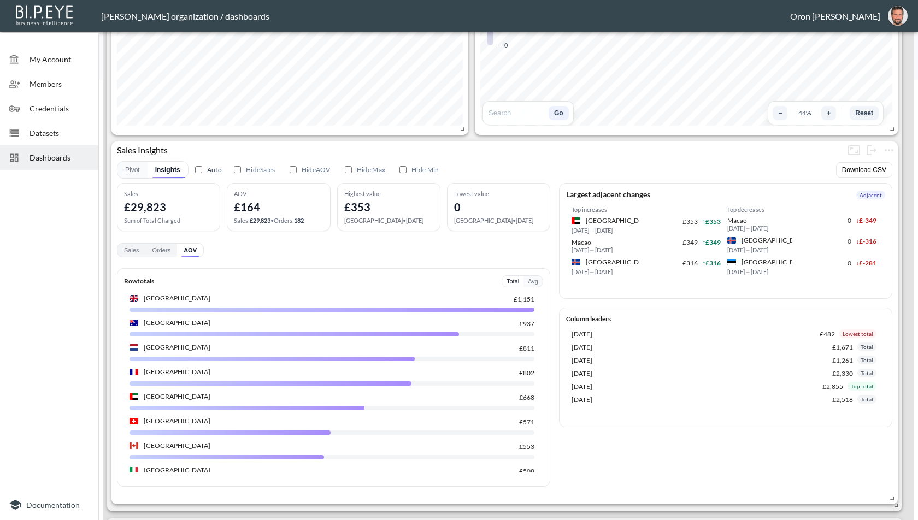
click at [66, 162] on span "Dashboards" at bounding box center [60, 157] width 60 height 11
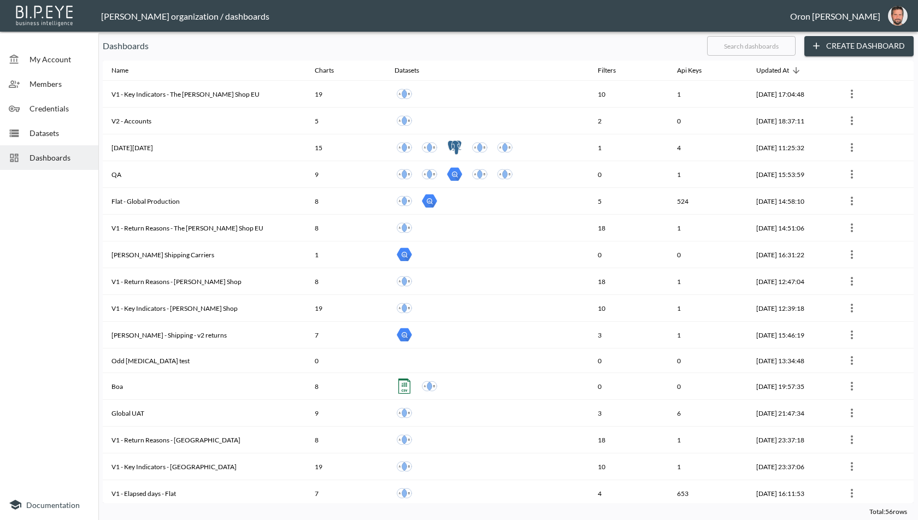
click at [763, 46] on input "text" at bounding box center [751, 45] width 89 height 27
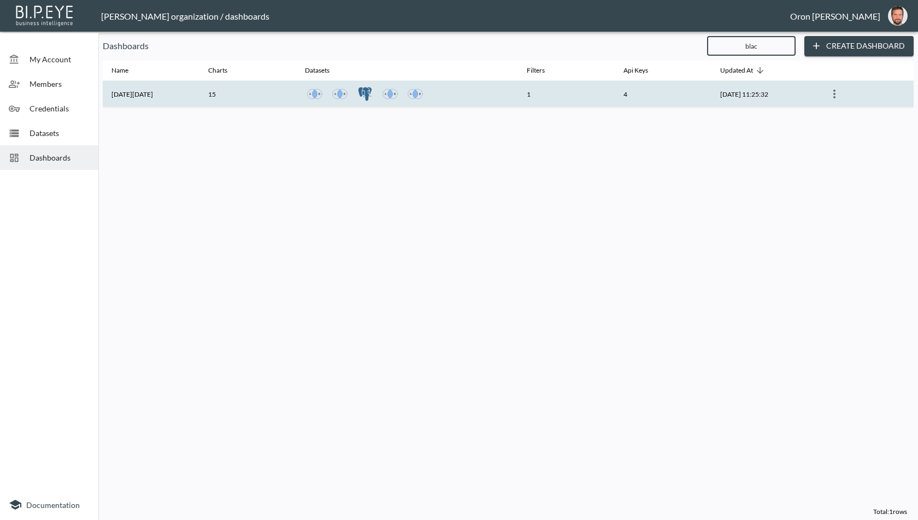
type input "blac"
click at [556, 93] on th "1" at bounding box center [566, 94] width 97 height 27
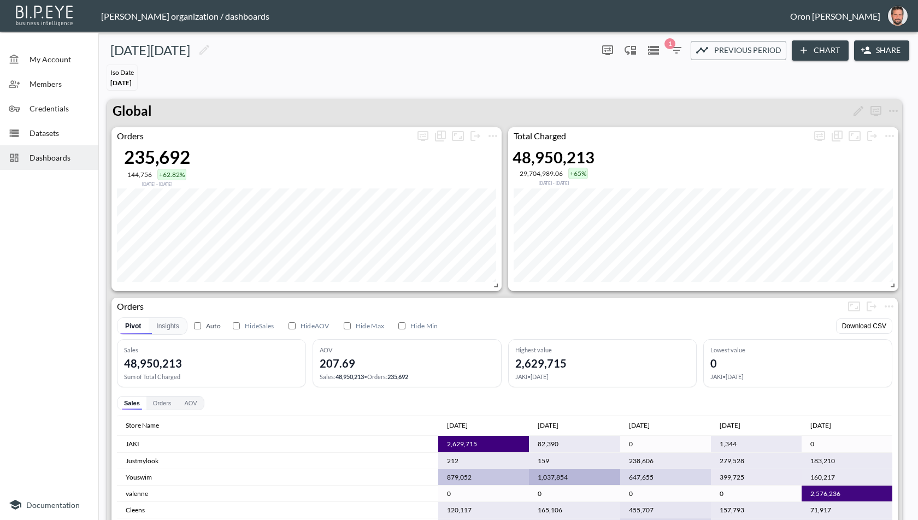
click at [33, 152] on span "Dashboards" at bounding box center [60, 157] width 60 height 11
